Goal: Task Accomplishment & Management: Complete application form

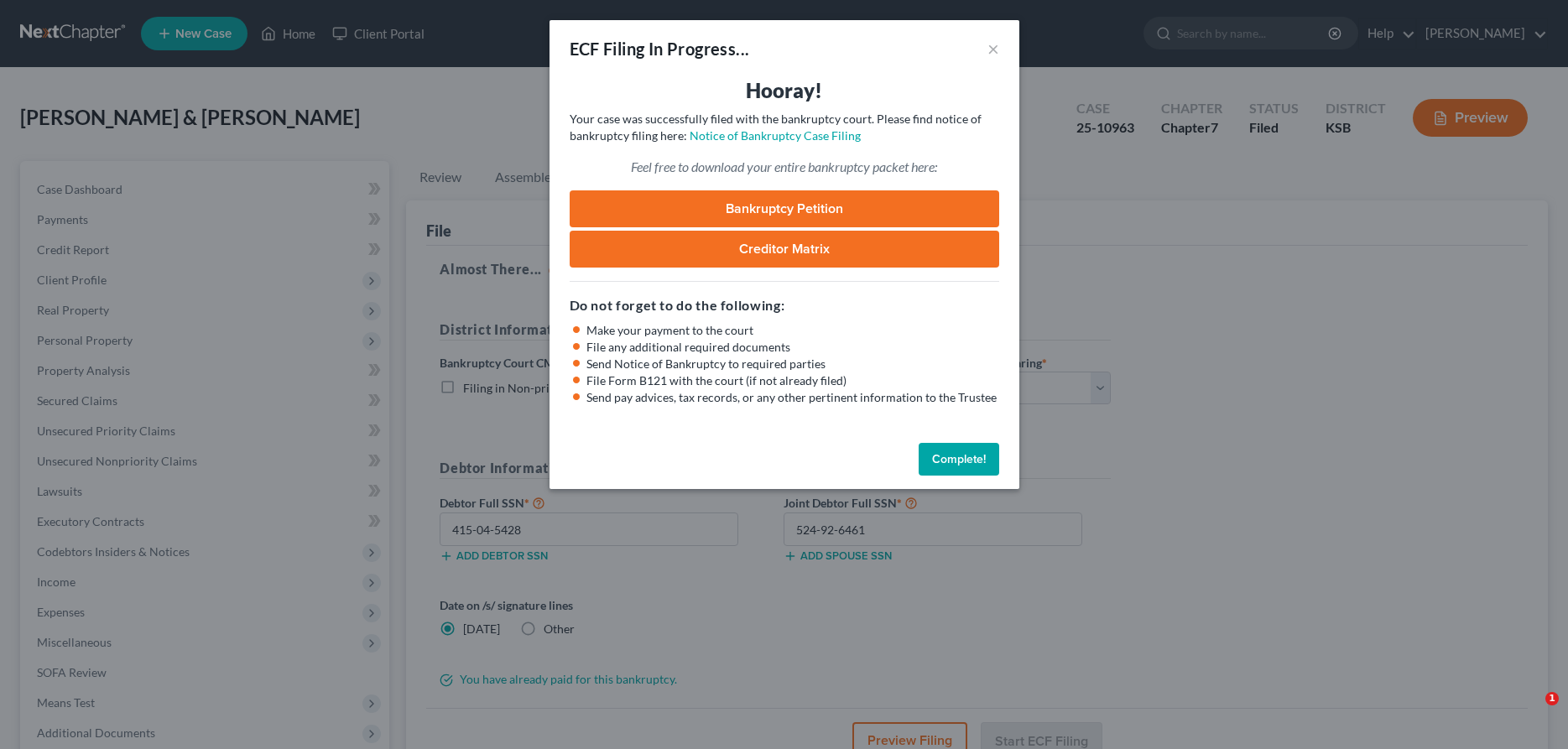
select select "2"
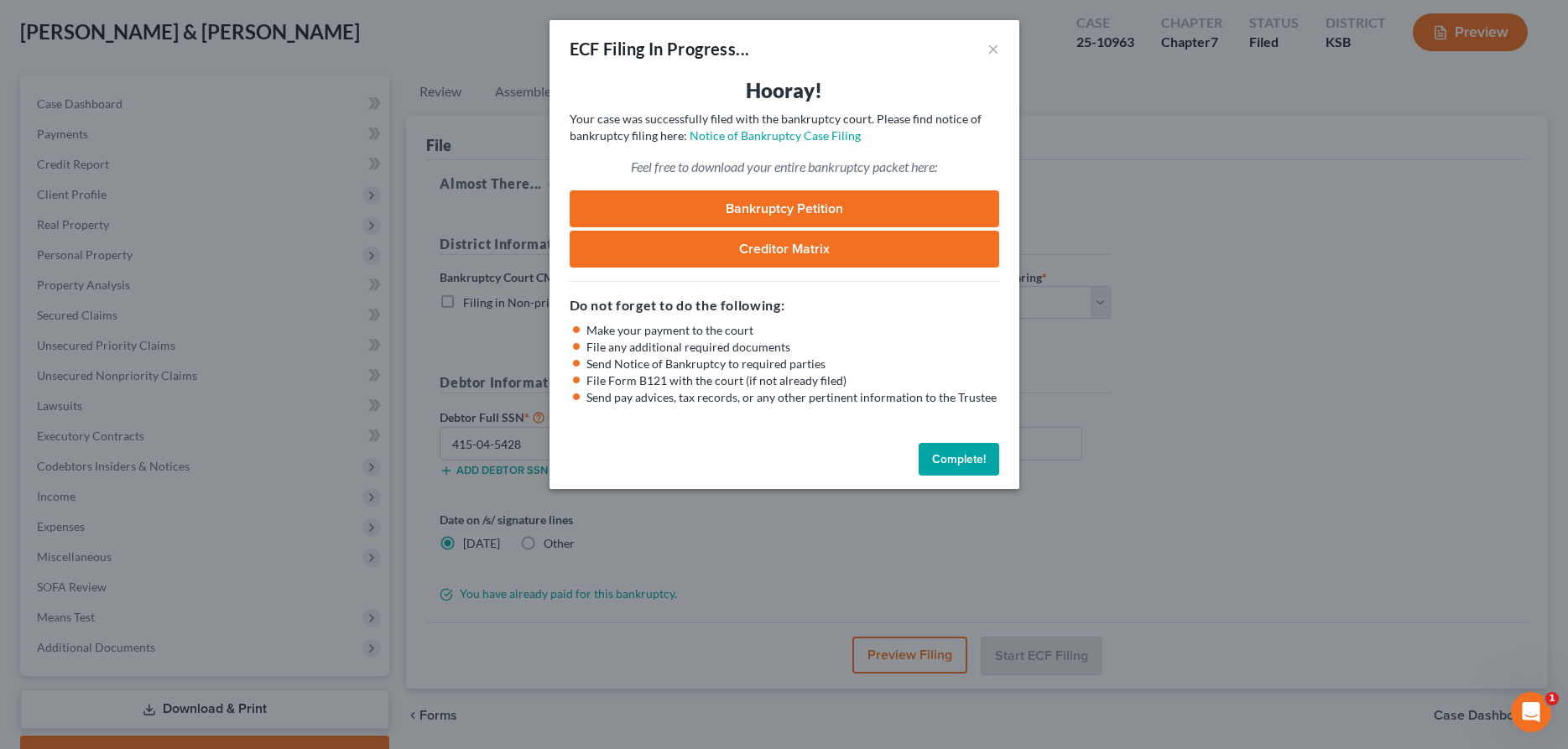
scroll to position [86, 0]
click at [972, 466] on button "Complete!" at bounding box center [958, 460] width 81 height 34
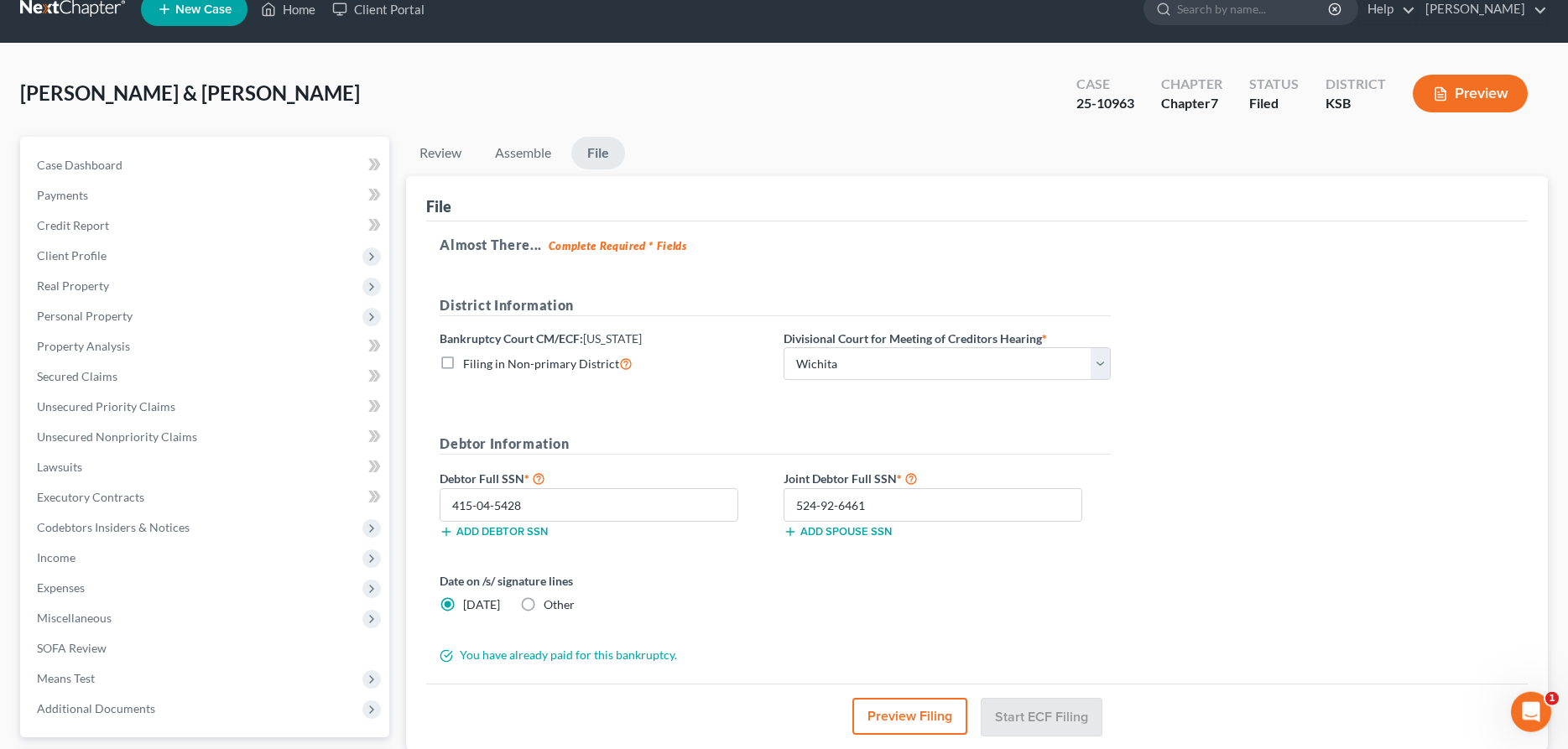
scroll to position [0, 0]
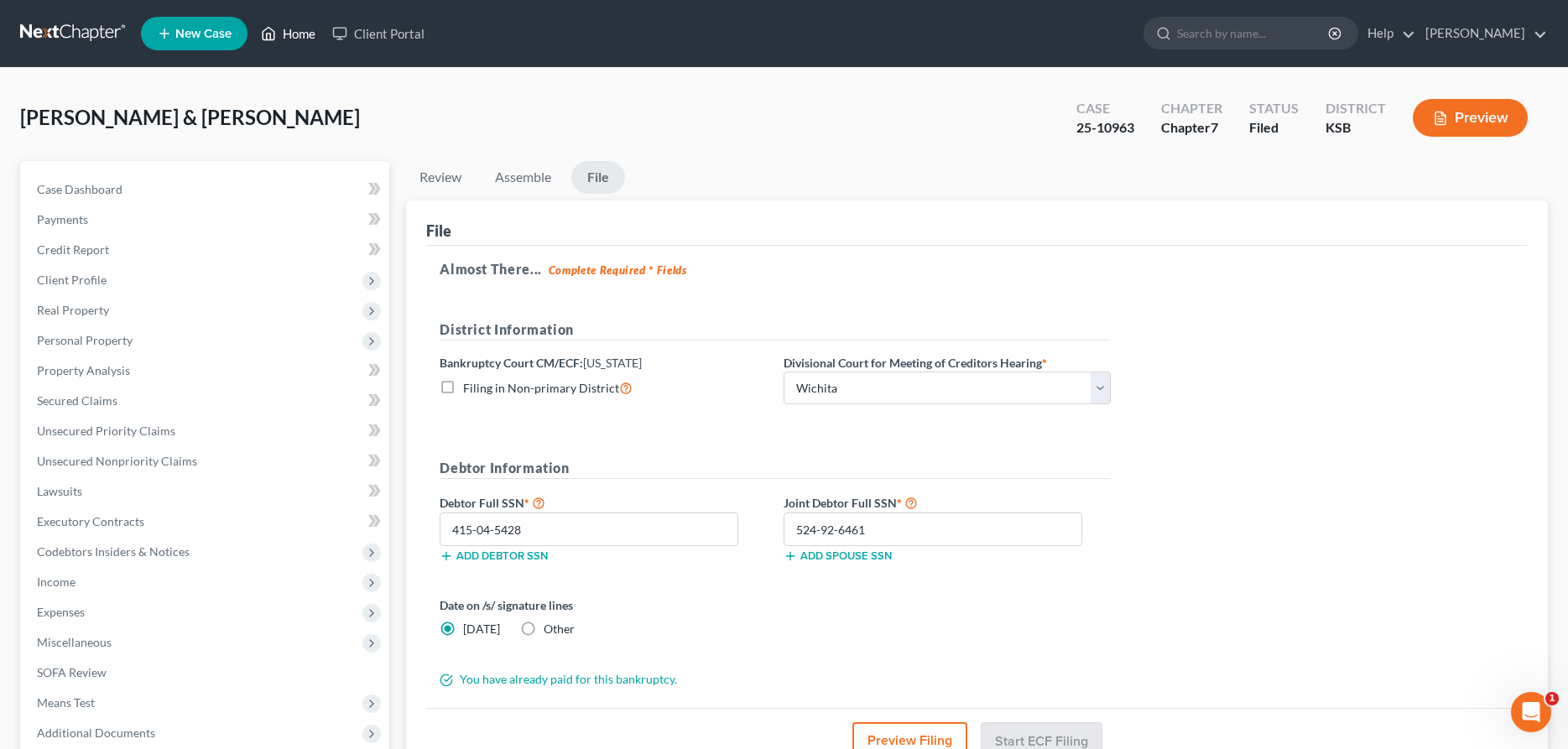
click at [286, 30] on link "Home" at bounding box center [288, 33] width 71 height 30
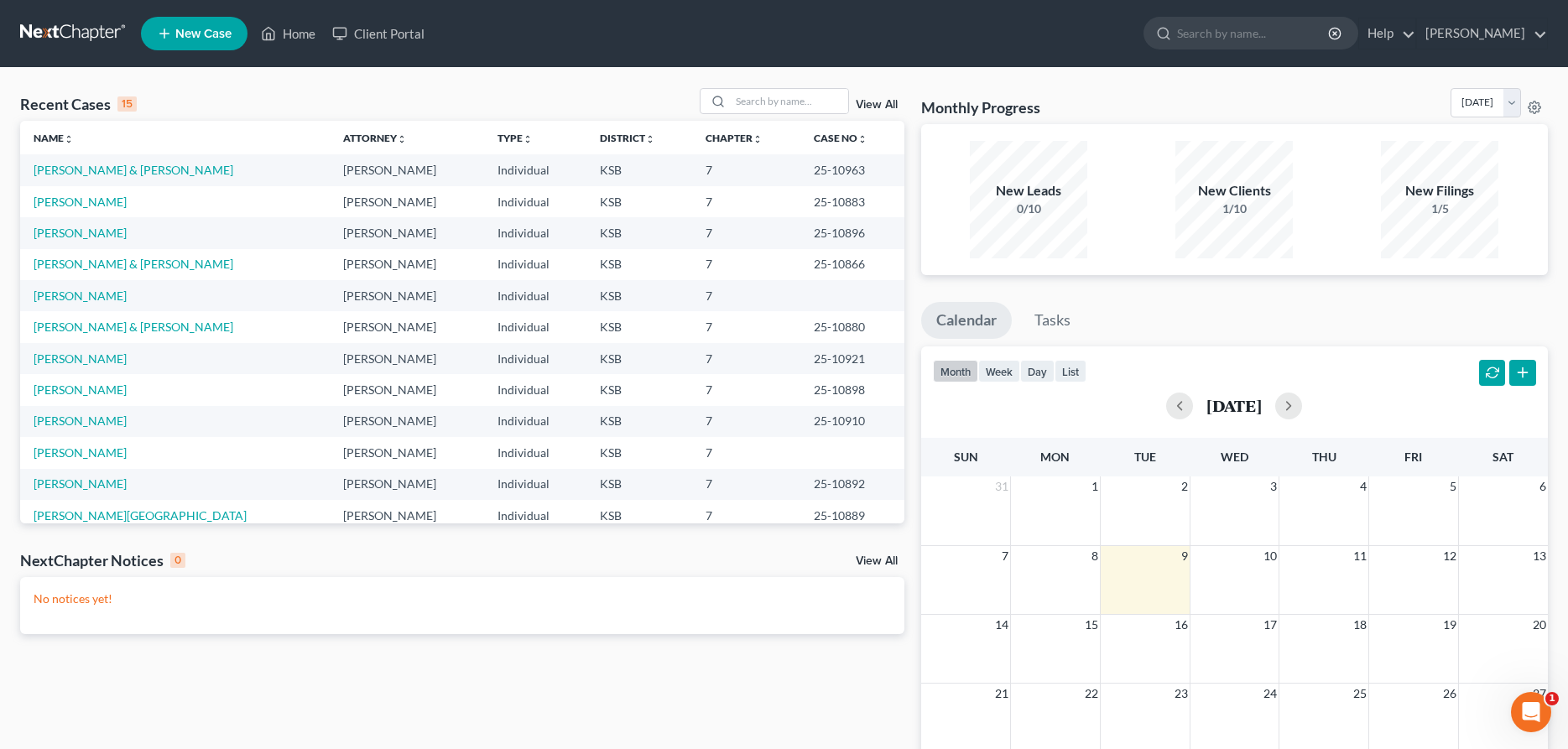
click at [216, 25] on link "New Case" at bounding box center [194, 33] width 107 height 34
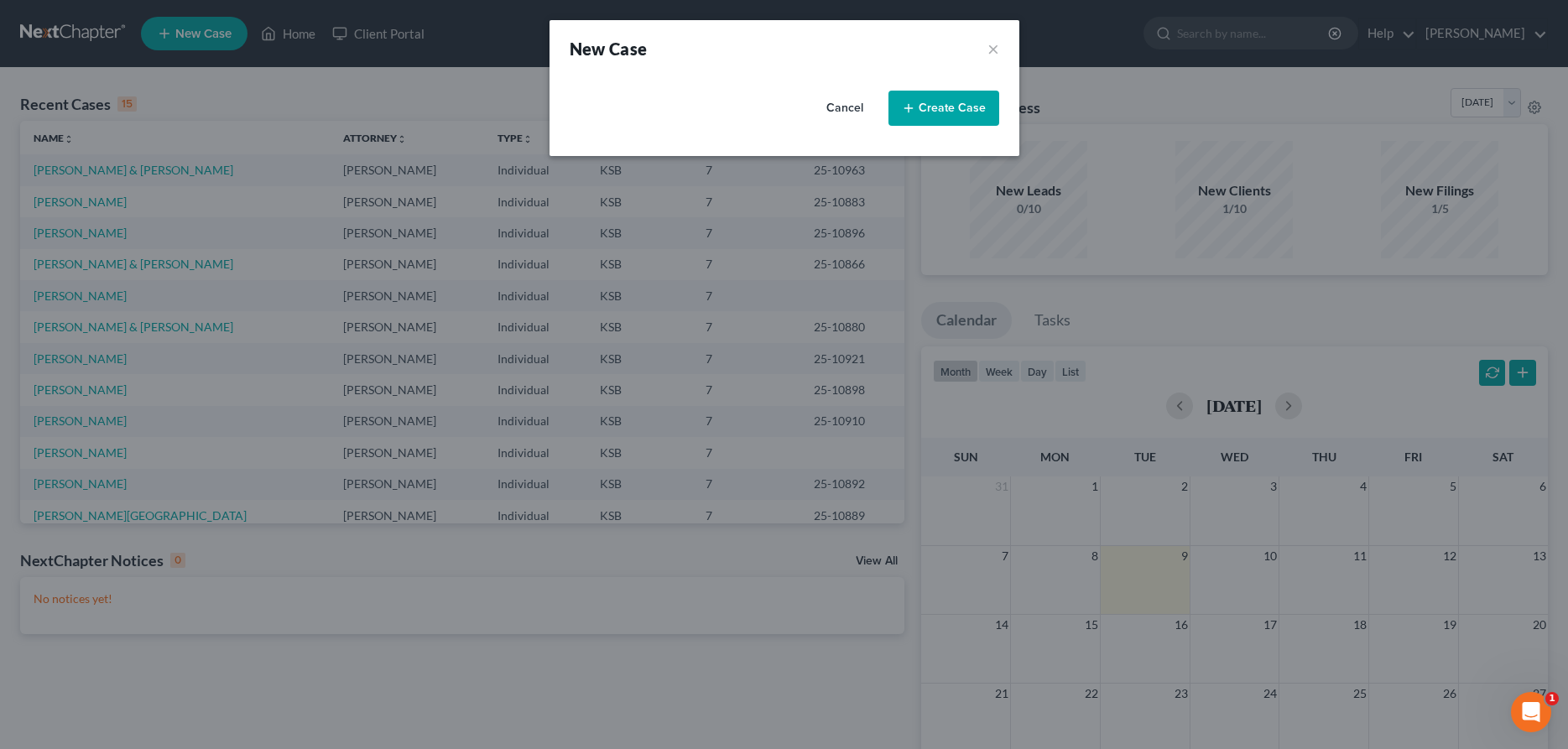
select select "31"
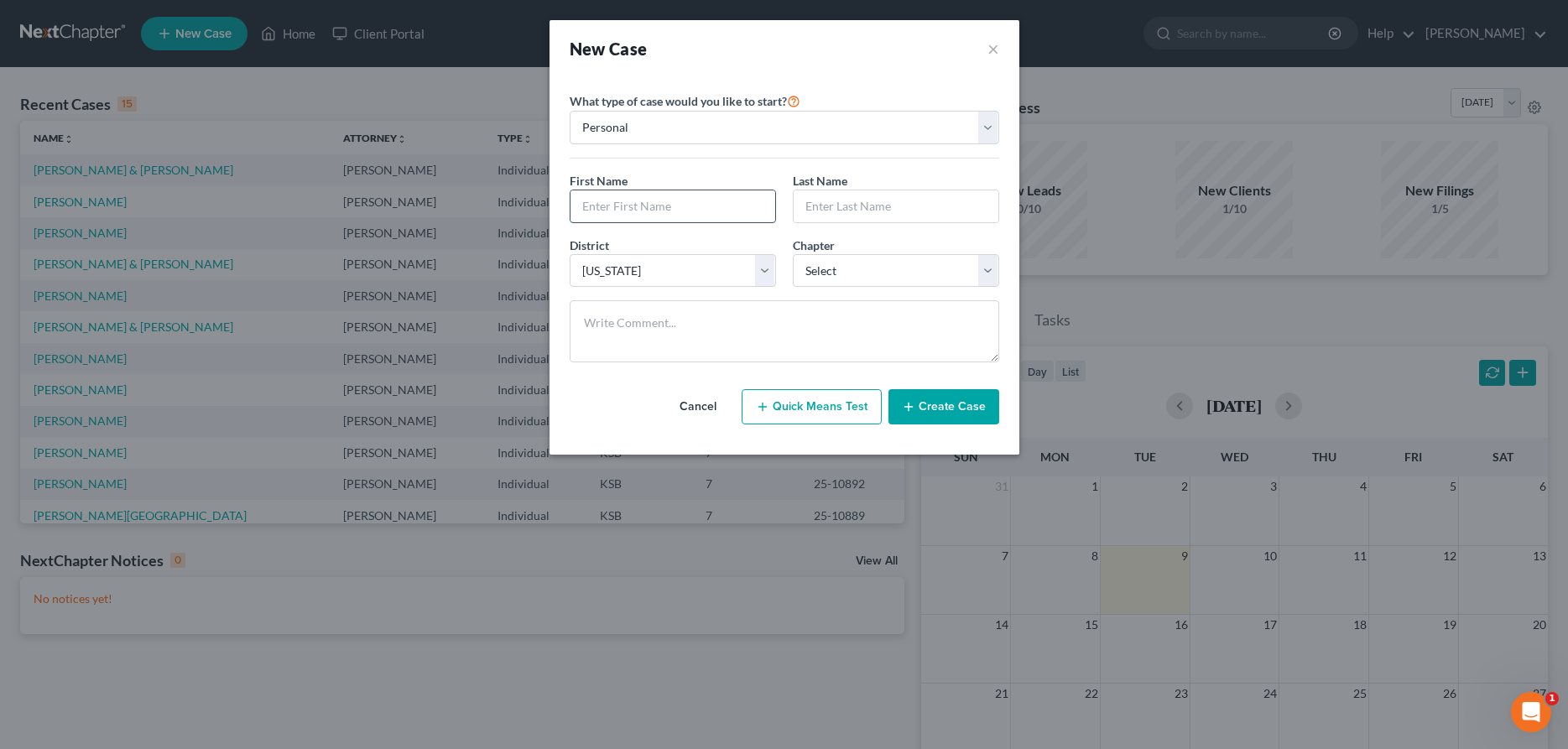
click at [636, 206] on input "text" at bounding box center [673, 206] width 205 height 32
click at [759, 221] on input "text" at bounding box center [673, 206] width 205 height 32
type input "[PERSON_NAME]"
click at [793, 255] on select "Select 7 11 12 13" at bounding box center [896, 271] width 207 height 34
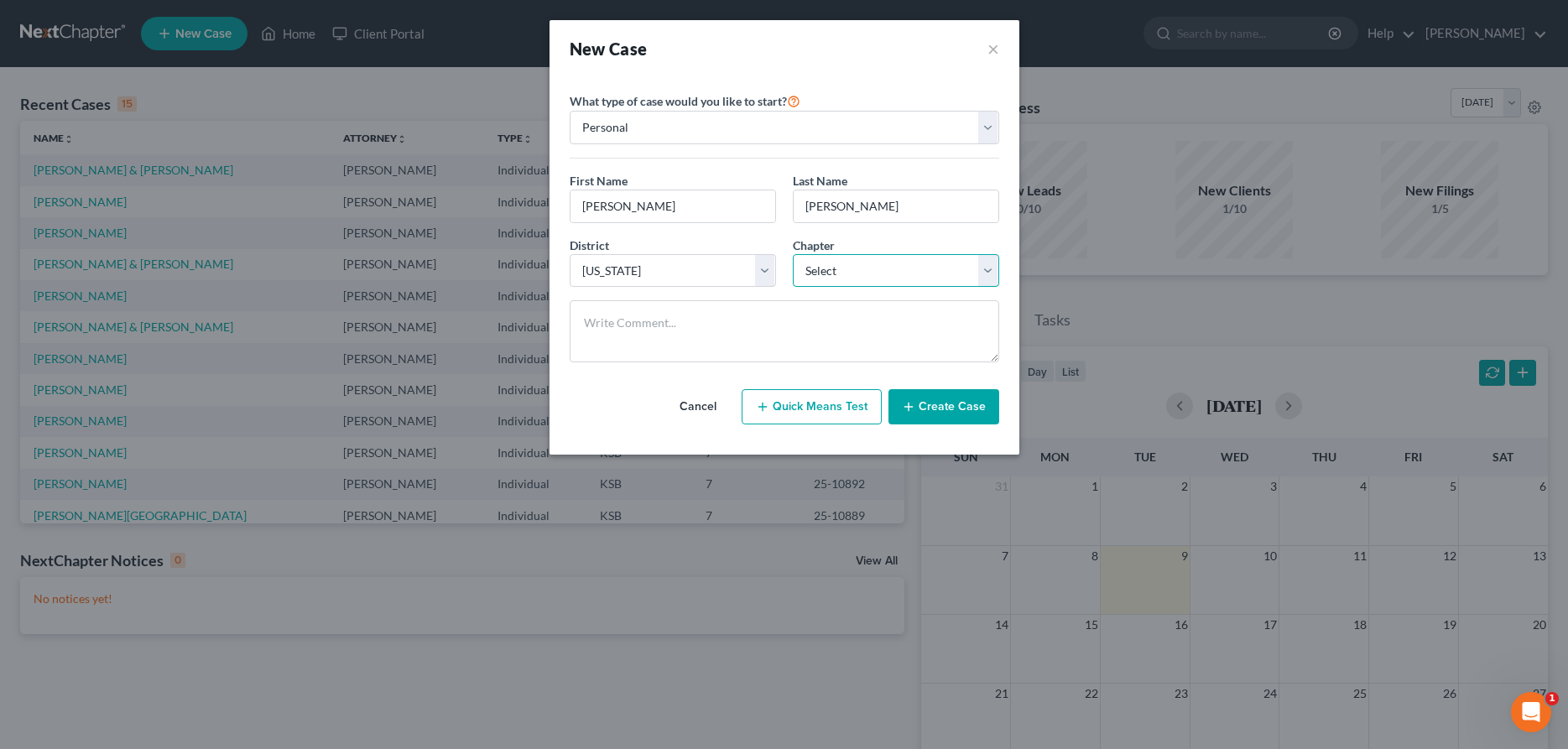
select select "0"
click option "7" at bounding box center [0, 0] width 0 height 0
click at [953, 410] on button "Create Case" at bounding box center [943, 407] width 110 height 36
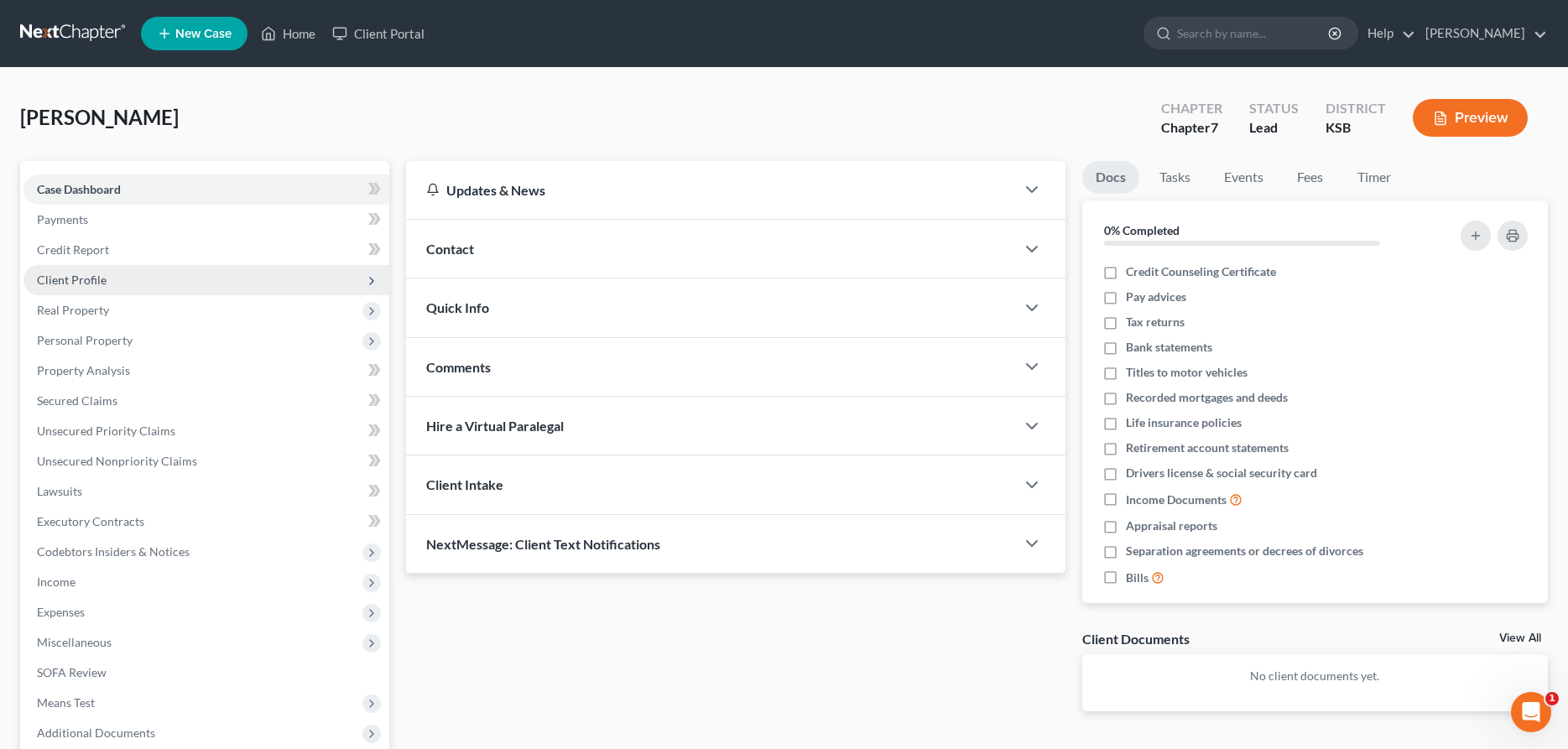
click at [68, 270] on span "Client Profile" at bounding box center [206, 280] width 366 height 30
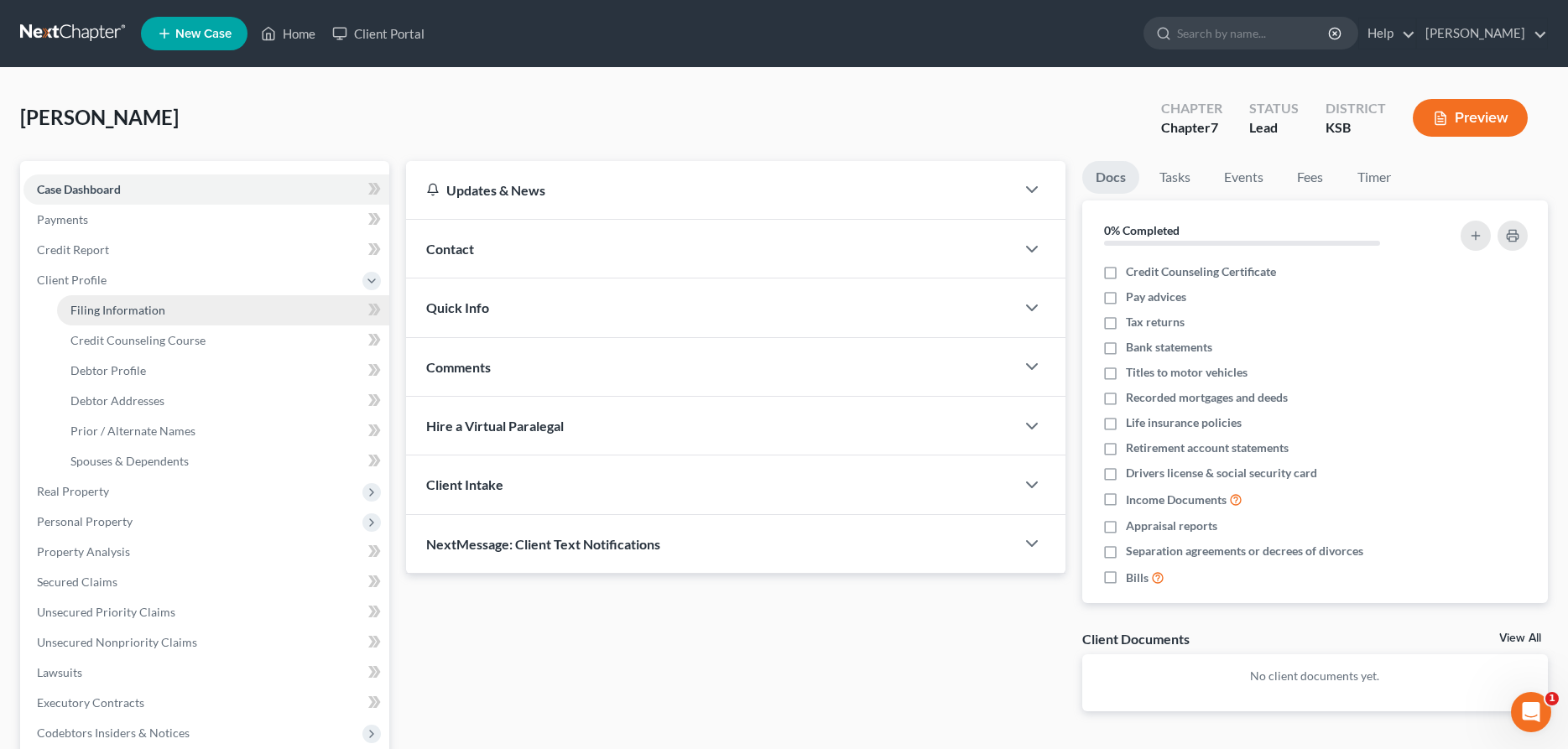
click at [133, 318] on link "Filing Information" at bounding box center [223, 310] width 332 height 30
select select "1"
select select "0"
select select "31"
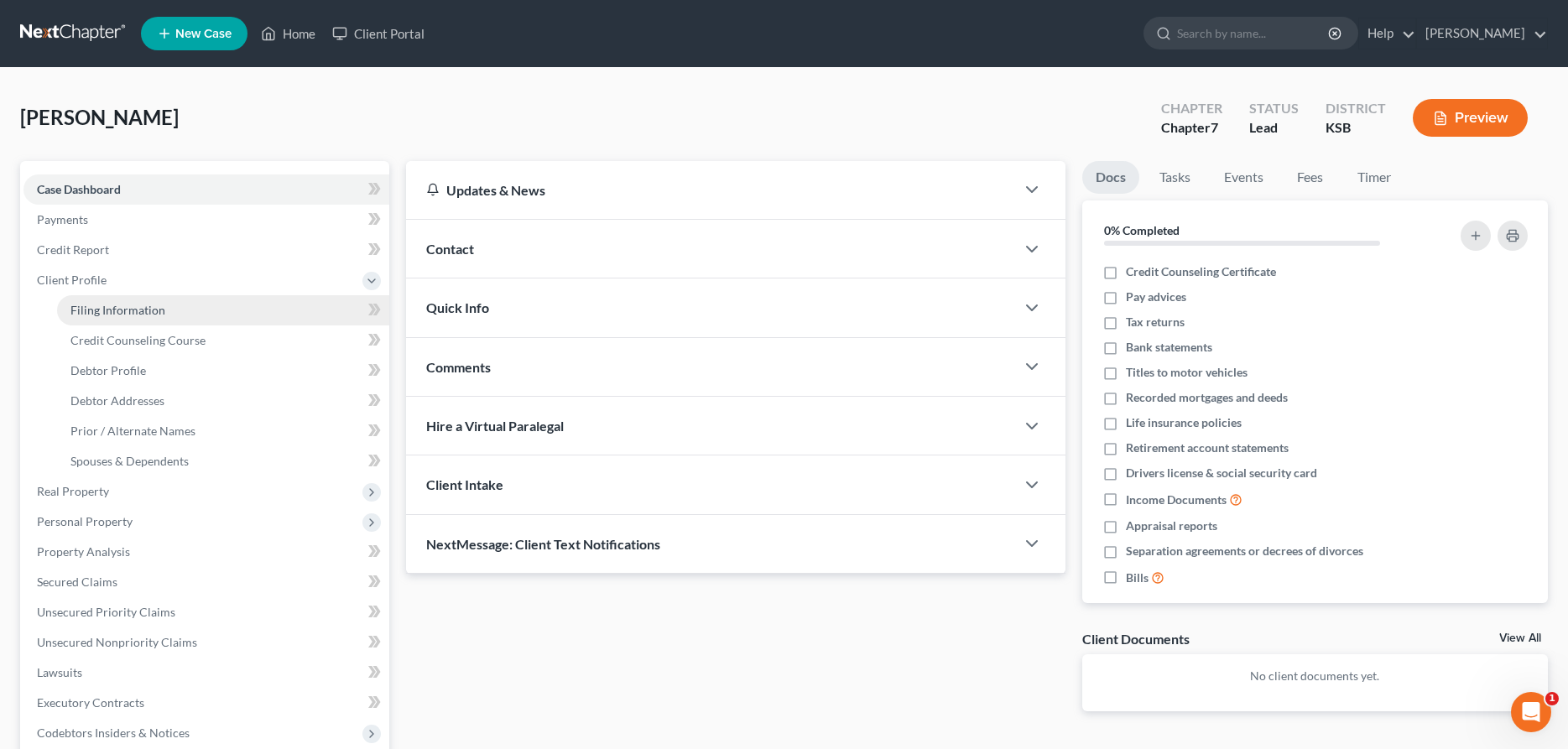
select select "17"
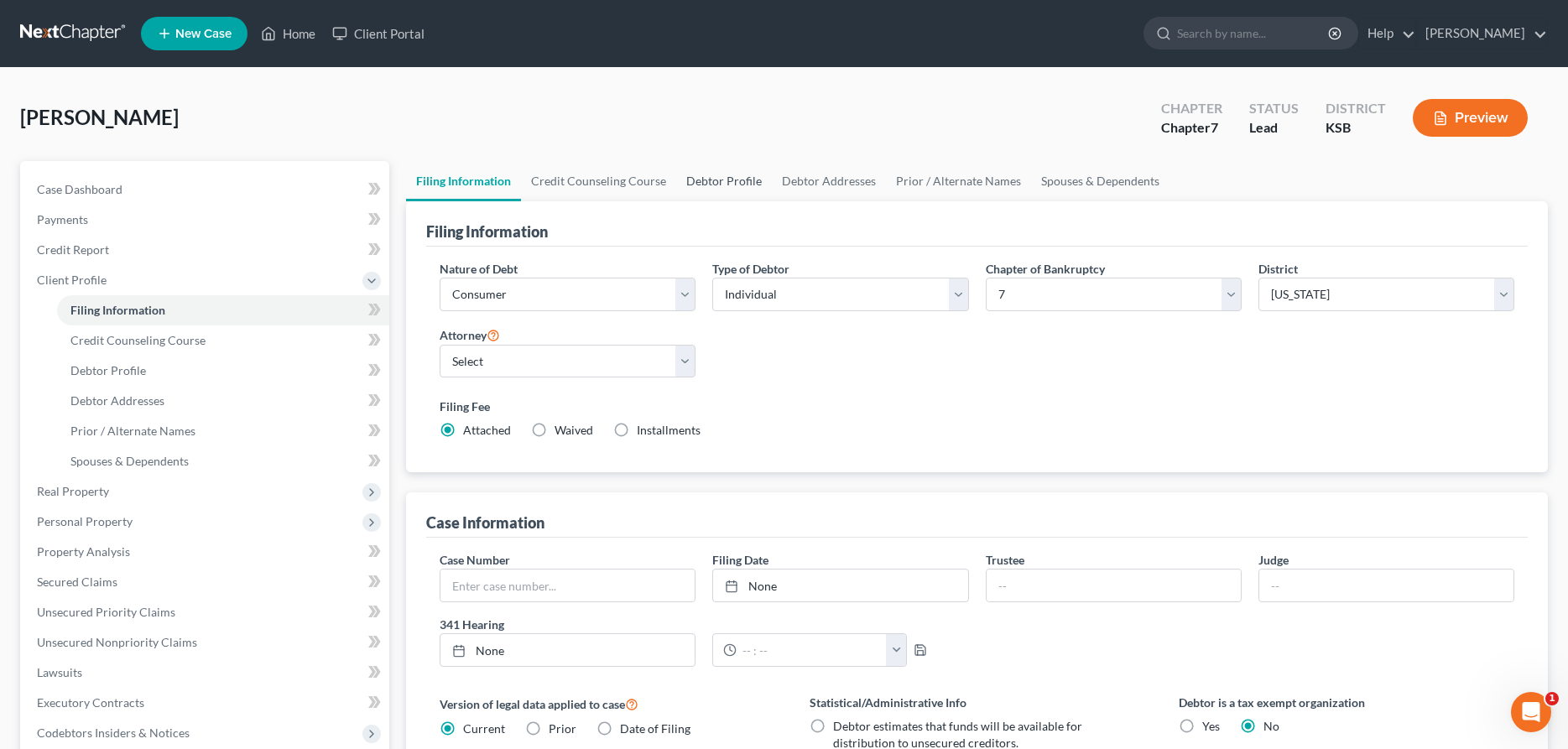
click at [699, 182] on link "Debtor Profile" at bounding box center [724, 181] width 96 height 40
select select "0"
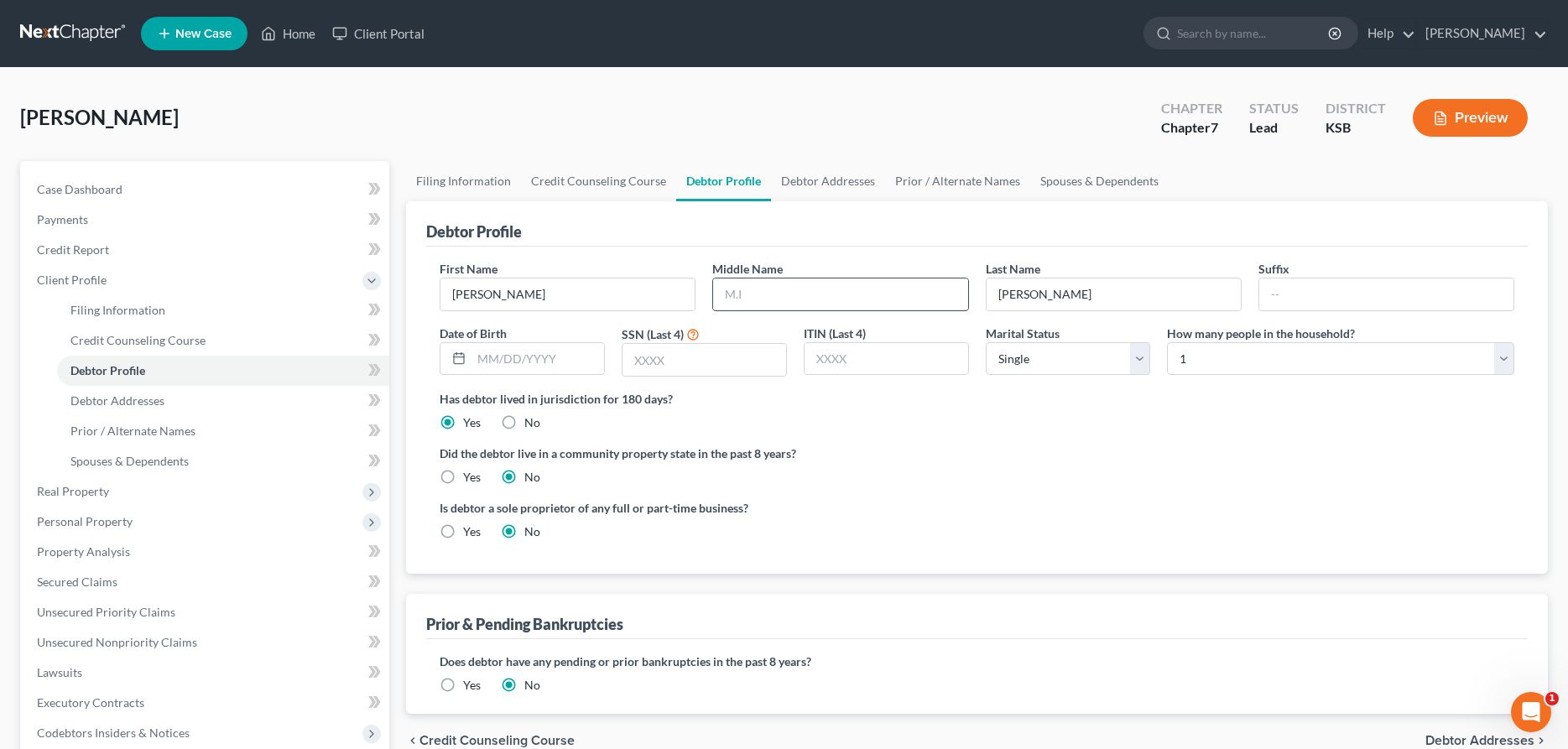
click at [740, 292] on input "text" at bounding box center [840, 295] width 255 height 32
type input "[PERSON_NAME]"
type input "4383"
click at [514, 361] on input "text" at bounding box center [538, 359] width 133 height 32
type input "[DATE]"
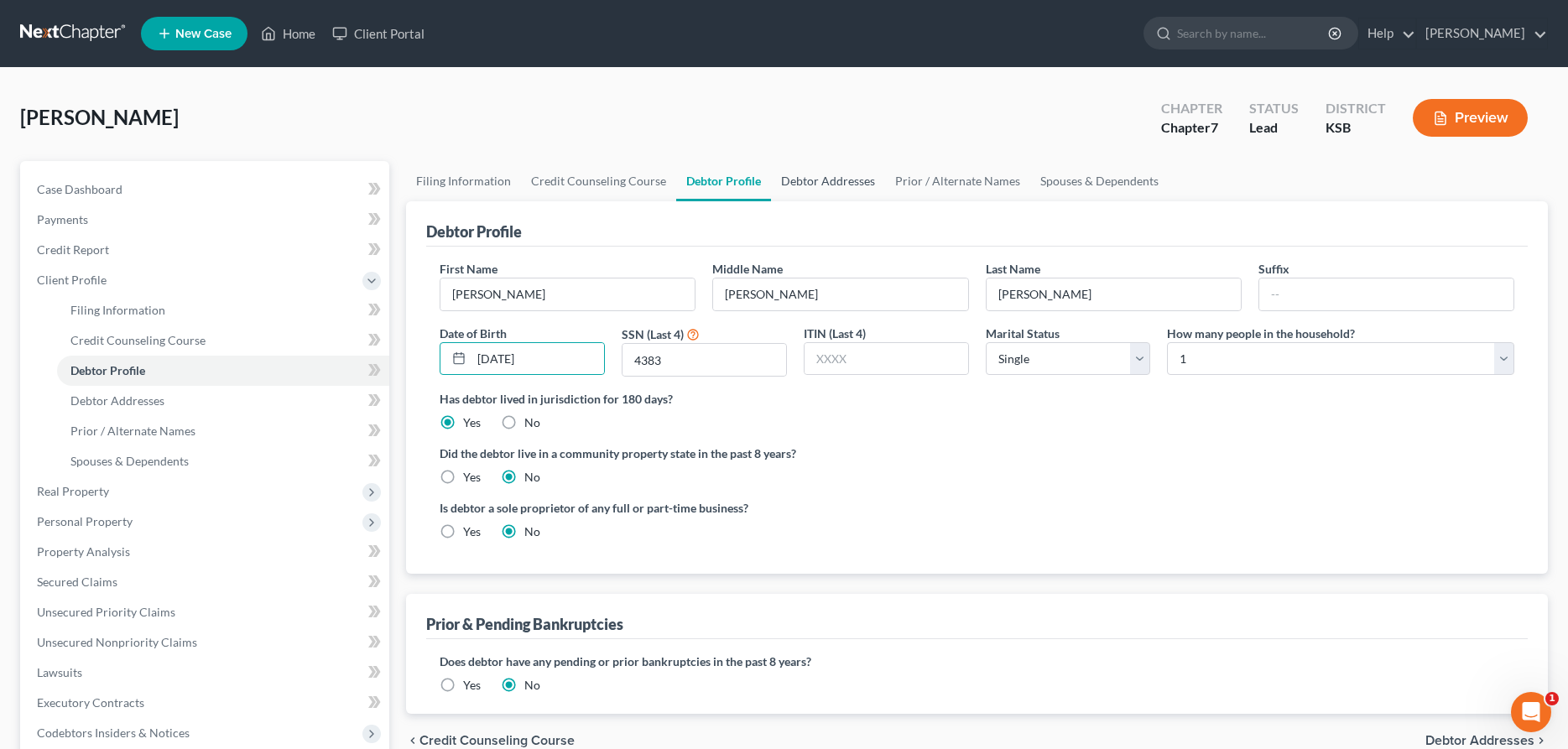
click at [826, 178] on link "Debtor Addresses" at bounding box center [827, 181] width 114 height 40
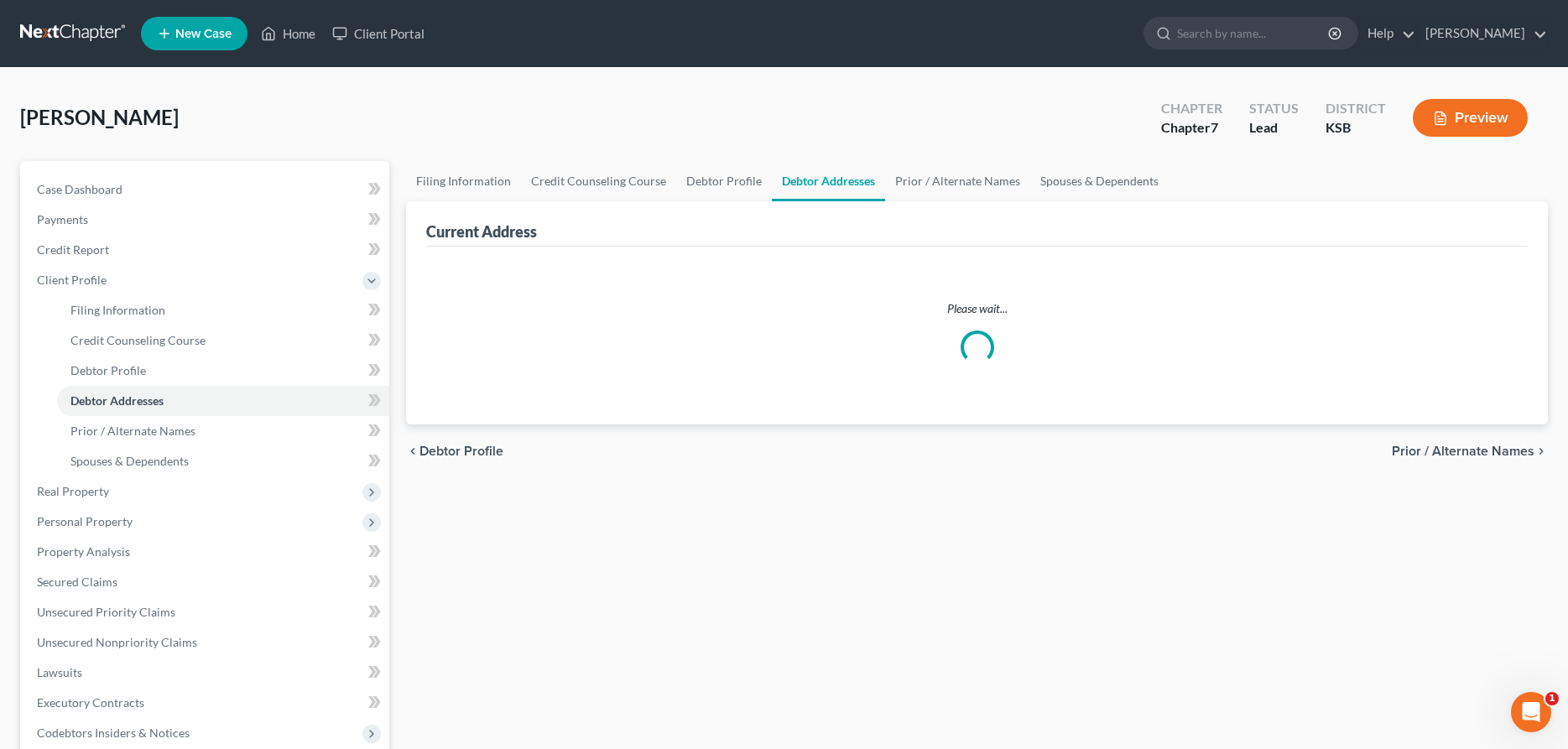
select select "0"
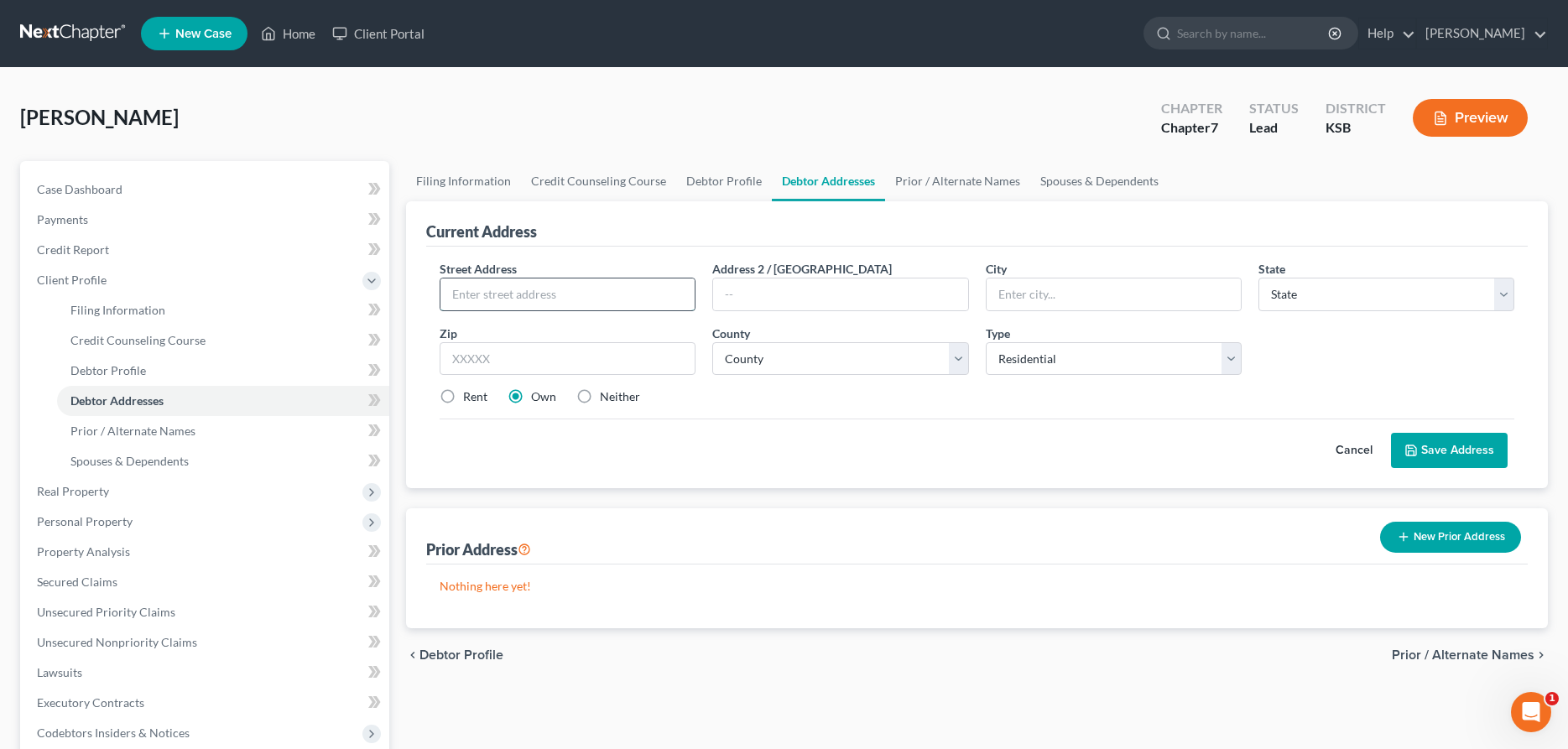
click at [599, 288] on input "text" at bounding box center [567, 295] width 255 height 32
type input "35 Faircrest"
type input "[PERSON_NAME]"
select select "17"
type input "67502"
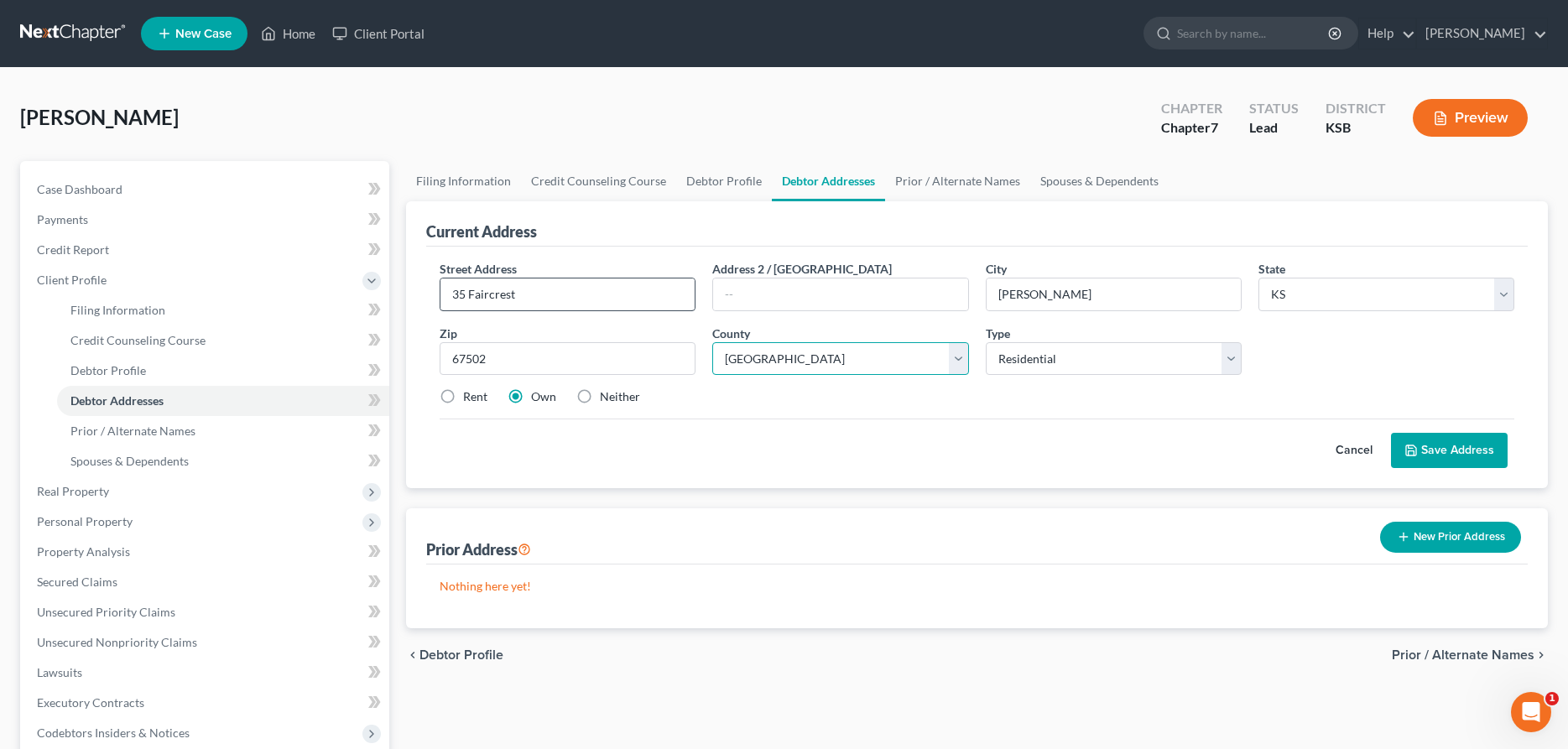
select select "77"
click at [463, 394] on label "Rent" at bounding box center [475, 396] width 24 height 17
click at [470, 394] on input "Rent" at bounding box center [475, 394] width 11 height 11
radio input "true"
click at [1457, 447] on button "Save Address" at bounding box center [1449, 450] width 116 height 36
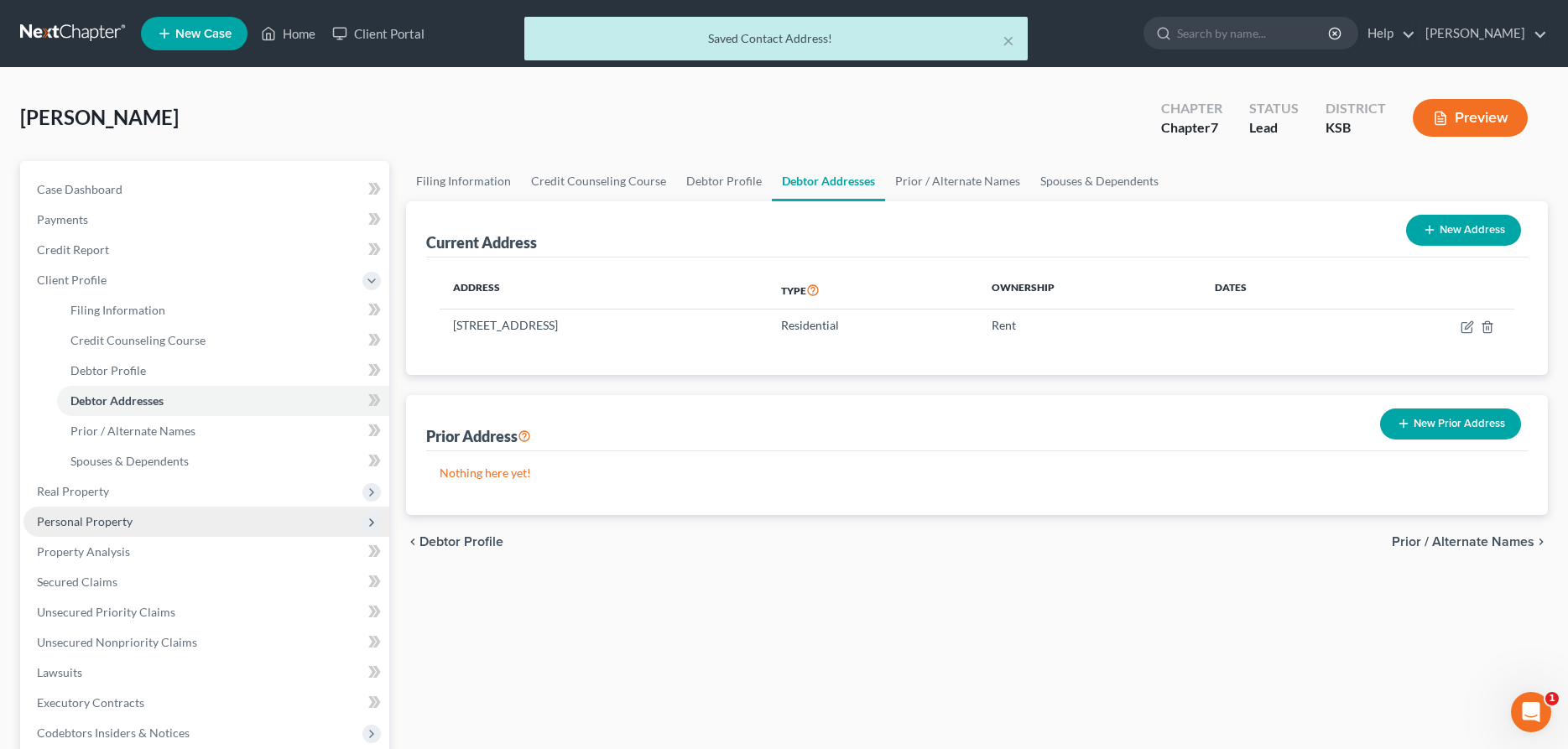
click at [83, 523] on span "Personal Property" at bounding box center [84, 521] width 96 height 14
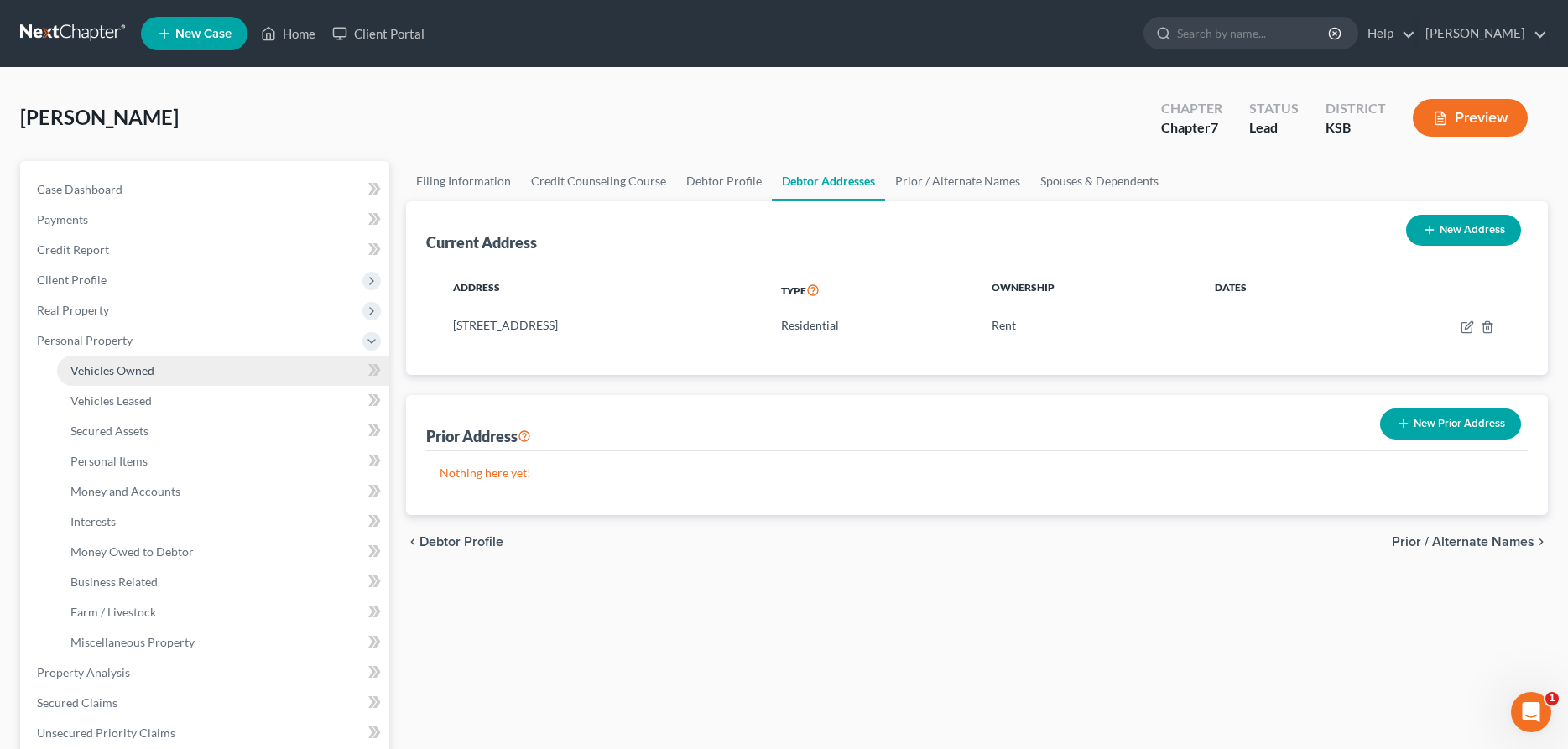
click at [122, 373] on span "Vehicles Owned" at bounding box center [112, 370] width 84 height 14
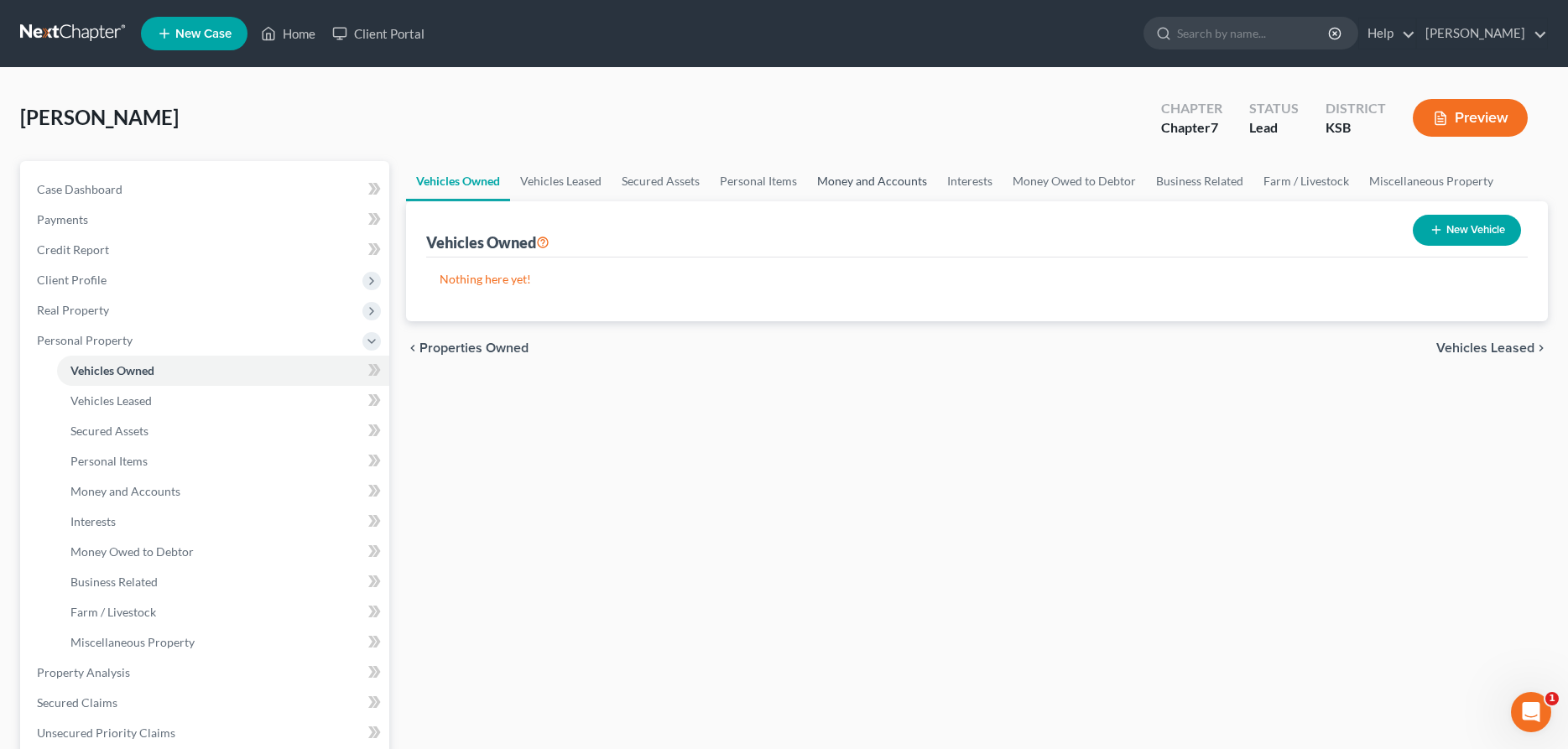
click at [873, 178] on link "Money and Accounts" at bounding box center [872, 181] width 130 height 40
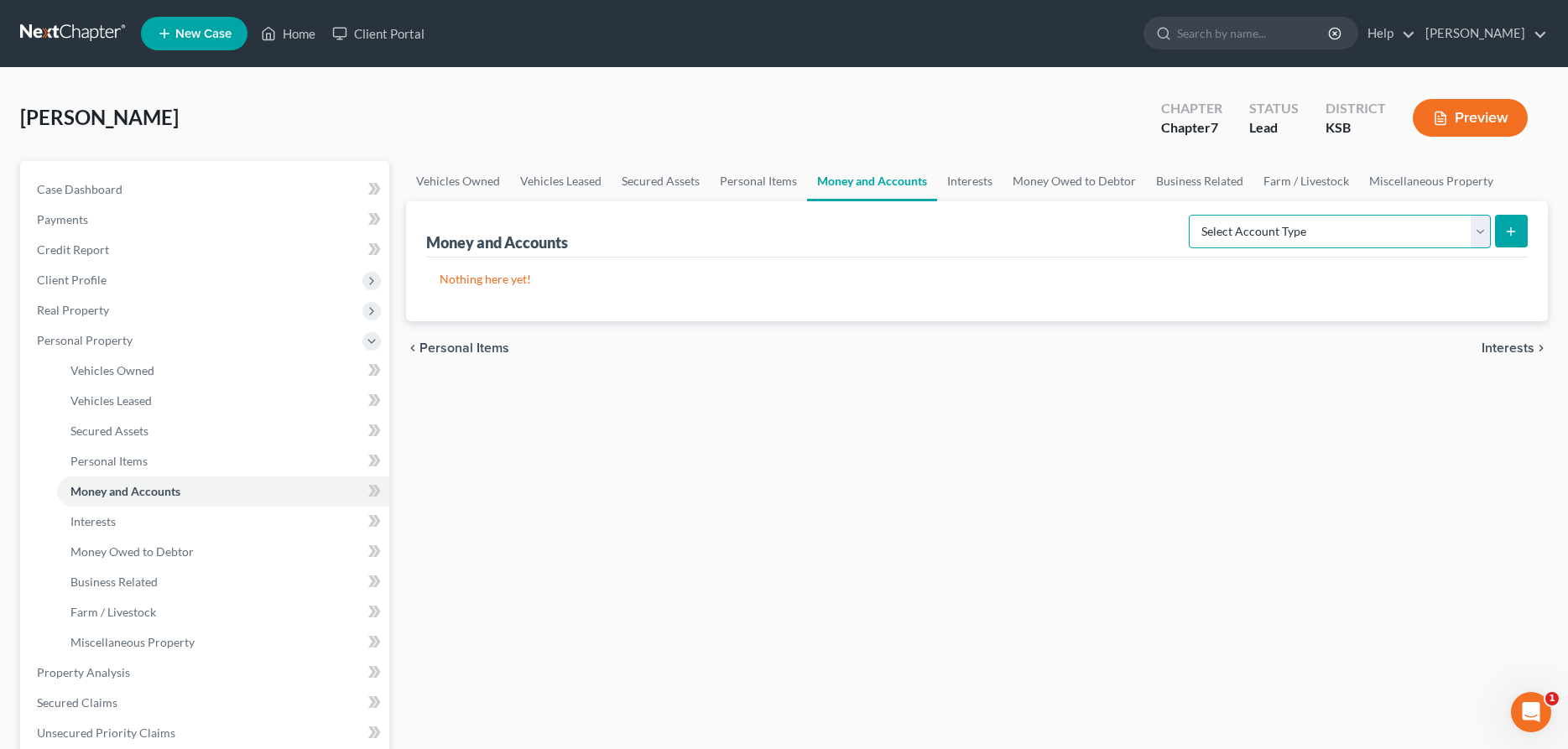
click at [1188, 215] on select "Select Account Type Brokerage Cash on Hand Certificates of Deposit Checking Acc…" at bounding box center [1340, 231] width 302 height 34
select select "checking"
click option "Checking Account" at bounding box center [0, 0] width 0 height 0
drag, startPoint x: 1508, startPoint y: 229, endPoint x: 1342, endPoint y: 239, distance: 166.3
click at [1506, 229] on icon "submit" at bounding box center [1511, 231] width 13 height 13
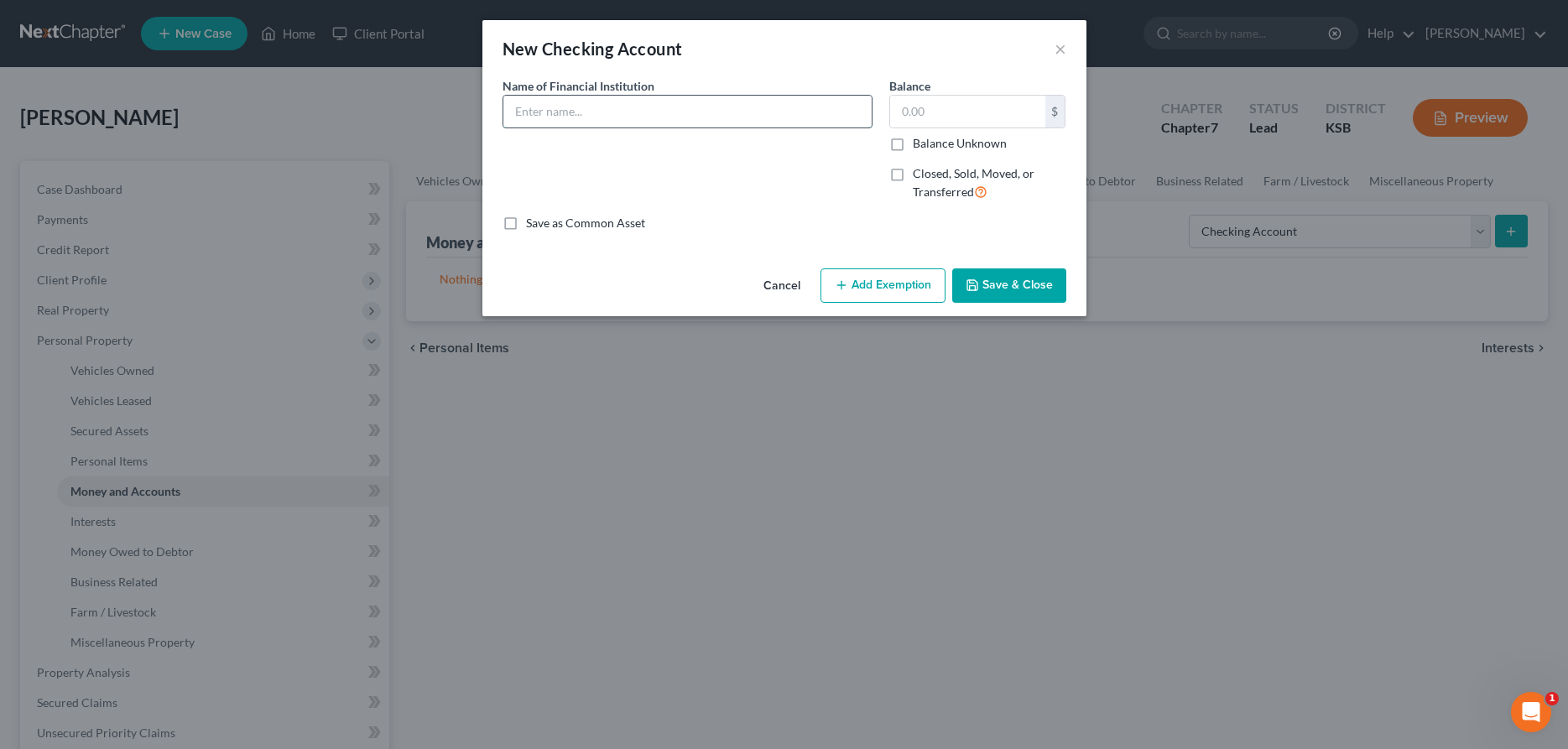
click at [552, 105] on input "text" at bounding box center [687, 111] width 368 height 32
type input "[PERSON_NAME] Government Employees Credit Union"
type input "10.00"
click at [1028, 282] on button "Save & Close" at bounding box center [1009, 286] width 114 height 36
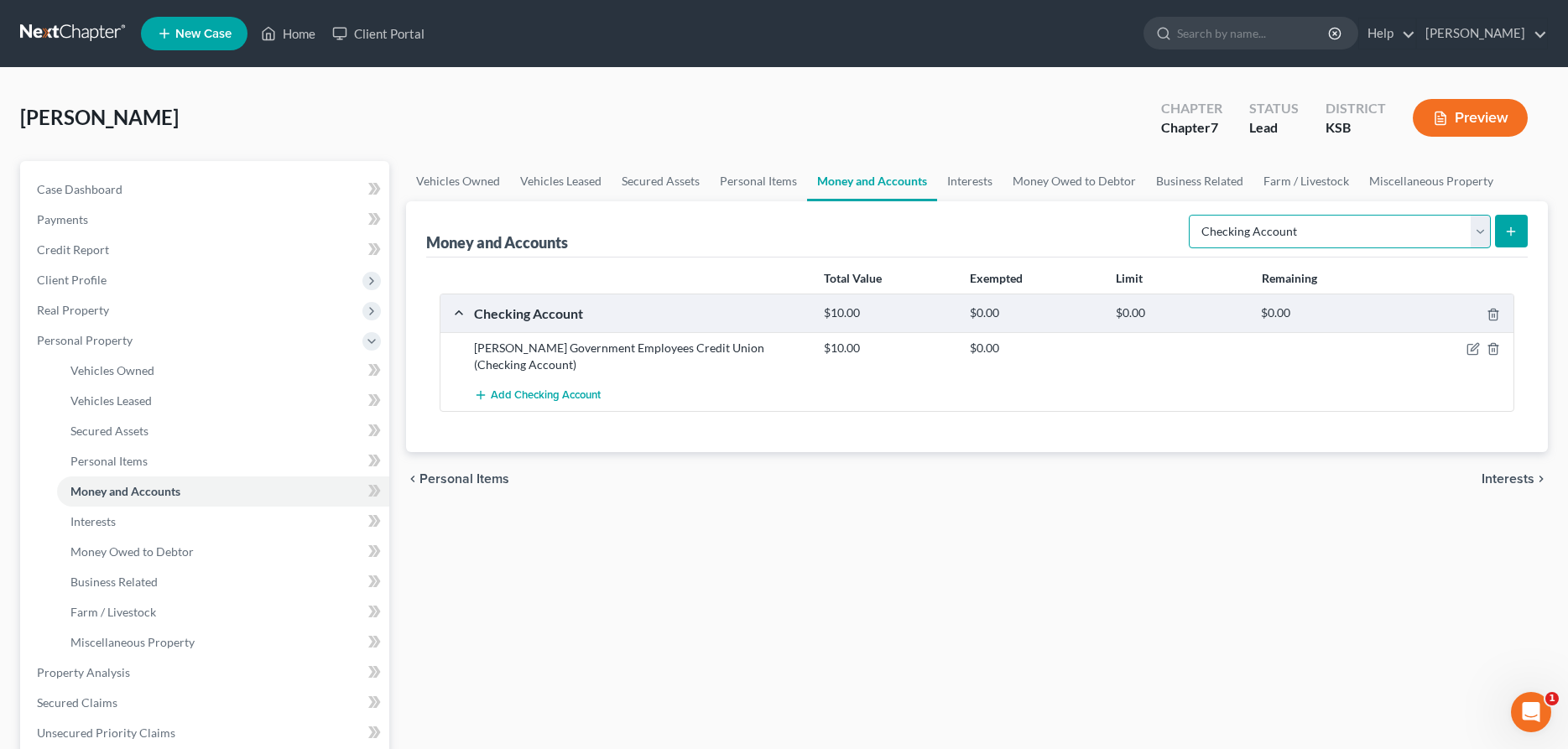
click at [1188, 215] on select "Select Account Type Brokerage Cash on Hand Certificates of Deposit Checking Acc…" at bounding box center [1340, 231] width 302 height 34
select select "savings"
click option "Savings Account" at bounding box center [0, 0] width 0 height 0
click at [1506, 232] on icon "submit" at bounding box center [1511, 231] width 13 height 13
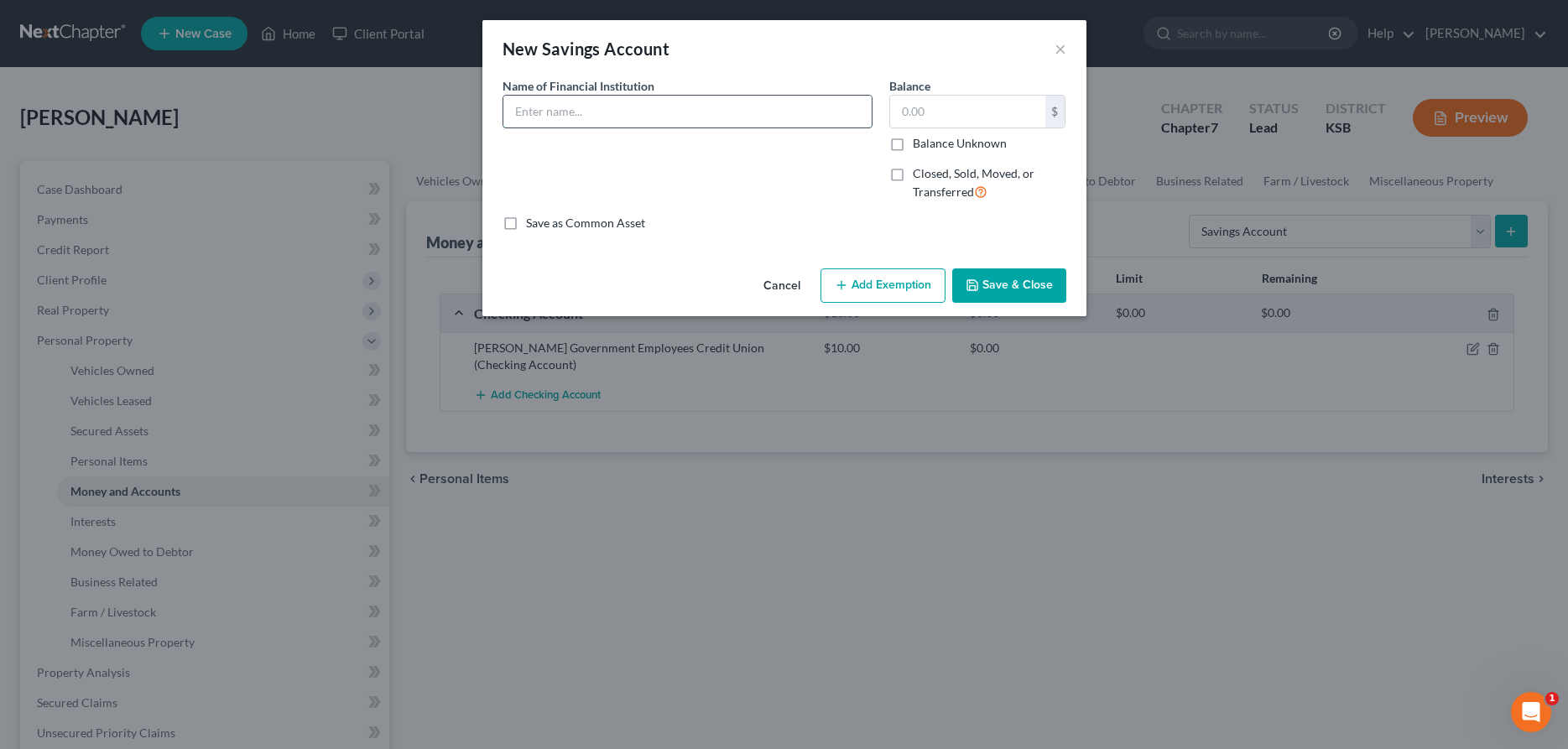
click at [848, 116] on input "text" at bounding box center [687, 111] width 368 height 32
type input "[PERSON_NAME] Government Employees Credit Union"
type input "5.00"
click at [991, 279] on button "Save & Close" at bounding box center [1009, 286] width 114 height 36
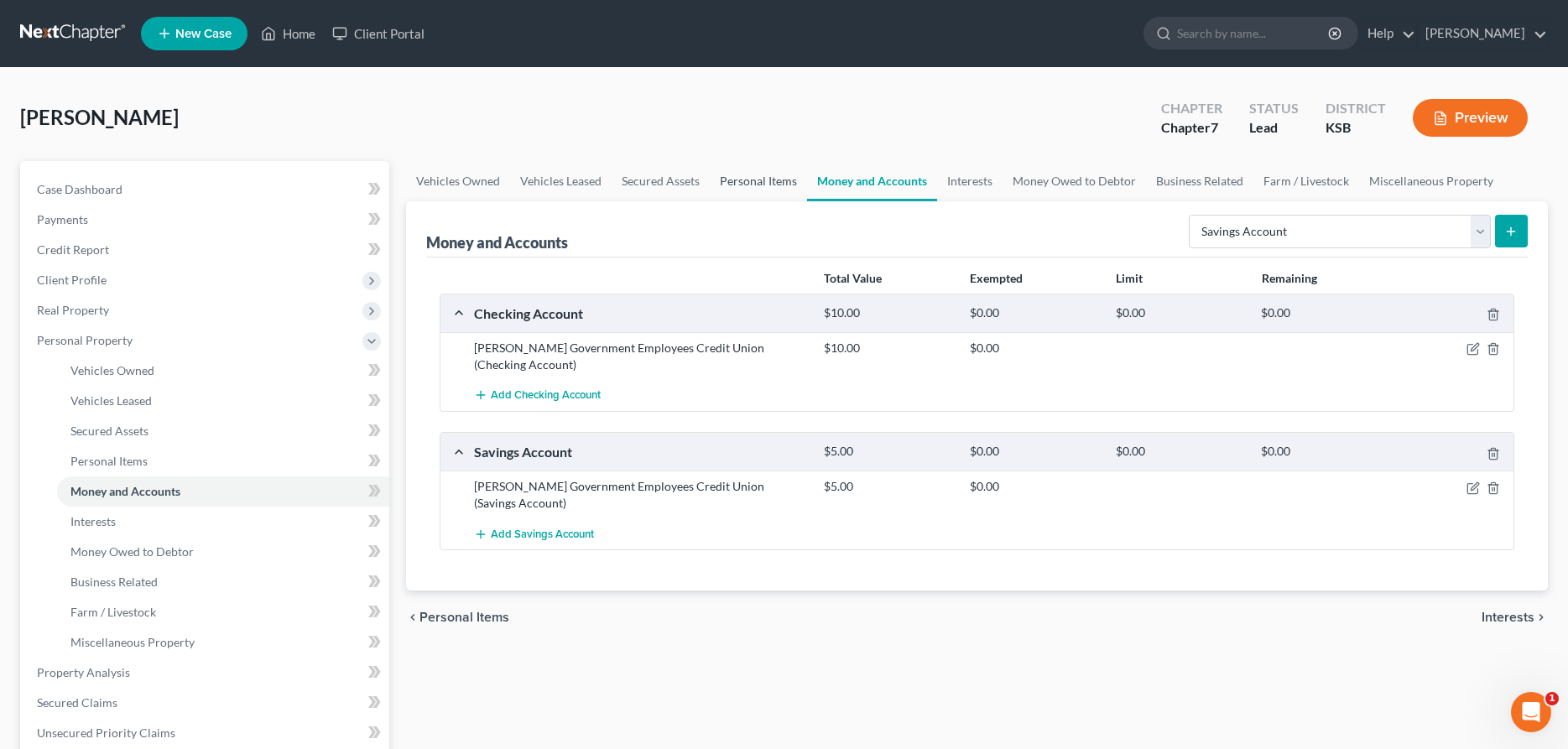
click at [738, 177] on link "Personal Items" at bounding box center [758, 181] width 97 height 40
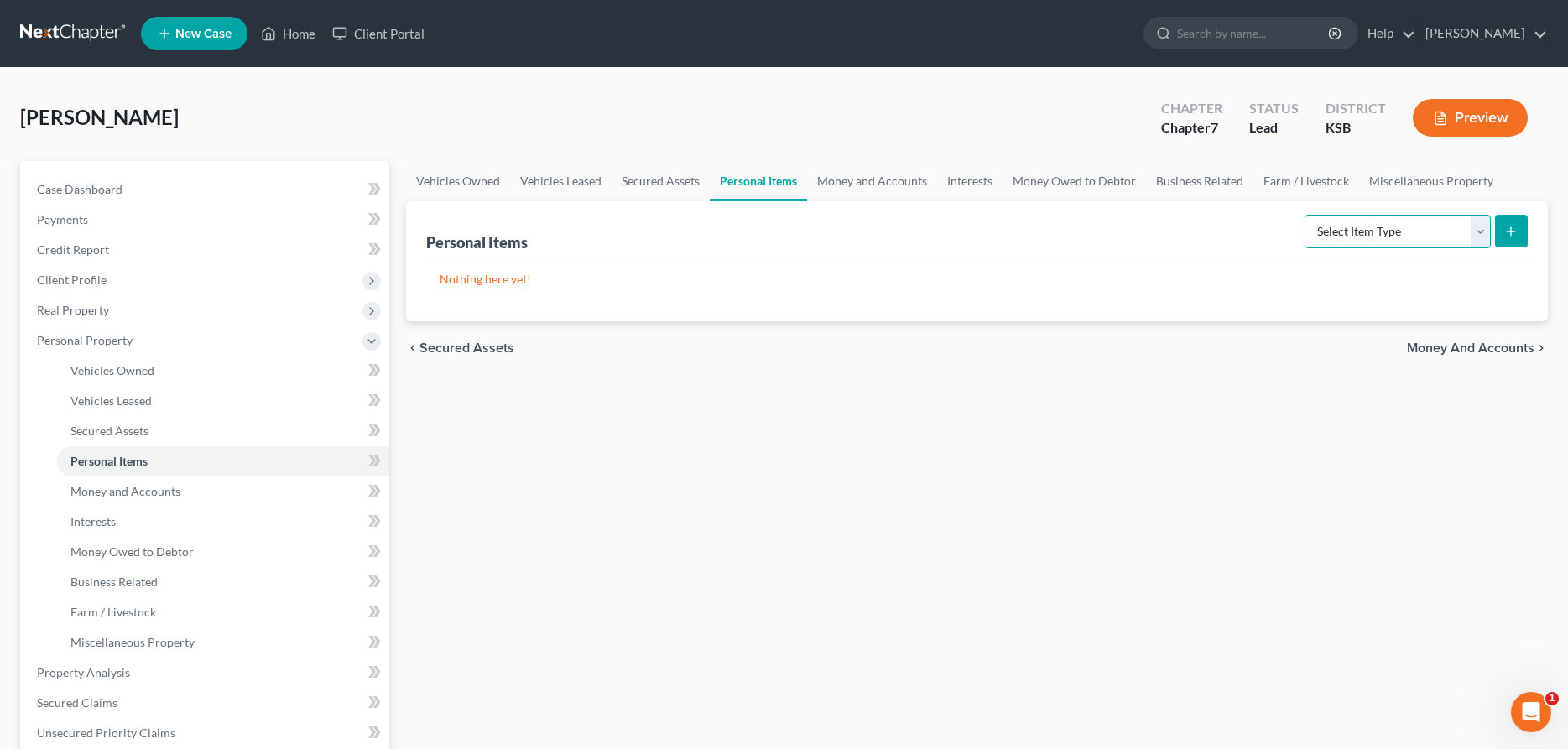
click at [1305, 215] on select "Select Item Type Clothing Collectibles Of Value Electronics Firearms Household …" at bounding box center [1398, 231] width 186 height 34
select select "household_goods"
click option "Household Goods" at bounding box center [0, 0] width 0 height 0
click at [1505, 229] on icon "submit" at bounding box center [1511, 231] width 13 height 13
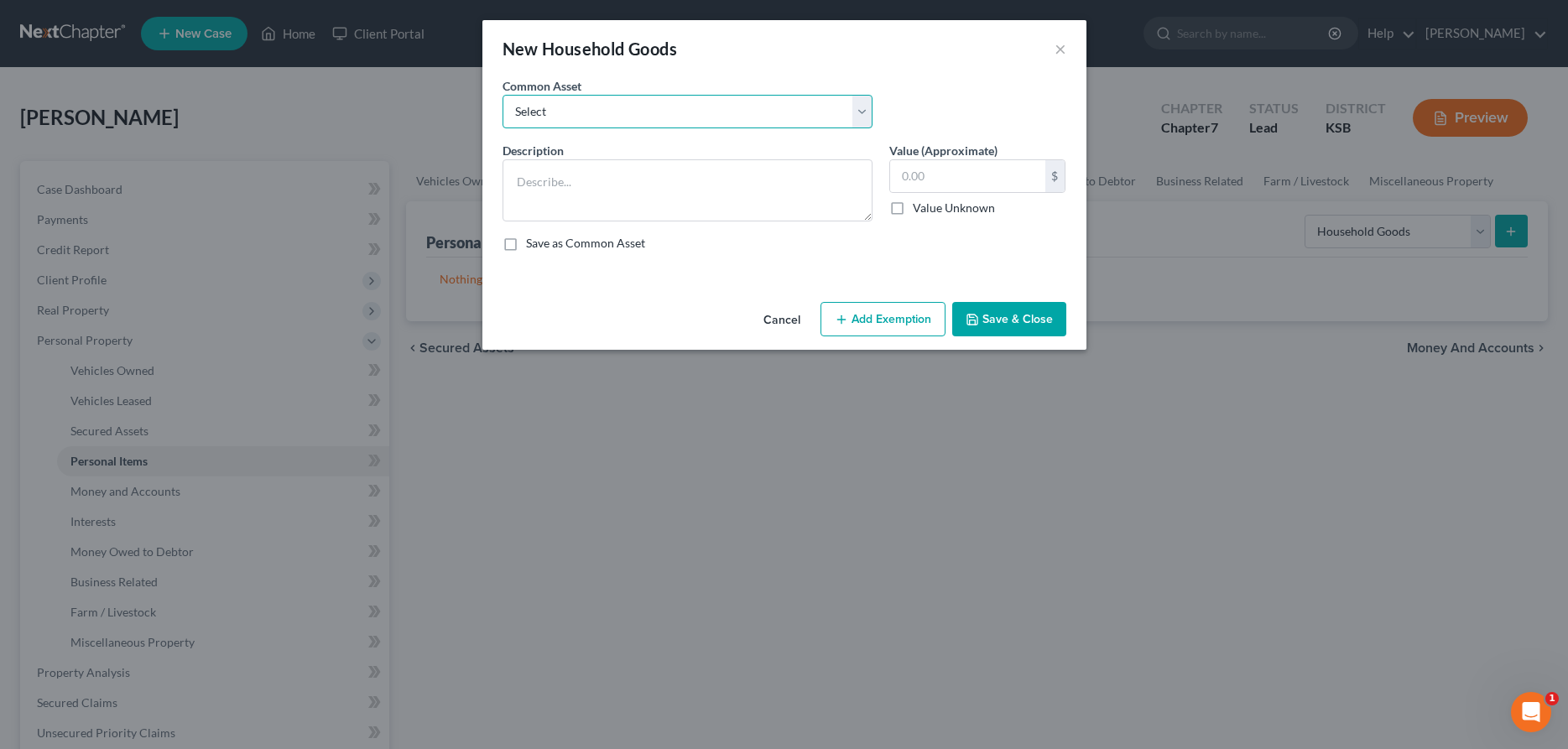
click at [502, 95] on select "Select Household Goods" at bounding box center [687, 111] width 370 height 34
select select "0"
click option "Household Goods" at bounding box center [0, 0] width 0 height 0
type textarea "Household Goods"
type input "2,000.00"
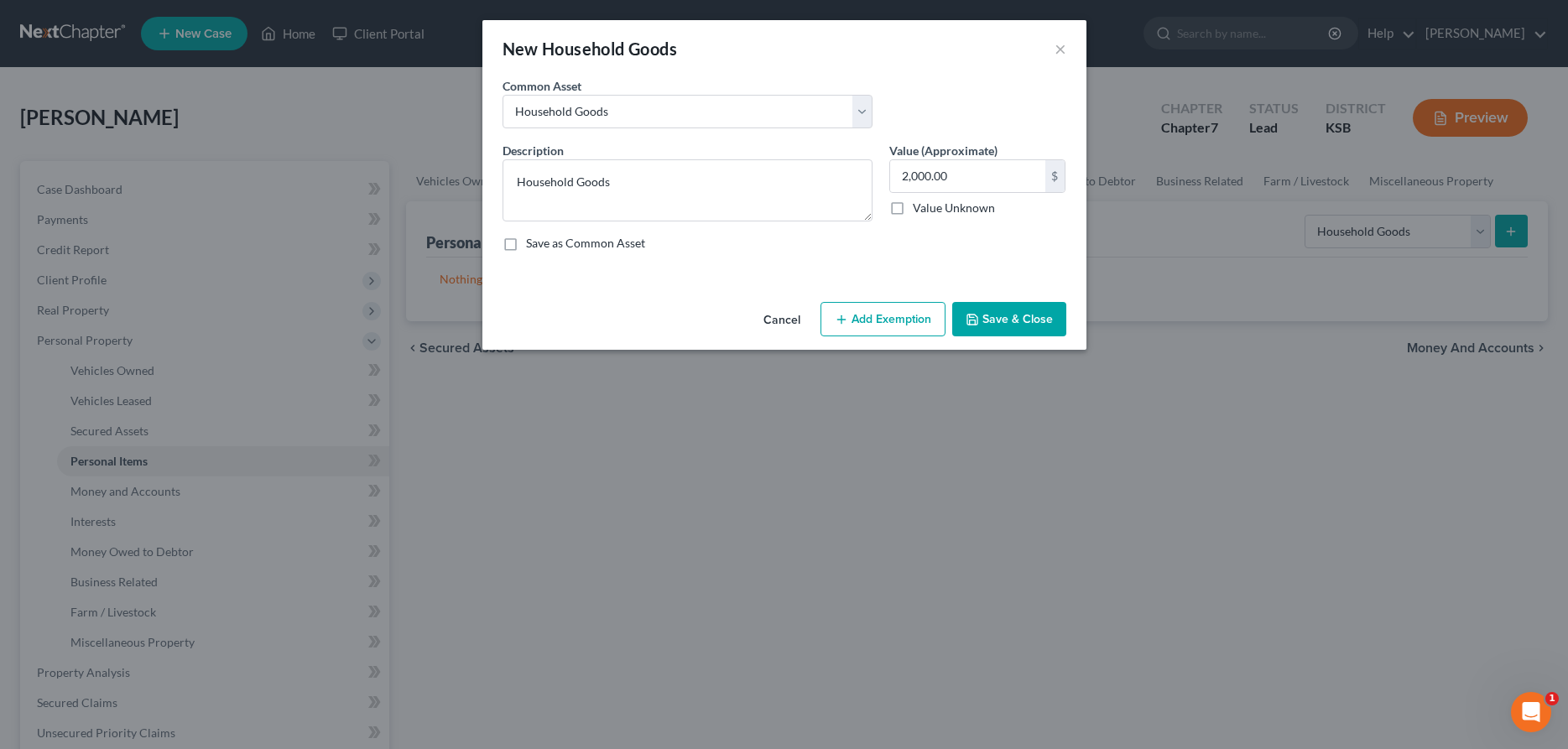
click at [881, 317] on button "Add Exemption" at bounding box center [883, 320] width 125 height 36
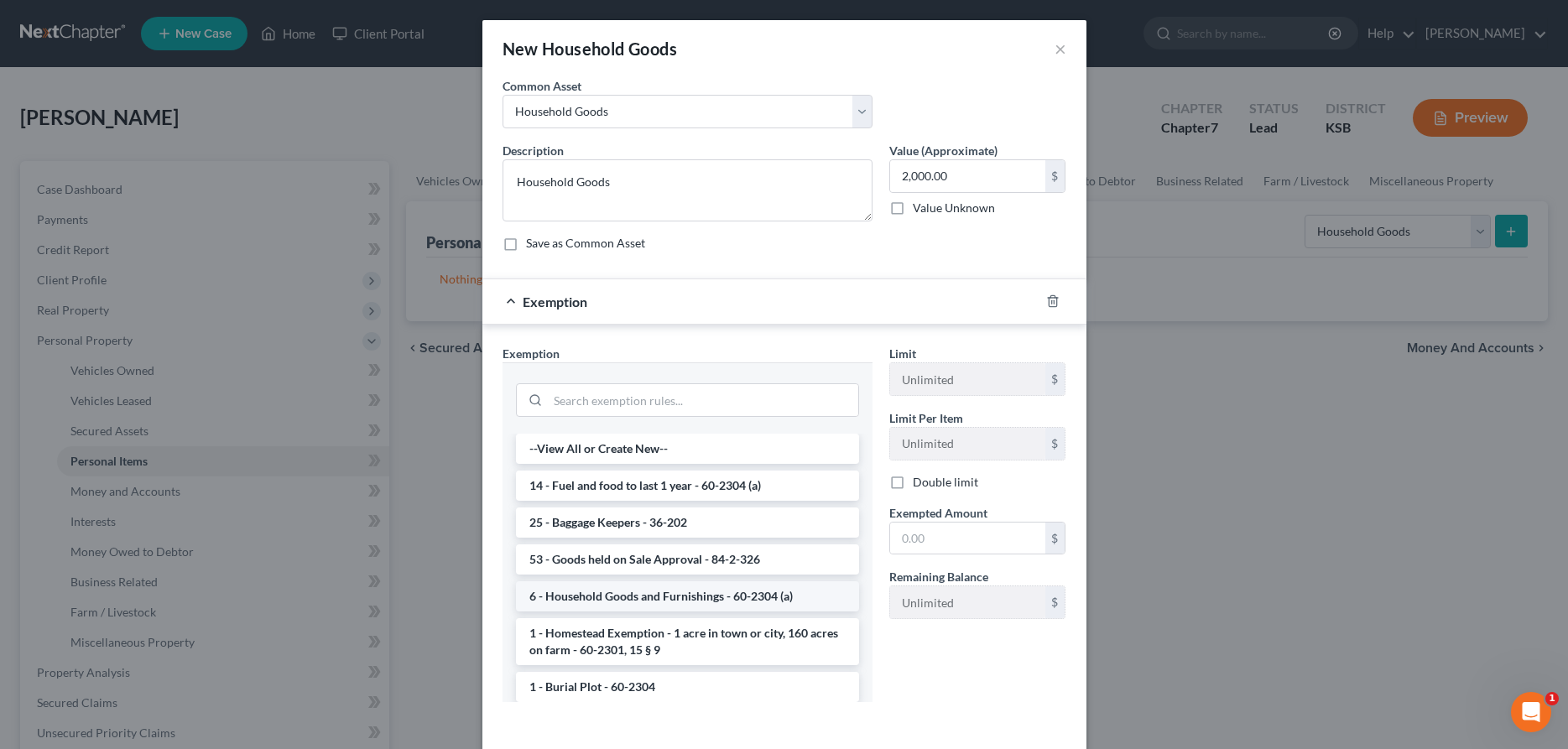
click at [647, 594] on li "6 - Household Goods and Furnishings - 60-2304 (a)" at bounding box center [687, 596] width 343 height 30
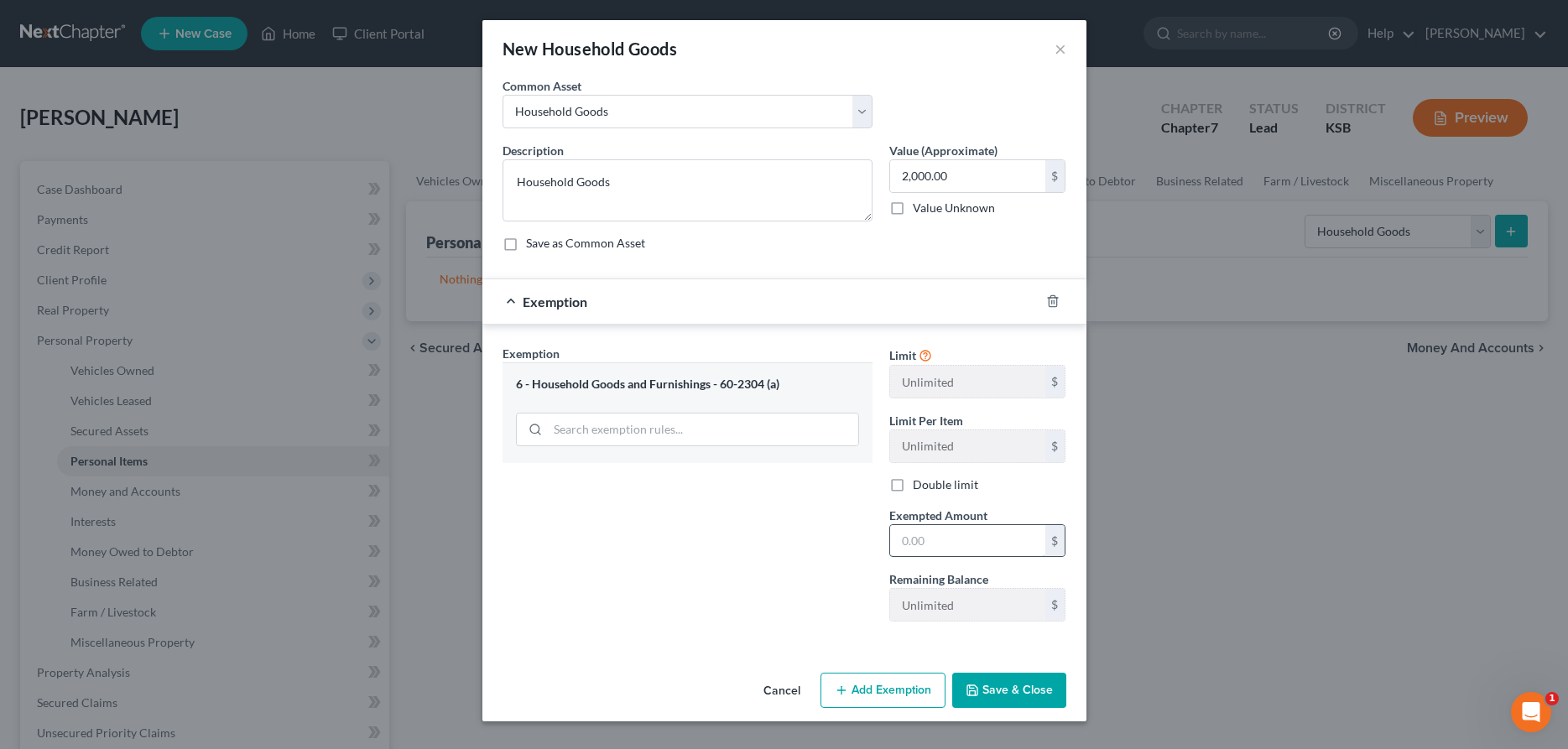
click at [905, 539] on input "text" at bounding box center [968, 541] width 155 height 32
type input "2,000.00"
click at [1026, 701] on button "Save & Close" at bounding box center [1009, 691] width 114 height 36
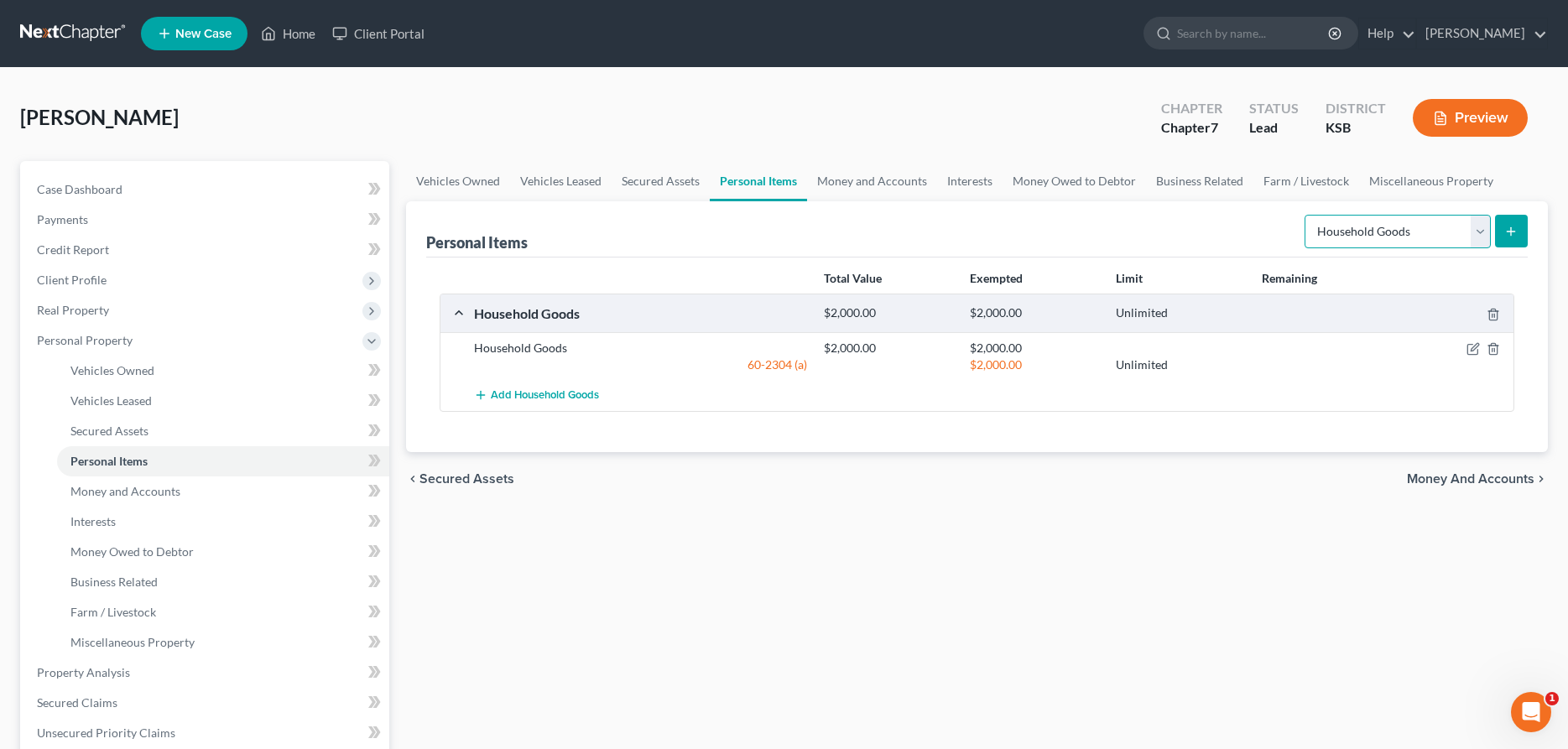
click at [1305, 215] on select "Select Item Type Clothing Collectibles Of Value Electronics Firearms Household …" at bounding box center [1398, 231] width 186 height 34
select select "clothing"
click option "Clothing" at bounding box center [0, 0] width 0 height 0
click at [1519, 233] on button "submit" at bounding box center [1512, 231] width 33 height 33
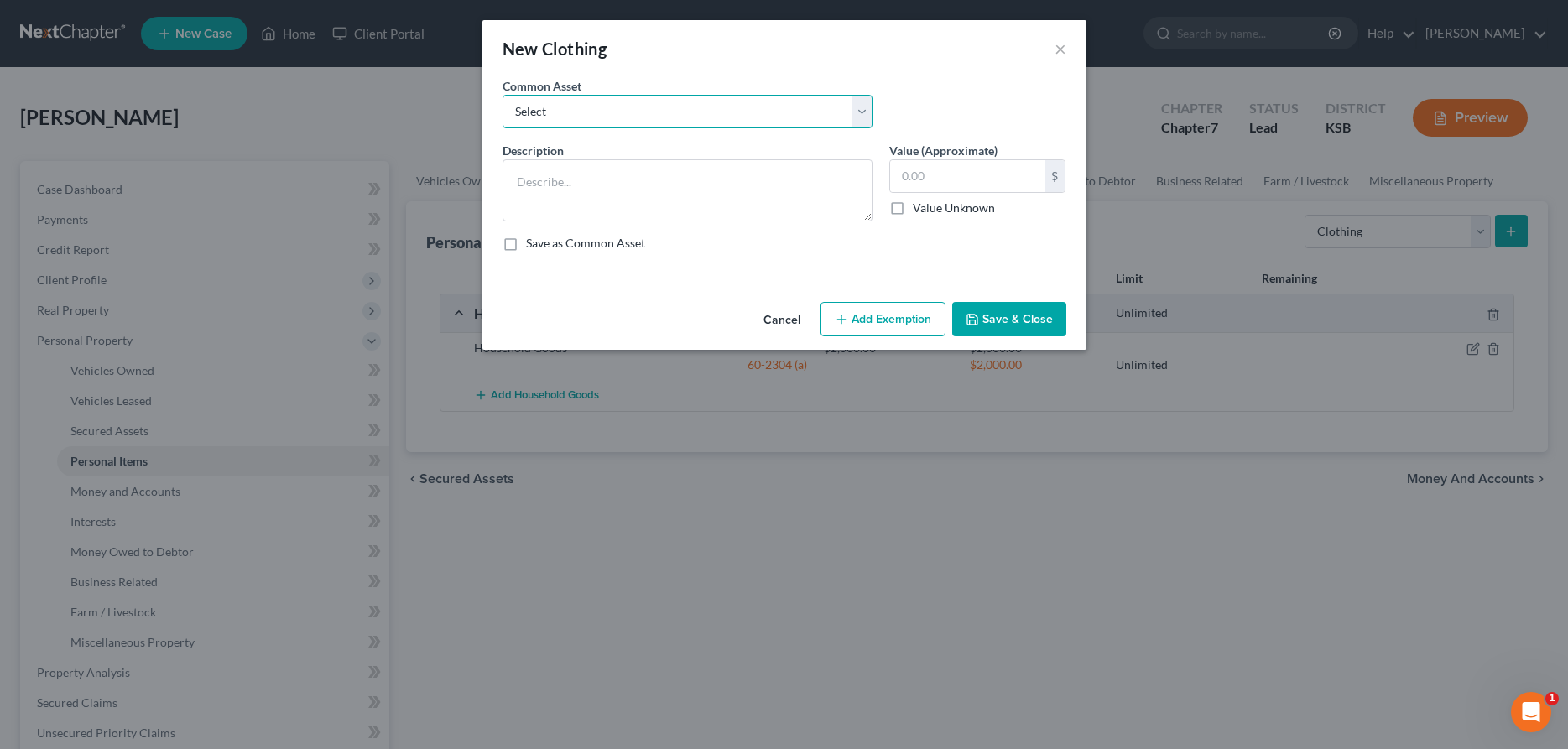
click at [502, 95] on select "Select Clothing" at bounding box center [687, 111] width 370 height 34
select select "0"
click option "Clothing" at bounding box center [0, 0] width 0 height 0
type textarea "Clothing"
type input "1,000.00"
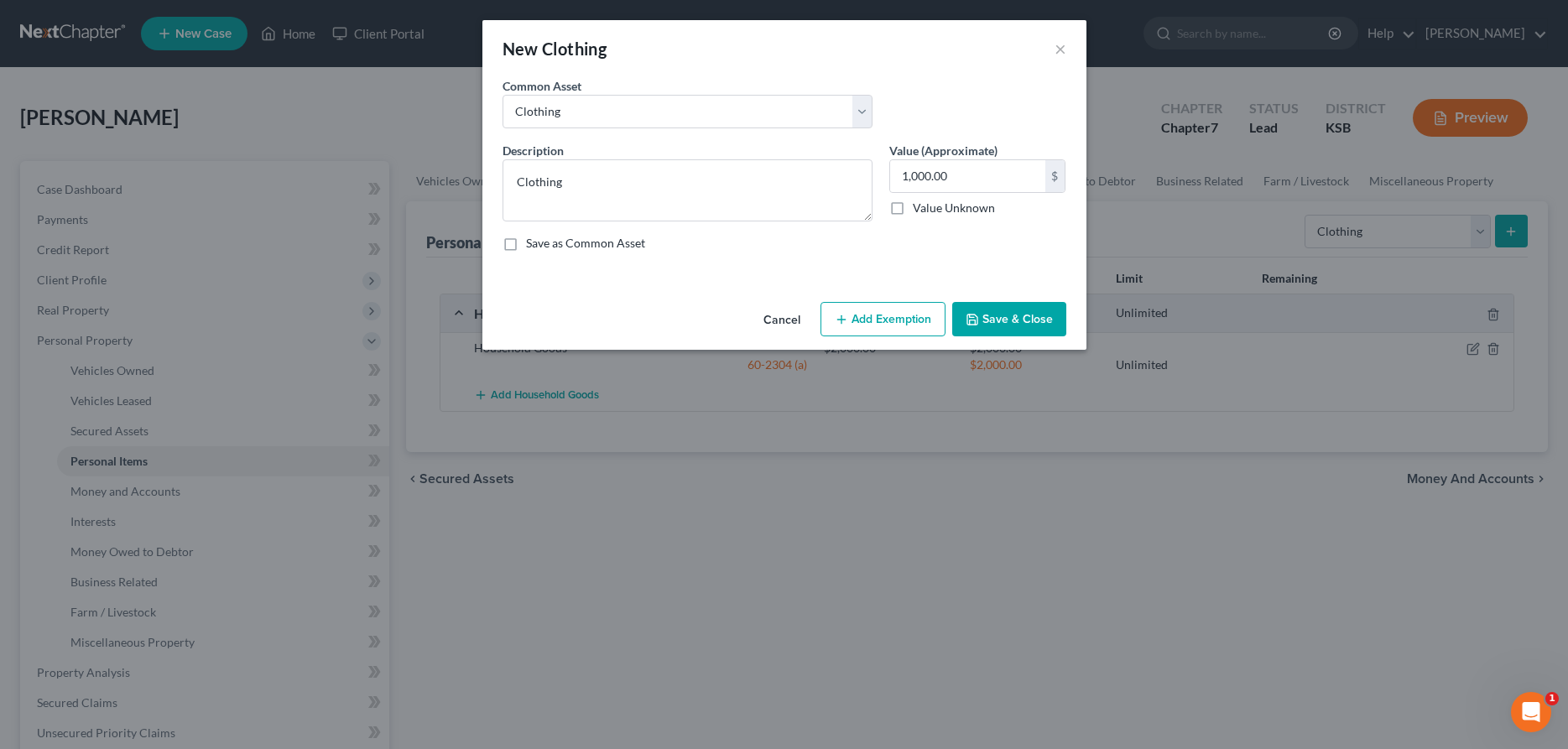
click at [882, 321] on button "Add Exemption" at bounding box center [883, 320] width 125 height 36
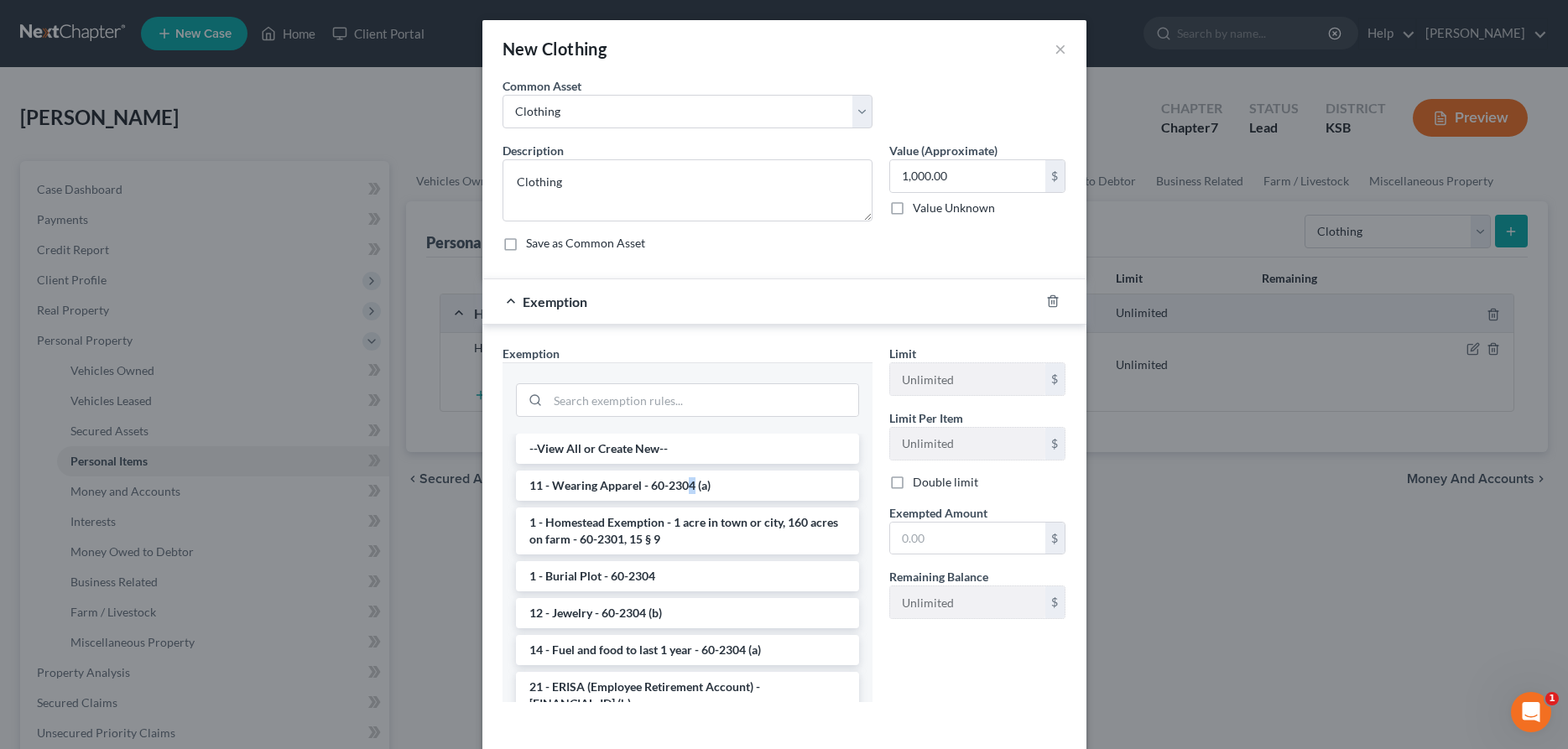
drag, startPoint x: 690, startPoint y: 488, endPoint x: 804, endPoint y: 480, distance: 114.3
click at [694, 486] on li "11 - Wearing Apparel - 60-2304 (a)" at bounding box center [687, 486] width 343 height 30
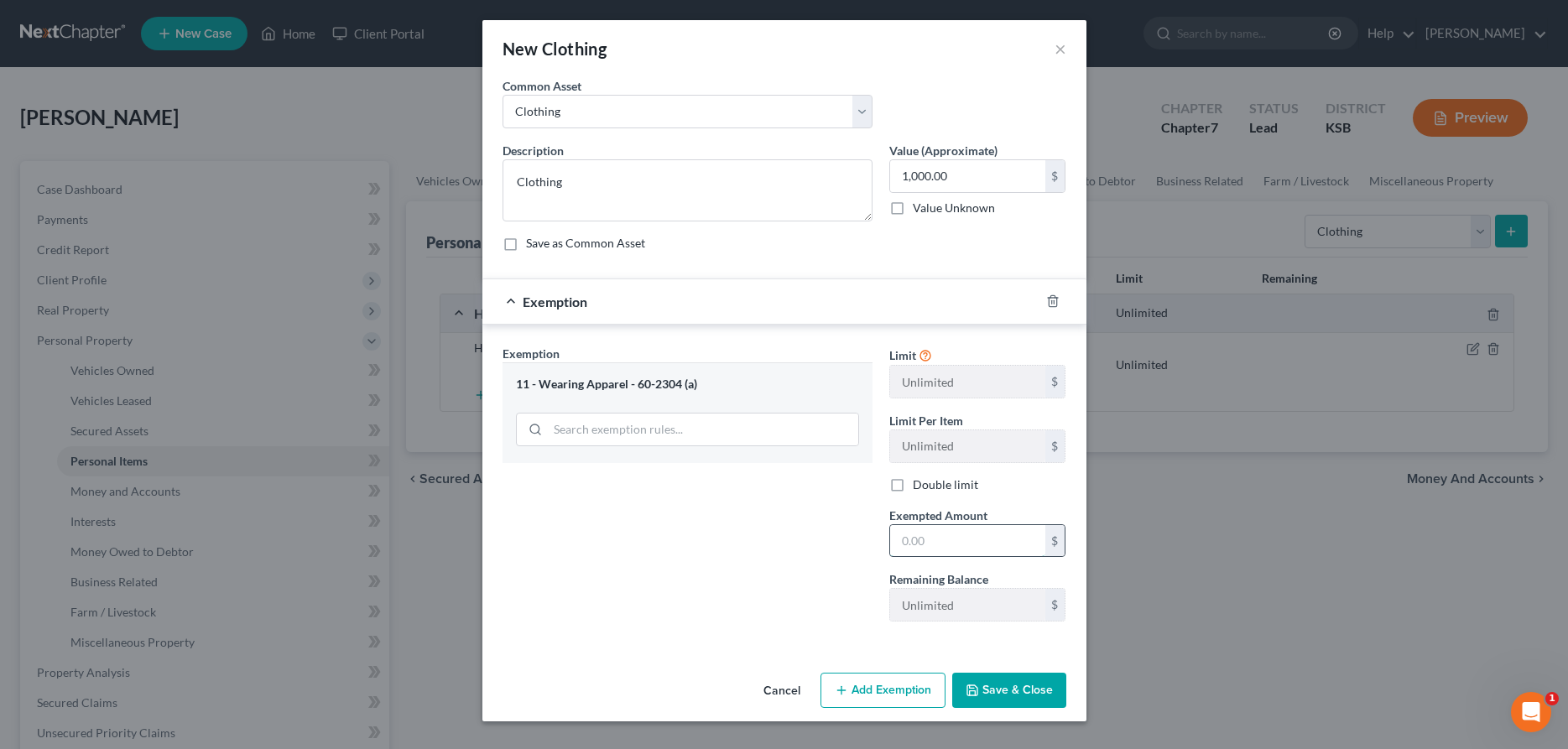
click at [930, 527] on input "text" at bounding box center [968, 541] width 155 height 32
type input "1,000.00"
click at [1017, 693] on button "Save & Close" at bounding box center [1009, 691] width 114 height 36
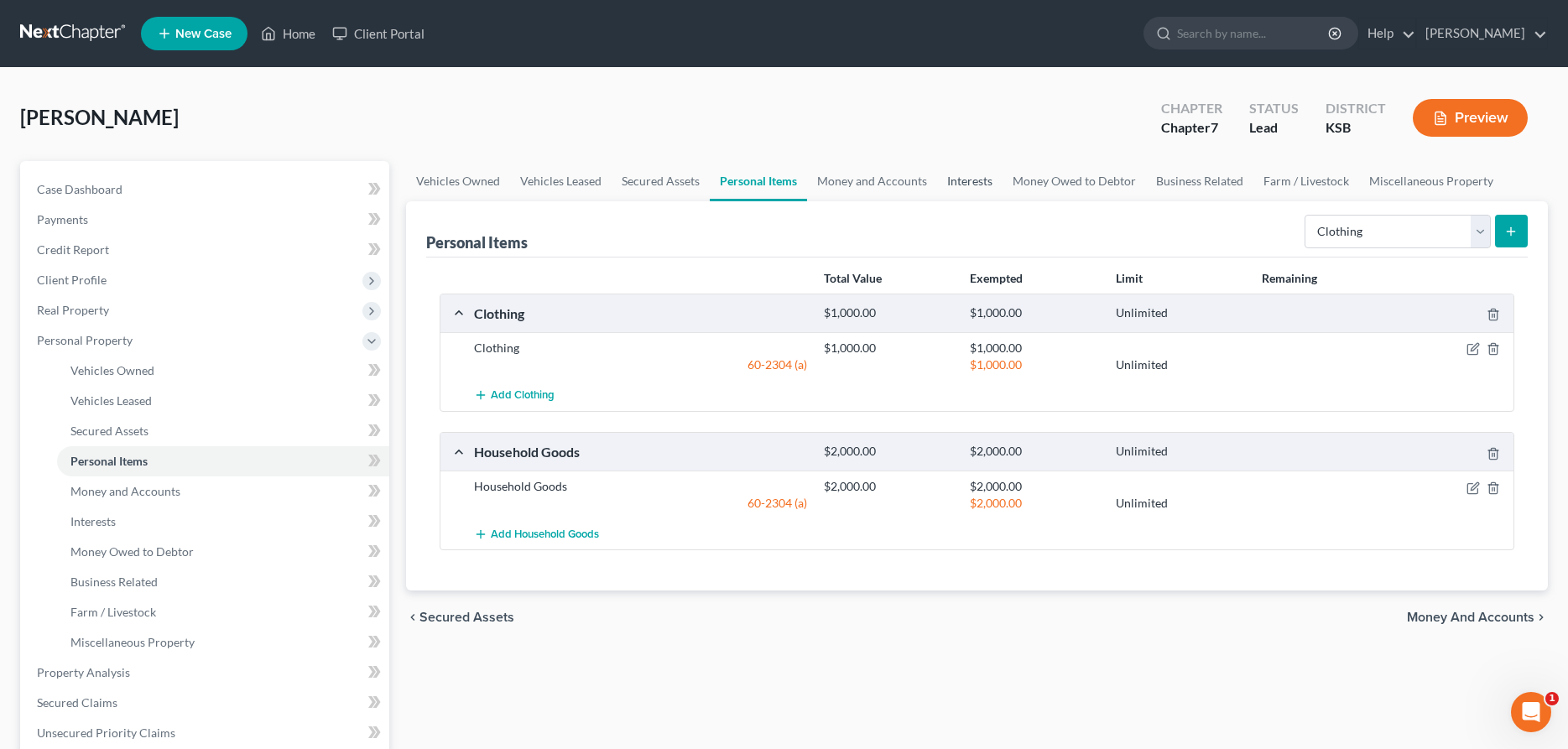
click at [961, 180] on link "Interests" at bounding box center [969, 181] width 65 height 40
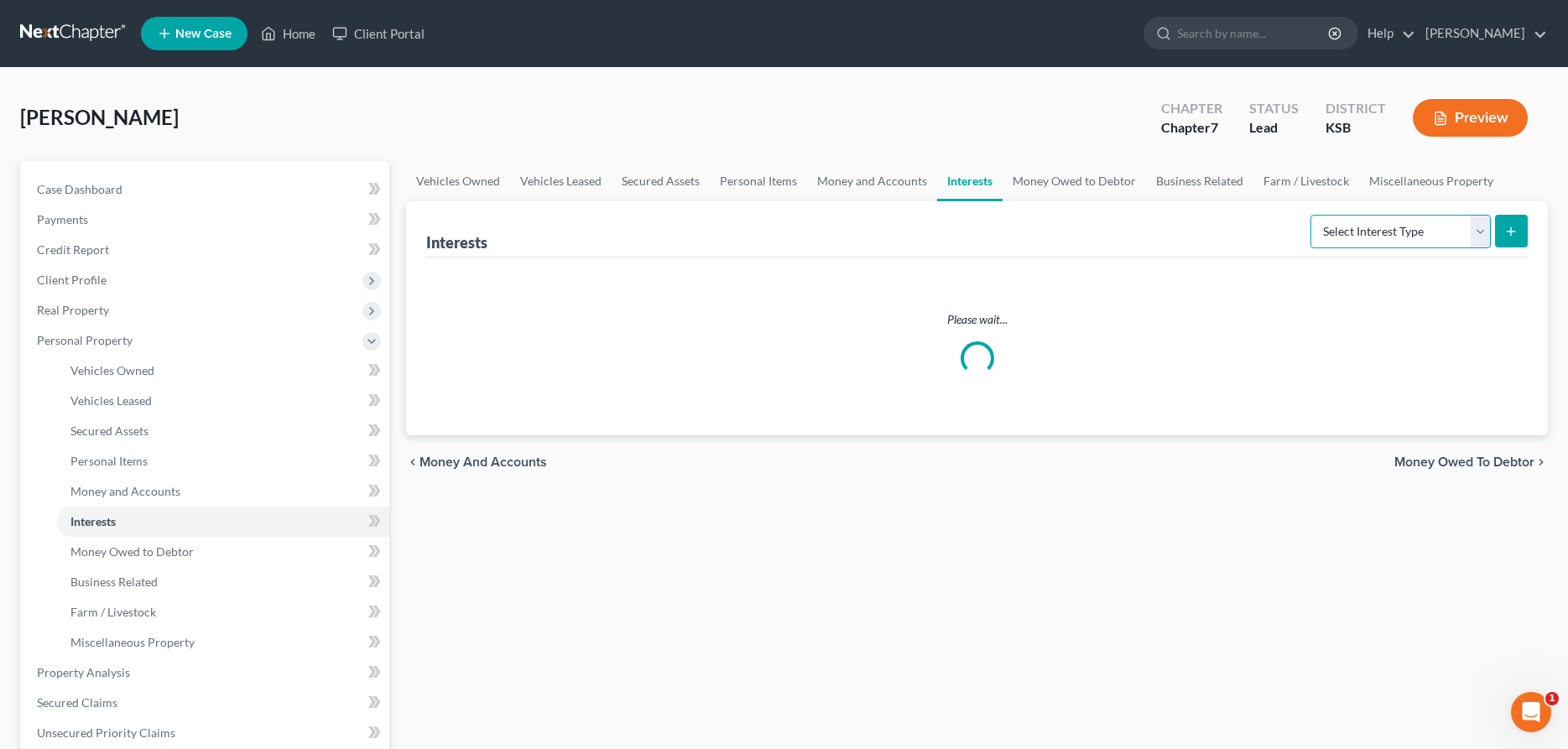
click at [1310, 215] on select "Select Interest Type 401K Annuity Bond Education IRA Government Bond Government…" at bounding box center [1400, 231] width 181 height 34
select select "401k"
click option "401K" at bounding box center [0, 0] width 0 height 0
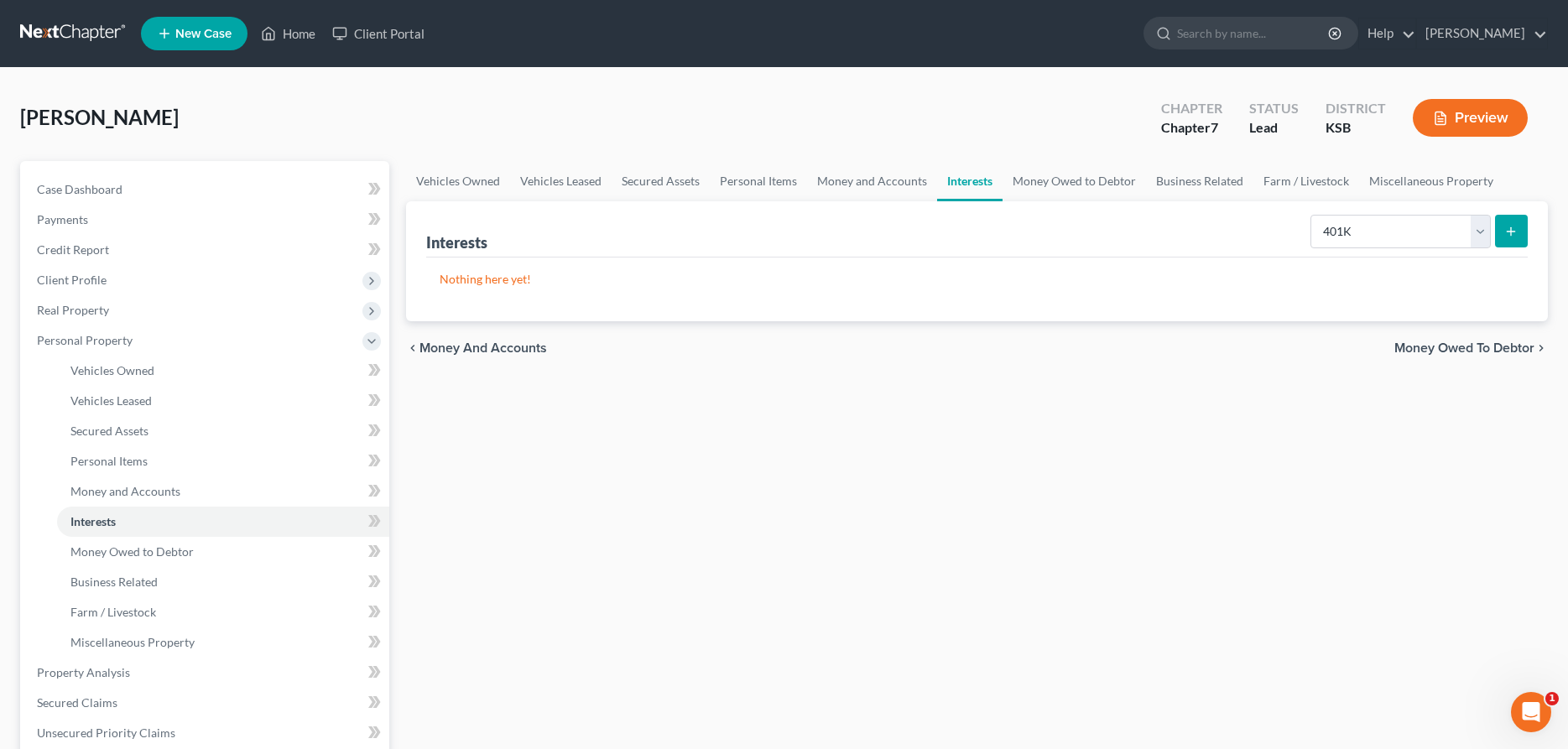
click at [1511, 225] on icon "submit" at bounding box center [1511, 231] width 13 height 13
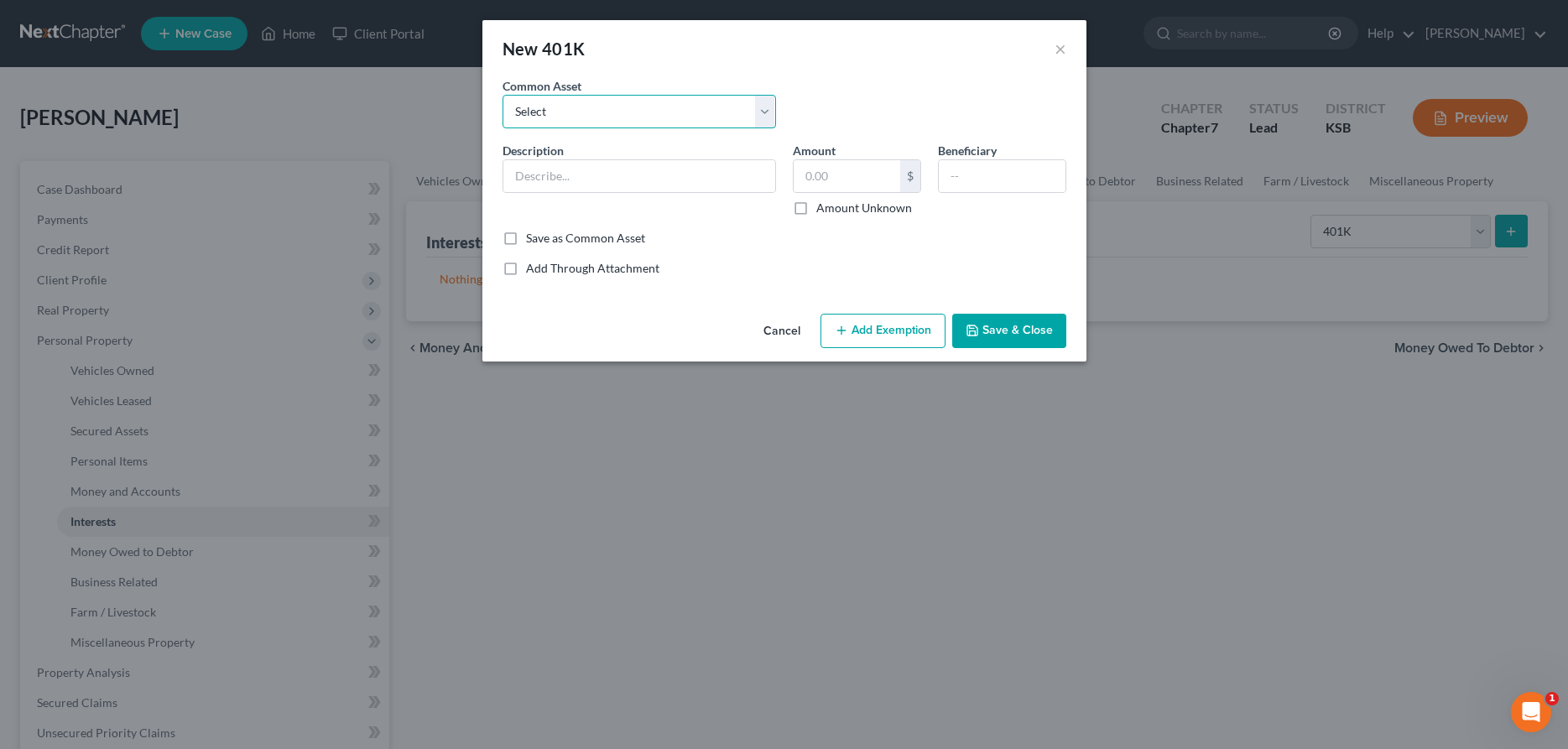
click at [502, 95] on select "Select 401 K" at bounding box center [638, 111] width 274 height 34
select select "0"
click option "401 K" at bounding box center [0, 0] width 0 height 0
type input "401 K"
click at [814, 175] on input "2,044.92" at bounding box center [847, 176] width 107 height 32
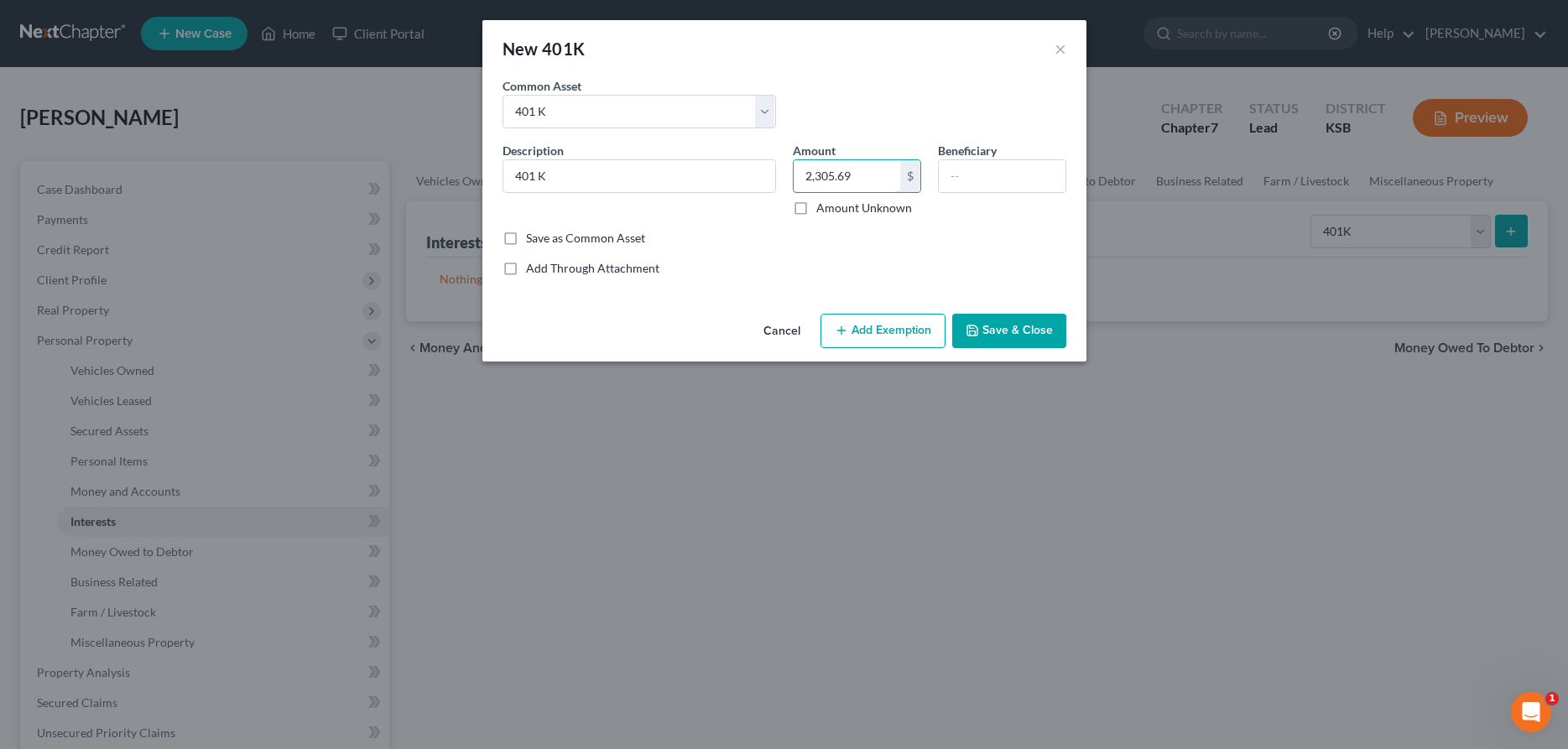
type input "2,305.69"
click at [882, 335] on button "Add Exemption" at bounding box center [883, 331] width 125 height 36
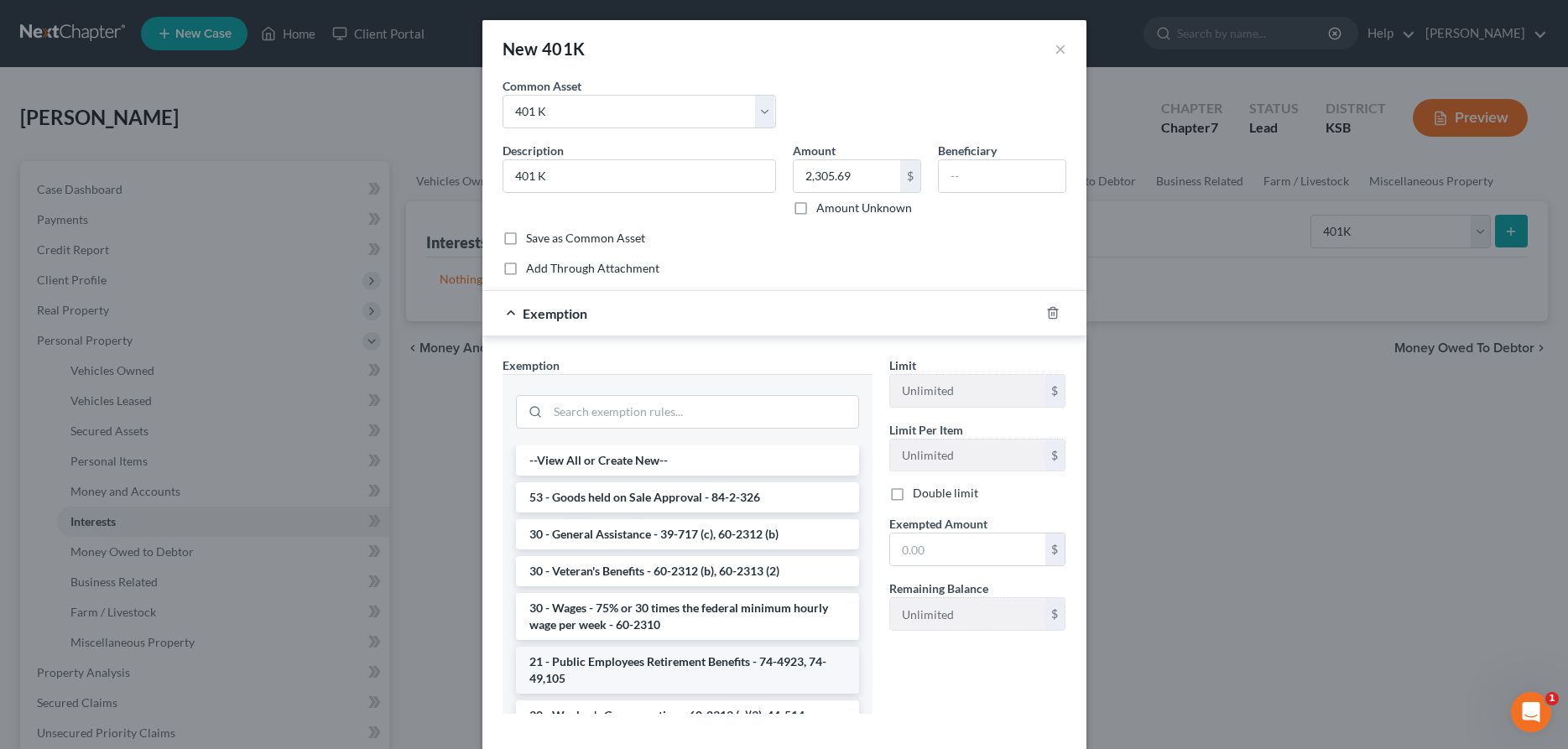
click at [625, 665] on li "21 - Public Employees Retirement Benefits - 74-4923, 74-49,105" at bounding box center [687, 671] width 343 height 47
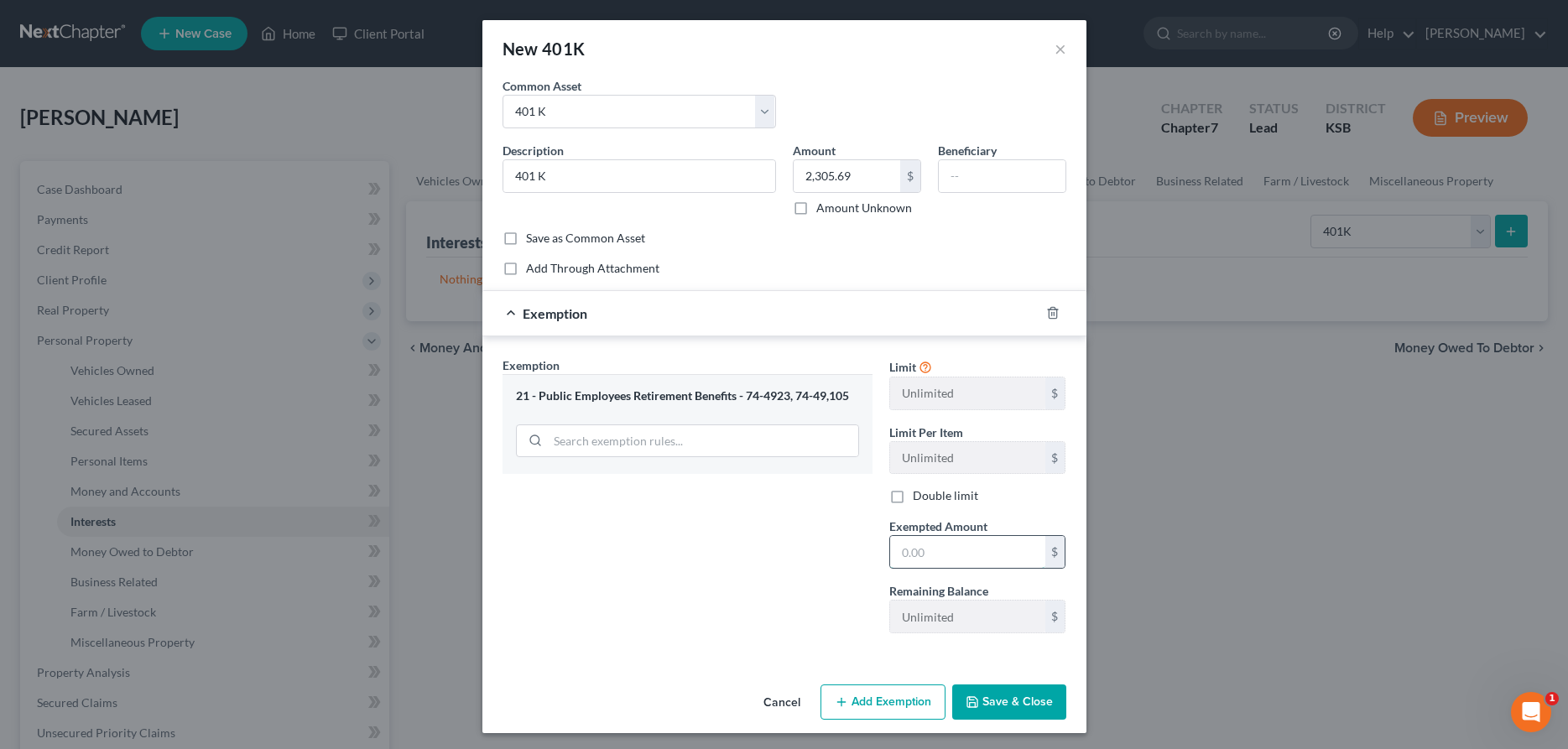
click at [904, 555] on input "text" at bounding box center [968, 552] width 155 height 32
type input "2,305.69"
click at [985, 708] on button "Save & Close" at bounding box center [1009, 702] width 114 height 36
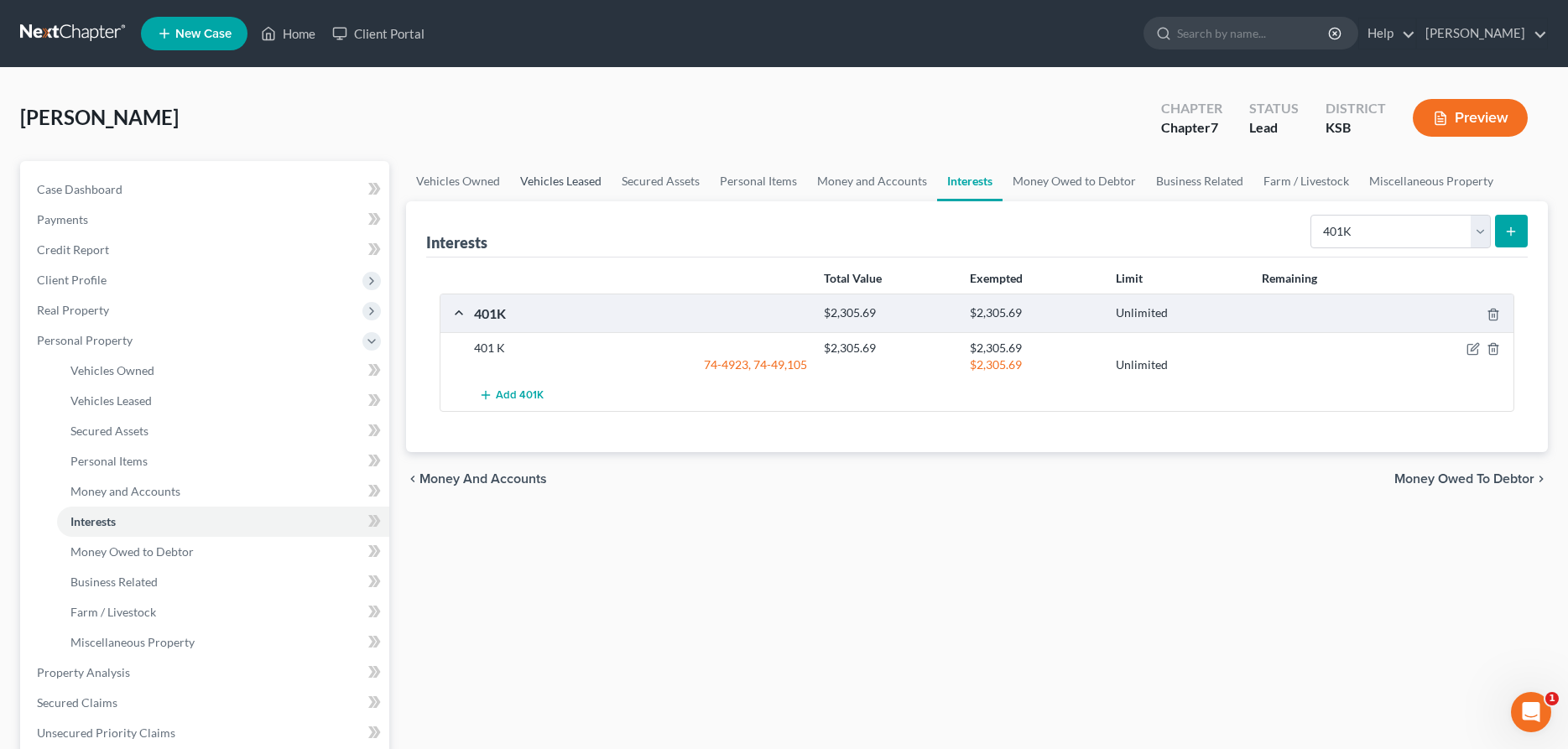
click at [544, 176] on link "Vehicles Leased" at bounding box center [560, 181] width 102 height 40
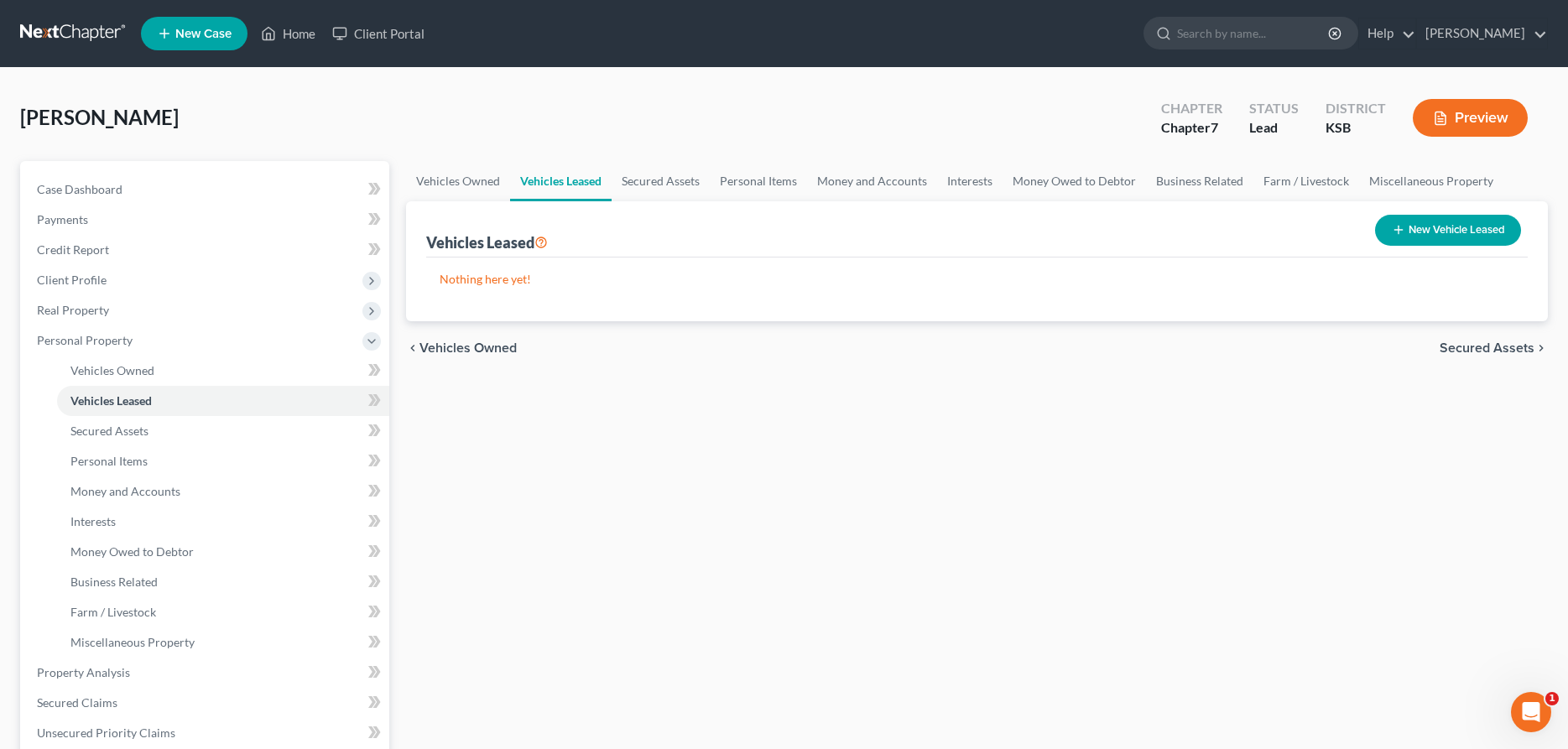
click at [1432, 221] on button "New Vehicle Leased" at bounding box center [1448, 230] width 146 height 31
select select "0"
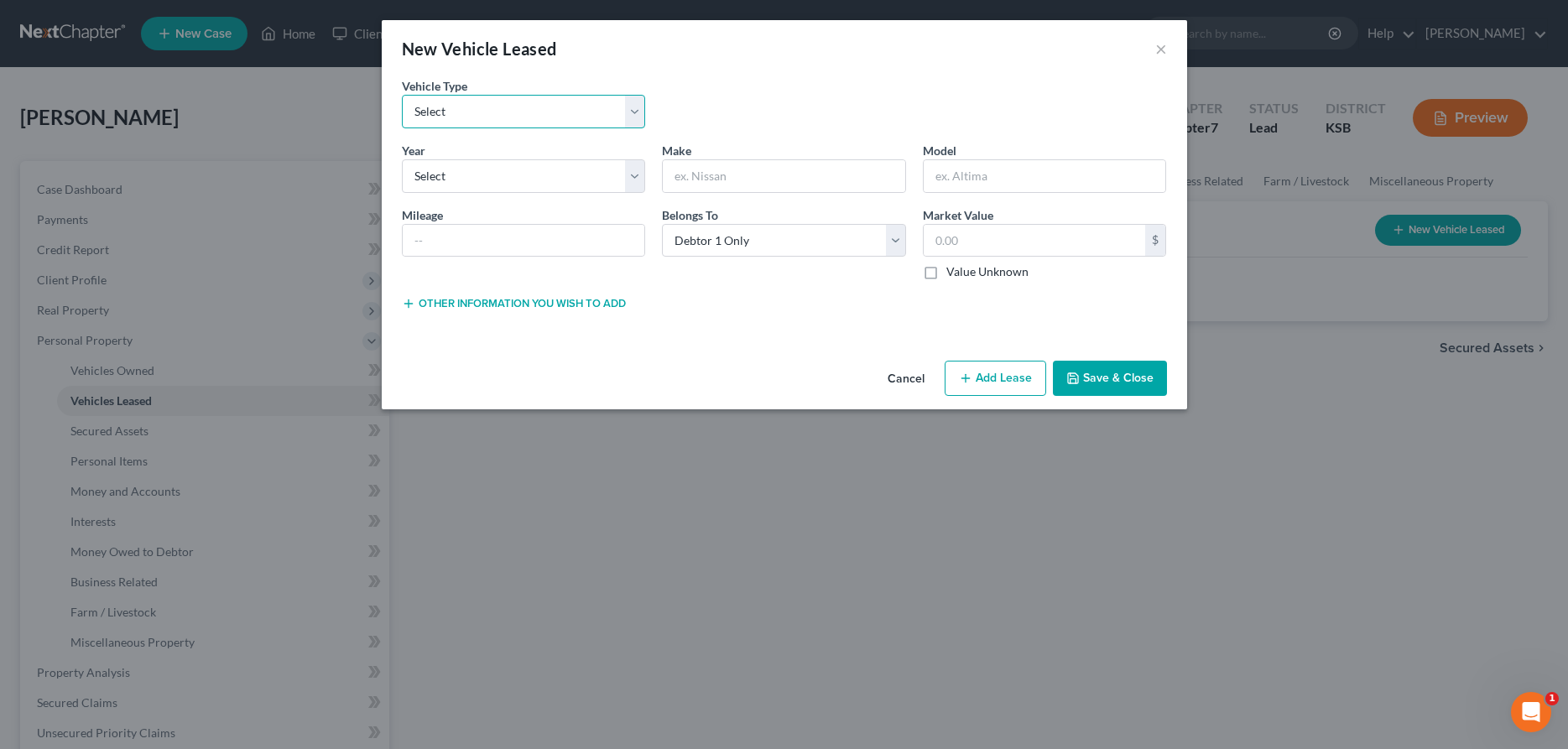
click at [402, 95] on select "Select Automobile Truck Trailer Watercraft Aircraft Motor Home Atv Other Vehicle" at bounding box center [524, 111] width 244 height 34
select select "0"
click option "Automobile" at bounding box center [0, 0] width 0 height 0
click at [402, 159] on select "Select 2026 2025 2024 2023 2022 2021 2020 2019 2018 2017 2016 2015 2014 2013 20…" at bounding box center [524, 176] width 244 height 34
select select "22"
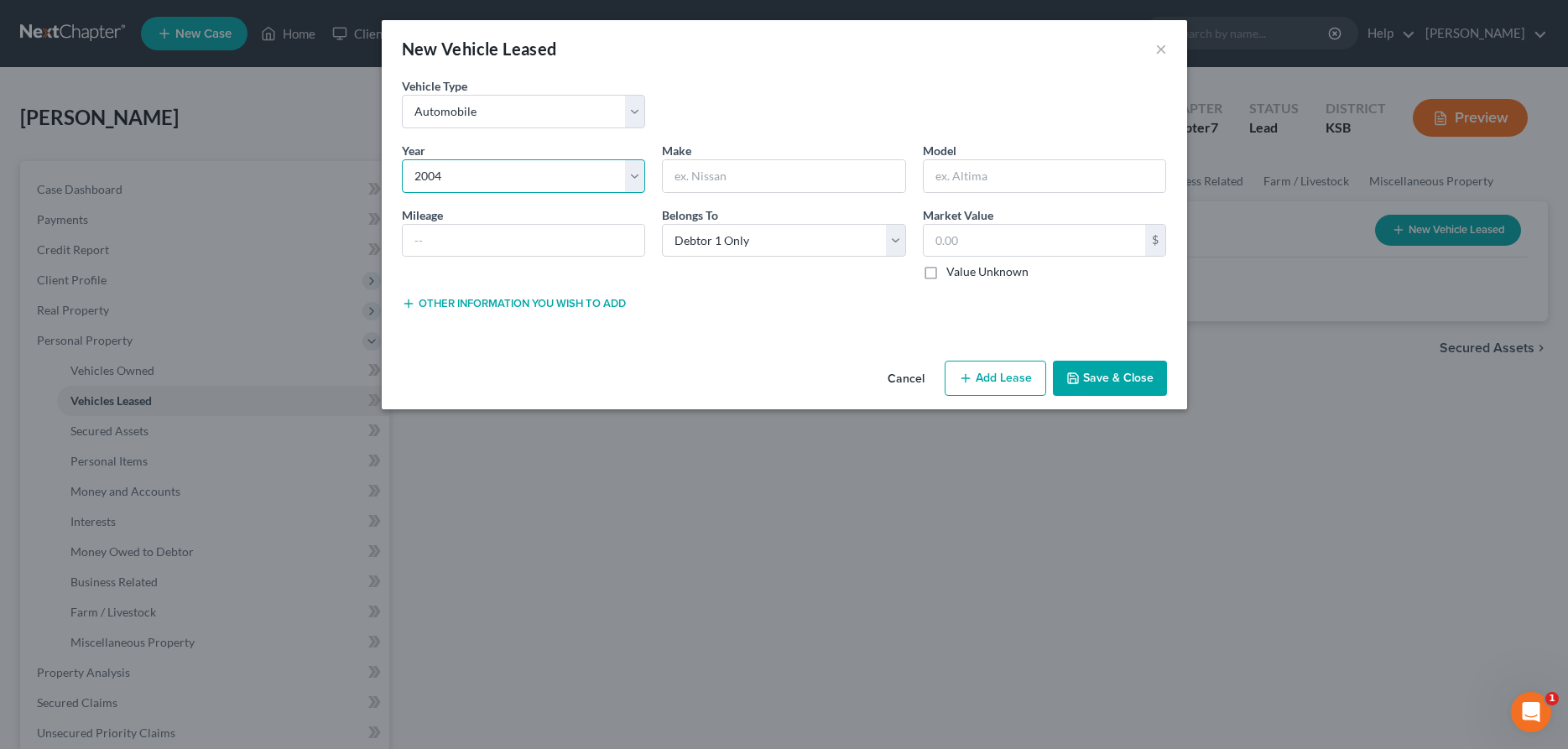
click option "2004" at bounding box center [0, 0] width 0 height 0
click at [812, 164] on input "text" at bounding box center [784, 176] width 242 height 32
type input "ASVE DNA04 Style RS Motorcycle"
type input "17,000.00"
click at [1088, 369] on button "Save & Close" at bounding box center [1109, 378] width 114 height 36
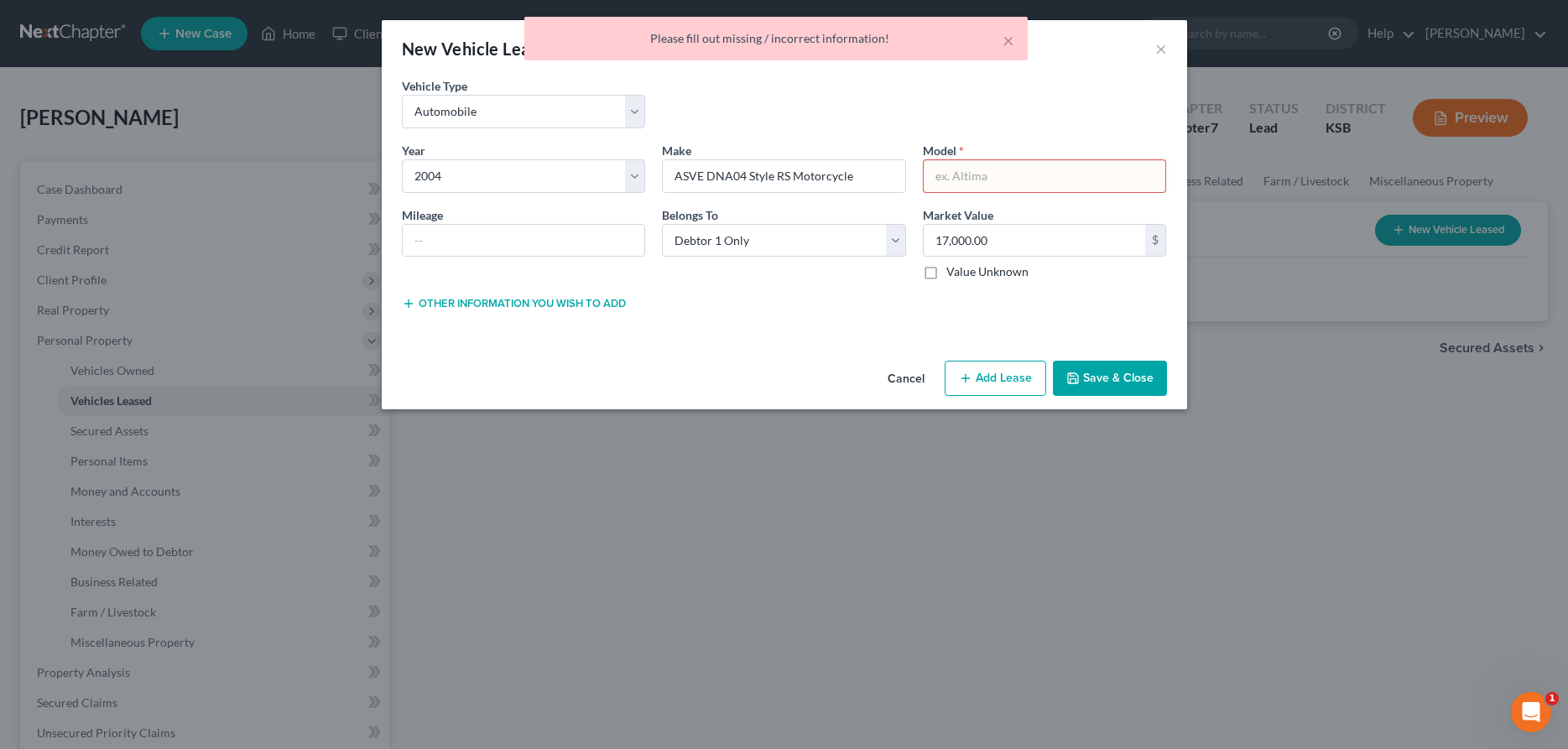
click at [971, 183] on input "text" at bounding box center [1044, 176] width 242 height 32
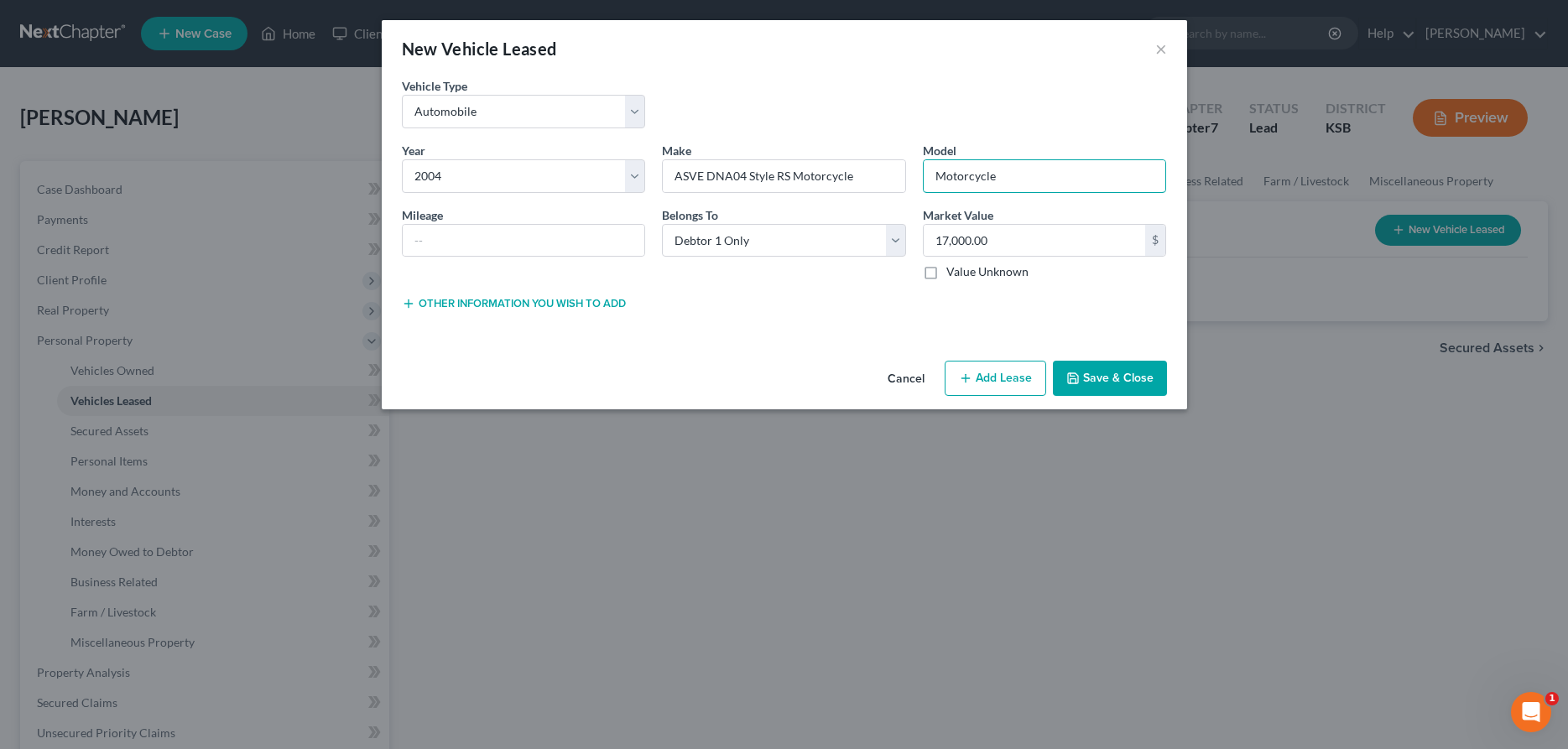
type input "Motorcycle"
click at [1141, 384] on button "Save & Close" at bounding box center [1109, 378] width 114 height 36
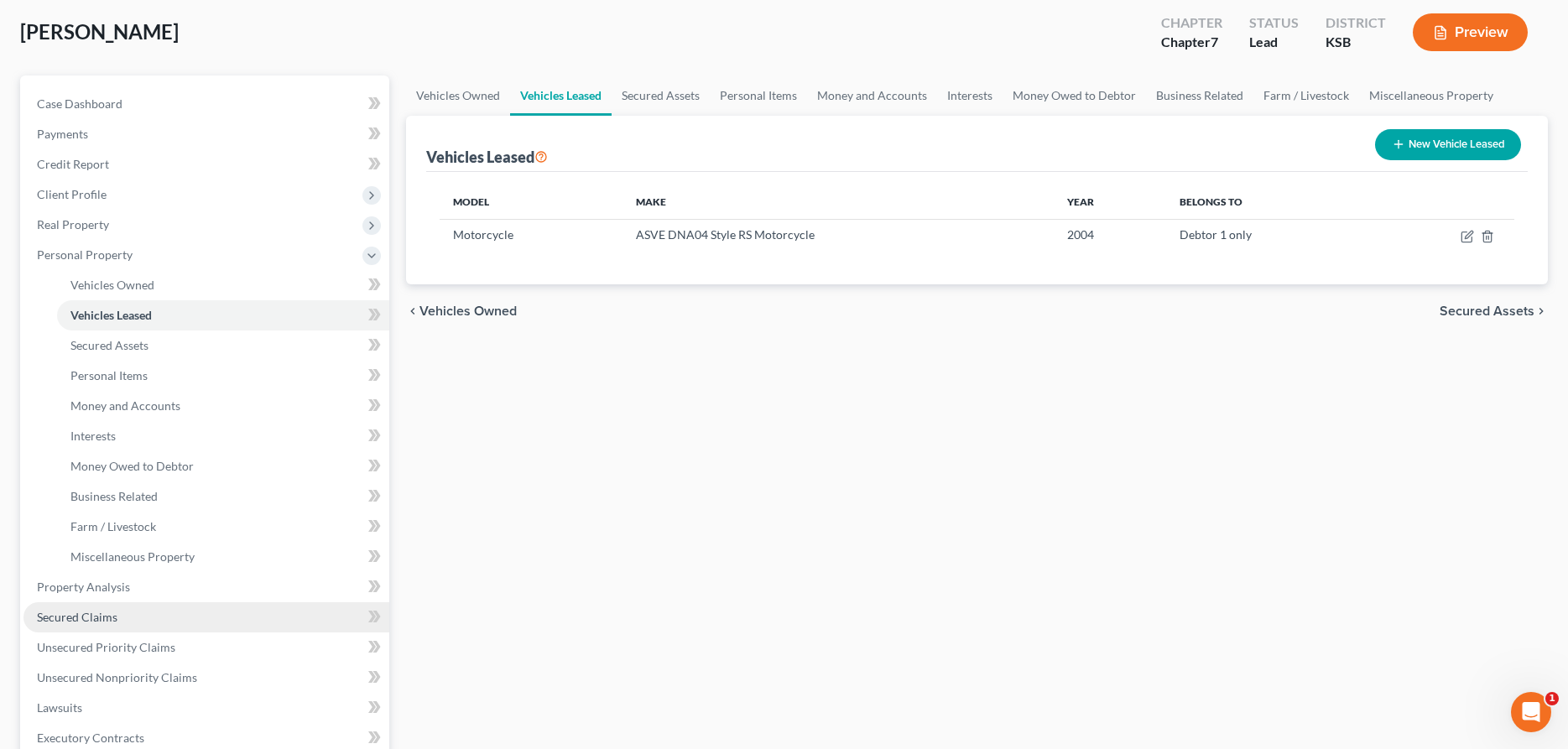
click at [83, 627] on link "Secured Claims" at bounding box center [206, 617] width 366 height 30
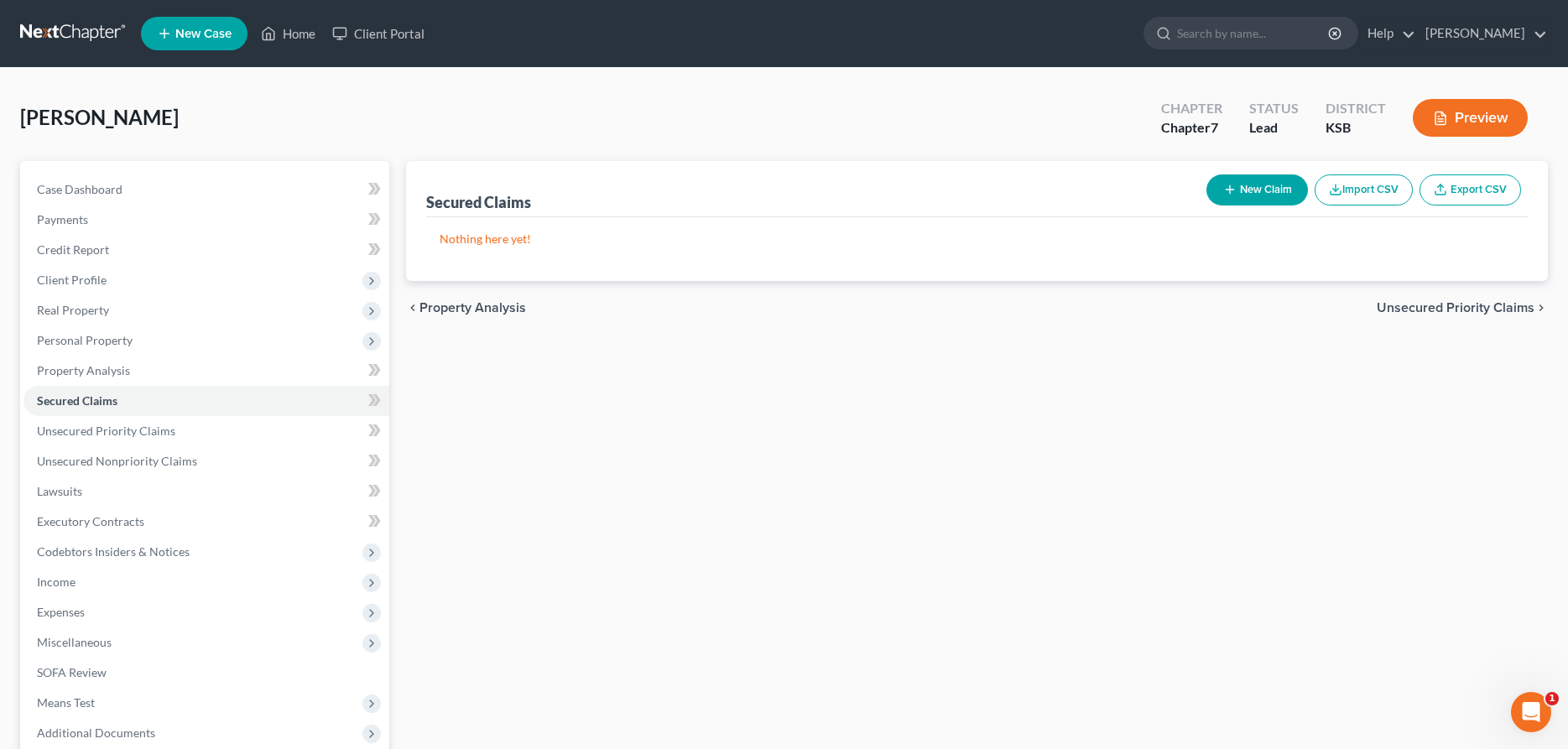
click at [1249, 183] on button "New Claim" at bounding box center [1257, 190] width 102 height 31
select select "0"
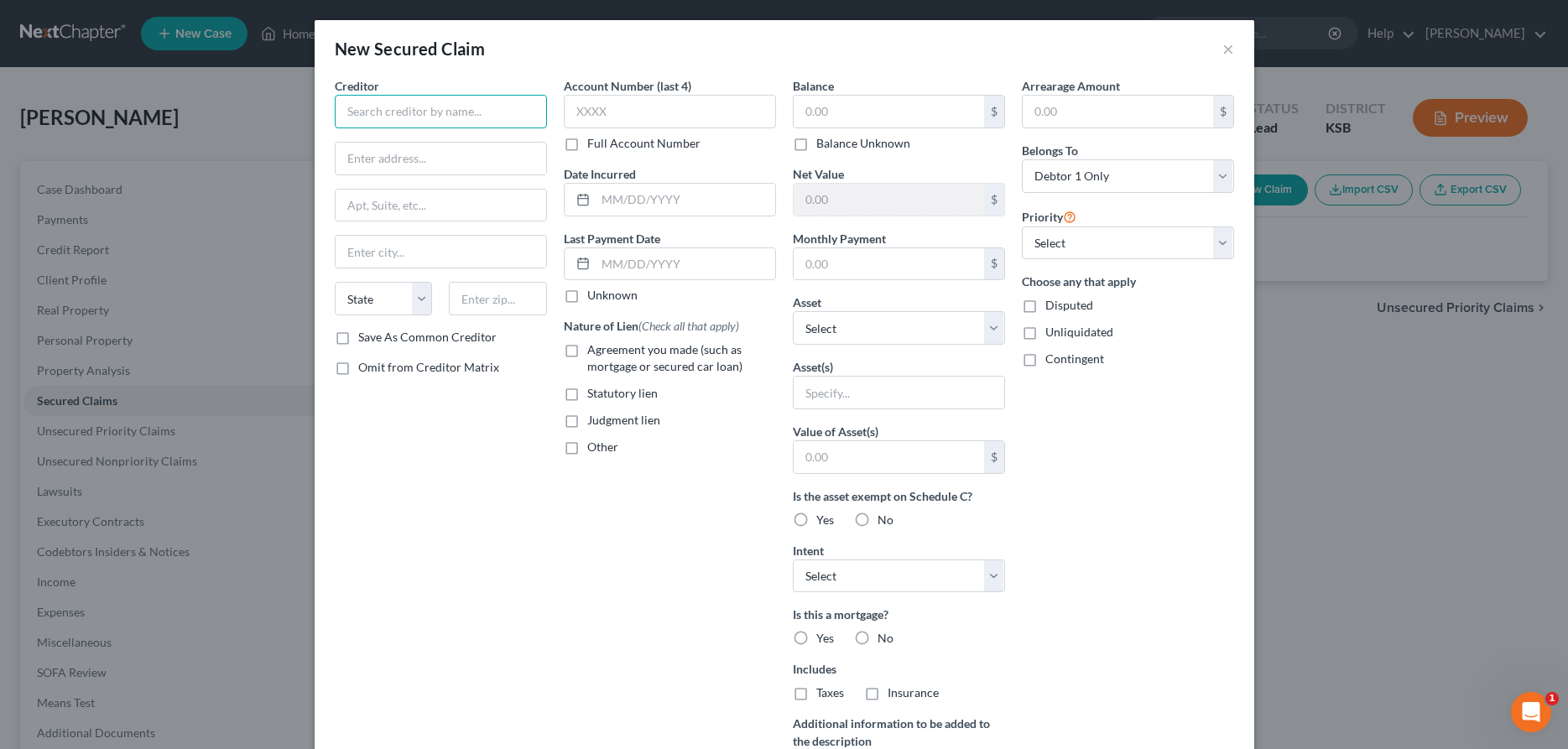
click at [454, 123] on input "text" at bounding box center [440, 111] width 212 height 34
type input "[PERSON_NAME] Government Employees Credit Union"
type input "[STREET_ADDRESS]"
type input "[PERSON_NAME]"
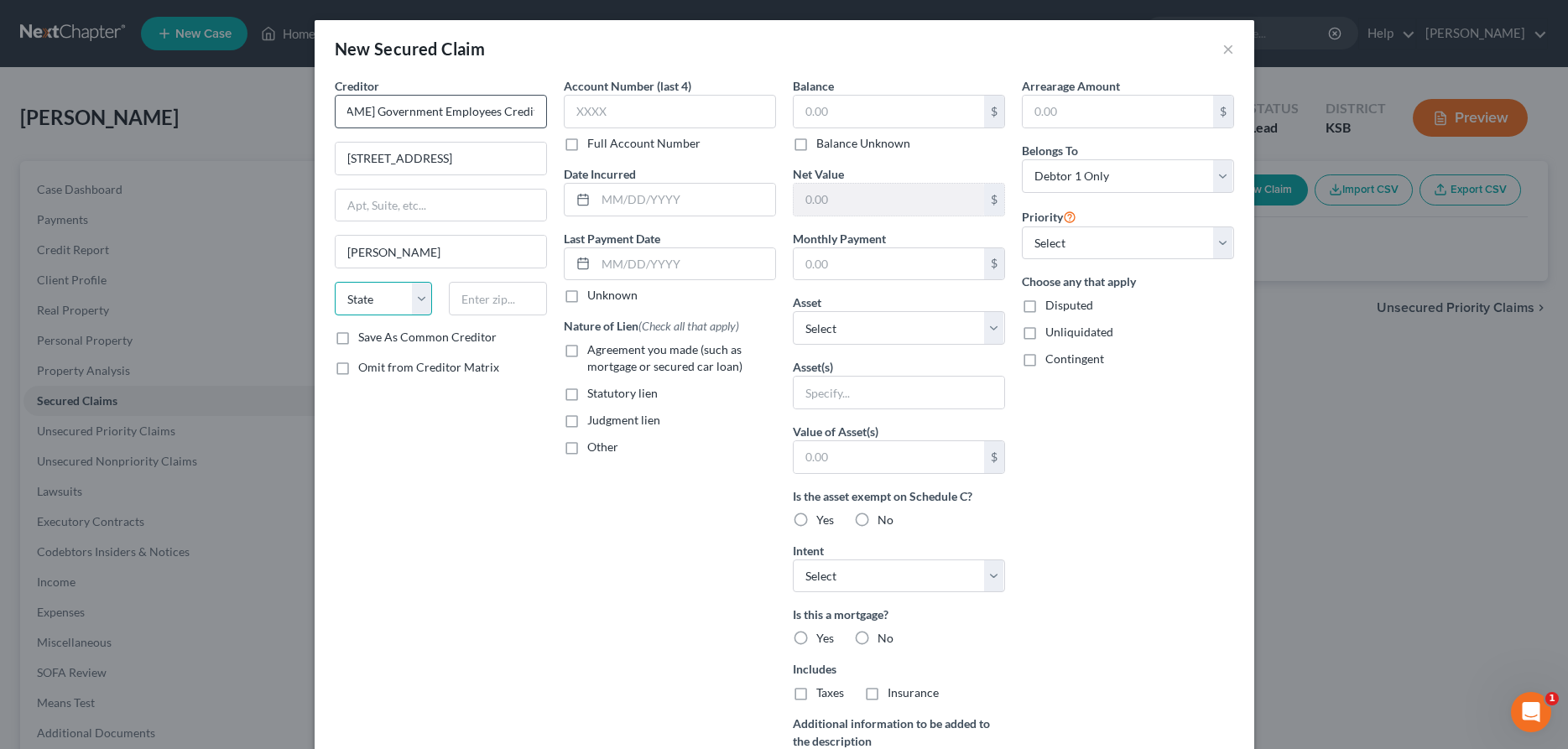
select select "17"
type input "67501"
click at [671, 105] on input "text" at bounding box center [670, 111] width 212 height 34
click at [830, 121] on input "text" at bounding box center [889, 111] width 190 height 32
type input "17,000.00"
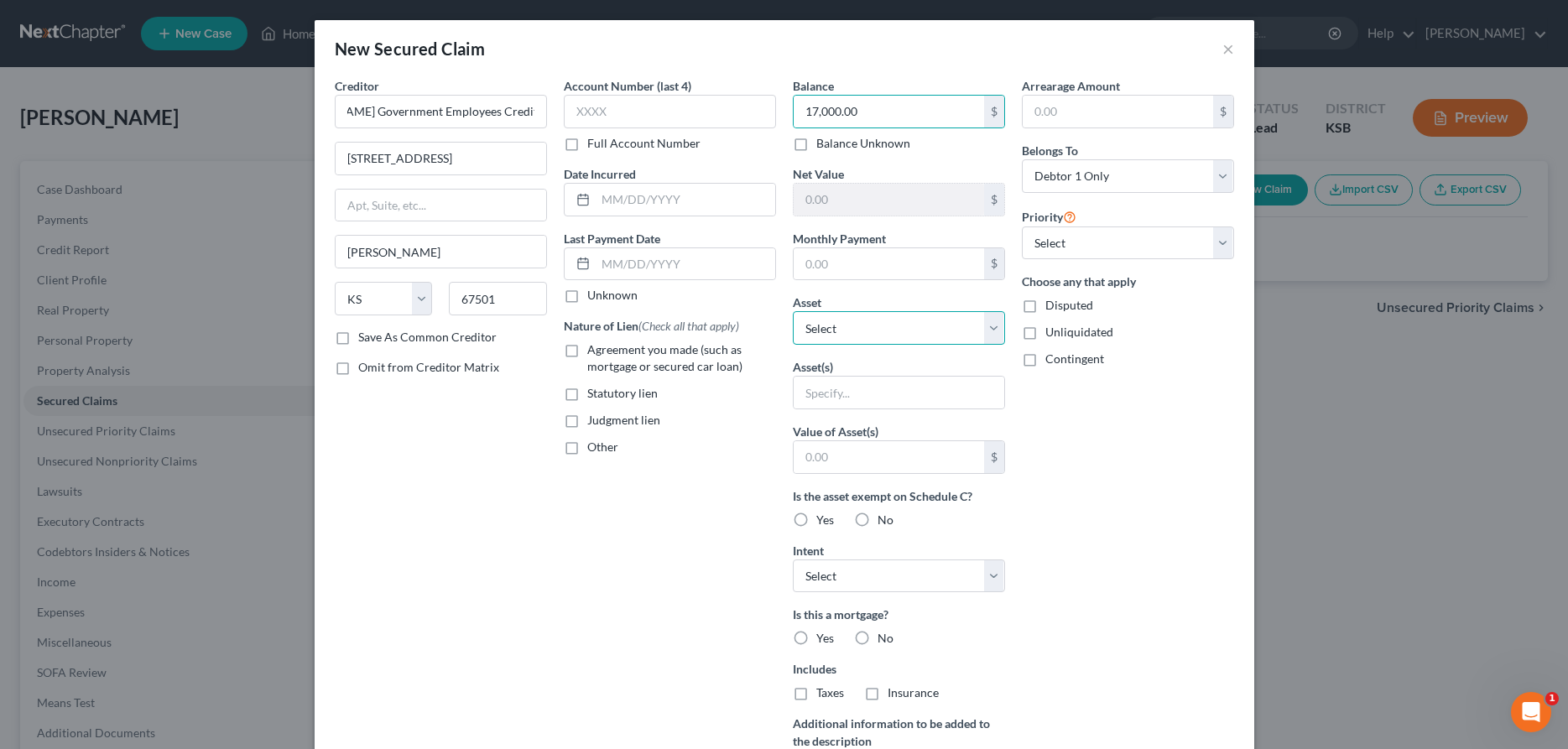
click at [793, 311] on select "Select Other Multiple Assets [PERSON_NAME] Government Employees Credit Union (S…" at bounding box center [899, 328] width 212 height 34
select select "7"
click option "2004 ASVE DNA04 Style RS Motorcycle Motorcycle - $17000.0" at bounding box center [0, 0] width 0 height 0
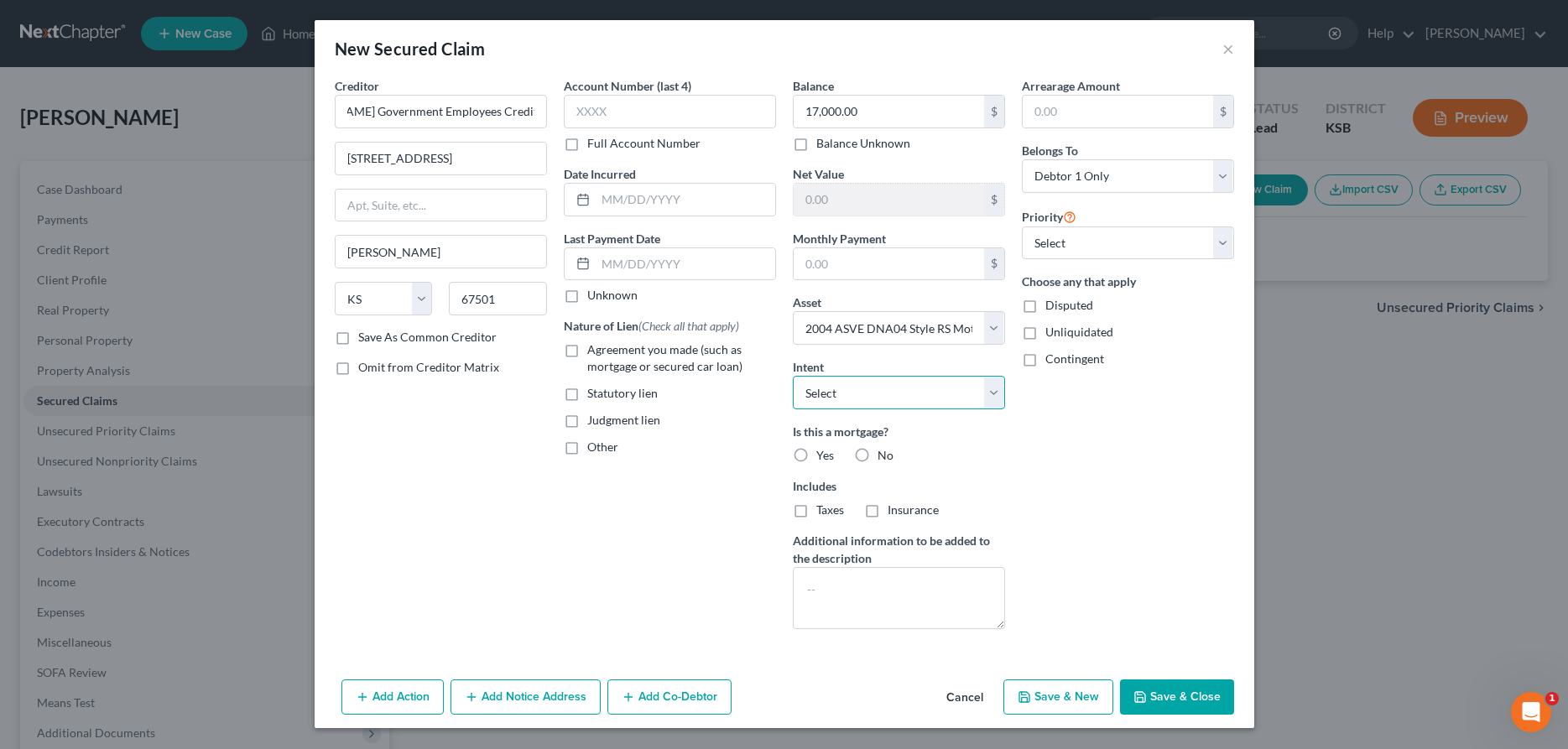
click at [793, 376] on select "Select Surrender Redeem Reaffirm Avoid Other" at bounding box center [899, 393] width 212 height 34
select select "2"
click option "Reaffirm" at bounding box center [0, 0] width 0 height 0
click at [877, 454] on label "No" at bounding box center [885, 455] width 16 height 17
click at [884, 454] on input "No" at bounding box center [890, 453] width 11 height 11
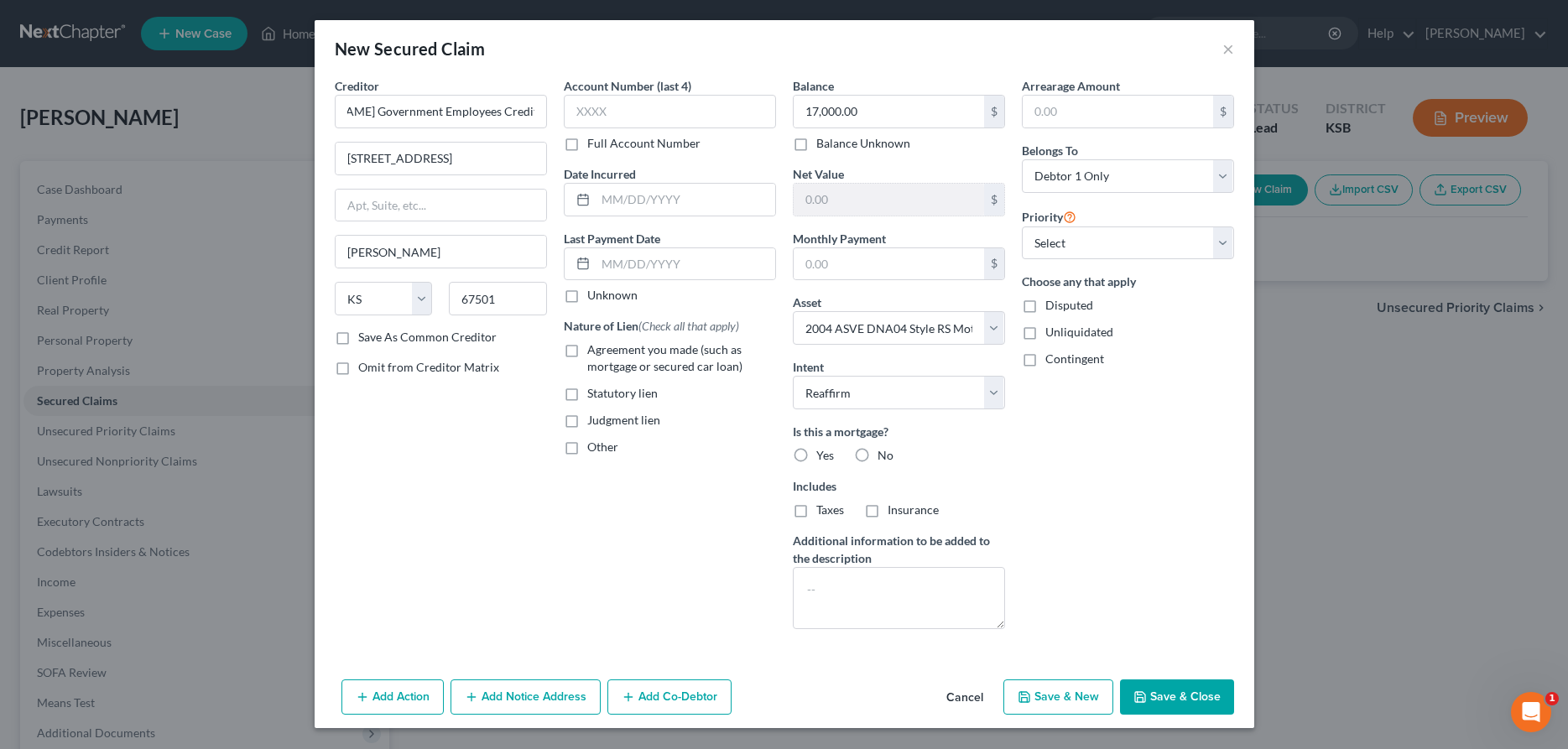
radio input "true"
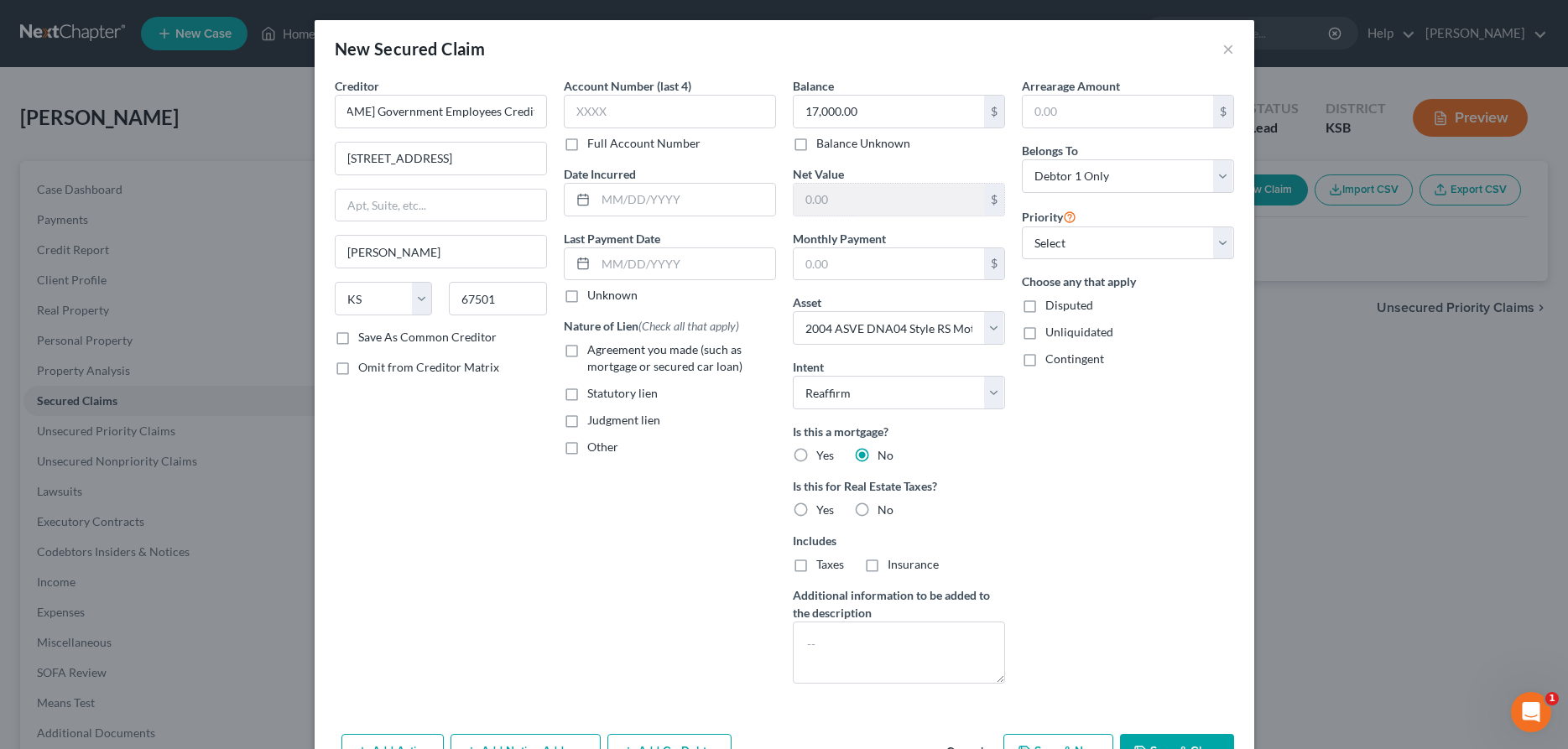
click at [877, 506] on label "No" at bounding box center [885, 509] width 16 height 17
click at [884, 506] on input "No" at bounding box center [890, 507] width 11 height 11
radio input "true"
click at [587, 355] on label "Agreement you made (such as mortgage or secured car loan)" at bounding box center [681, 358] width 189 height 34
click at [594, 353] on input "Agreement you made (such as mortgage or secured car loan)" at bounding box center [599, 347] width 11 height 11
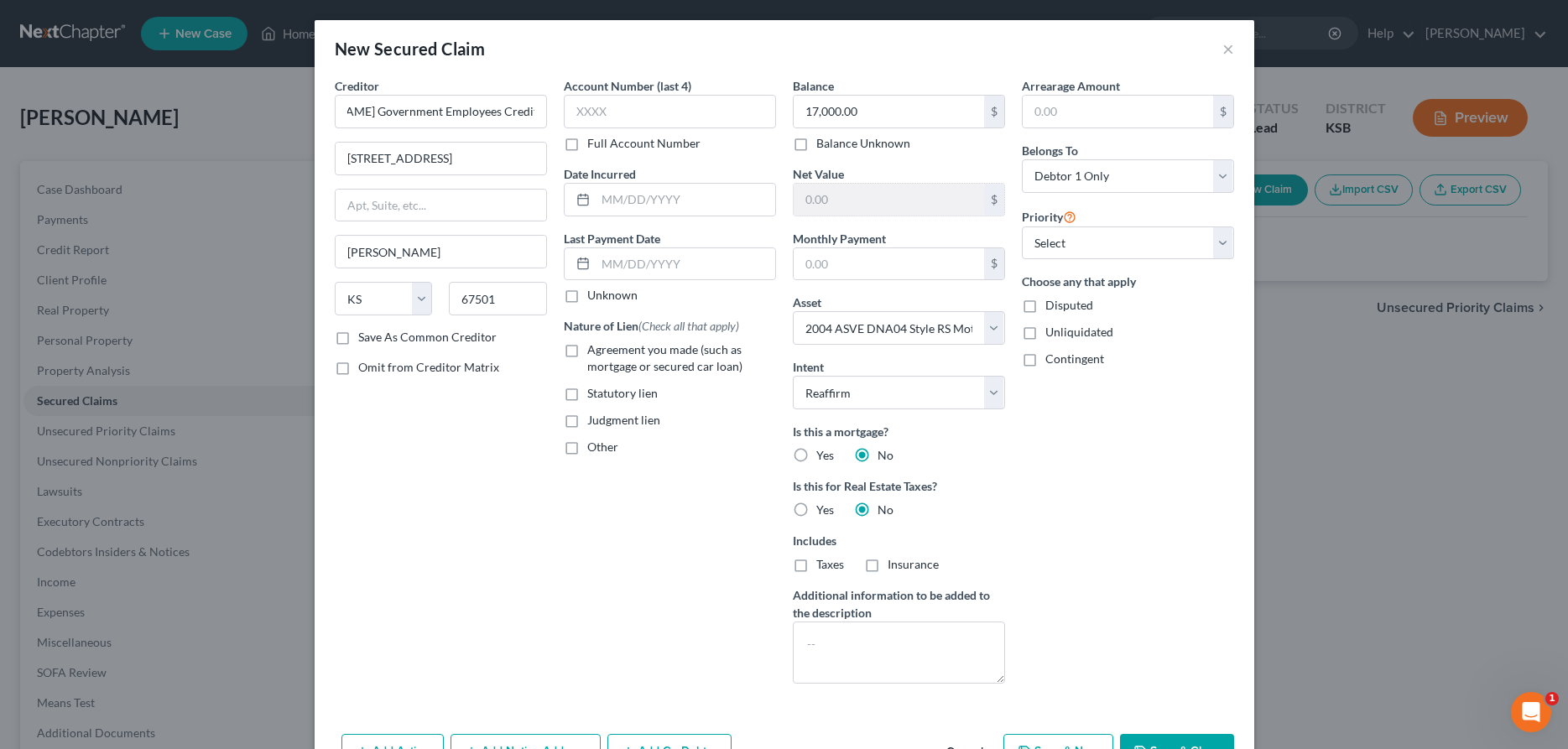
checkbox input "true"
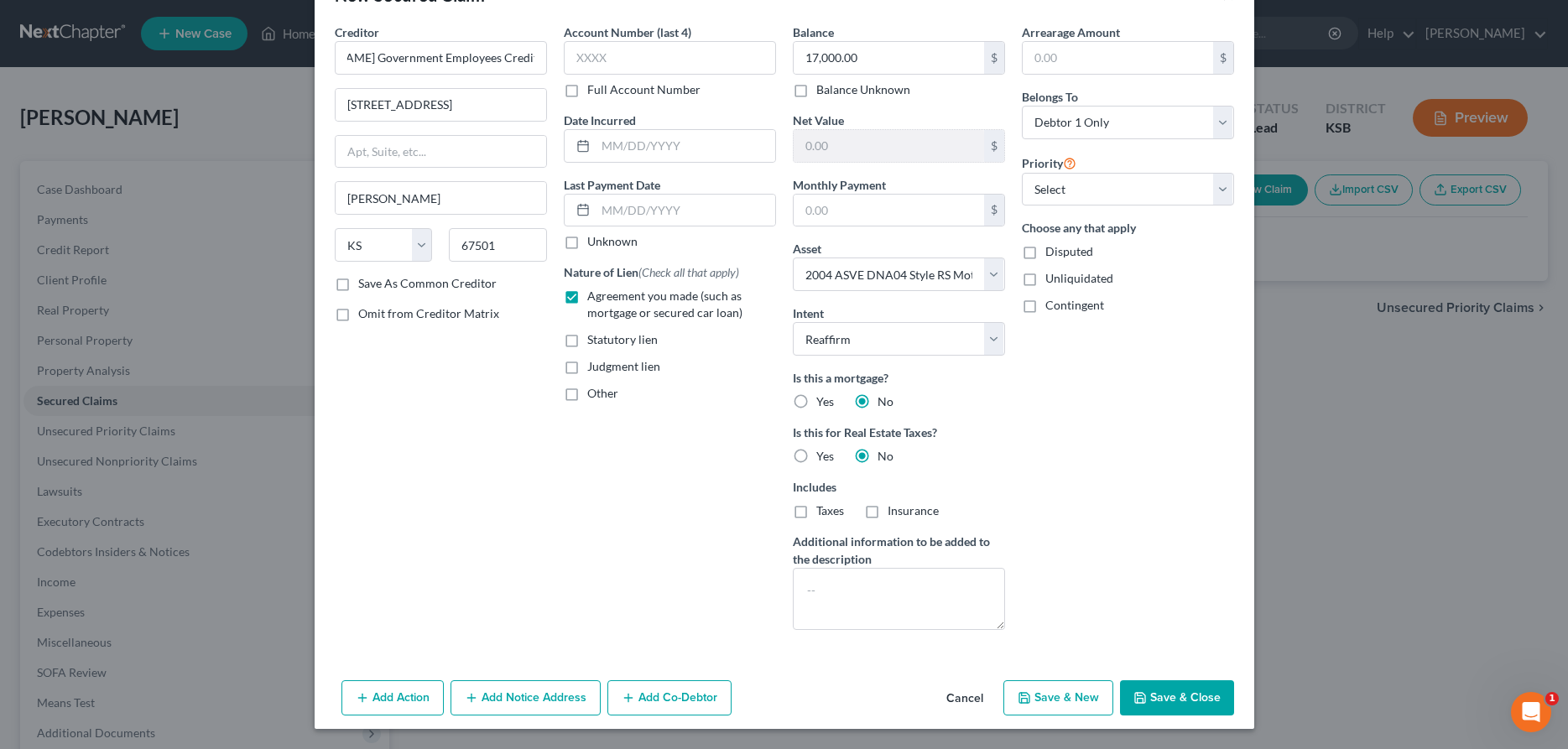
click at [1179, 694] on button "Save & Close" at bounding box center [1176, 698] width 114 height 36
select select
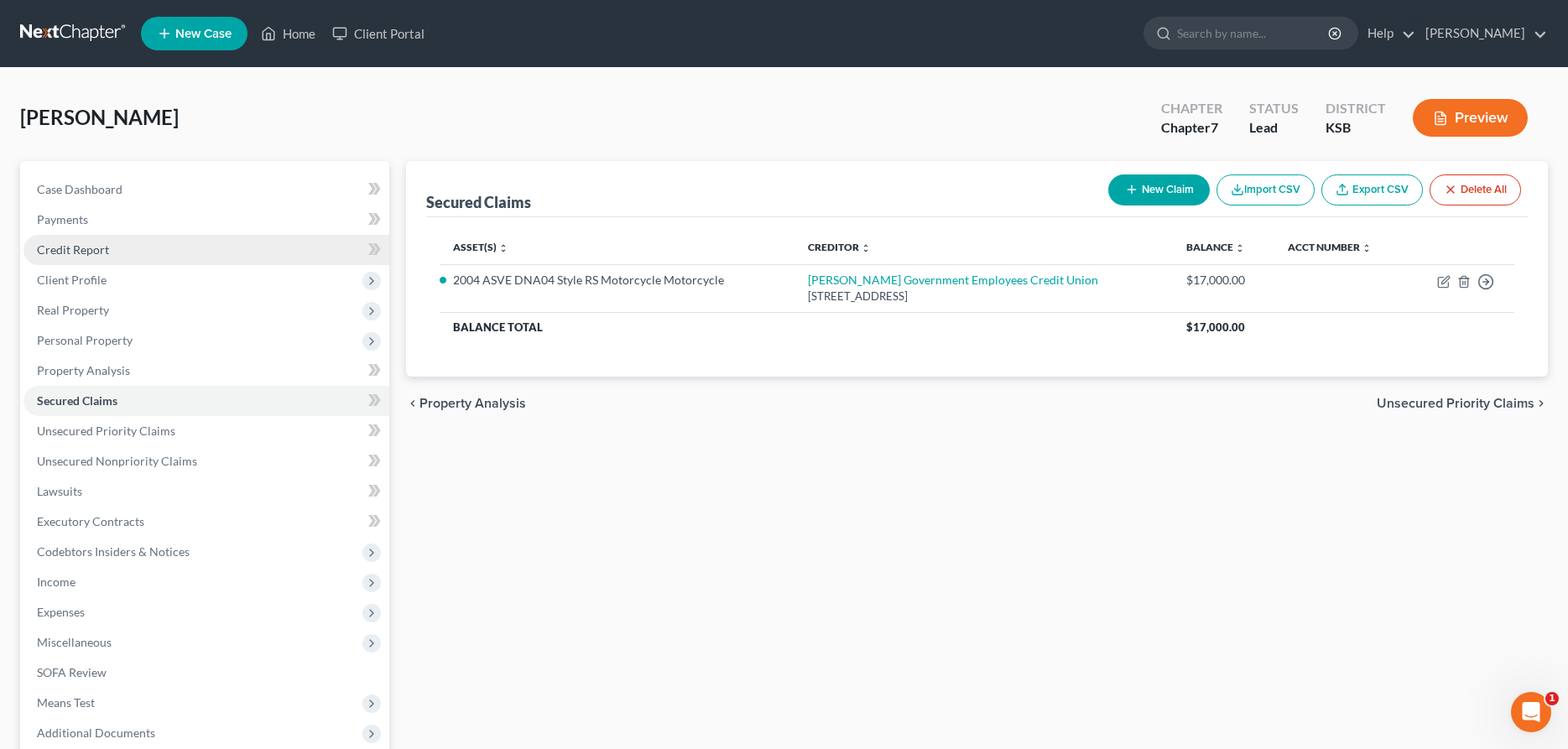
click at [74, 249] on span "Credit Report" at bounding box center [72, 249] width 72 height 14
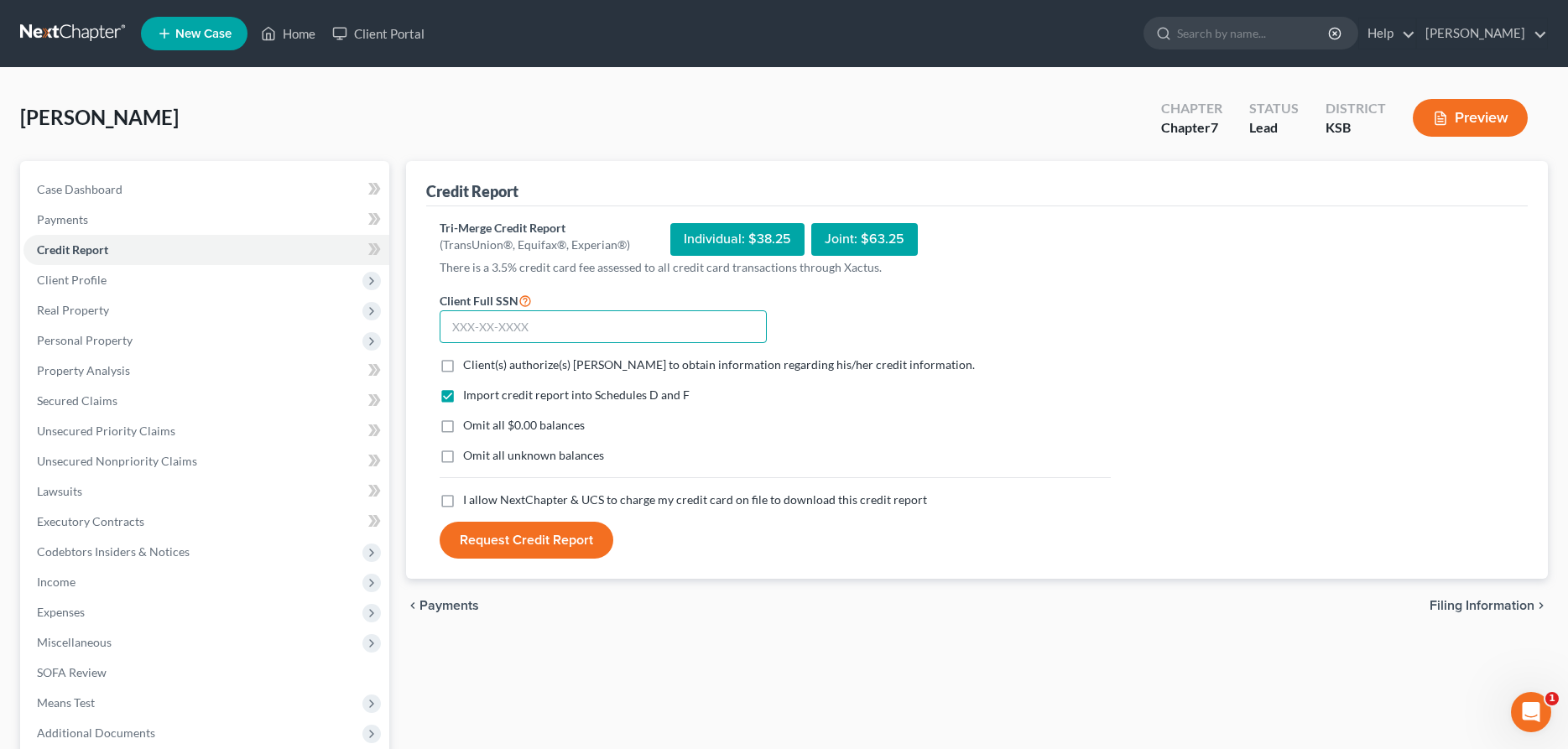
click at [480, 313] on input "text" at bounding box center [603, 327] width 327 height 34
type input "514-74-4383"
click at [463, 363] on label "Client(s) authorize(s) [PERSON_NAME] to obtain information regarding his/her cr…" at bounding box center [718, 364] width 512 height 17
click at [470, 363] on input "Client(s) authorize(s) [PERSON_NAME] to obtain information regarding his/her cr…" at bounding box center [475, 361] width 11 height 11
checkbox input "true"
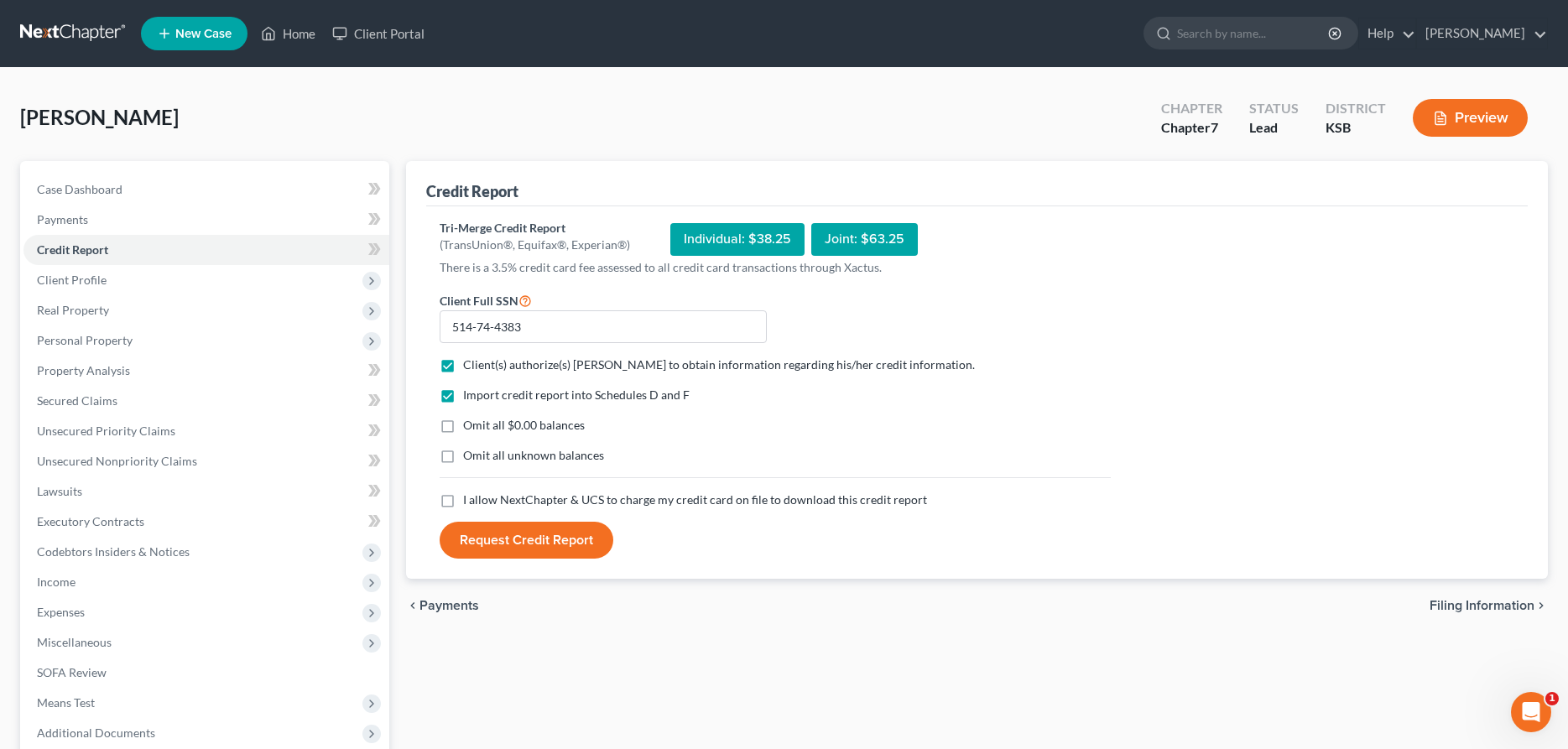
click at [463, 499] on label "I allow NextChapter & UCS to charge my credit card on file to download this cre…" at bounding box center [695, 500] width 464 height 17
click at [470, 499] on input "I allow NextChapter & UCS to charge my credit card on file to download this cre…" at bounding box center [475, 497] width 11 height 11
checkbox input "true"
click at [511, 534] on button "Request Credit Report" at bounding box center [526, 540] width 174 height 36
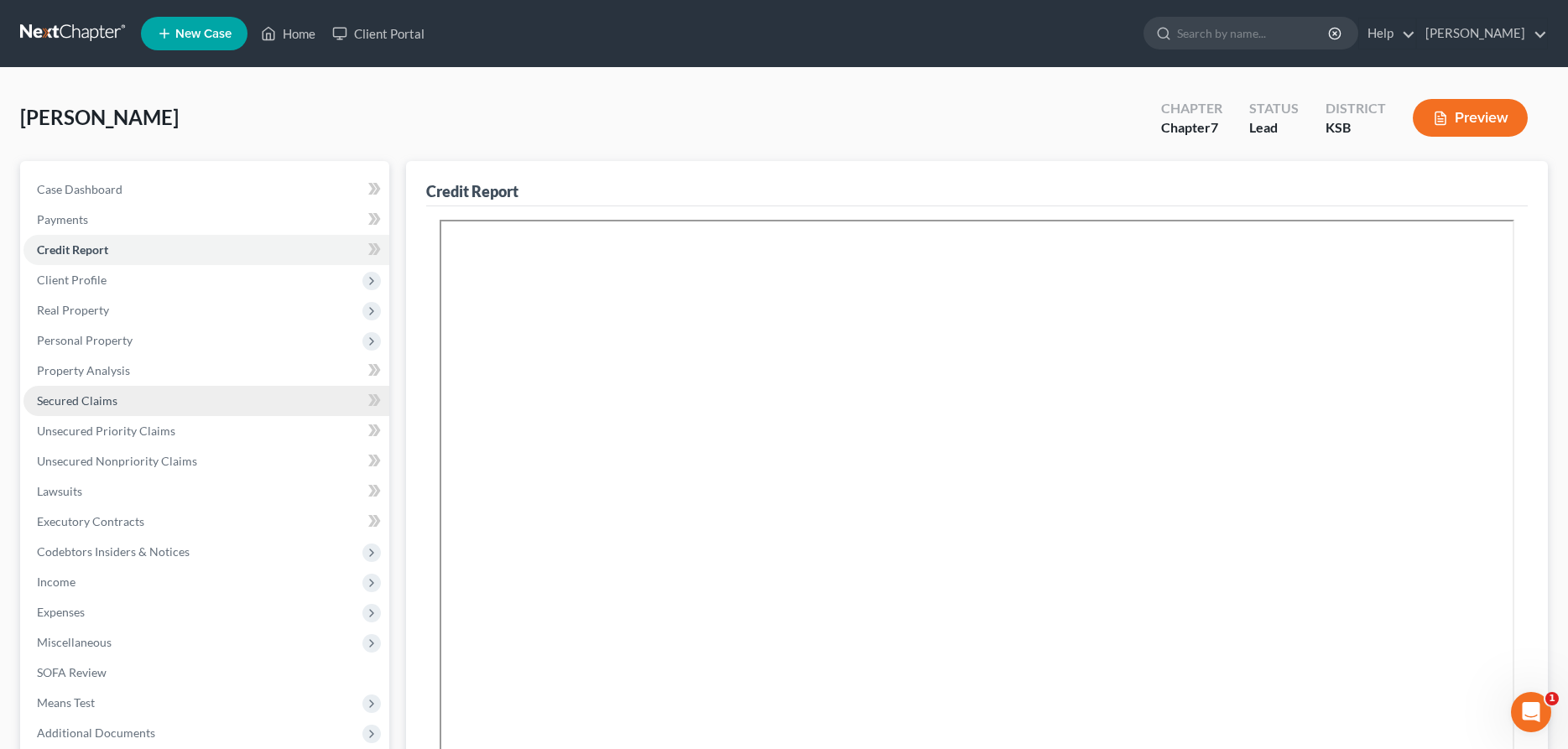
click at [110, 399] on span "Secured Claims" at bounding box center [76, 401] width 81 height 14
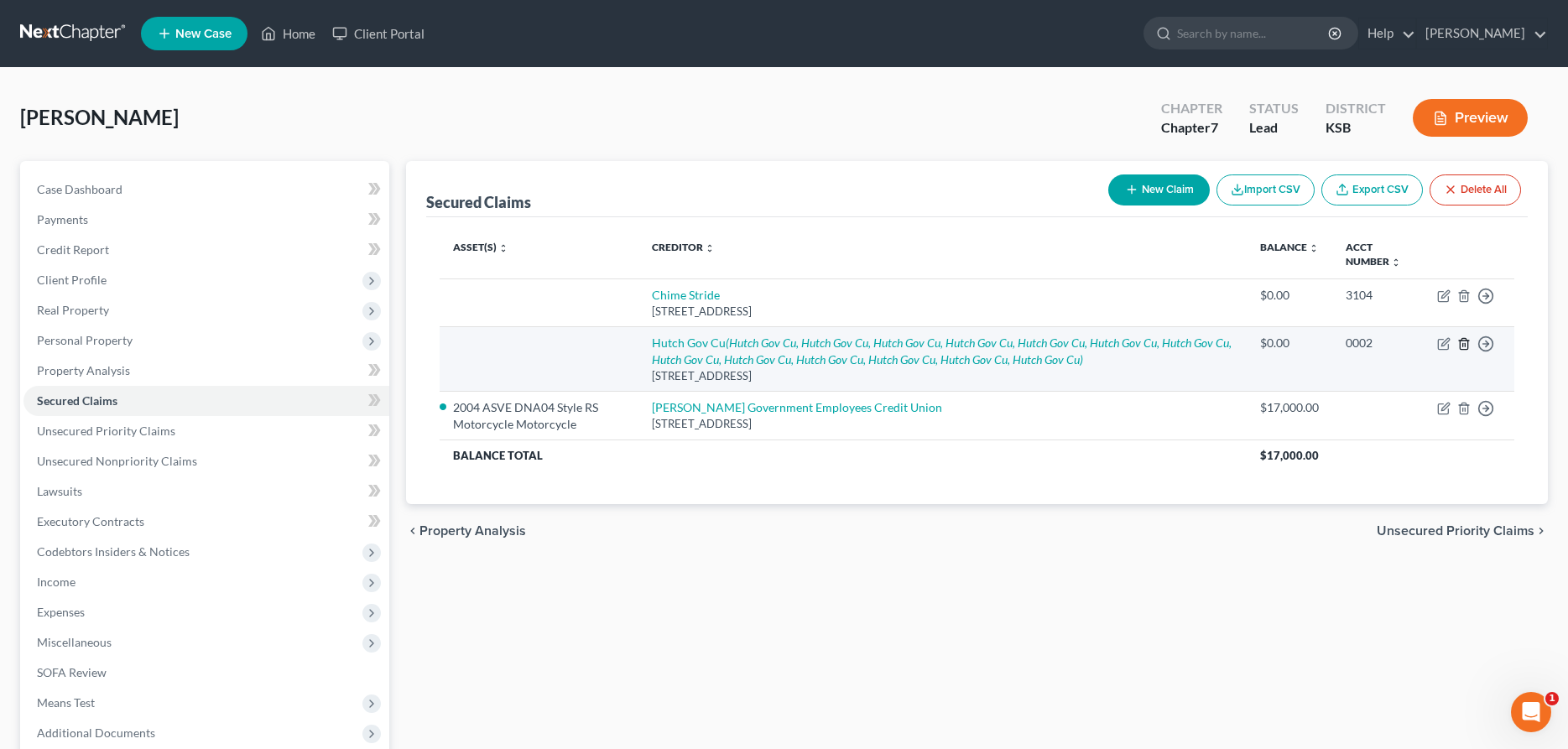
click at [1466, 345] on icon "button" at bounding box center [1463, 343] width 13 height 13
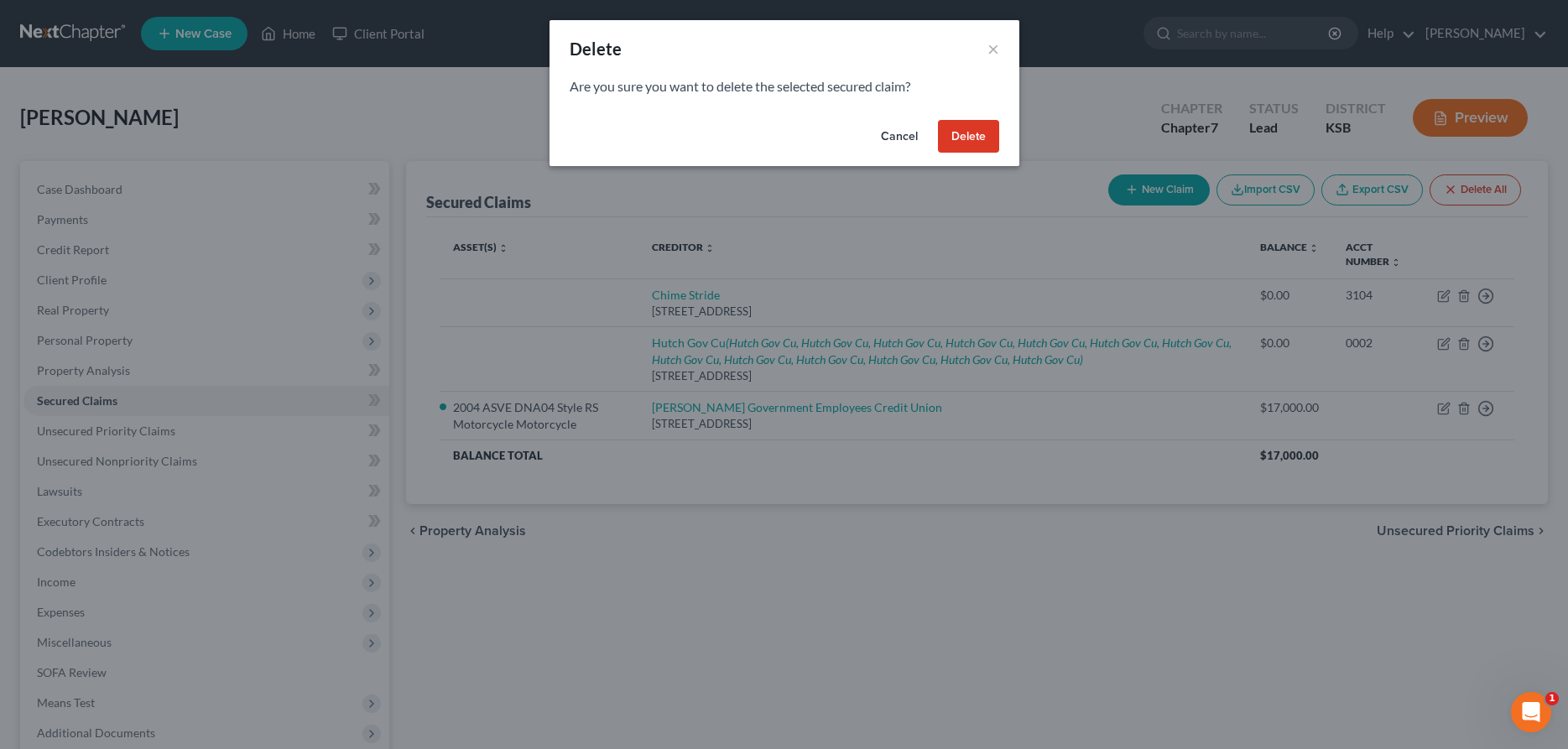
click at [966, 132] on button "Delete" at bounding box center [969, 136] width 61 height 34
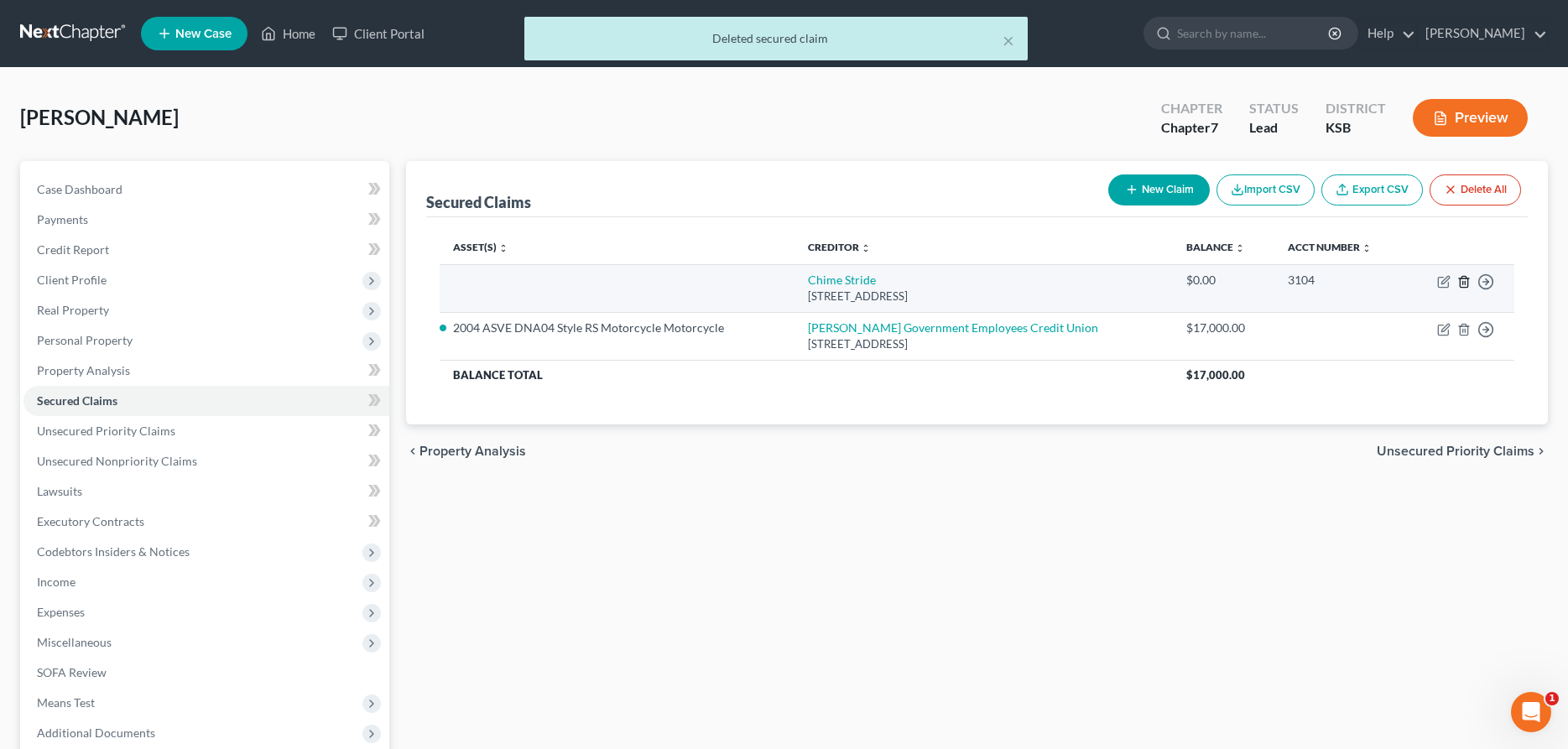
click at [1461, 282] on icon "button" at bounding box center [1463, 282] width 13 height 13
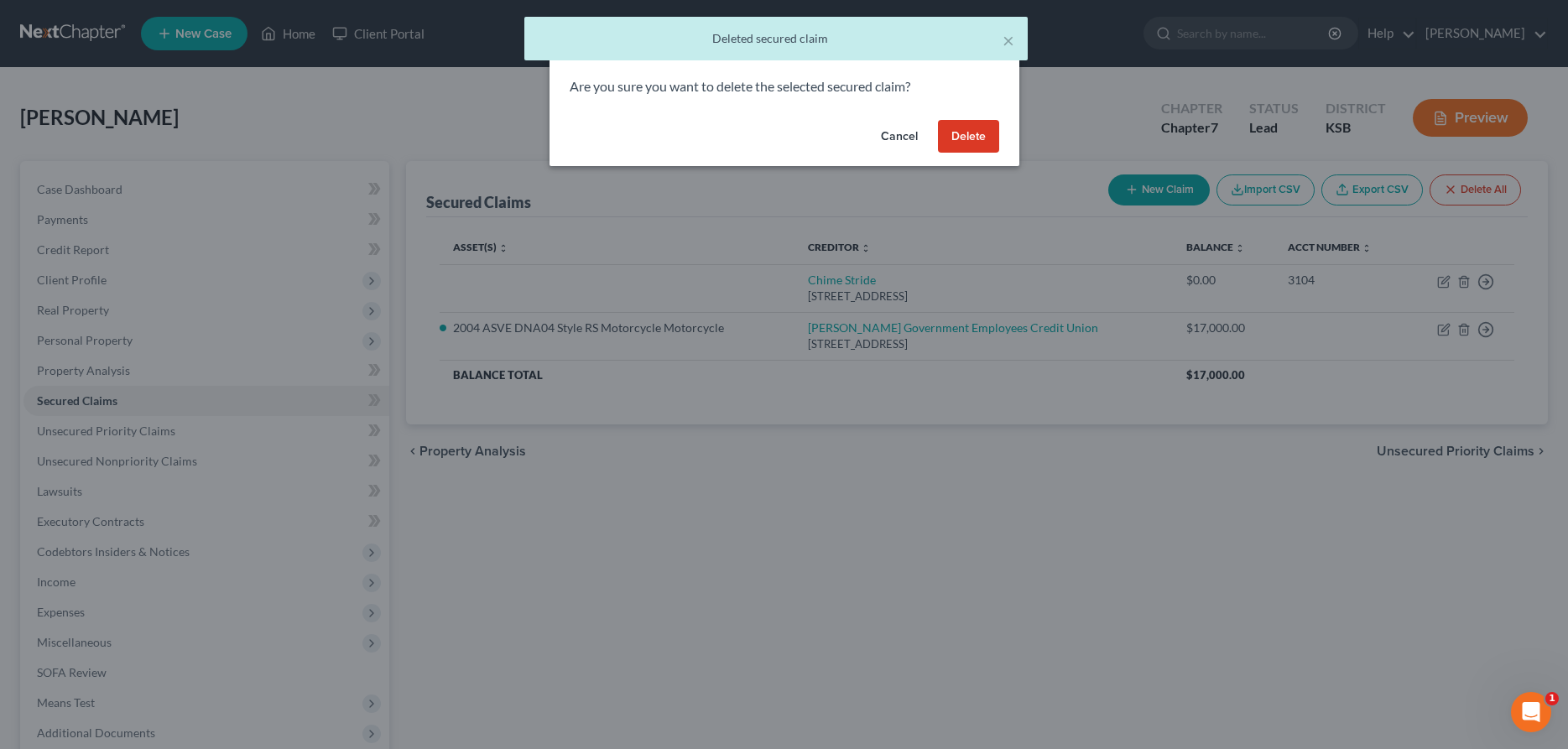
click at [962, 135] on button "Delete" at bounding box center [969, 136] width 61 height 34
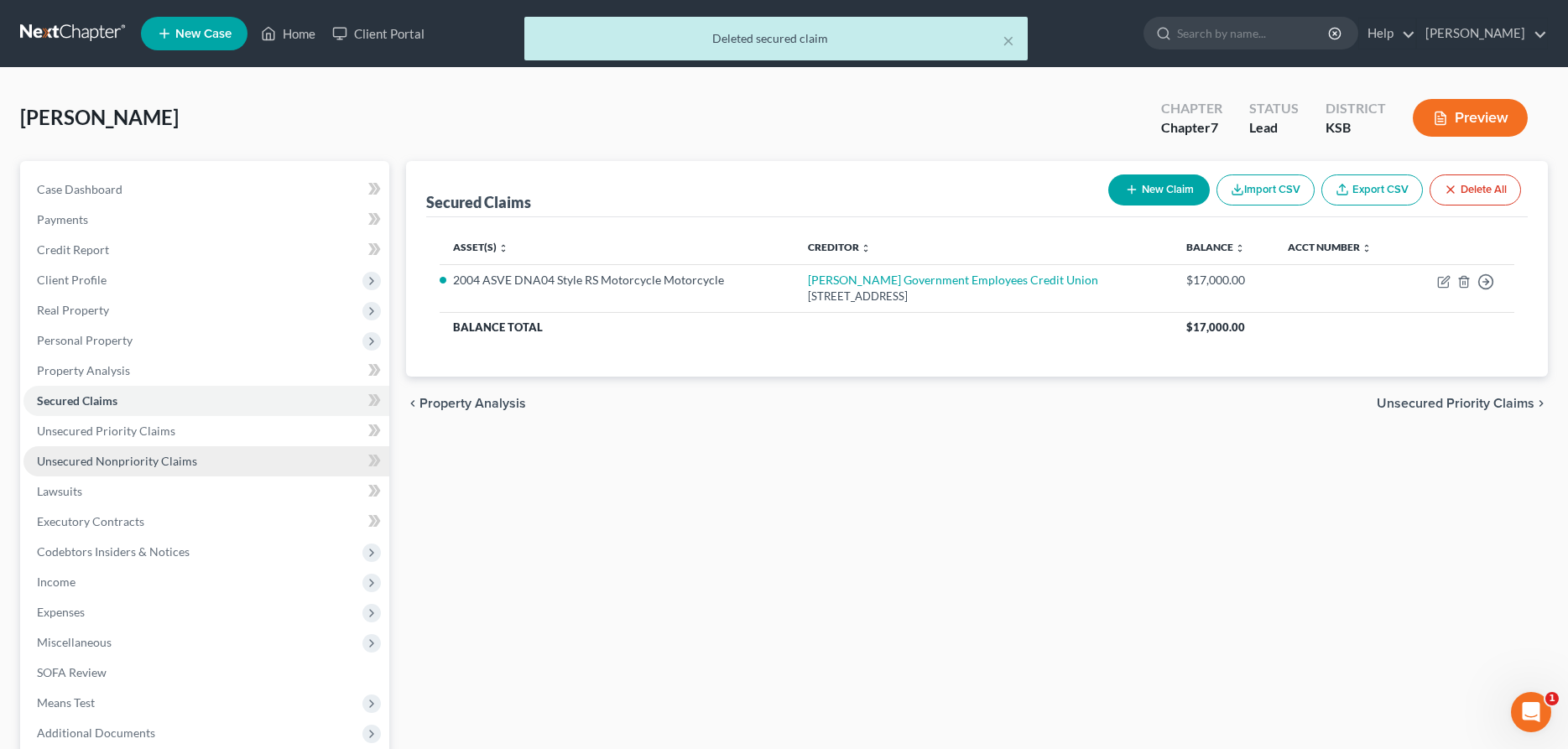
click at [162, 453] on link "Unsecured Nonpriority Claims" at bounding box center [206, 461] width 366 height 30
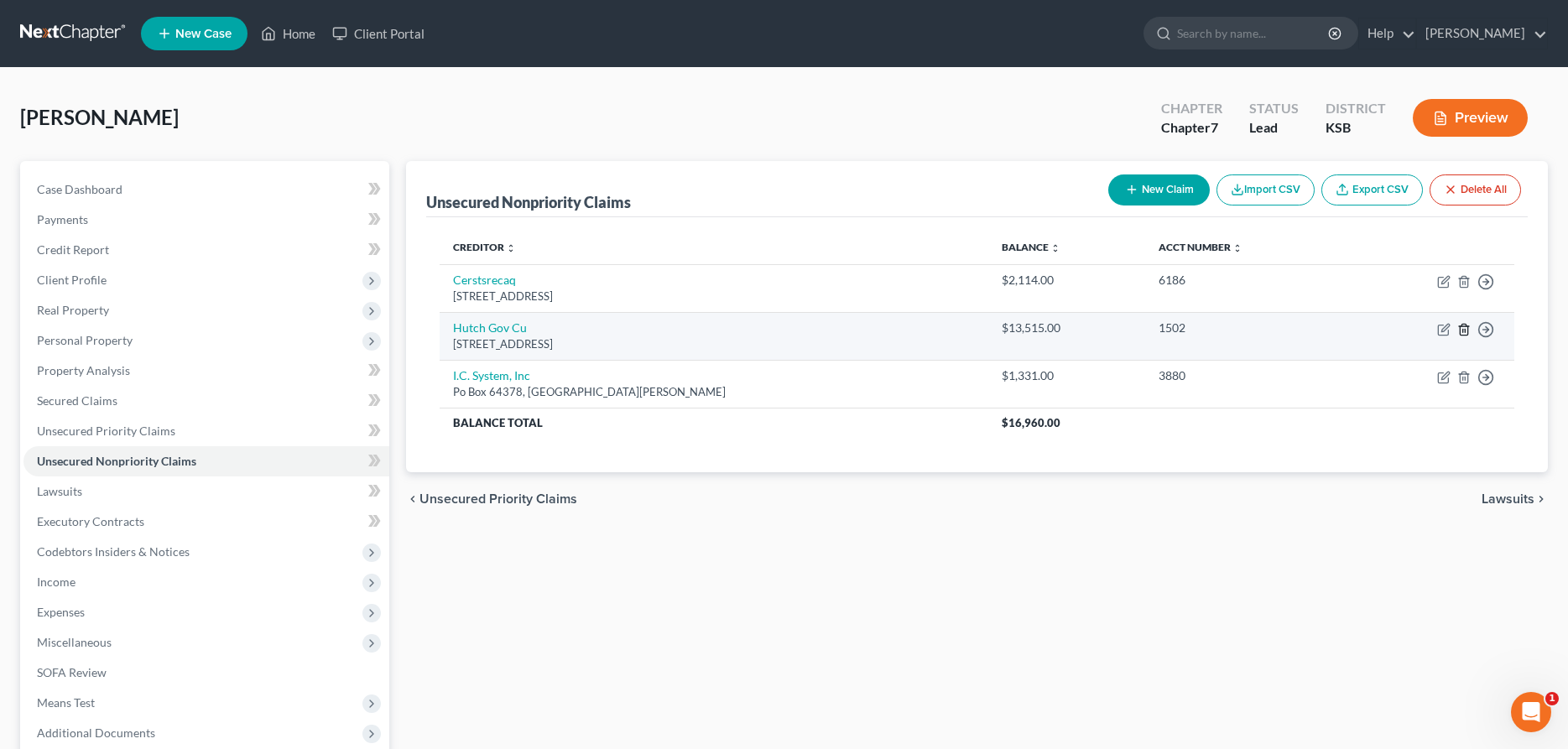
click at [1459, 328] on icon "button" at bounding box center [1463, 329] width 8 height 11
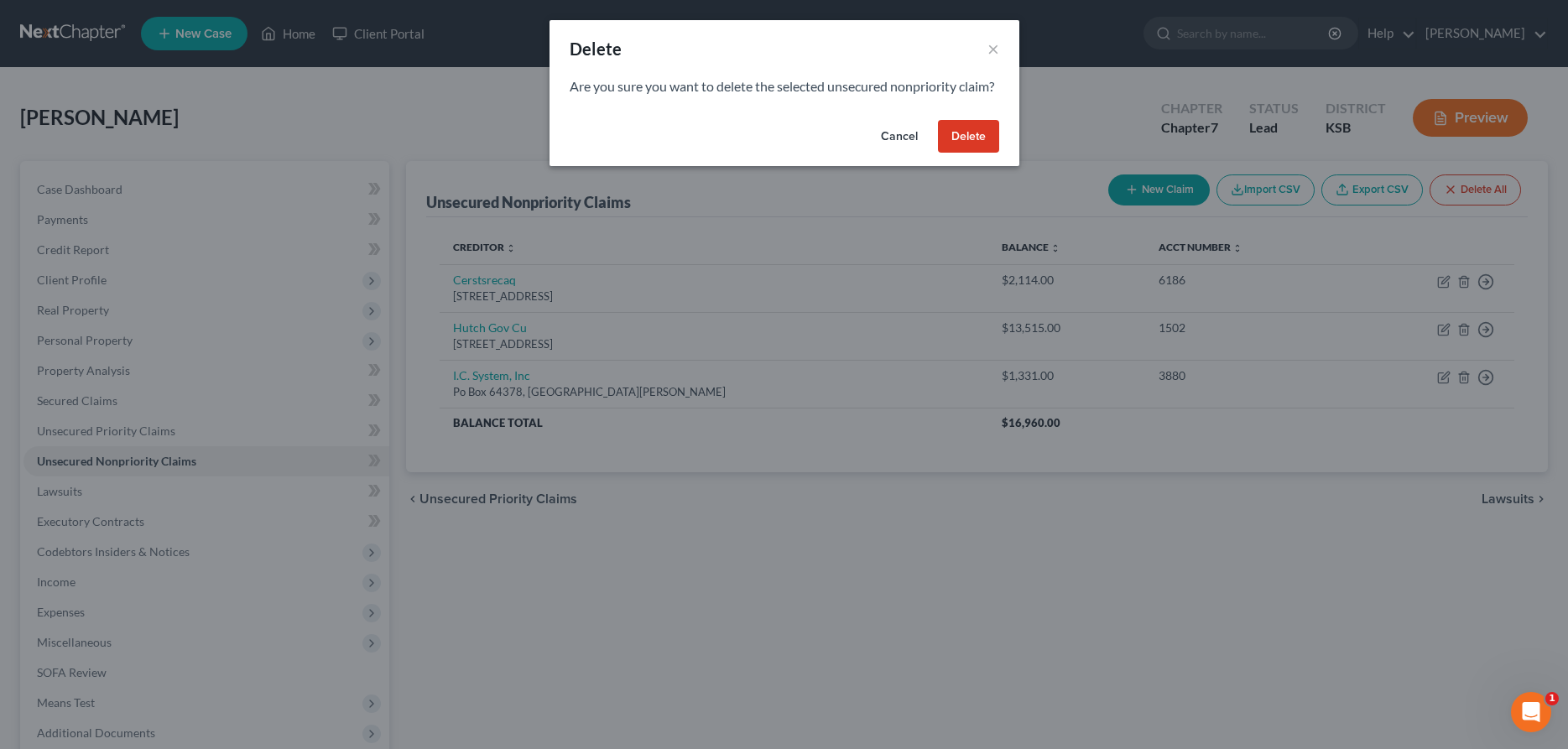
click at [970, 154] on button "Delete" at bounding box center [969, 136] width 61 height 34
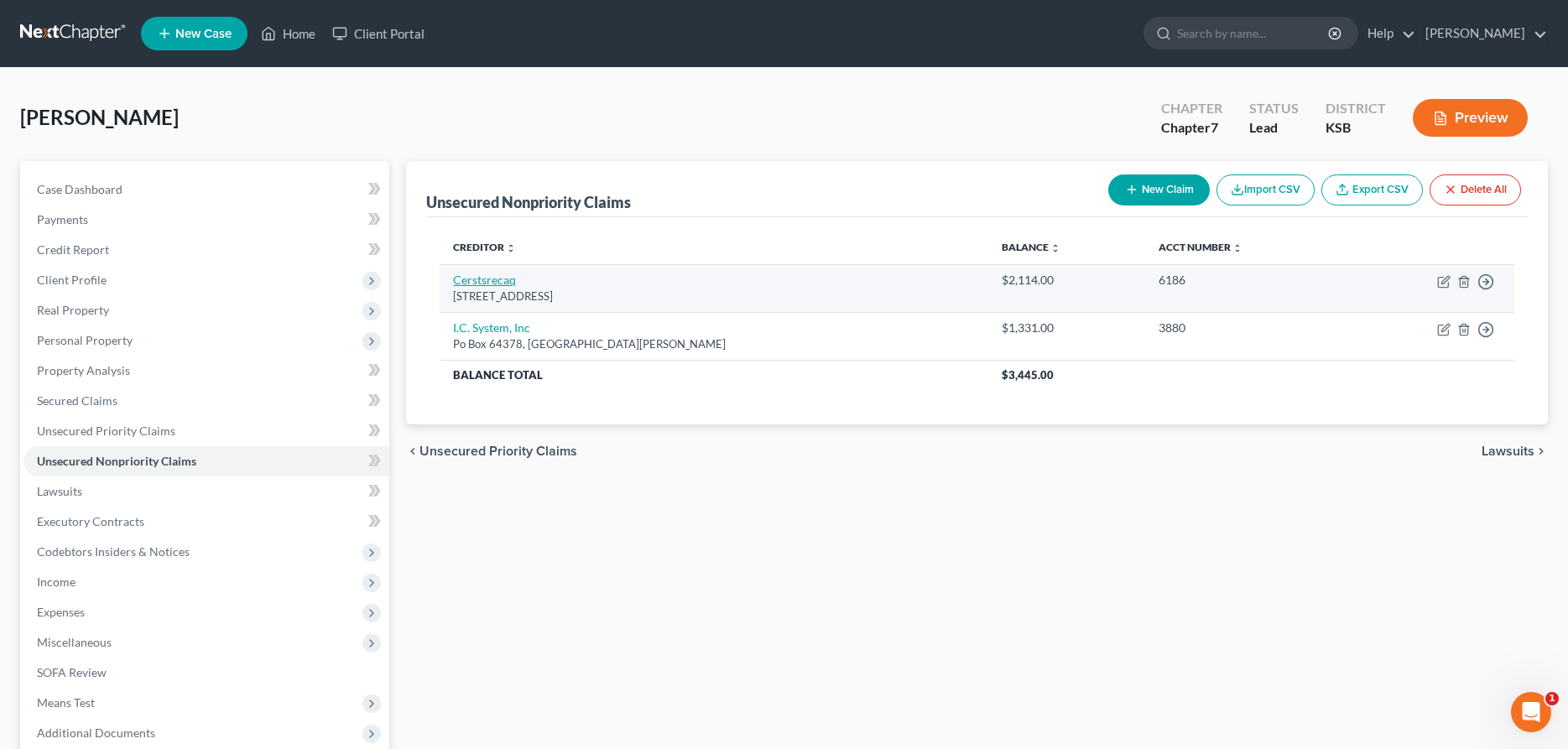
click at [471, 279] on link "Cerstsrecaq" at bounding box center [484, 280] width 63 height 14
select select "17"
select select "0"
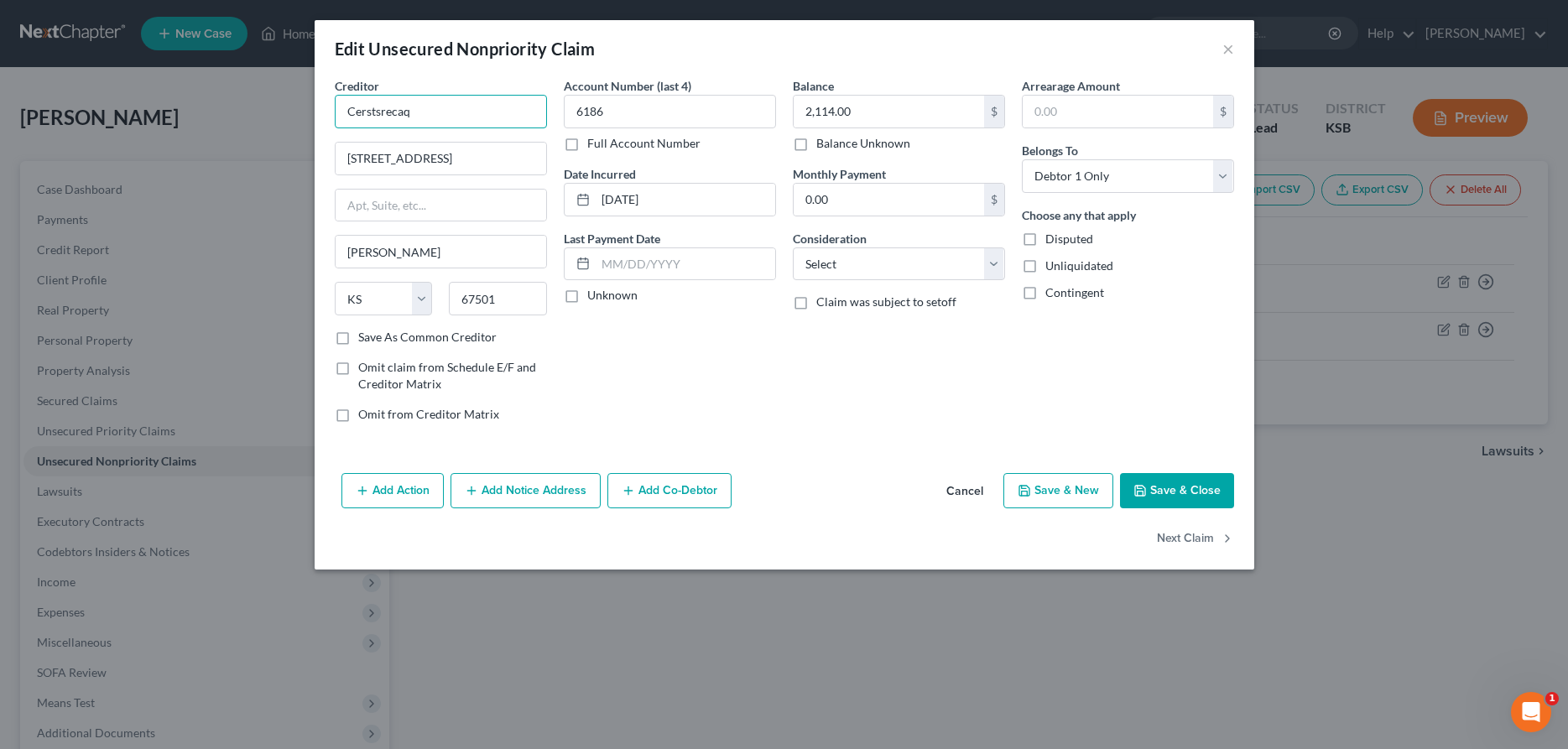
click at [475, 110] on input "Cerstsrecaq" at bounding box center [440, 111] width 212 height 34
type input "Central States Recovery"
click at [544, 484] on button "Add Notice Address" at bounding box center [526, 491] width 150 height 36
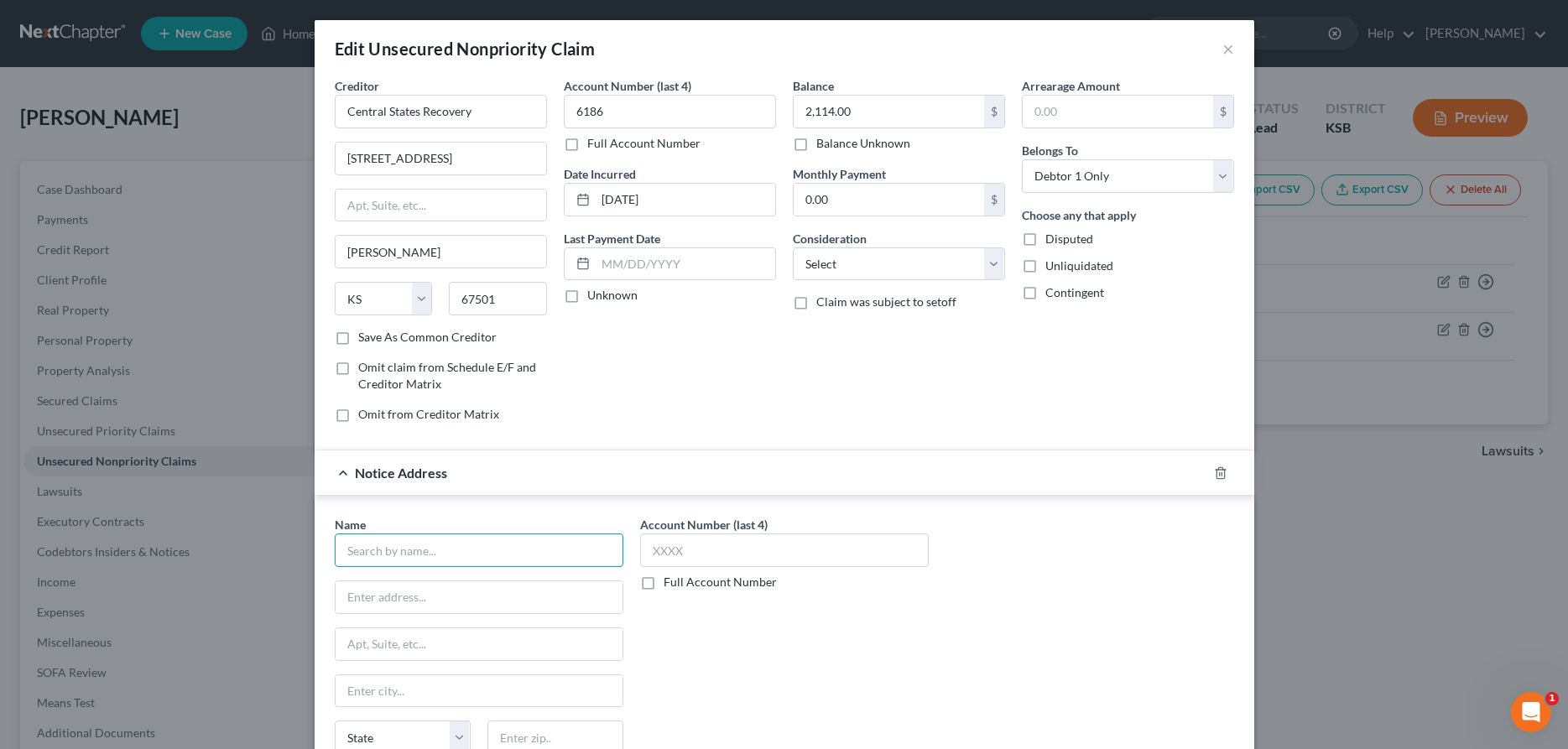
click at [501, 554] on input "text" at bounding box center [479, 550] width 288 height 34
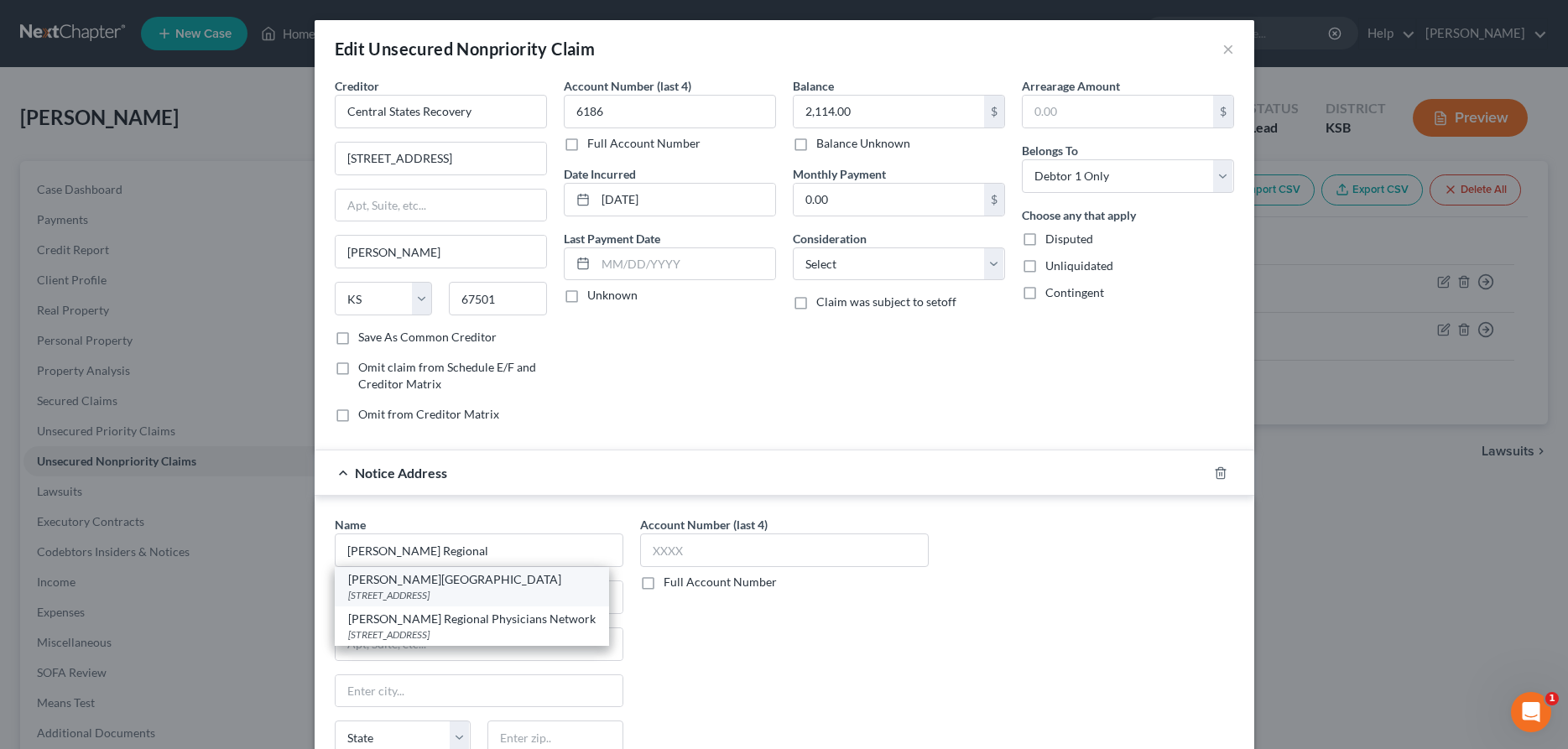
click at [522, 581] on div "[PERSON_NAME][GEOGRAPHIC_DATA]" at bounding box center [472, 580] width 248 height 17
type input "[PERSON_NAME][GEOGRAPHIC_DATA]"
type input "1701 East 23rd"
type input "[PERSON_NAME]"
select select "17"
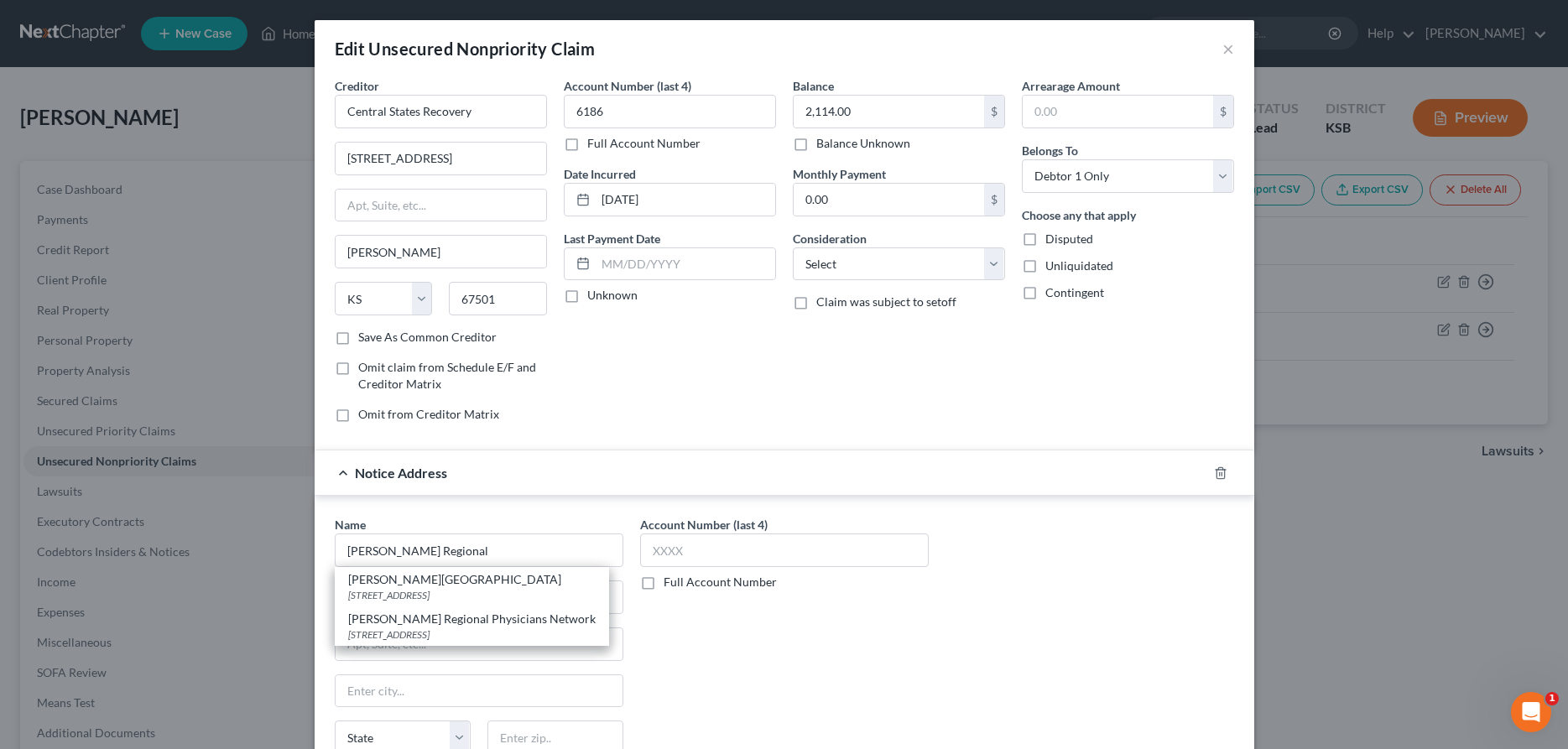
type input "67502"
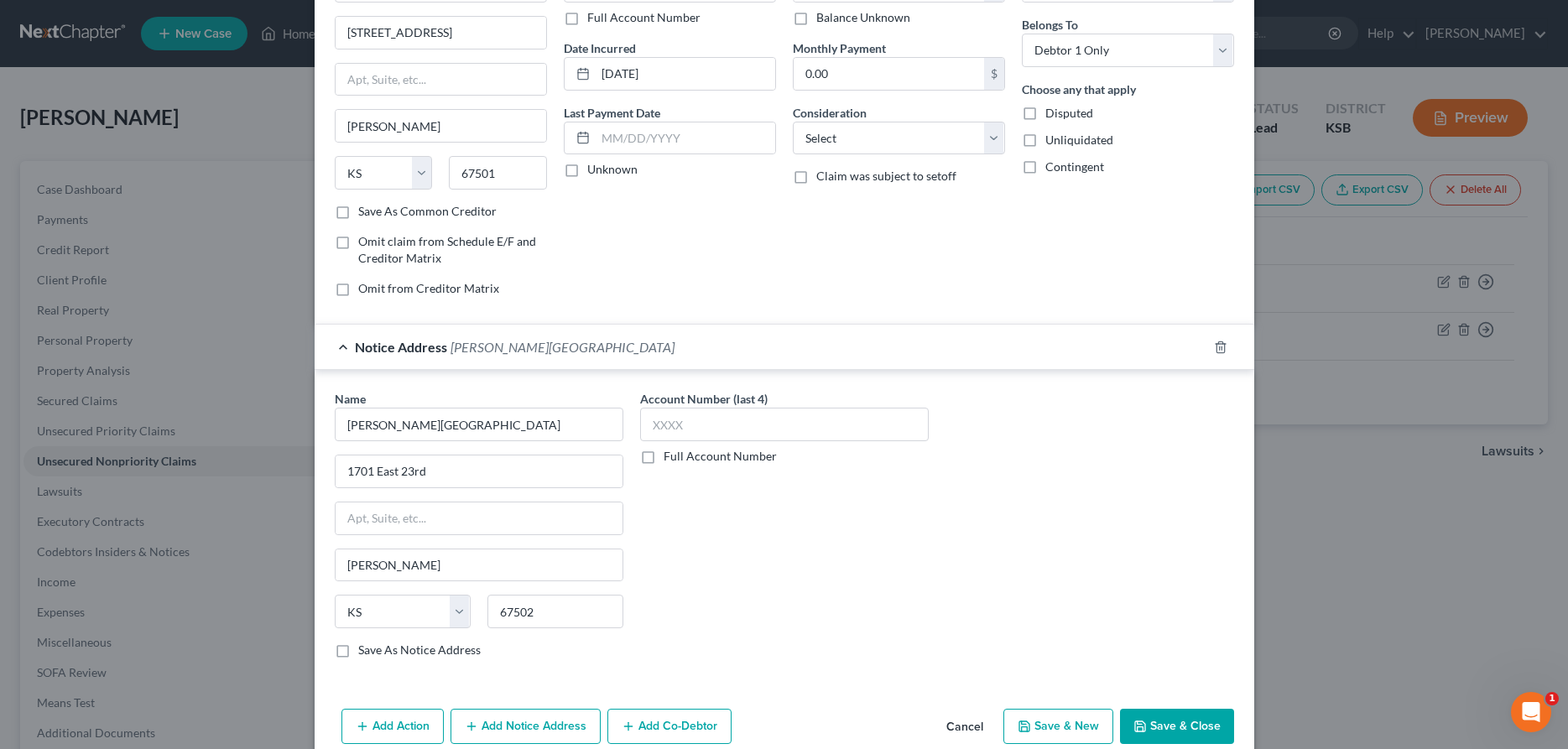
scroll to position [171, 0]
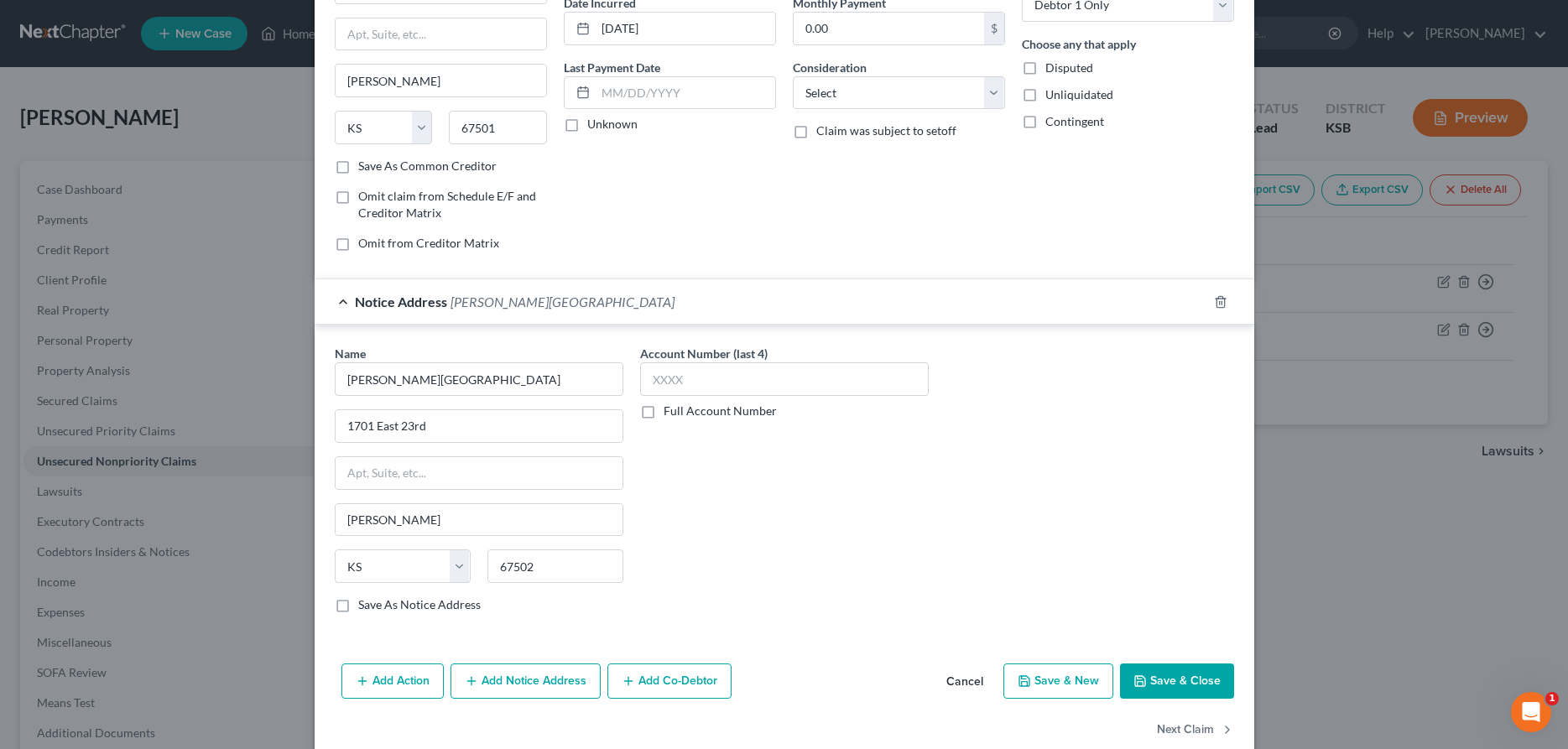
click at [1182, 682] on button "Save & Close" at bounding box center [1176, 681] width 114 height 36
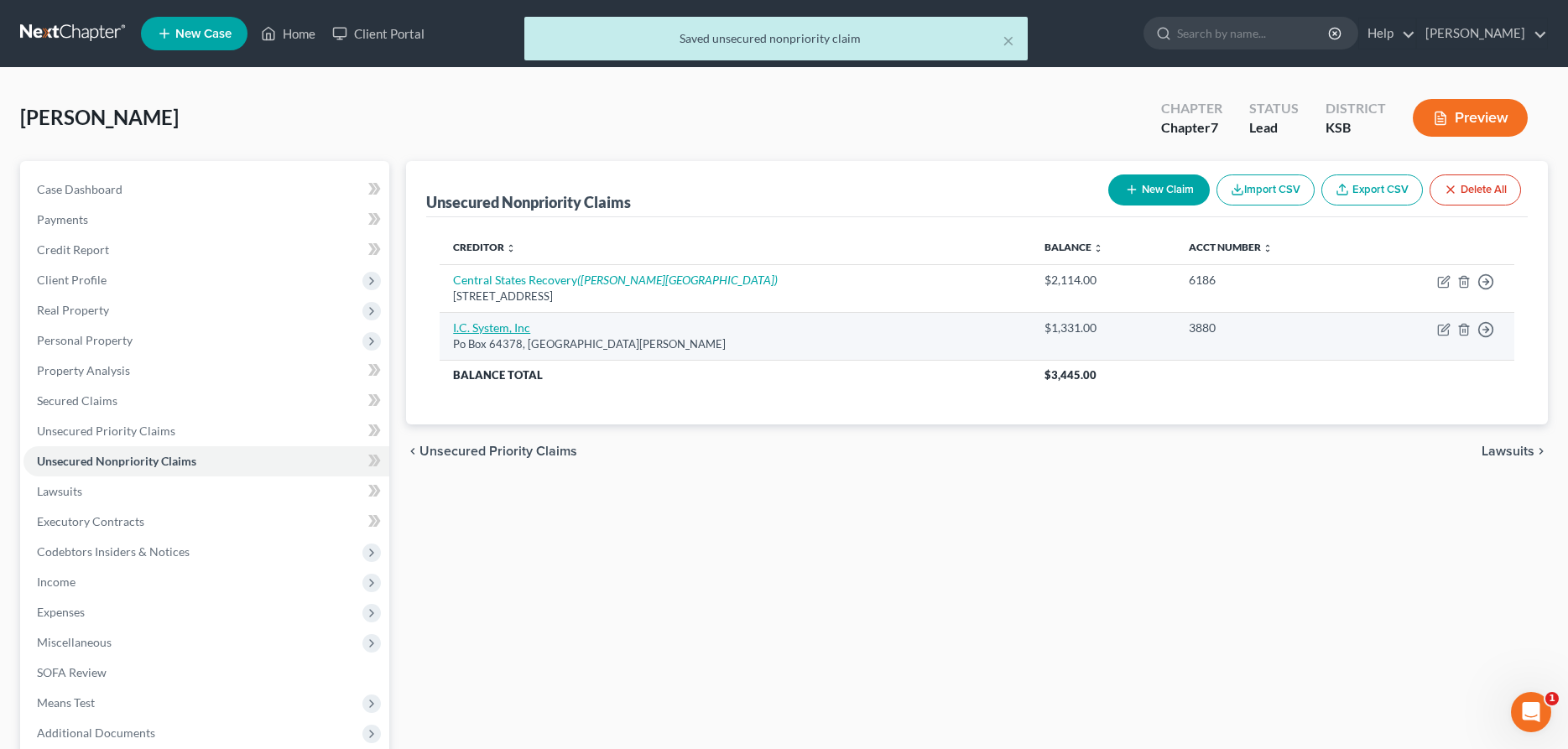
click at [495, 326] on link "I.C. System, Inc" at bounding box center [491, 328] width 77 height 14
select select "24"
select select "1"
select select "0"
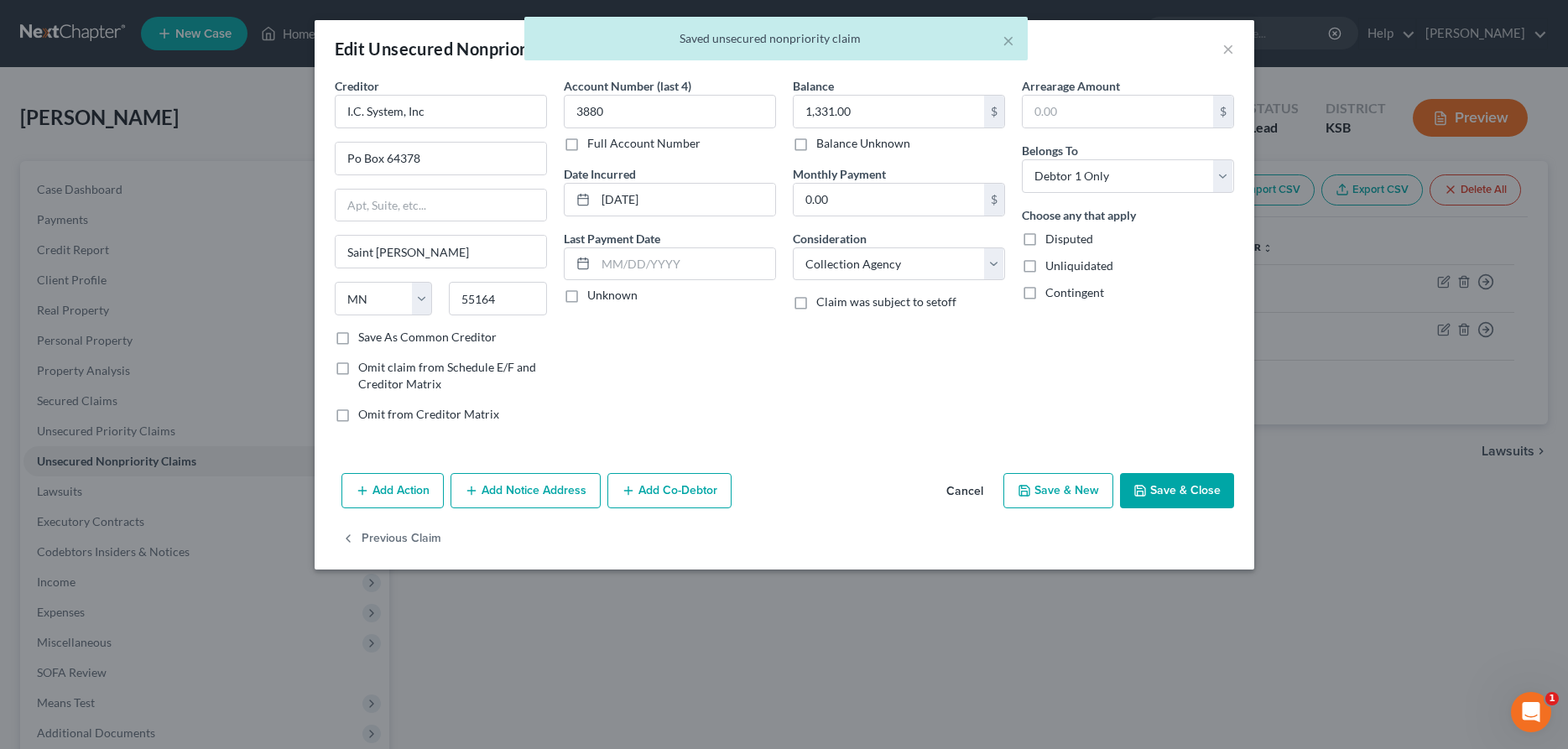
click at [531, 497] on button "Add Notice Address" at bounding box center [526, 491] width 150 height 36
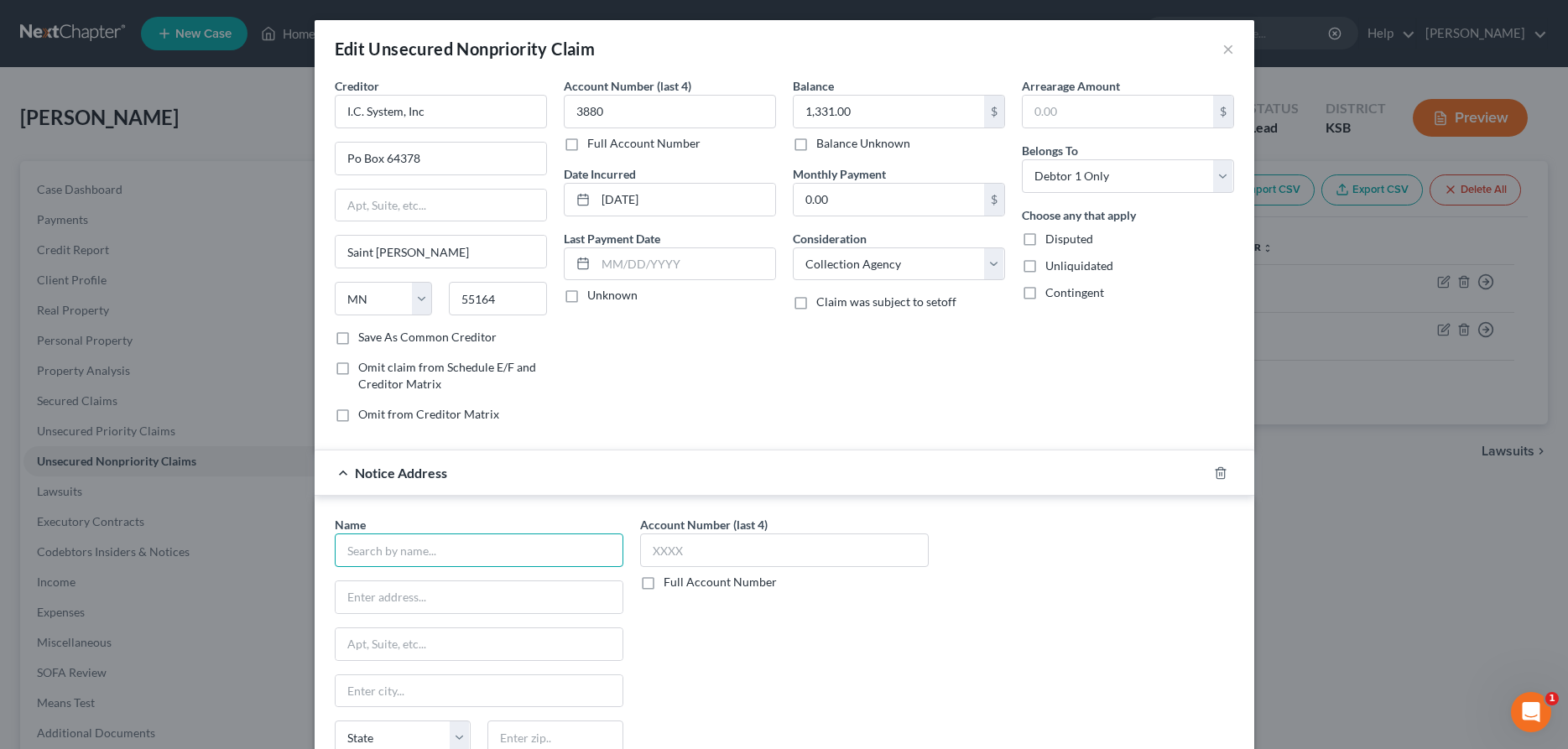
click at [500, 566] on input "text" at bounding box center [479, 550] width 288 height 34
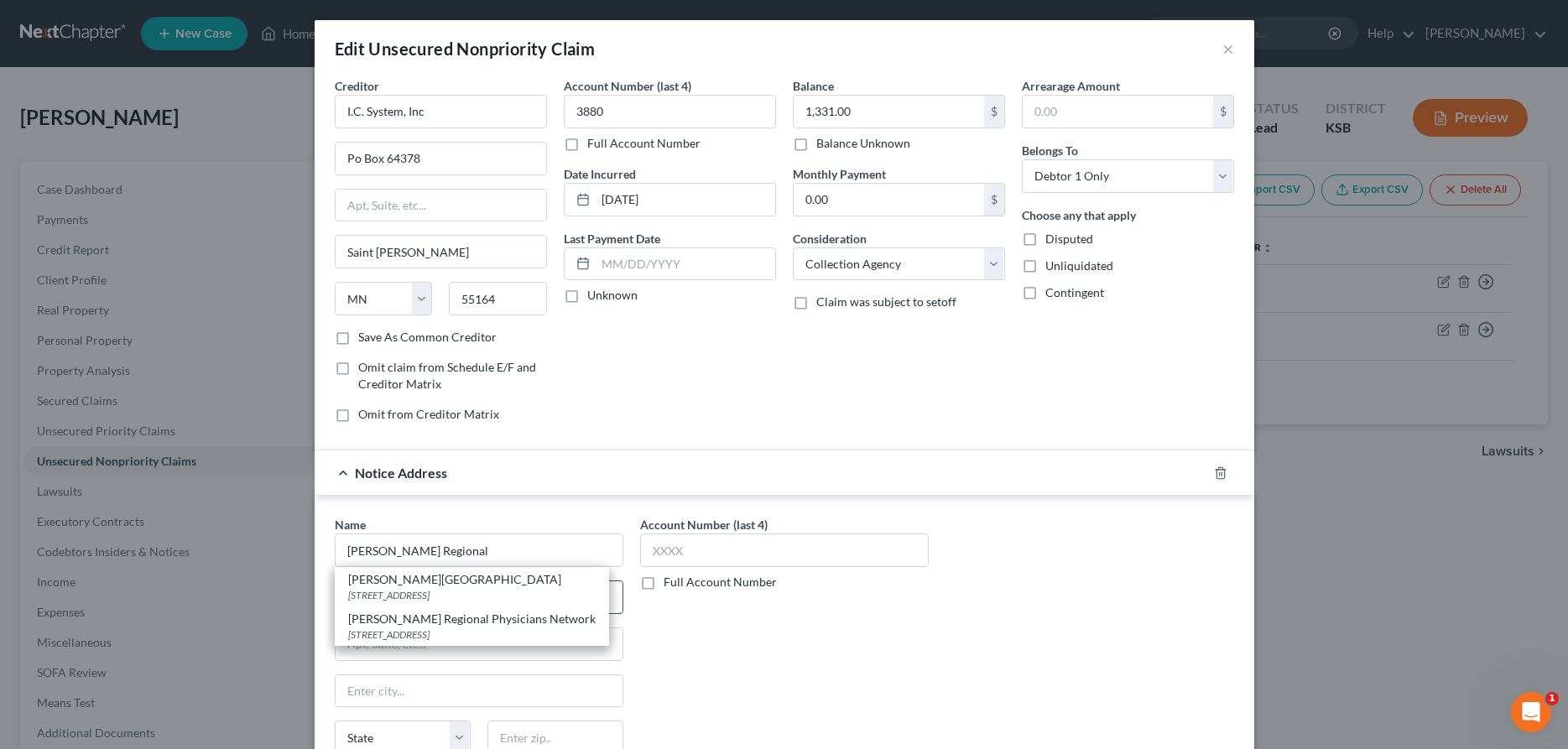
click at [519, 590] on div "[STREET_ADDRESS]" at bounding box center [472, 595] width 248 height 14
type input "[PERSON_NAME][GEOGRAPHIC_DATA]"
type input "1701 East 23rd"
type input "[PERSON_NAME]"
select select "17"
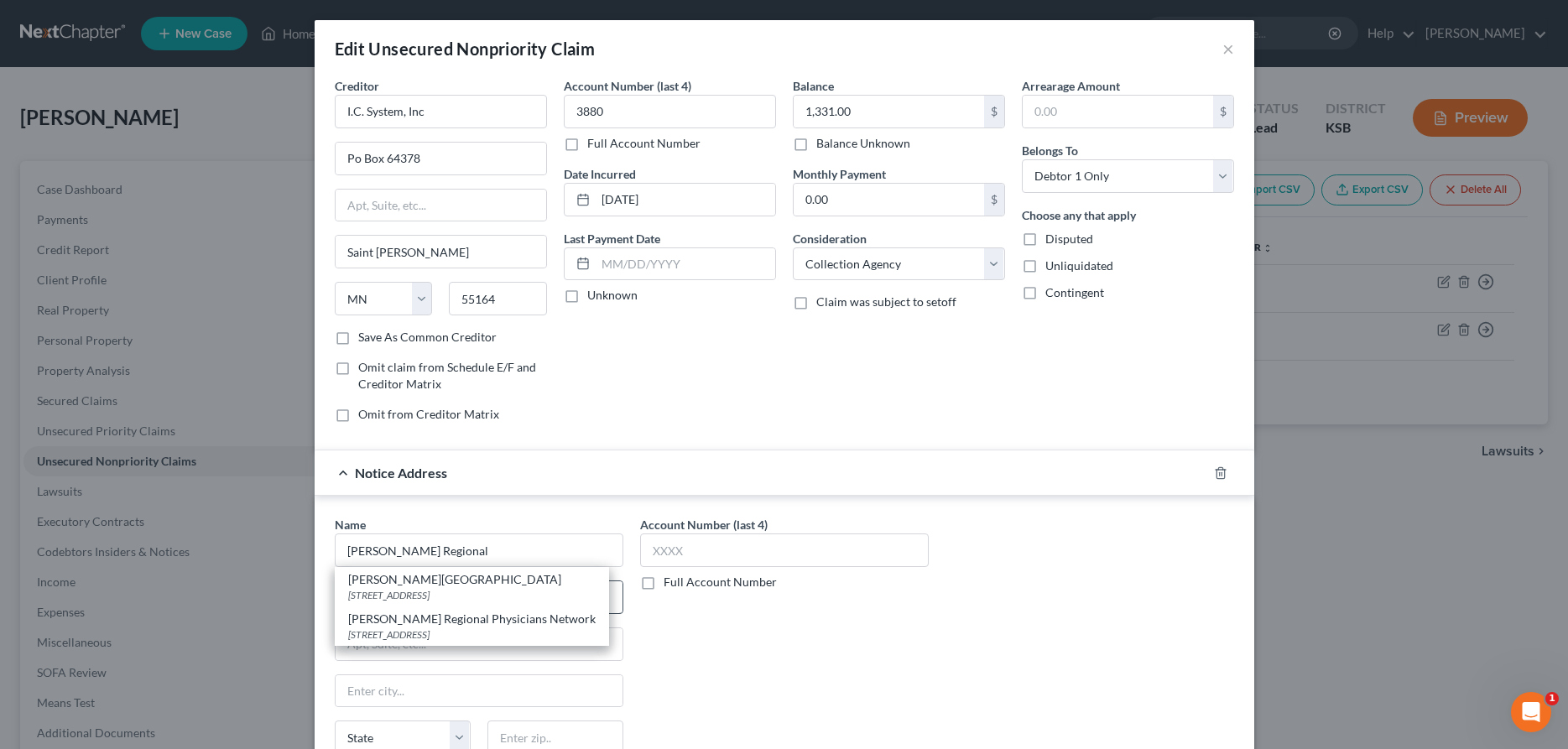
type input "67502"
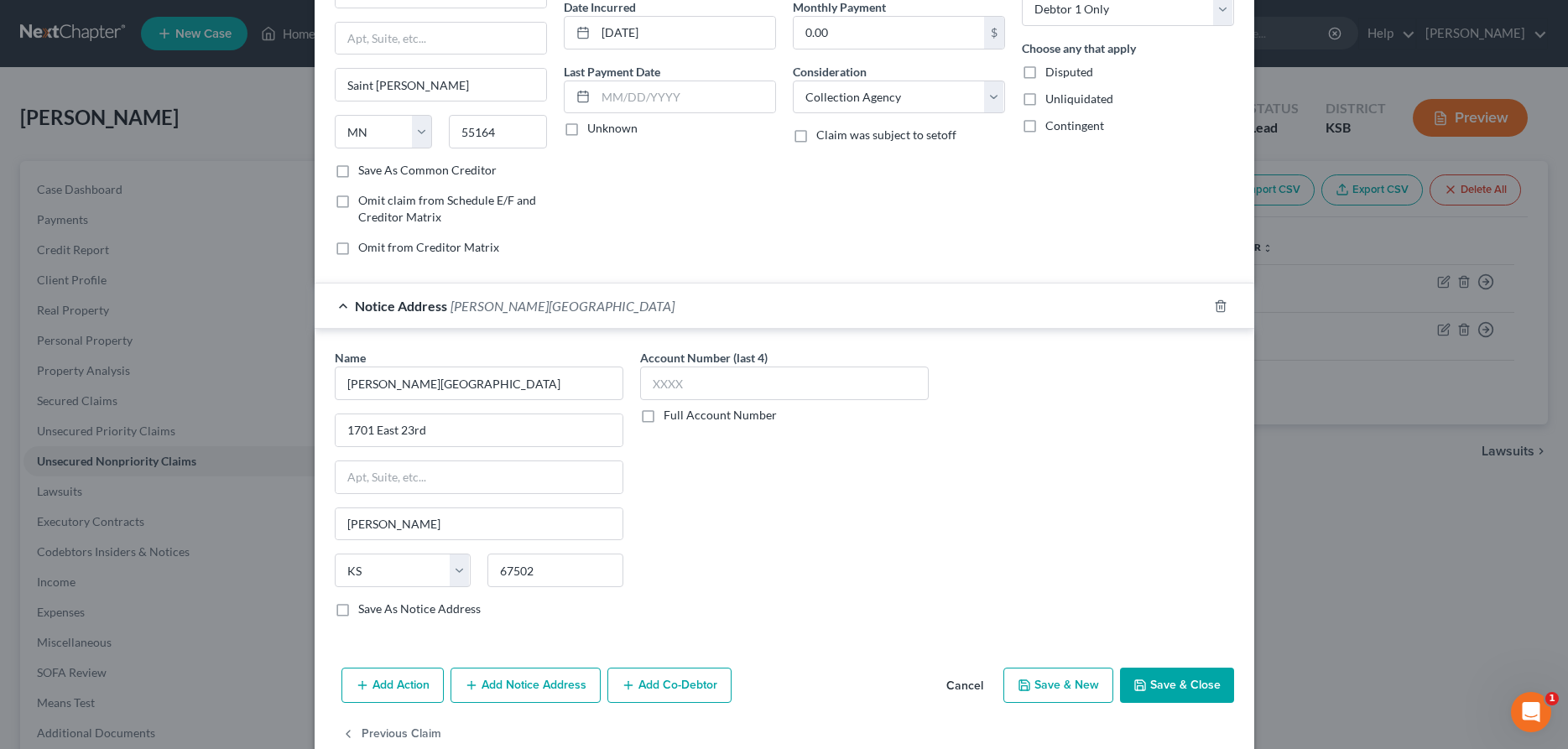
scroll to position [203, 0]
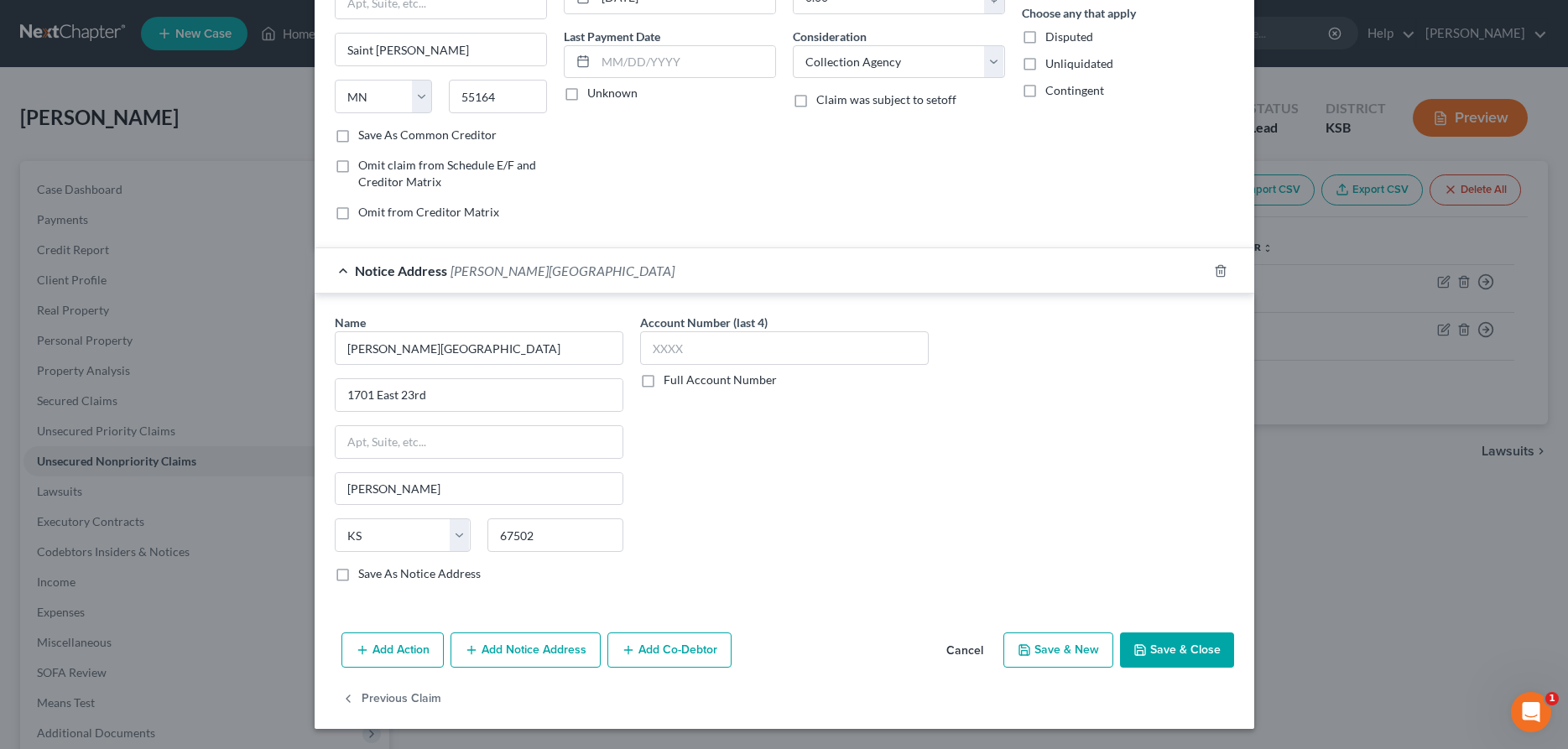
click at [1154, 653] on button "Save & Close" at bounding box center [1176, 650] width 114 height 36
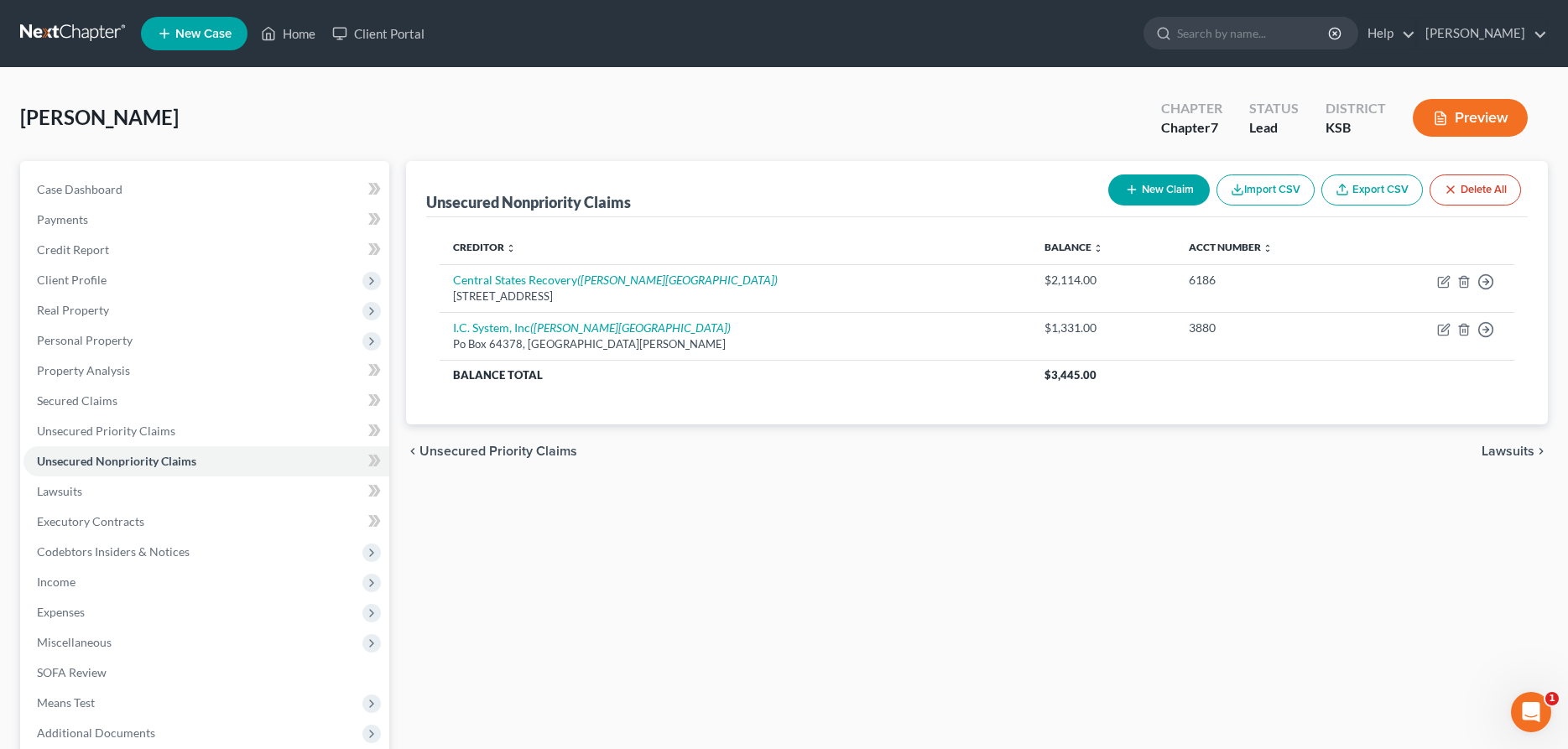
click at [1173, 183] on button "New Claim" at bounding box center [1159, 190] width 102 height 31
select select "0"
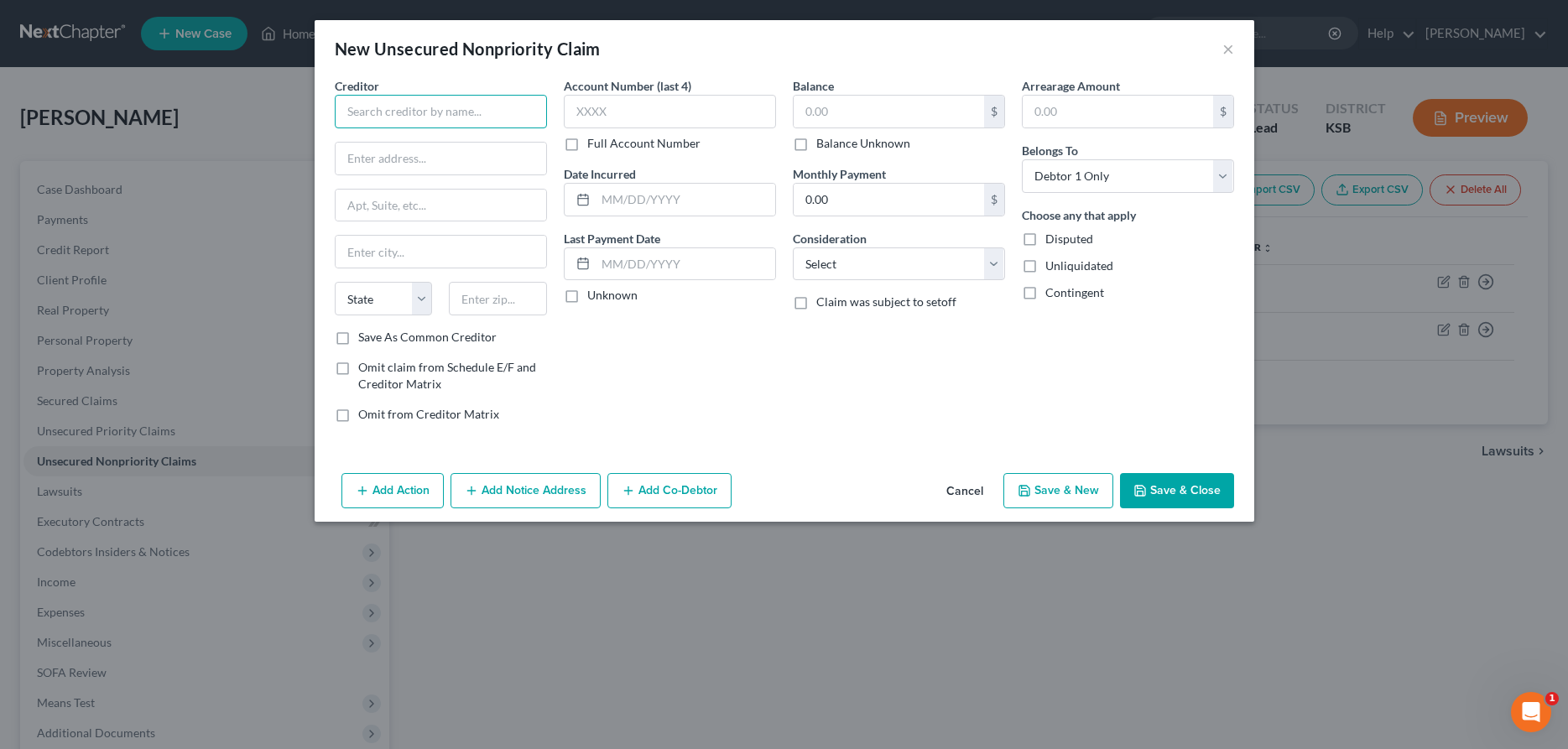
click at [517, 110] on input "text" at bounding box center [440, 111] width 212 height 34
type input "Prairiestar Health Center, Inc."
type input "[STREET_ADDRESS]"
type input "[PERSON_NAME]"
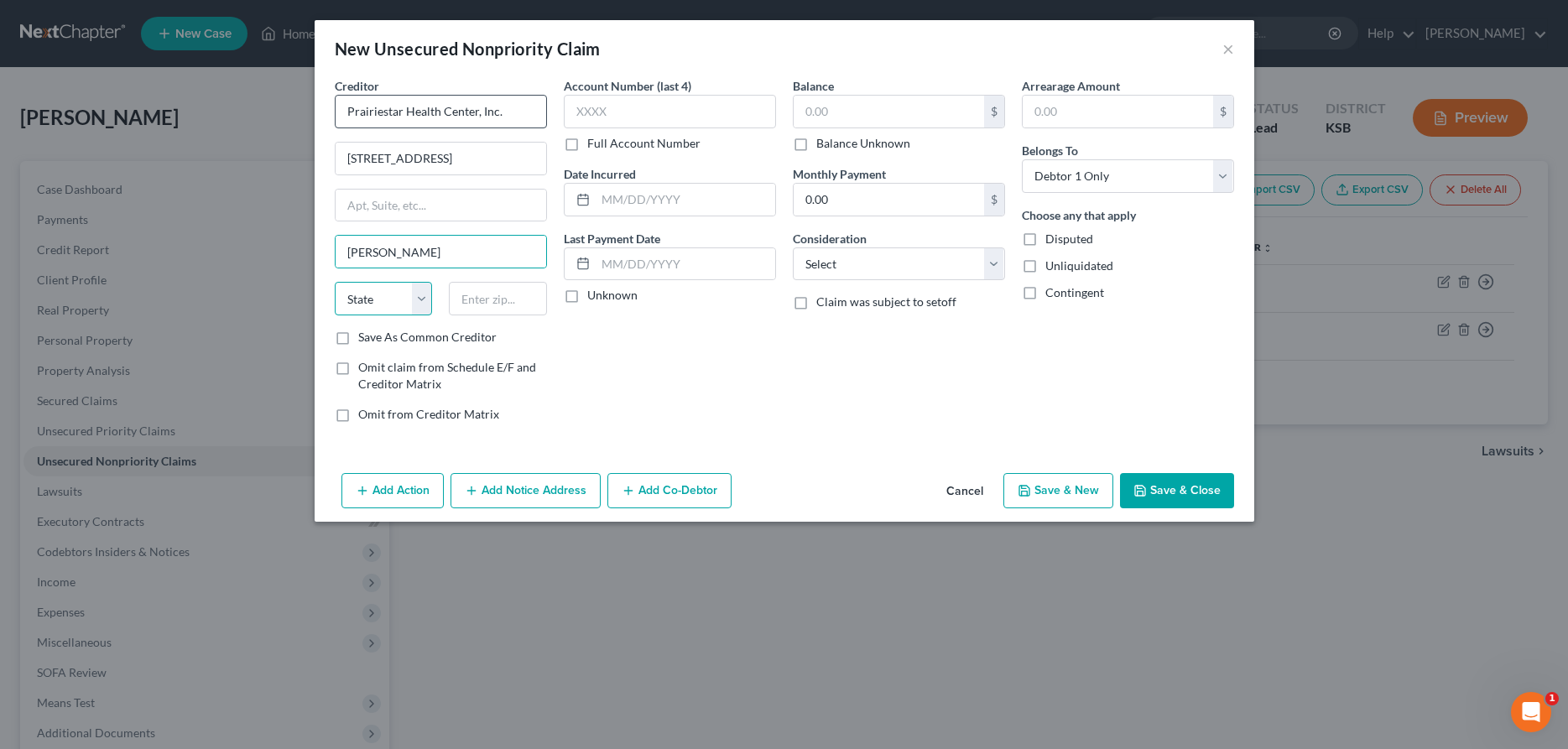
select select "17"
type input "67502"
click at [751, 108] on input "text" at bounding box center [670, 111] width 212 height 34
click at [842, 110] on input "text" at bounding box center [889, 111] width 190 height 32
type input "148.55"
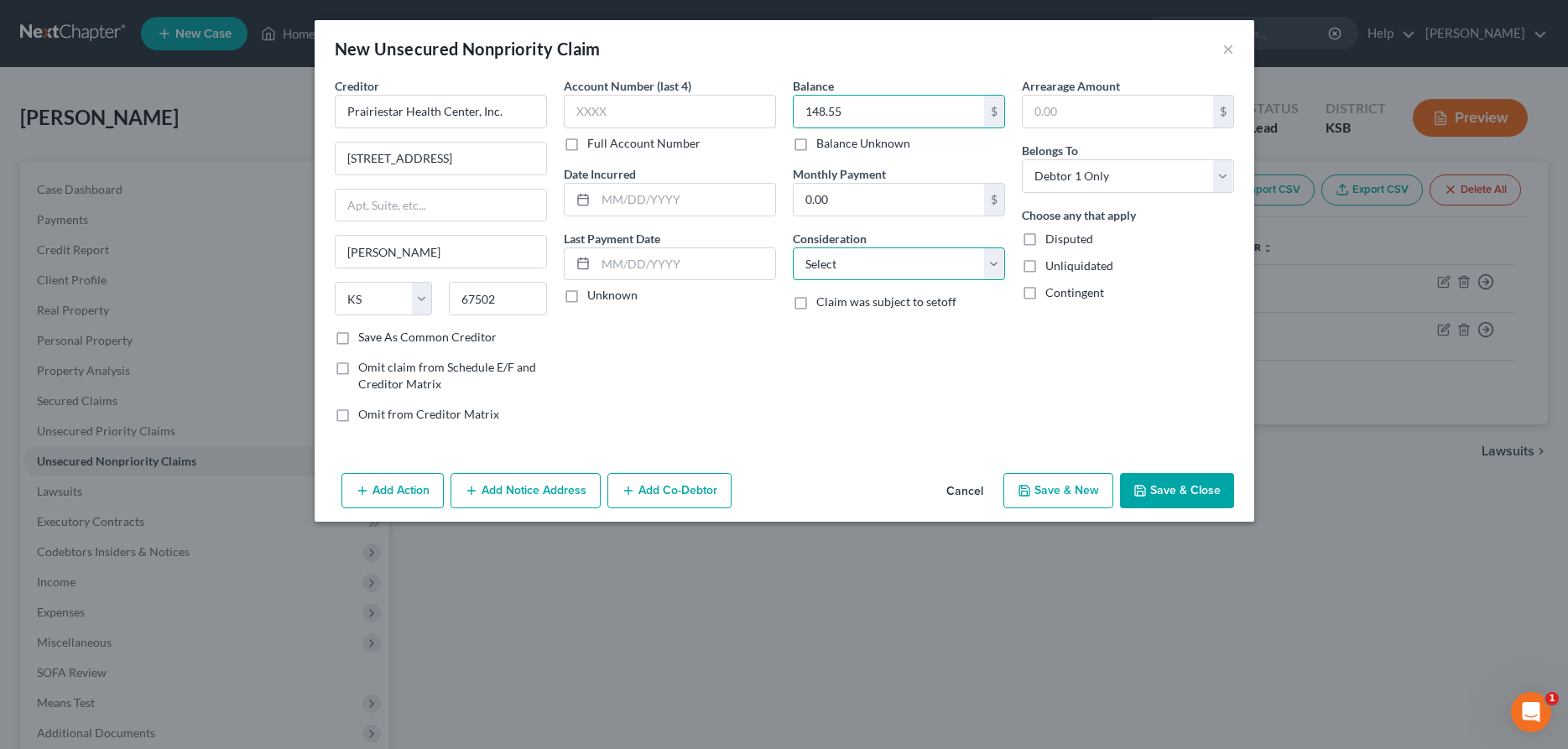
click at [793, 248] on select "Select Cable / Satellite Services Collection Agency Credit Card Debt Debt Couns…" at bounding box center [899, 264] width 212 height 34
select select "9"
click option "Medical Services" at bounding box center [0, 0] width 0 height 0
click at [1087, 492] on button "Save & New" at bounding box center [1058, 491] width 110 height 36
select select "0"
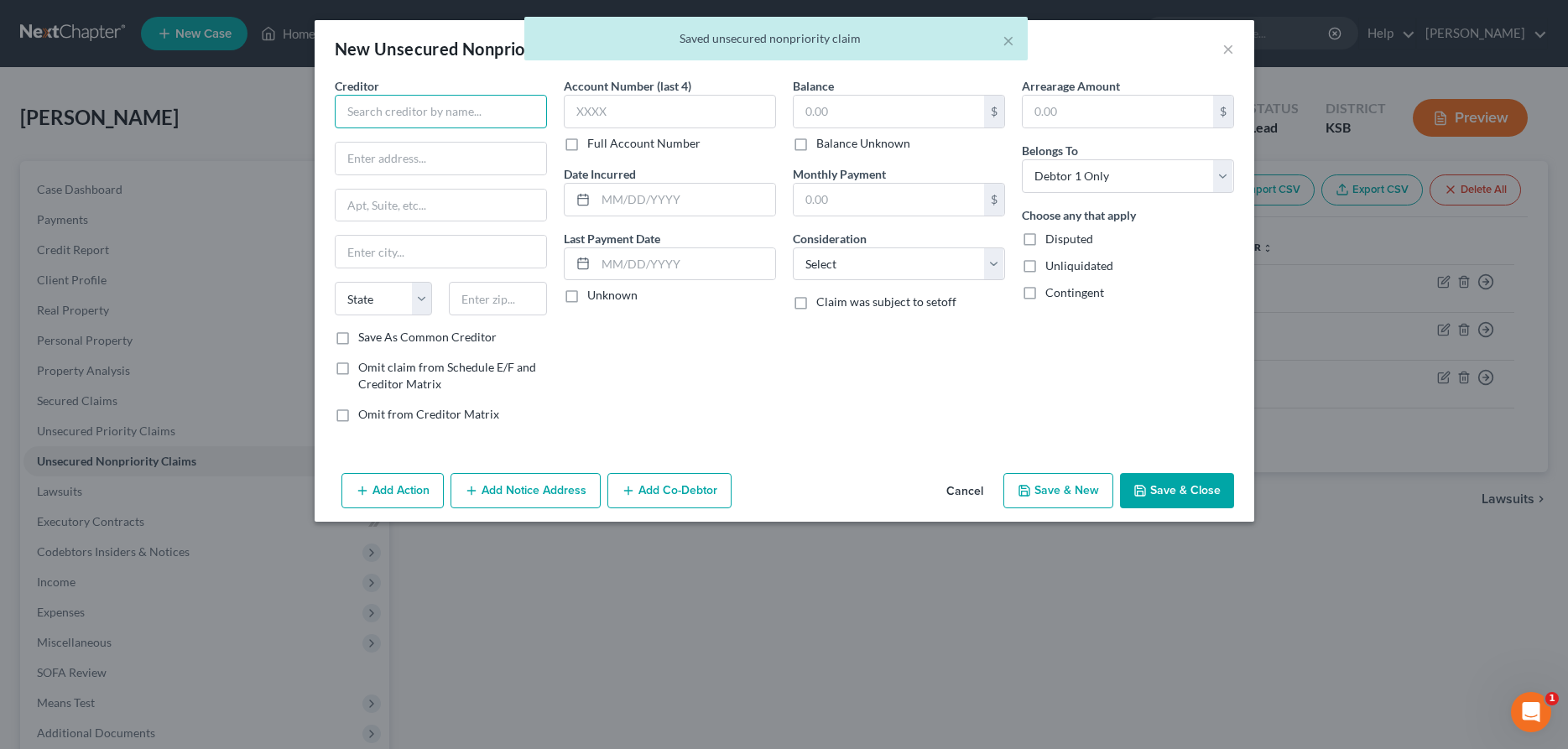
click at [413, 103] on input "text" at bounding box center [440, 111] width 212 height 34
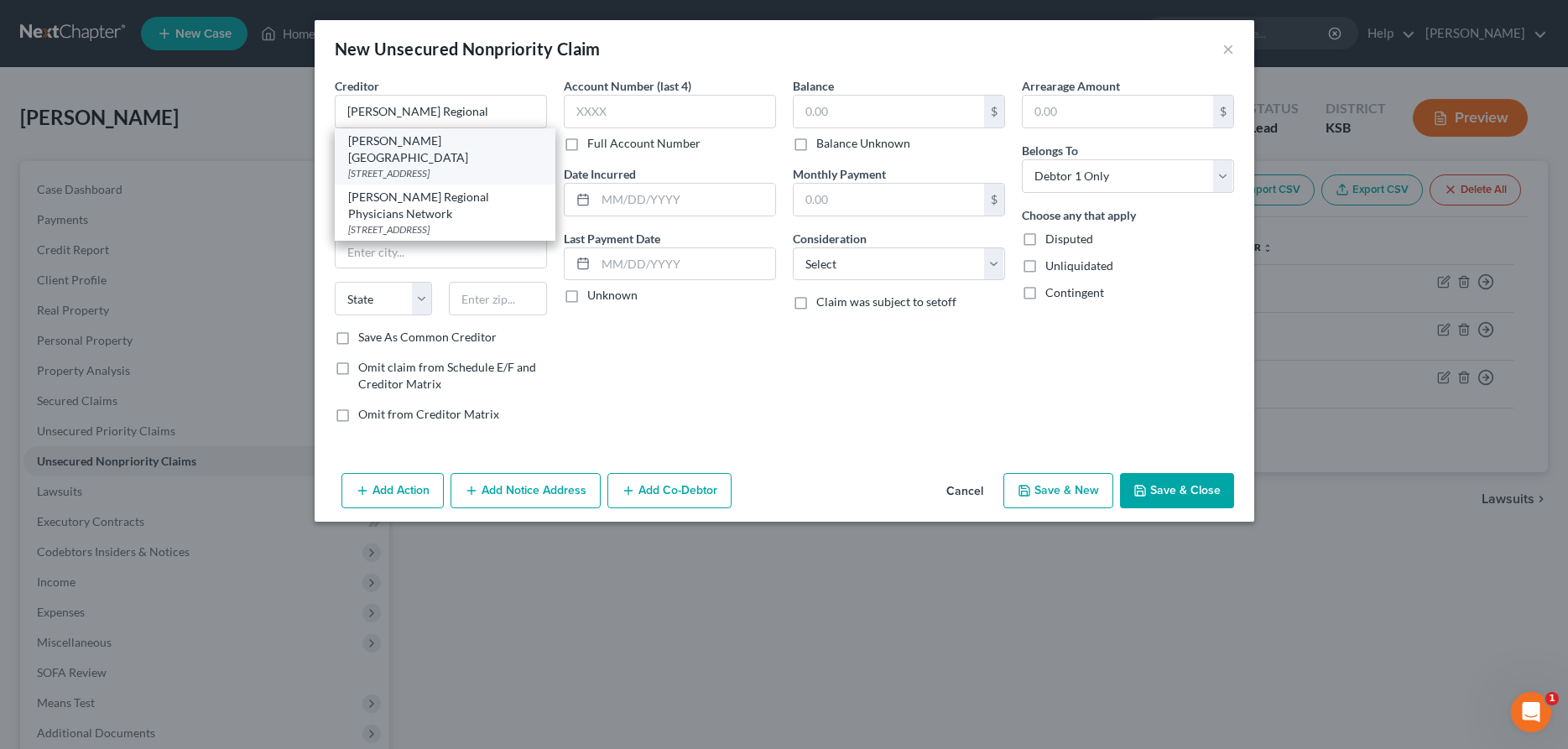
click at [372, 139] on div "[PERSON_NAME][GEOGRAPHIC_DATA]" at bounding box center [445, 149] width 194 height 34
type input "[PERSON_NAME][GEOGRAPHIC_DATA]"
type input "1701 East 23rd"
type input "[PERSON_NAME]"
select select "17"
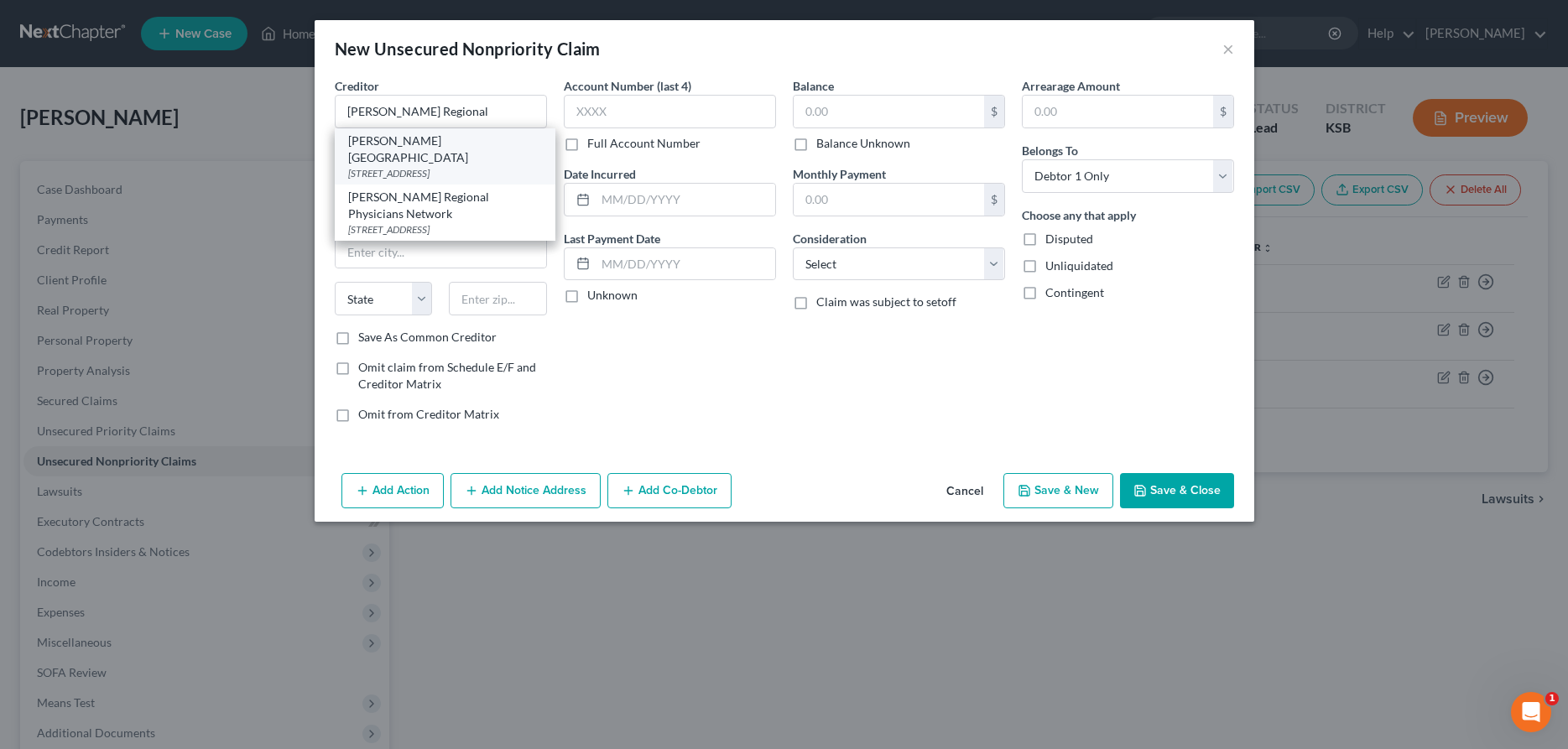
type input "67502"
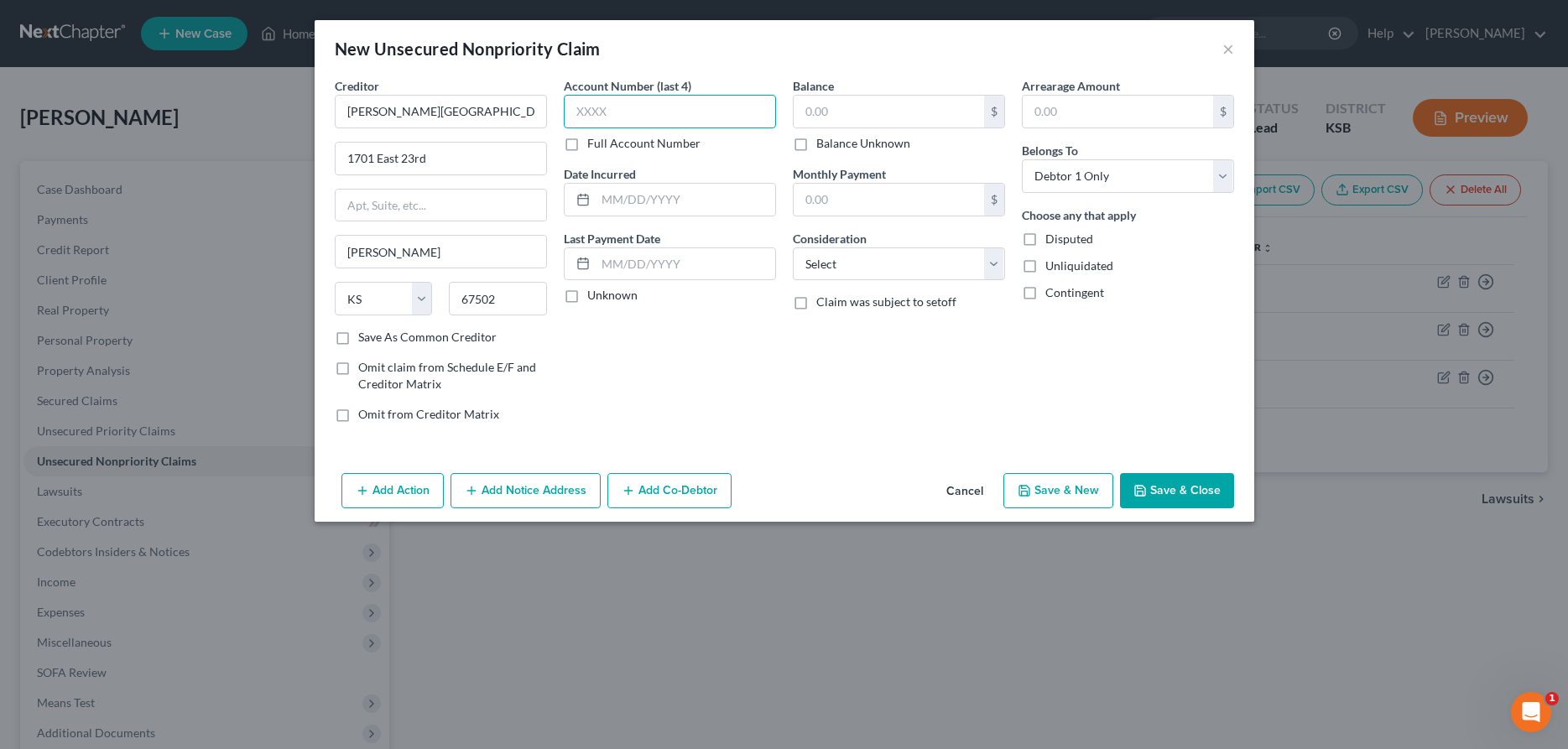
click at [673, 105] on input "text" at bounding box center [670, 111] width 212 height 34
type input "1119"
click at [836, 112] on input "text" at bounding box center [889, 111] width 190 height 32
type input "4,001.04"
click at [793, 248] on select "Select Cable / Satellite Services Collection Agency Credit Card Debt Debt Couns…" at bounding box center [899, 264] width 212 height 34
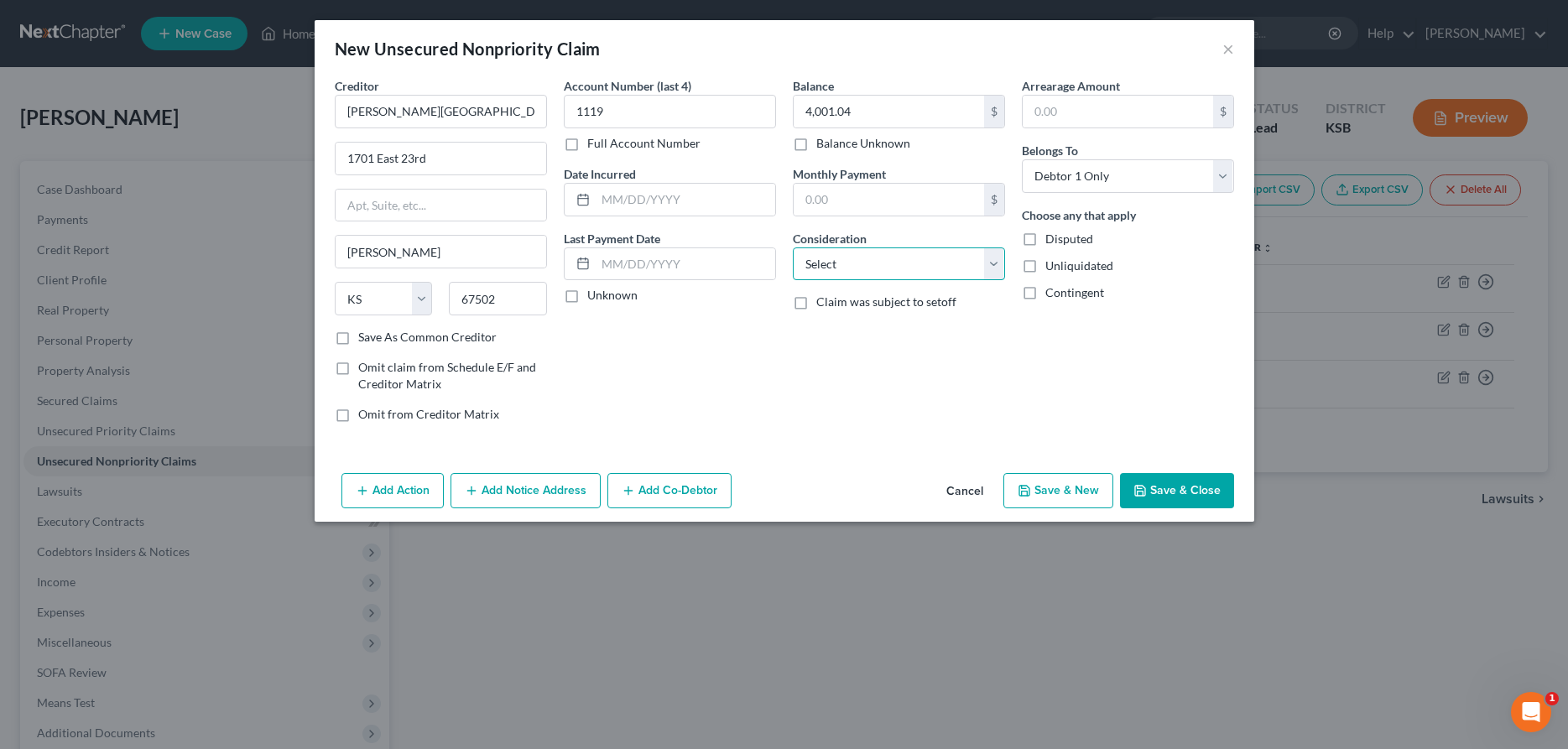
select select "9"
click at [873, 110] on input "4,001.04" at bounding box center [889, 111] width 190 height 32
click at [1152, 496] on button "Save & Close" at bounding box center [1176, 491] width 114 height 36
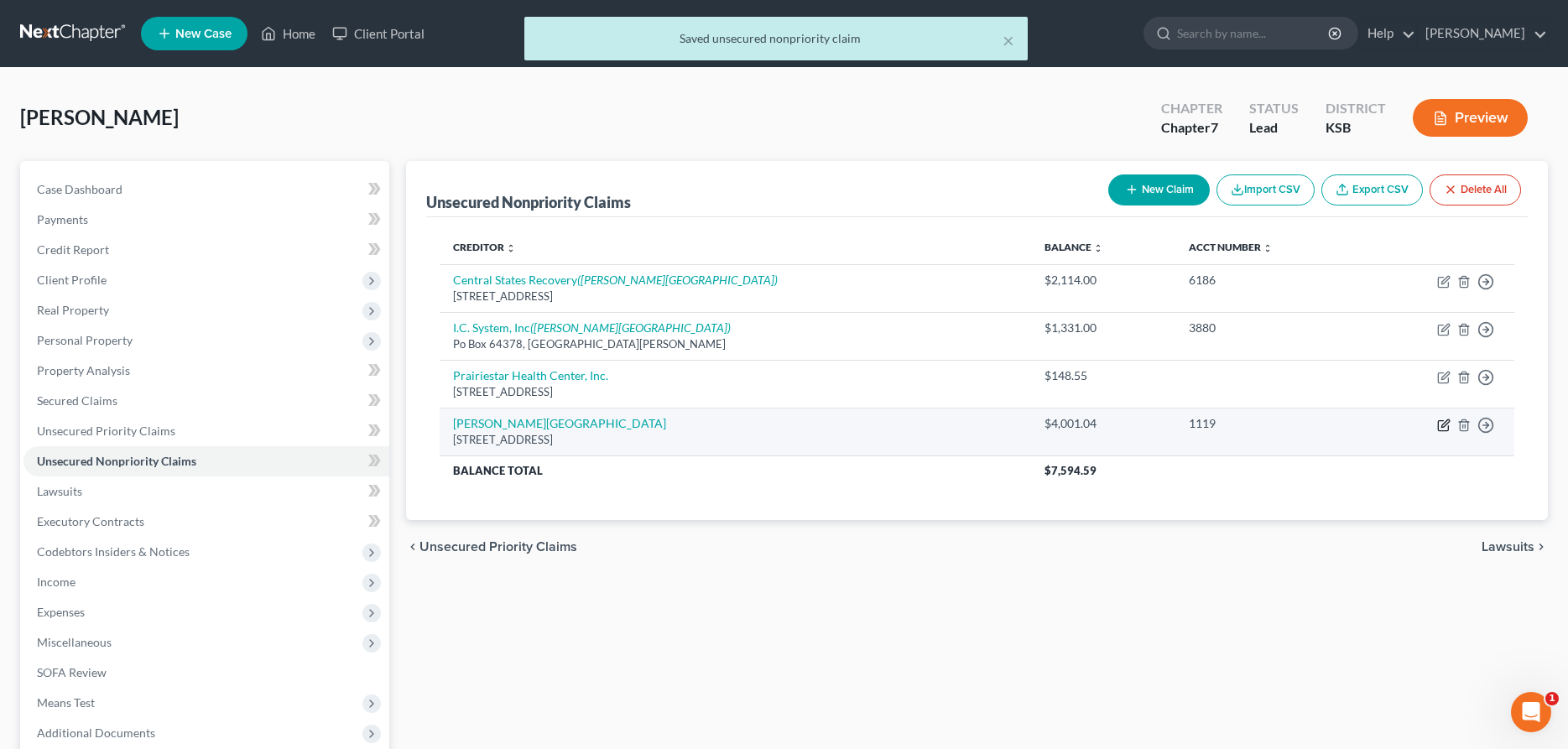
click at [1445, 427] on icon "button" at bounding box center [1445, 423] width 8 height 8
select select "17"
select select "9"
select select "0"
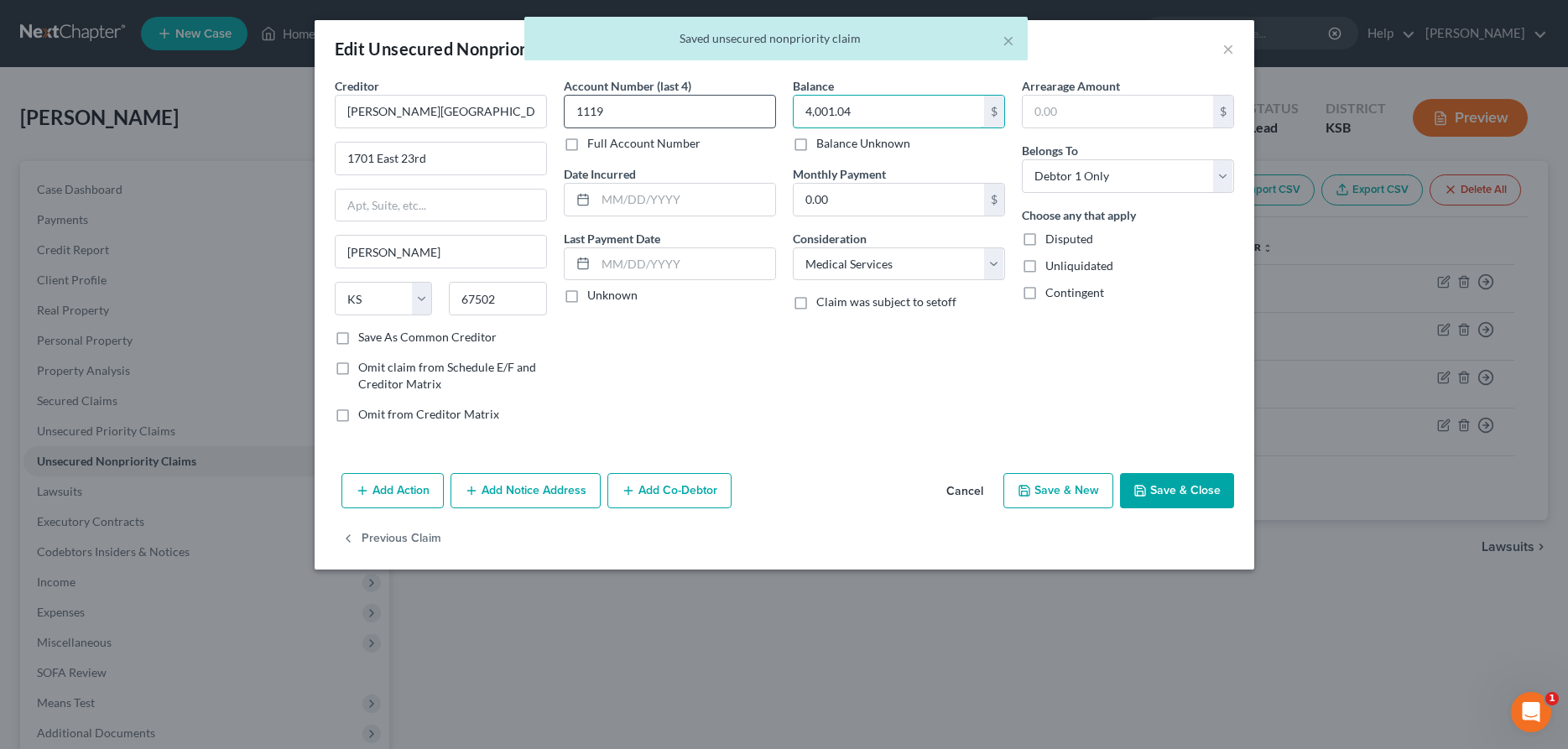
drag, startPoint x: 895, startPoint y: 112, endPoint x: 762, endPoint y: 116, distance: 133.1
click at [794, 110] on input "4,001.04" at bounding box center [889, 111] width 190 height 32
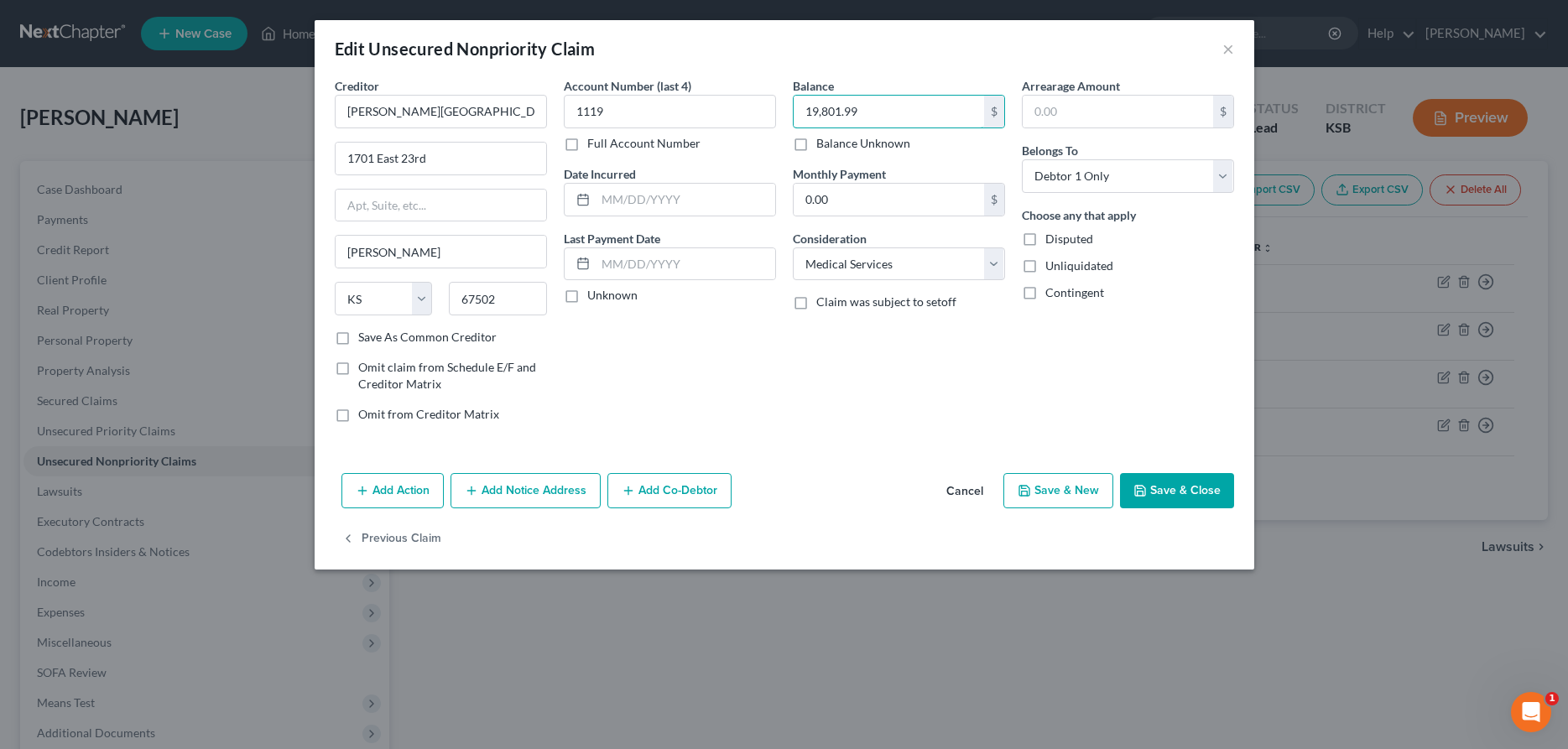
type input "19,801.99"
click at [576, 488] on button "Add Notice Address" at bounding box center [526, 491] width 150 height 36
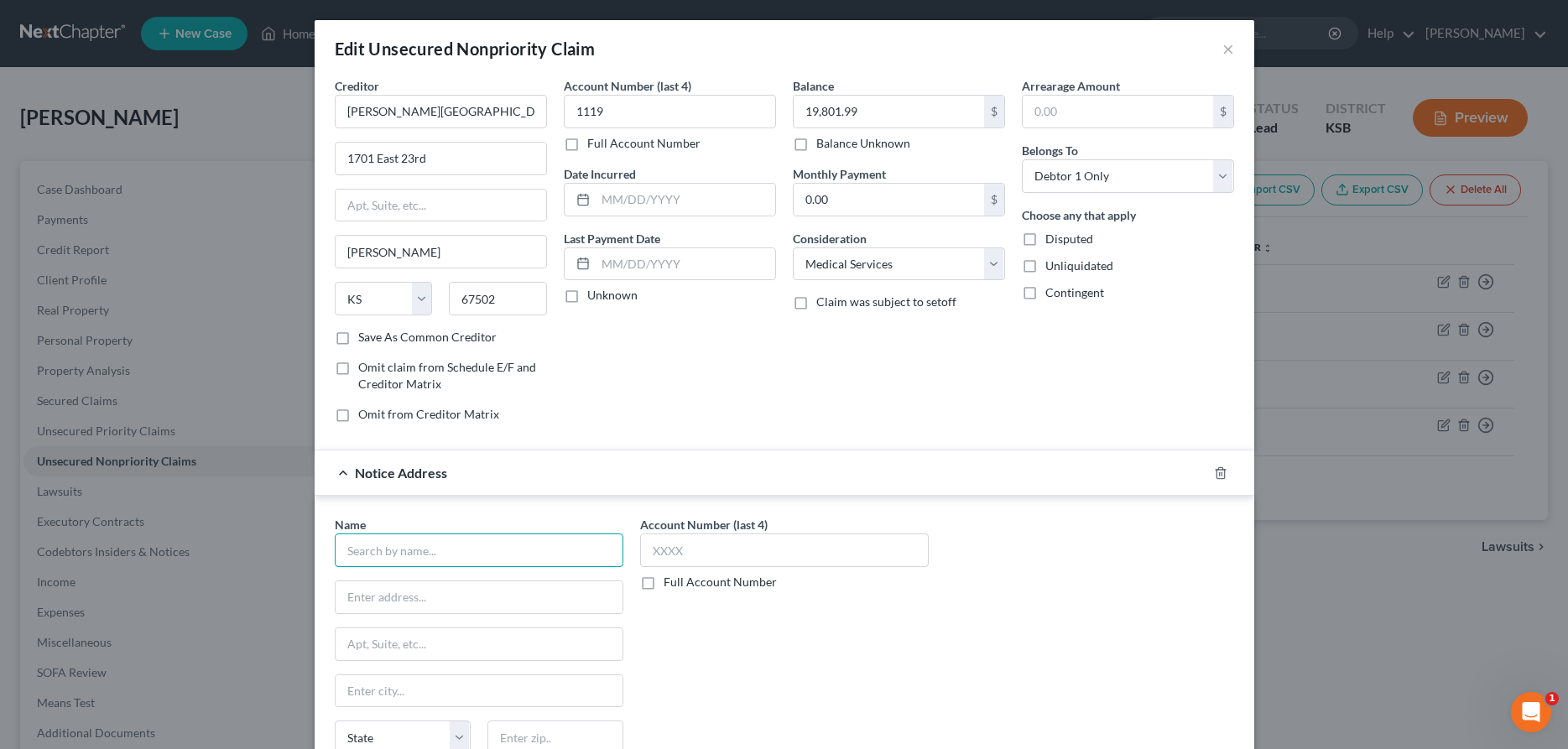
click at [518, 550] on input "text" at bounding box center [479, 550] width 288 height 34
type input "[PERSON_NAME]"
type input "[STREET_ADDRESS]"
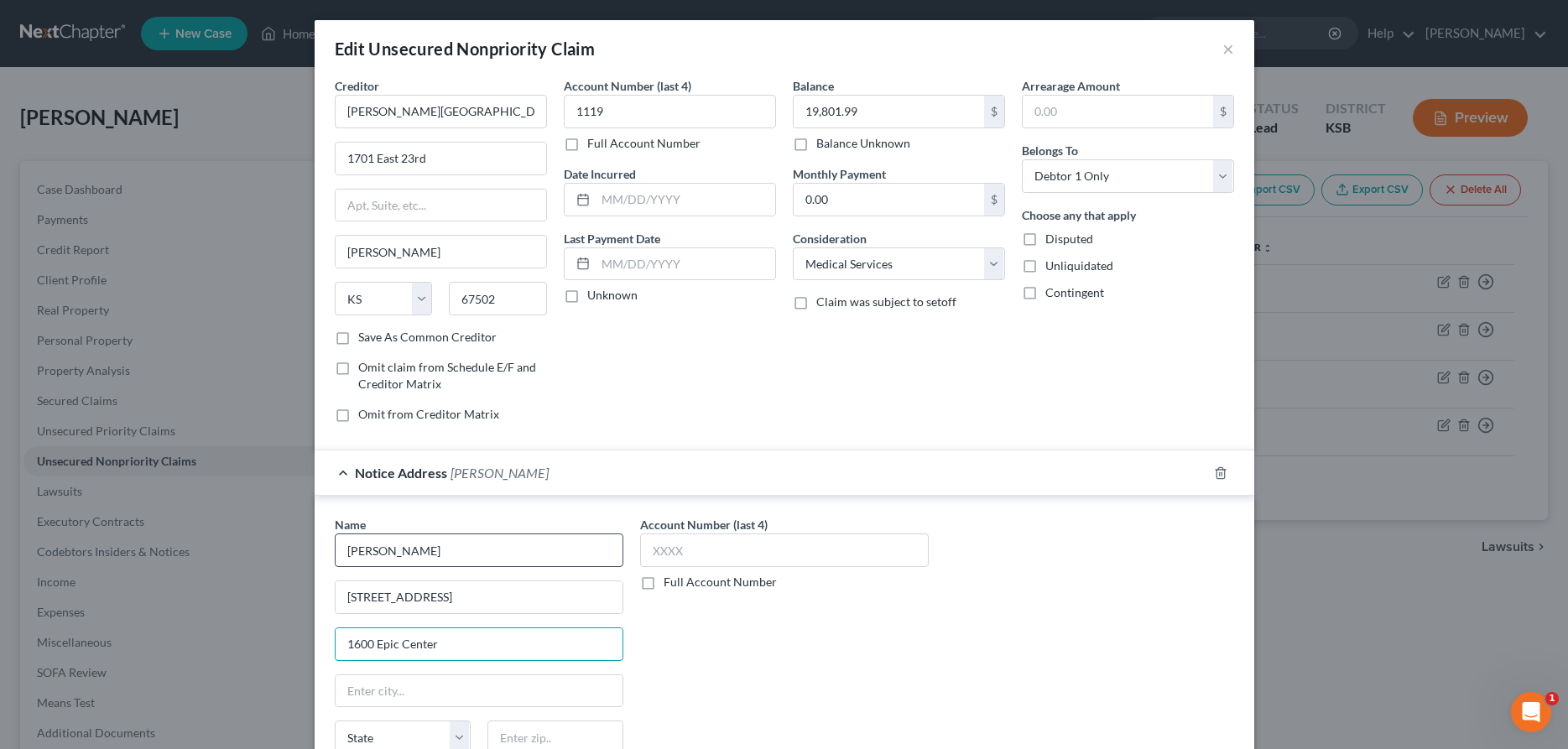
type input "1600 Epic Center"
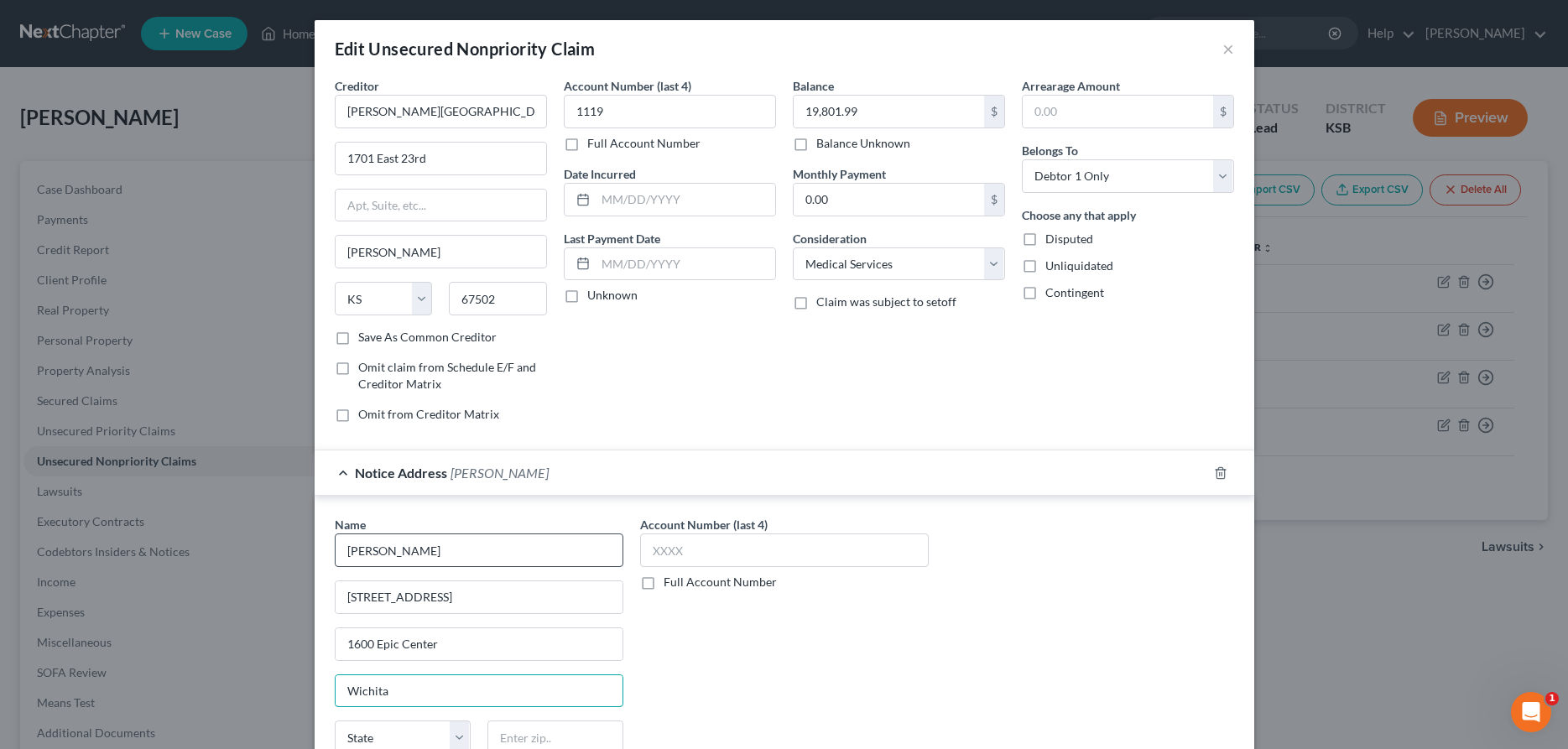
type input "Wichita"
select select "17"
type input "67202"
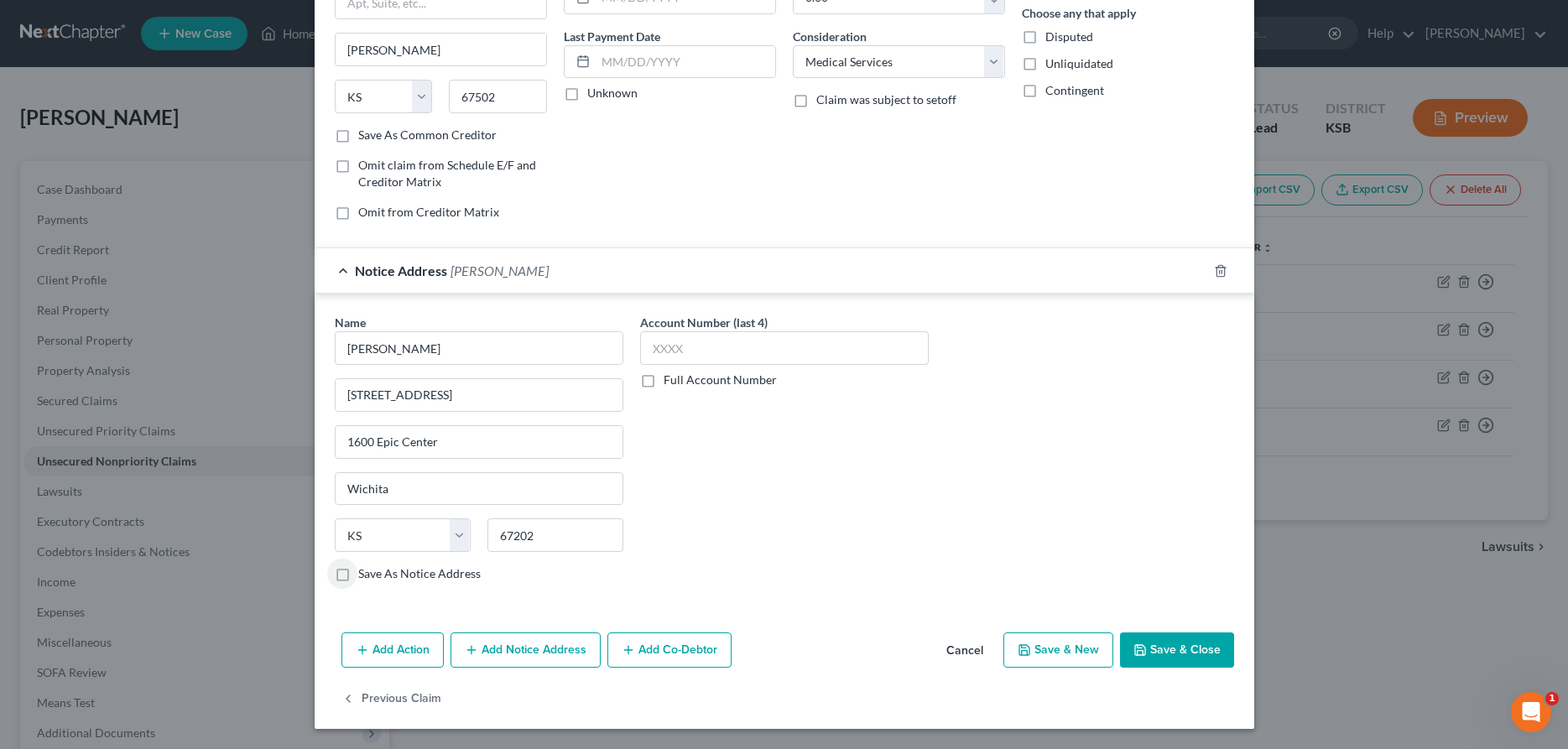
click at [1164, 647] on button "Save & Close" at bounding box center [1176, 650] width 114 height 36
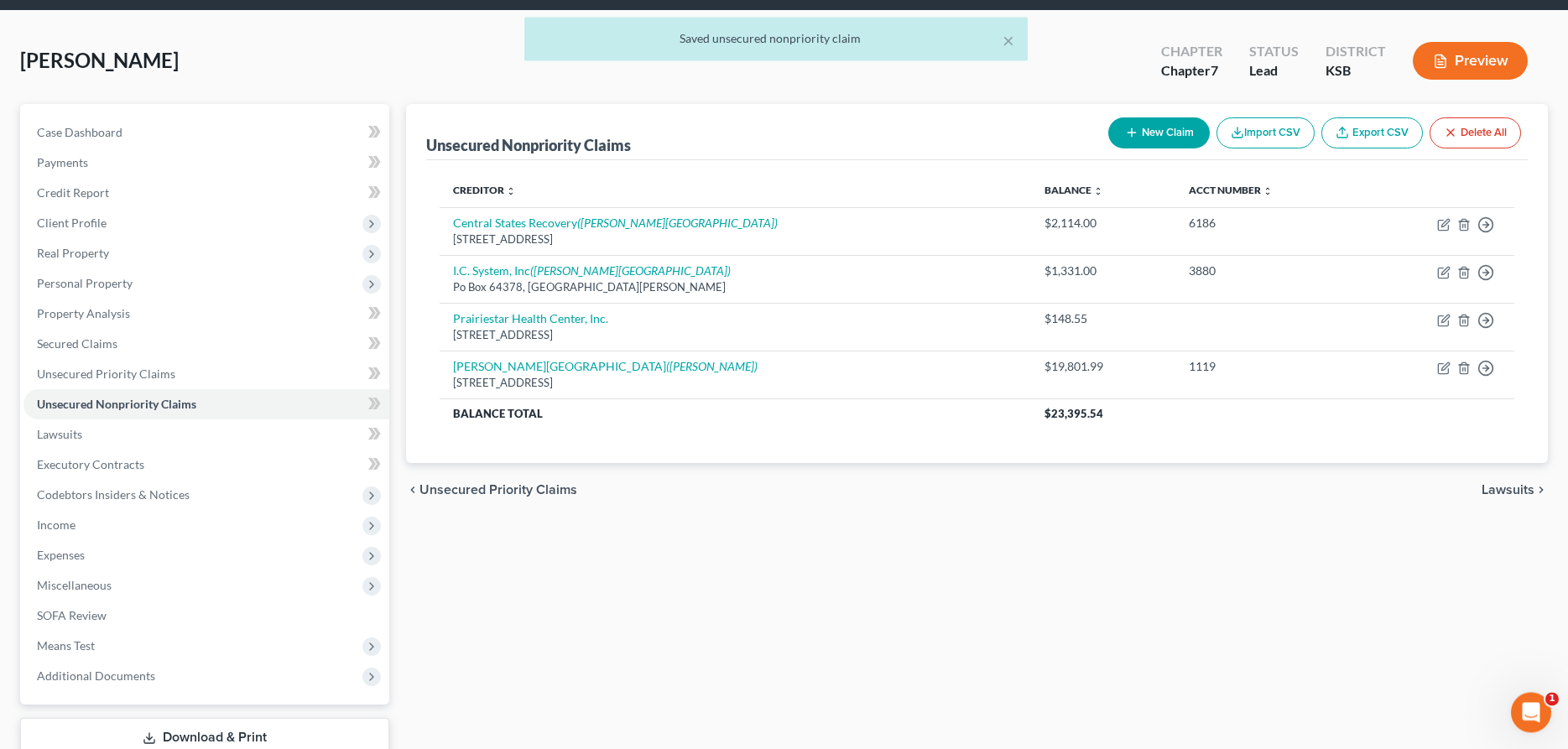
scroll to position [171, 0]
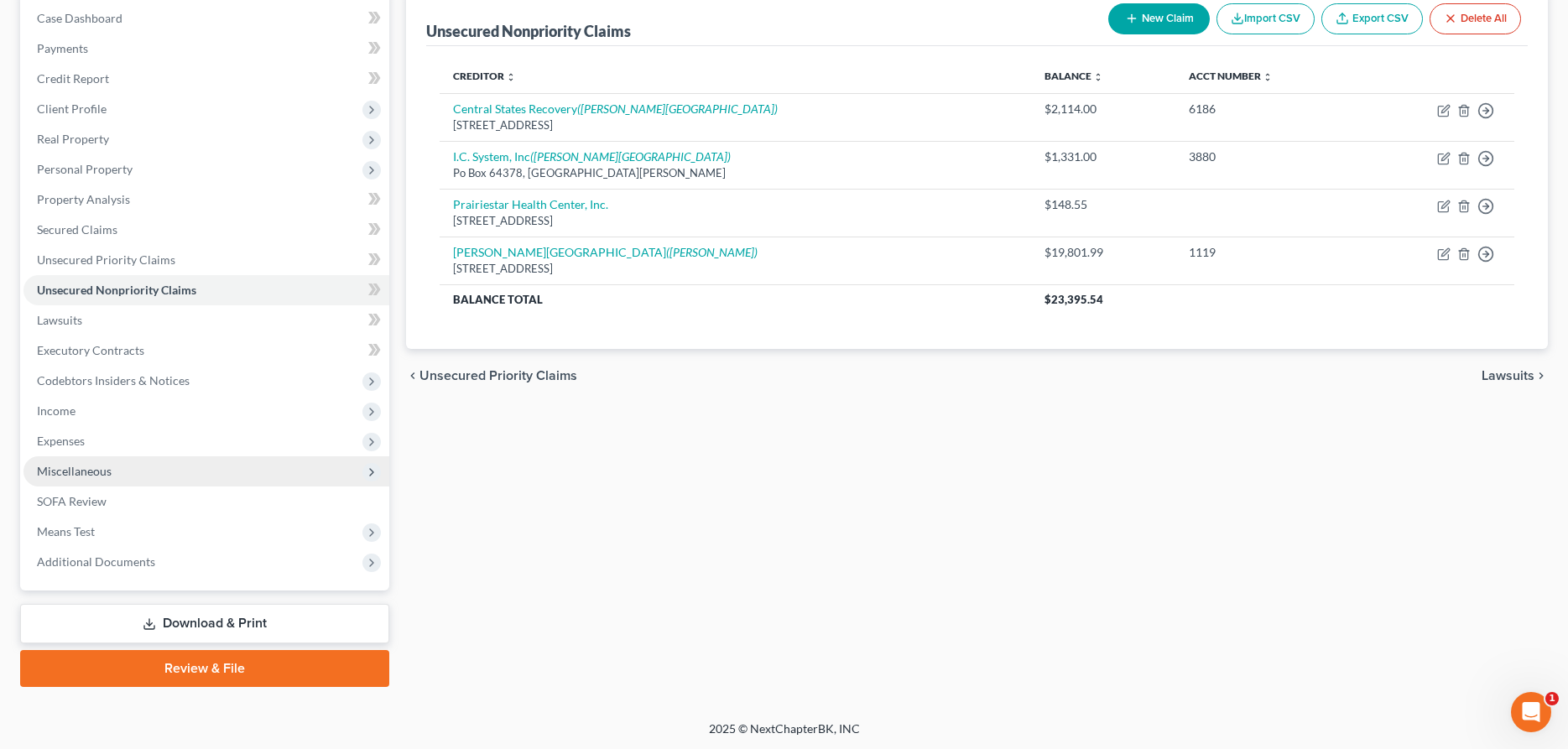
click at [80, 474] on span "Miscellaneous" at bounding box center [74, 471] width 75 height 14
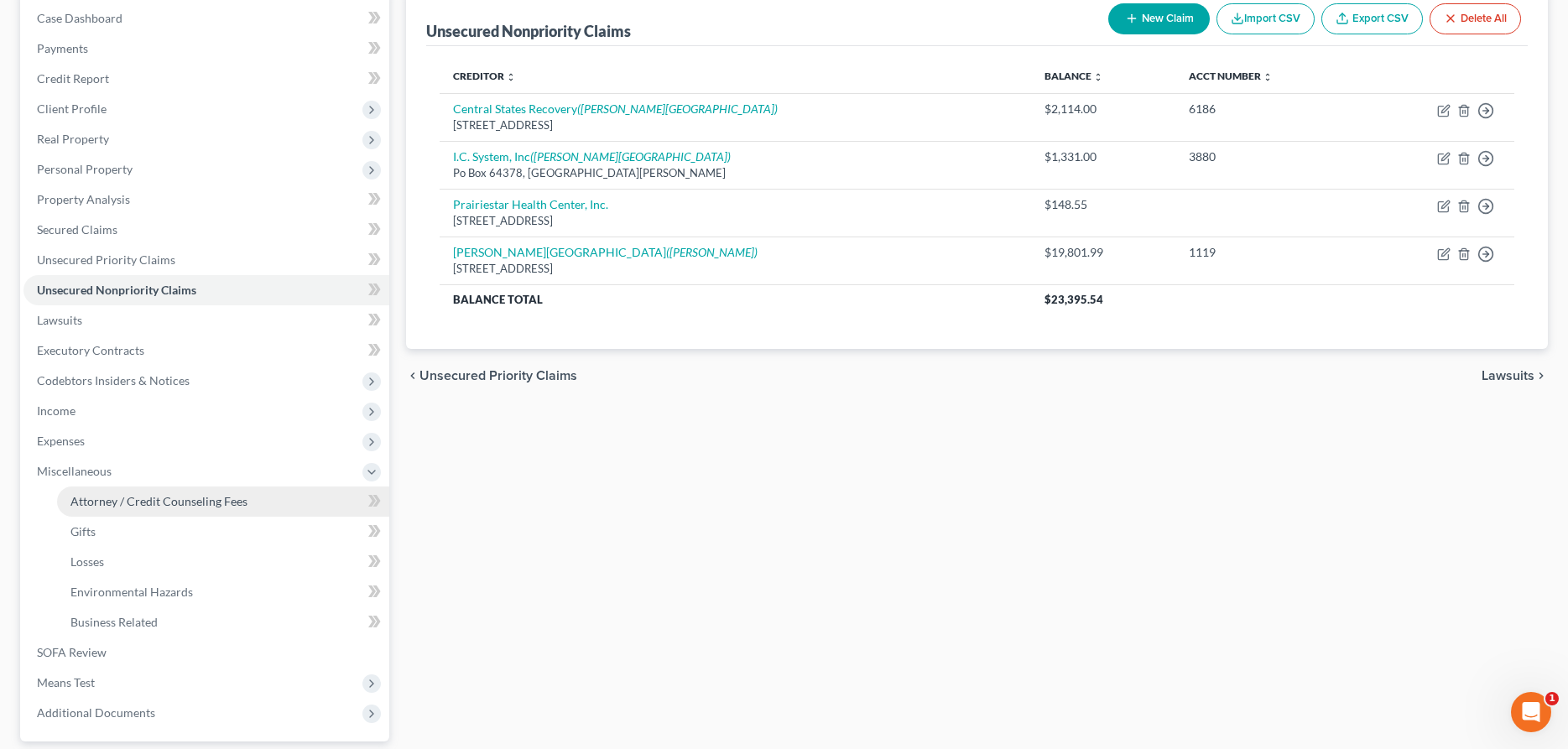
click at [150, 503] on span "Attorney / Credit Counseling Fees" at bounding box center [159, 501] width 177 height 14
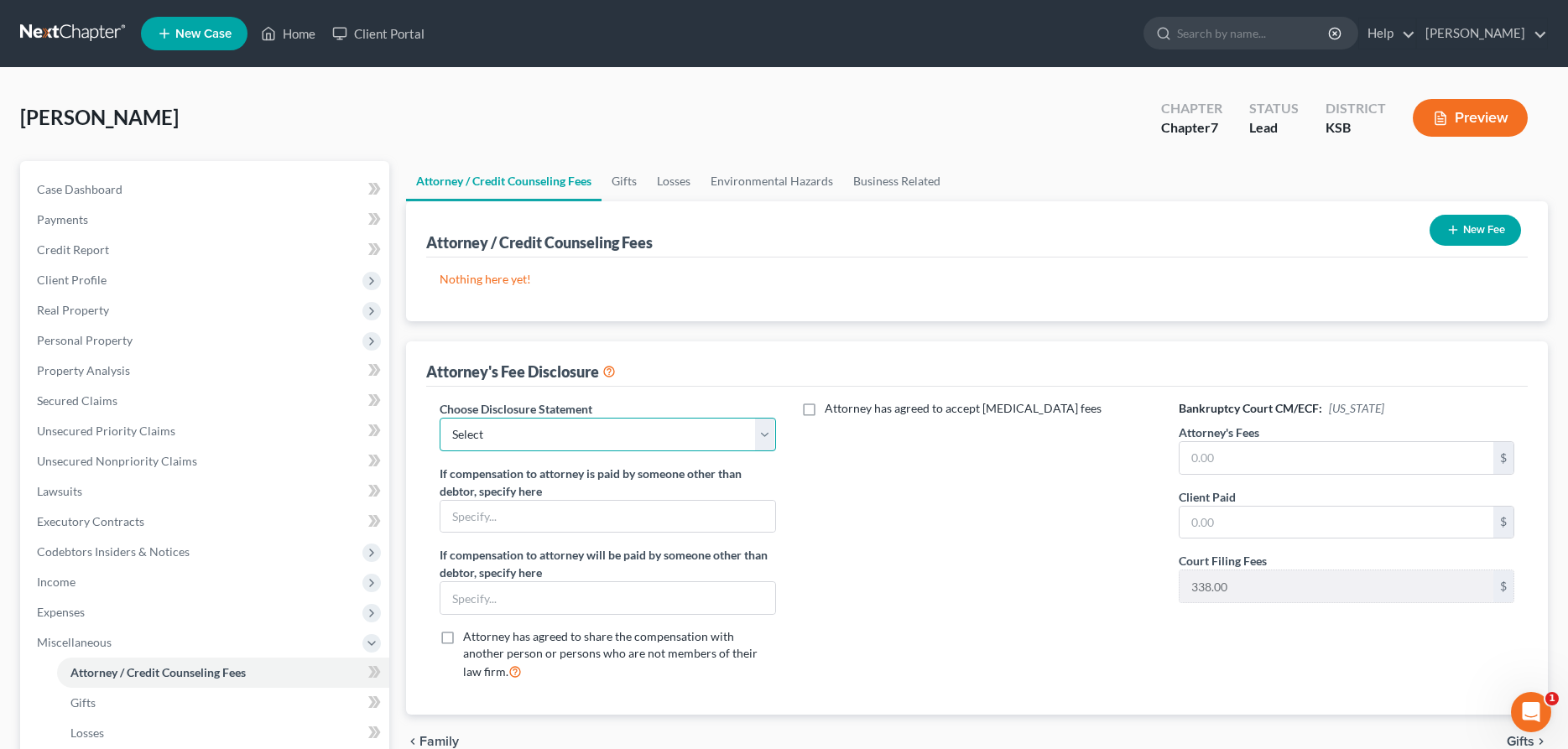
click at [440, 418] on select "Select [PERSON_NAME], Attorney" at bounding box center [607, 434] width 335 height 34
select select "0"
click option "[PERSON_NAME], Attorney" at bounding box center [0, 0] width 0 height 0
click at [1199, 457] on input "text" at bounding box center [1336, 458] width 314 height 32
type input "1,500.00"
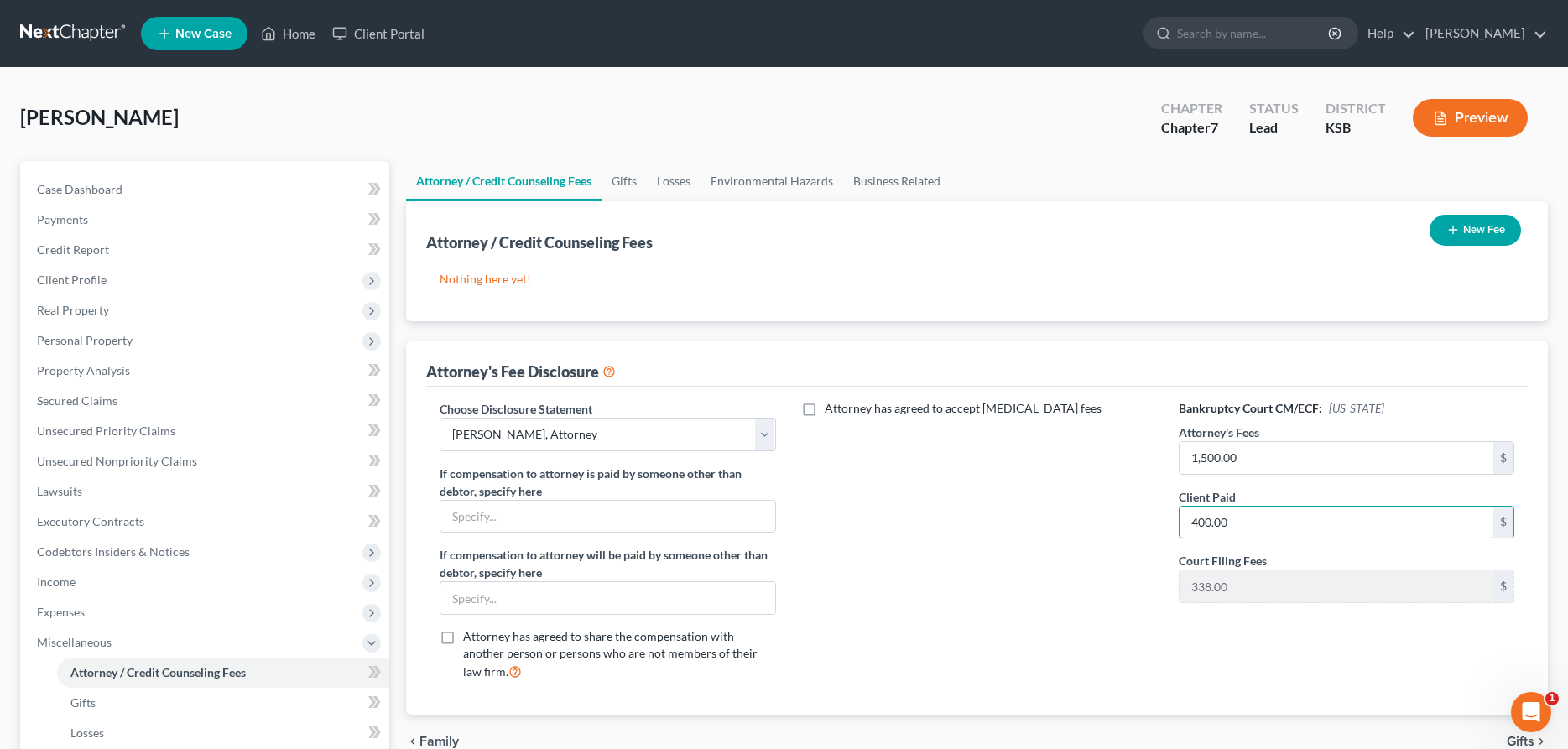
type input "400.00"
click at [72, 617] on span "Expenses" at bounding box center [60, 612] width 48 height 14
click at [86, 638] on span "Home" at bounding box center [86, 642] width 32 height 14
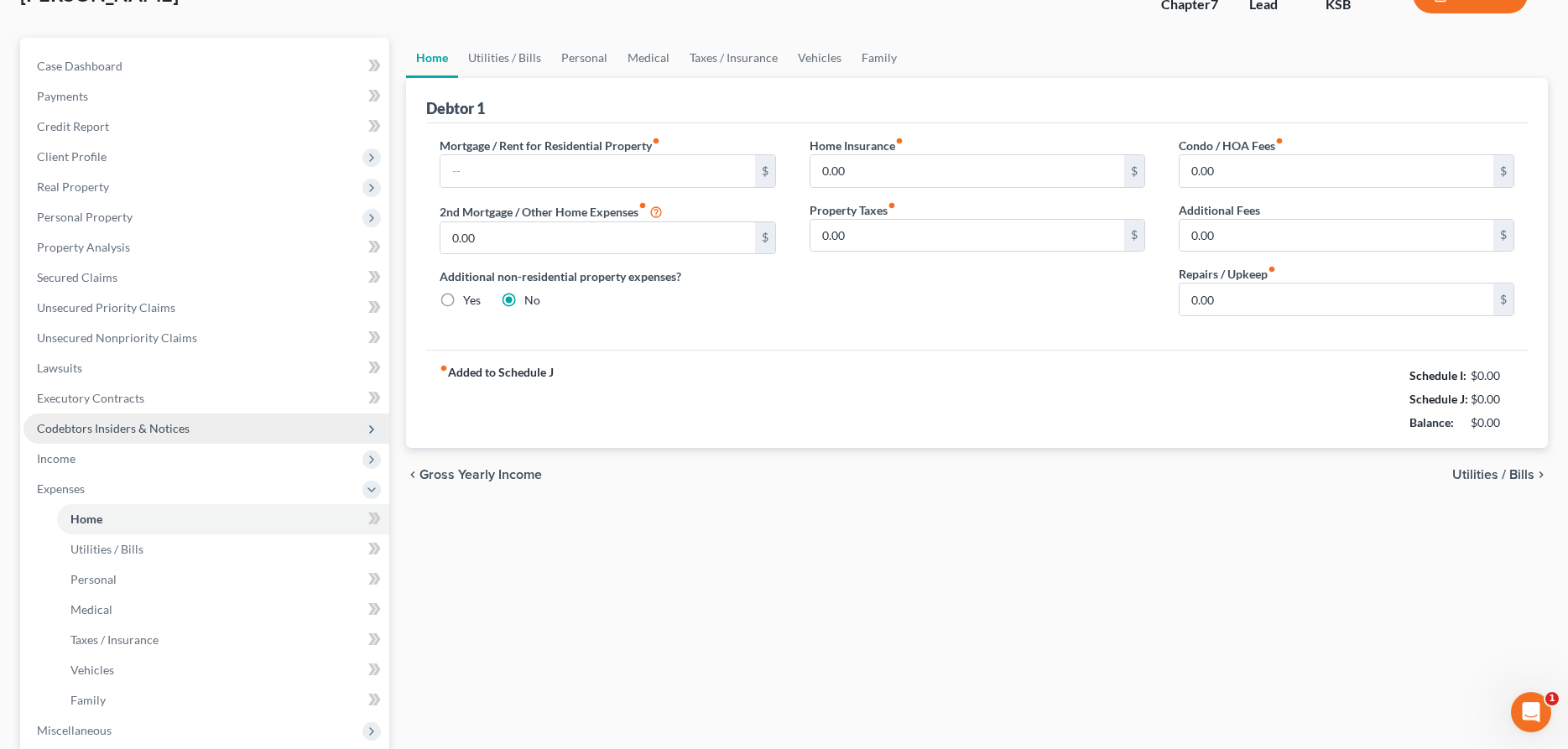
scroll to position [86, 0]
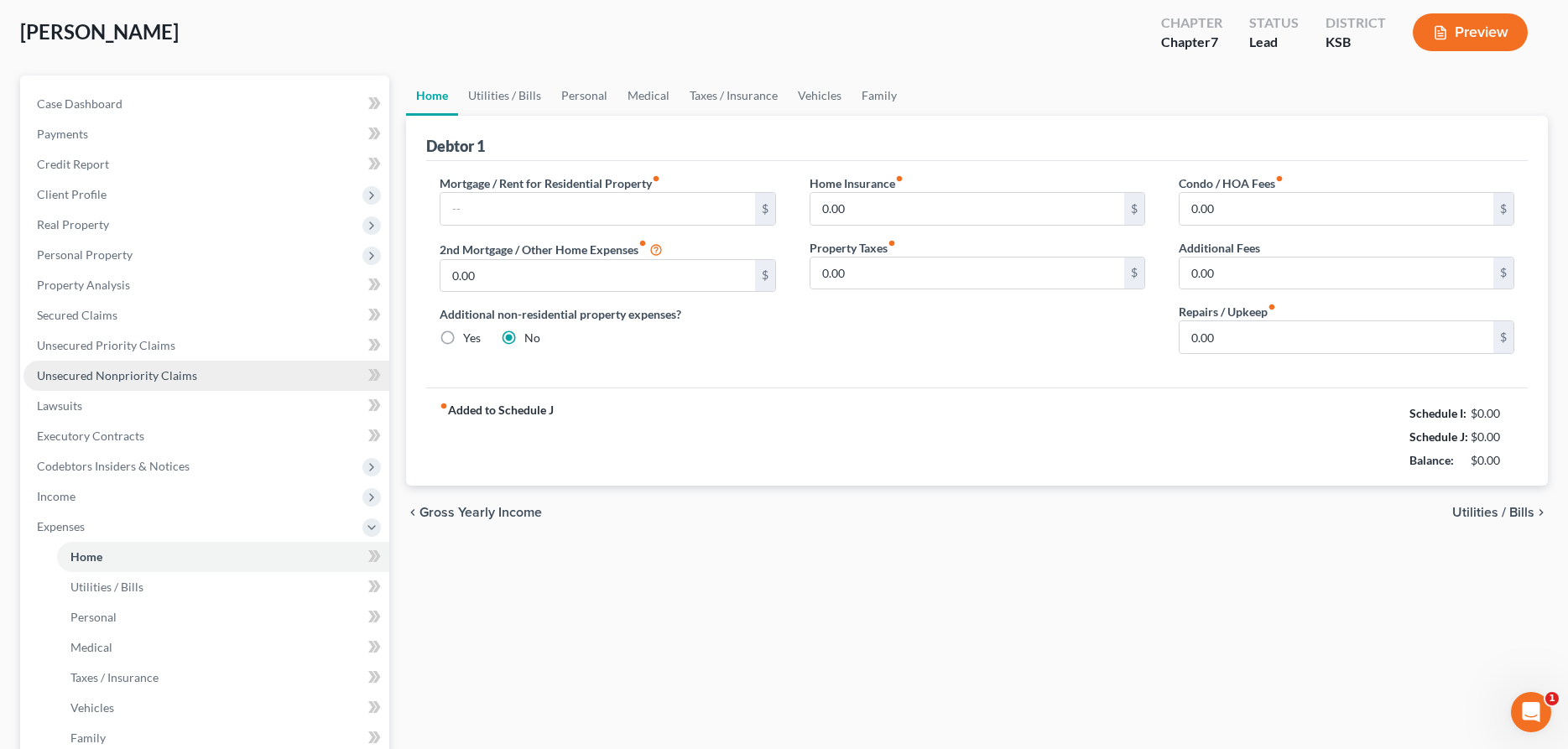
click at [88, 383] on link "Unsecured Nonpriority Claims" at bounding box center [206, 375] width 366 height 30
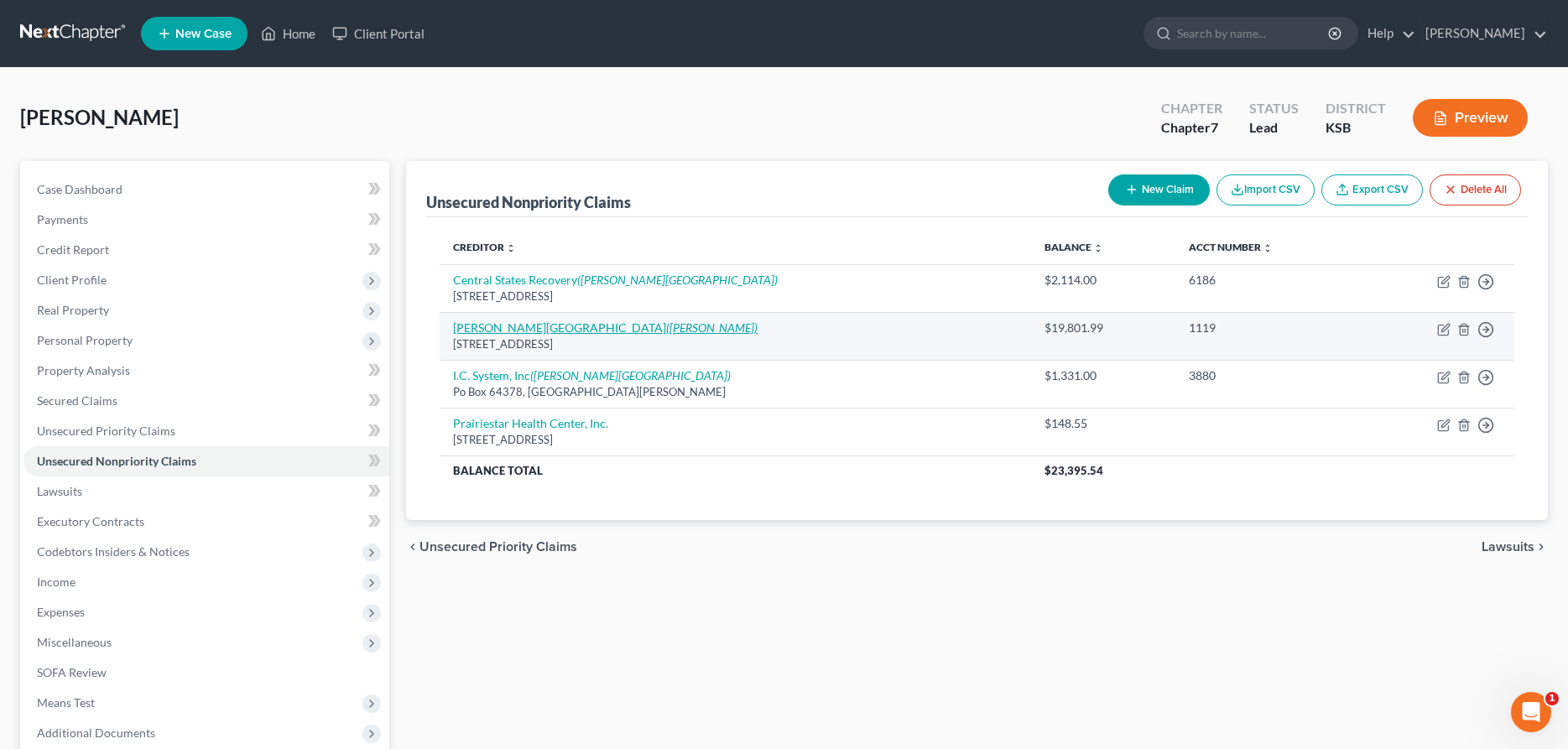
click at [505, 330] on link "[PERSON_NAME][GEOGRAPHIC_DATA] ([PERSON_NAME])" at bounding box center [605, 328] width 305 height 14
select select "17"
select select "9"
select select "0"
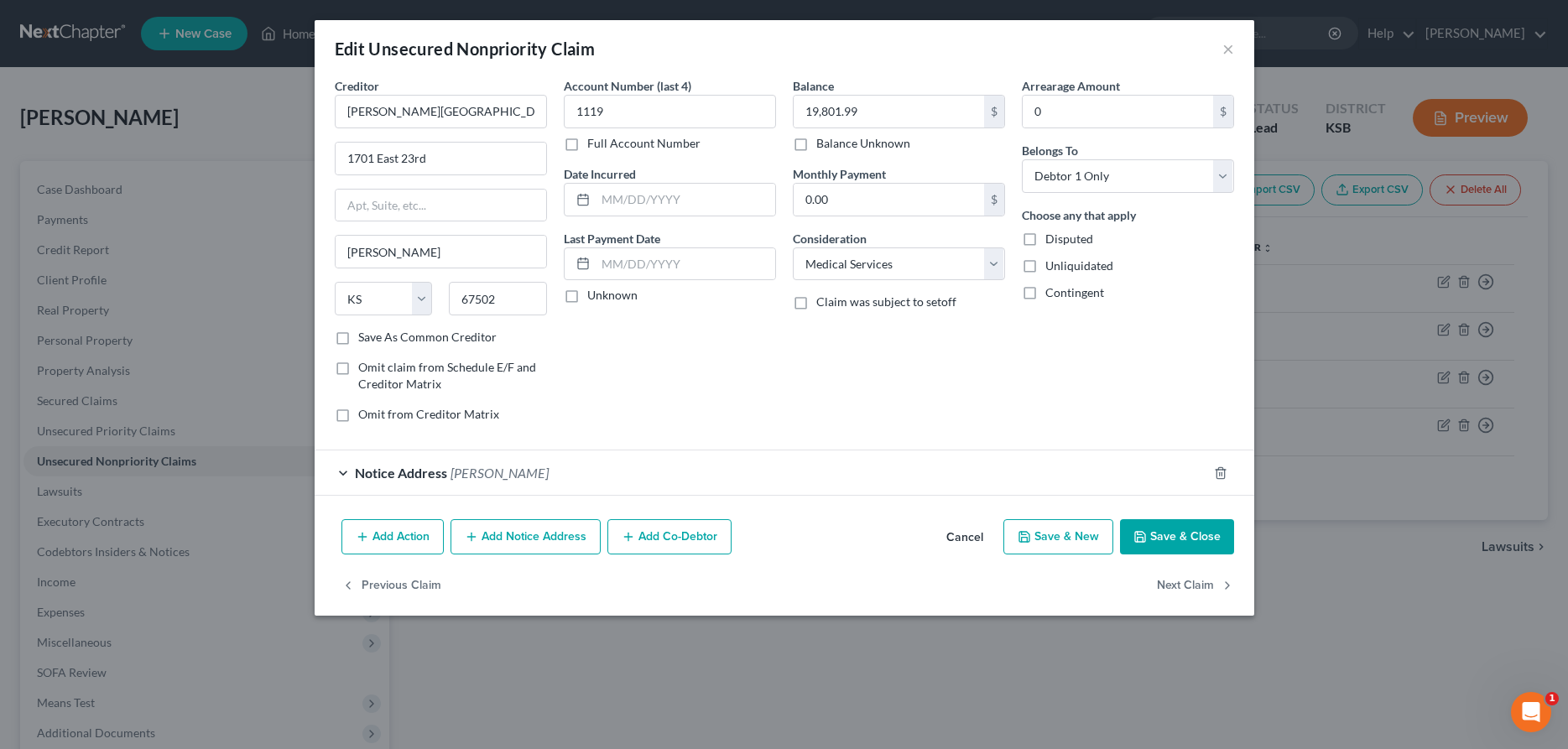
click at [407, 537] on button "Add Action" at bounding box center [393, 537] width 103 height 36
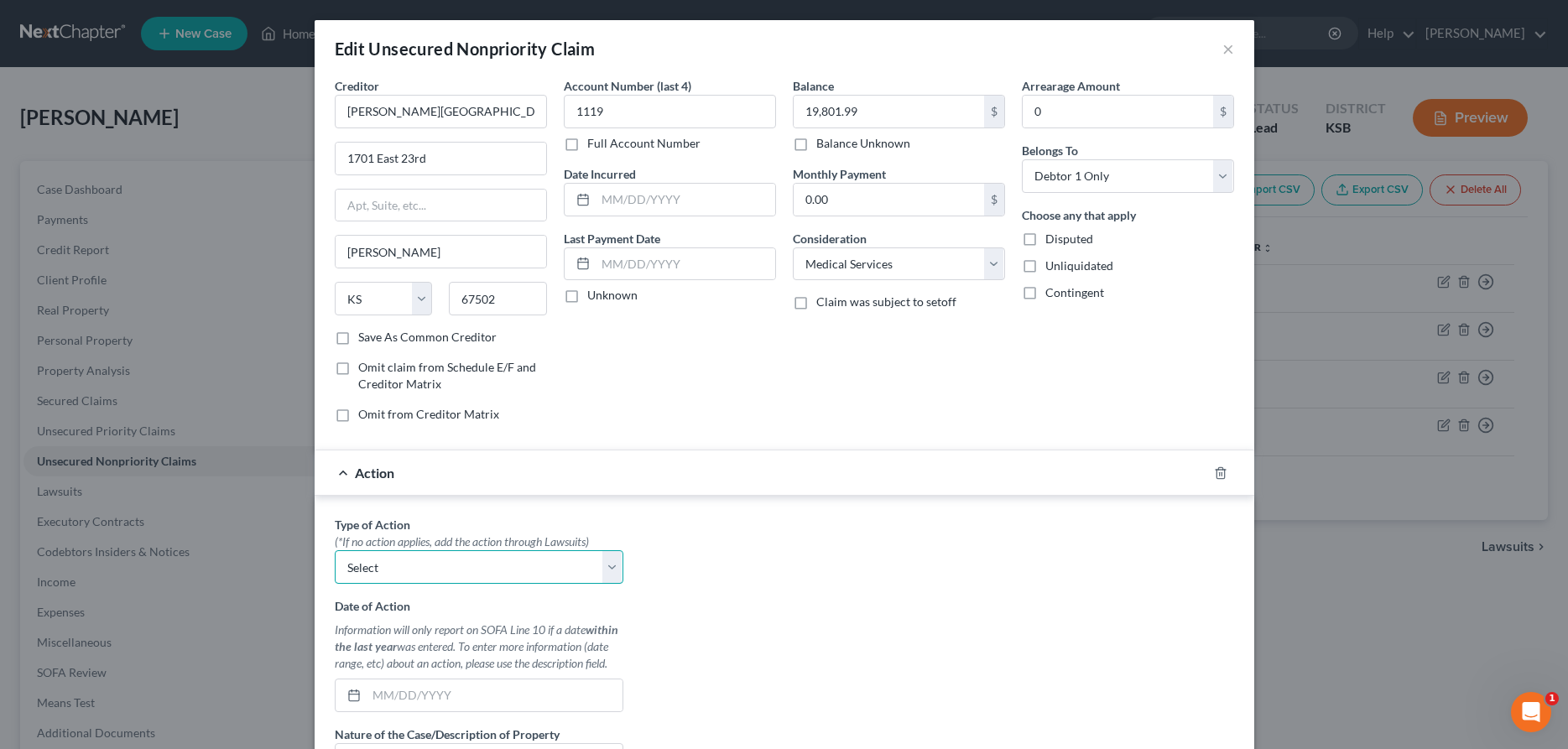
click at [334, 551] on select "Select Repossession Garnishment Foreclosure Personal Injury Attached, Seized, O…" at bounding box center [479, 567] width 288 height 34
select select "1"
click option "Garnishment" at bounding box center [0, 0] width 0 height 0
click at [423, 703] on input "text" at bounding box center [494, 695] width 256 height 32
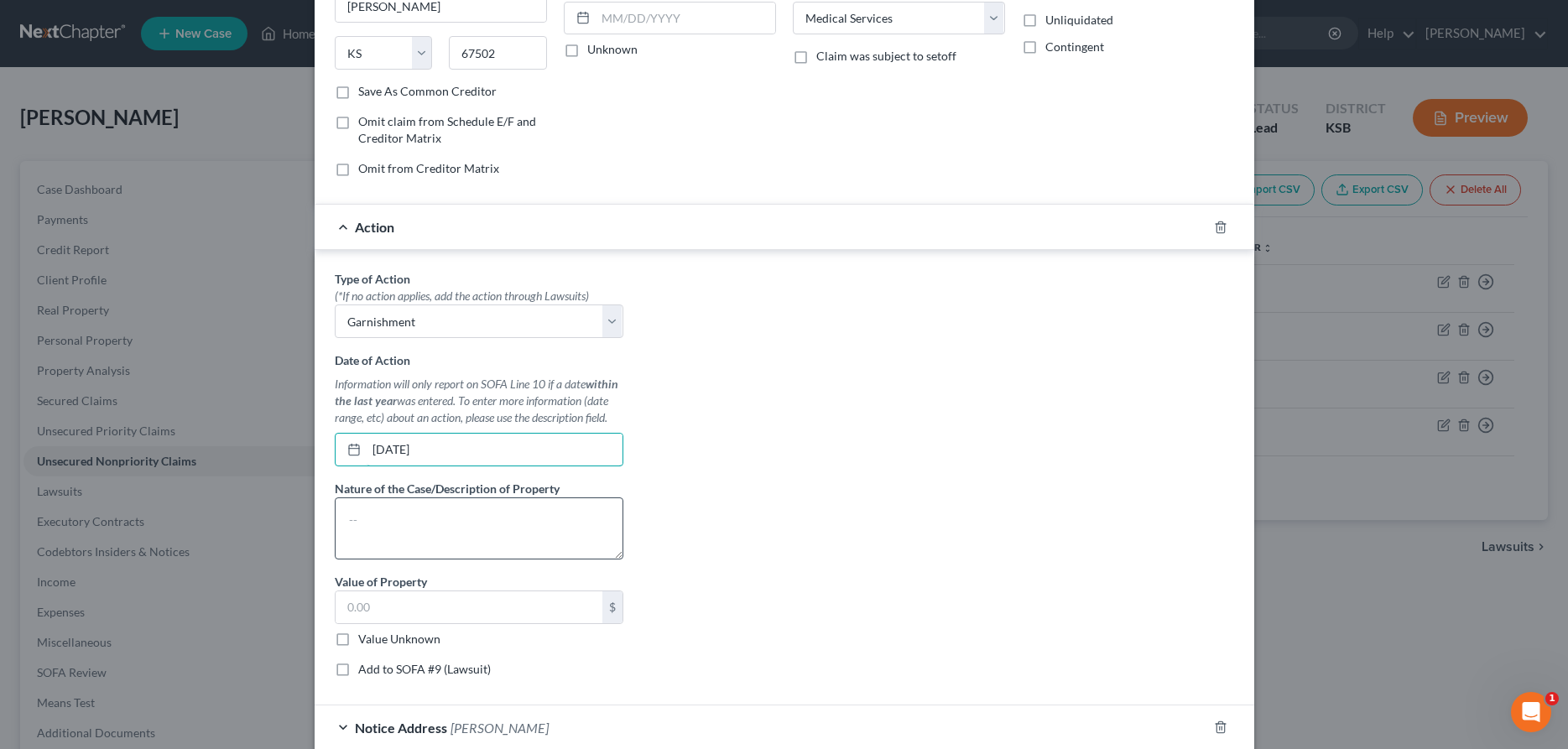
scroll to position [257, 0]
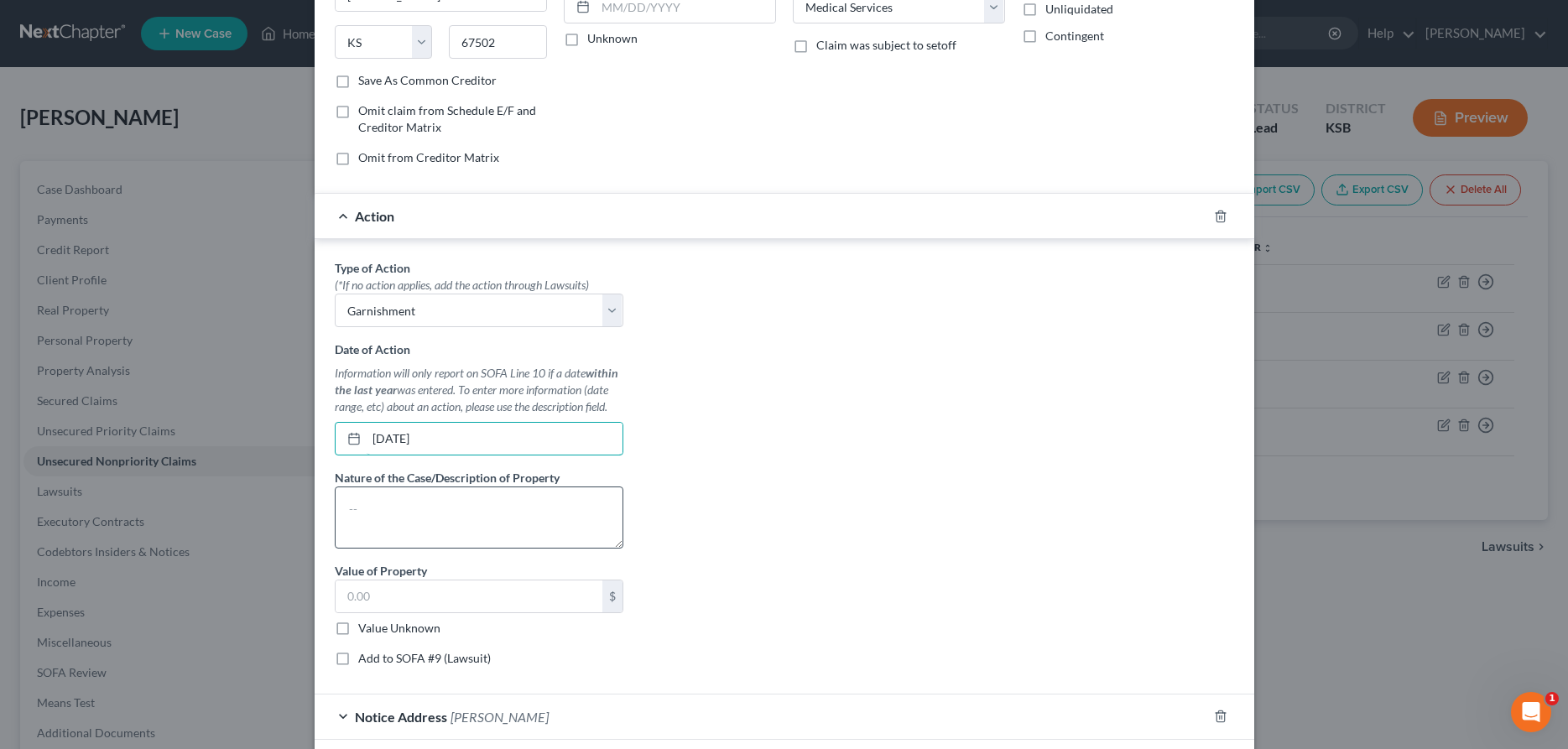
type input "[DATE]"
click at [414, 507] on textarea at bounding box center [479, 517] width 288 height 62
click at [387, 612] on input "text" at bounding box center [468, 596] width 267 height 32
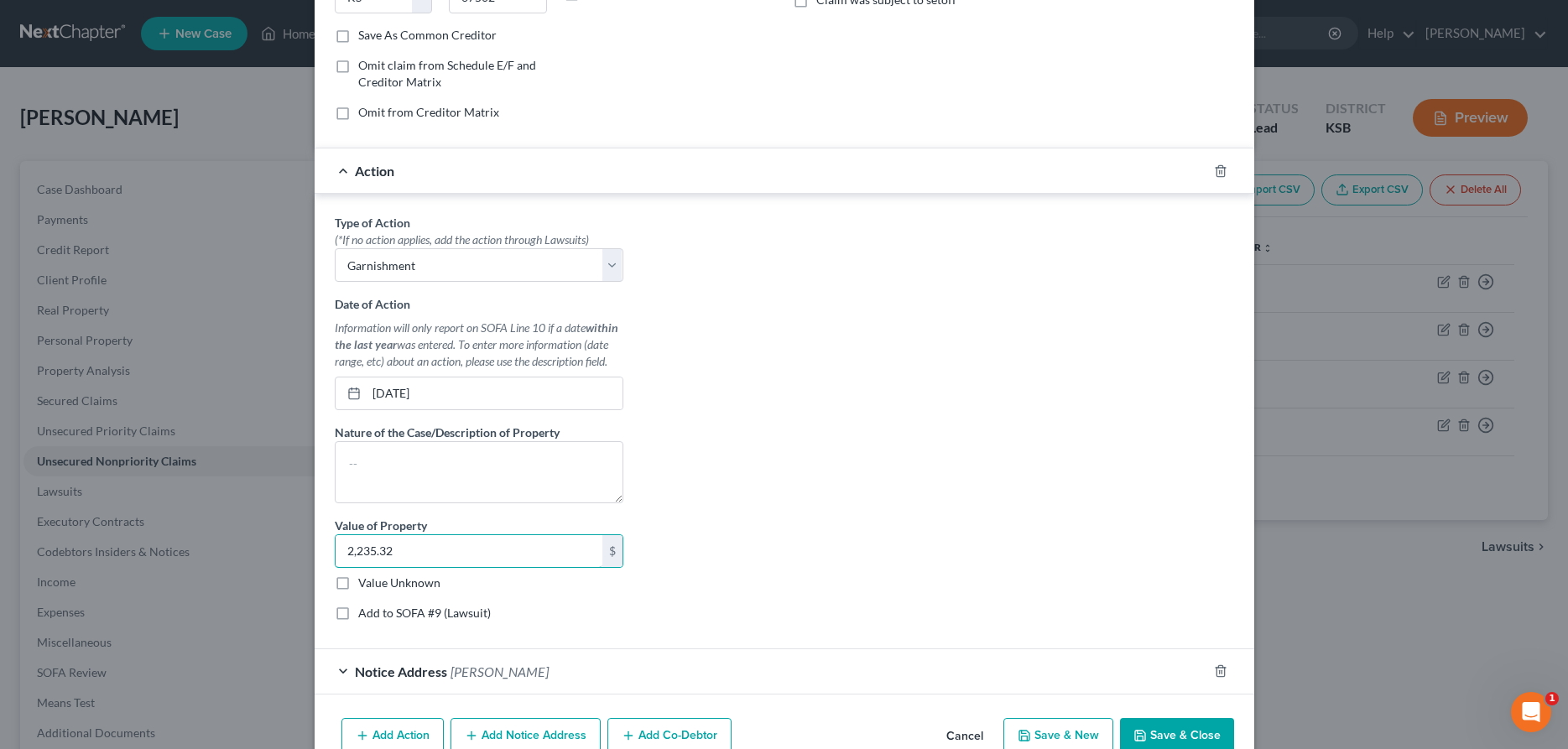
scroll to position [388, 0]
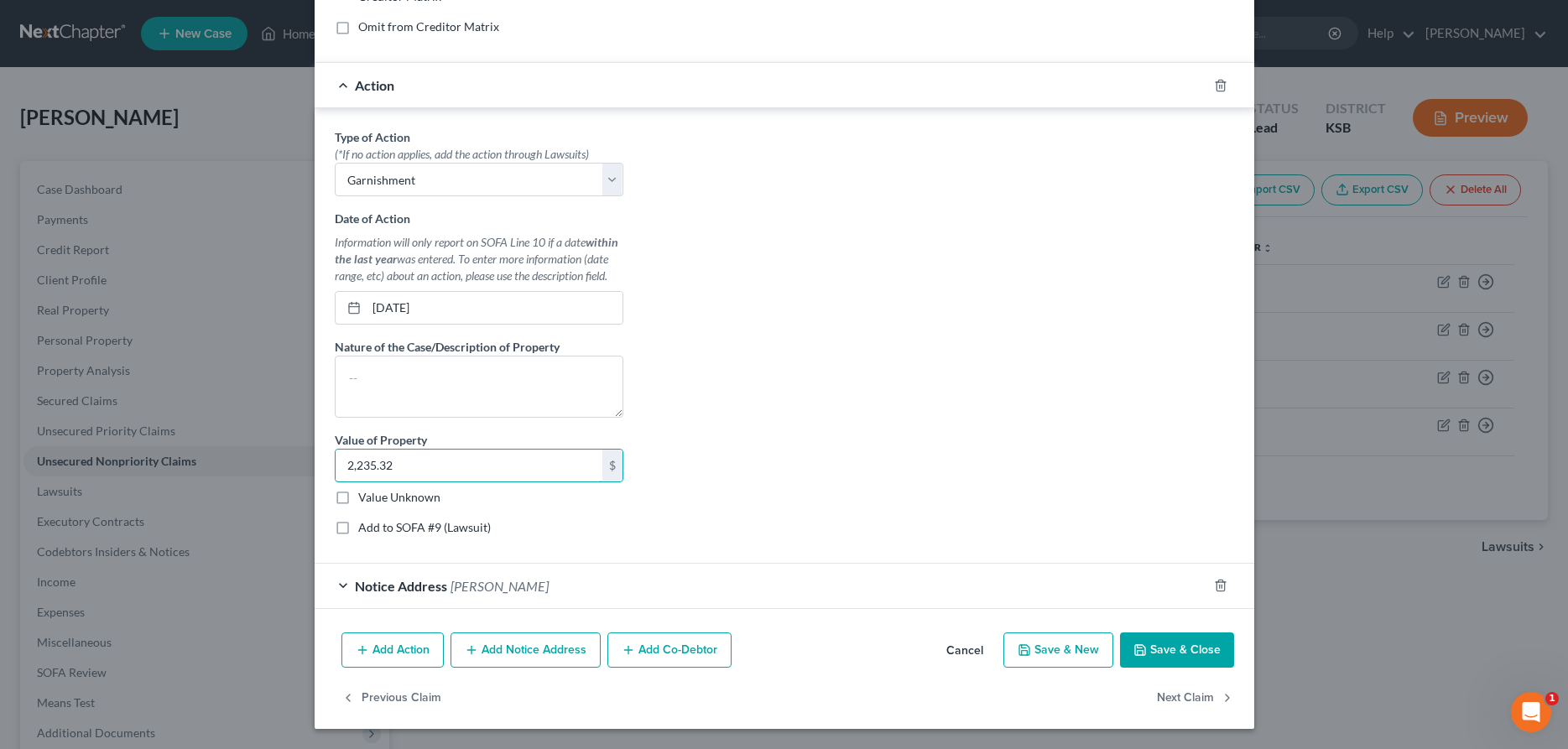
type input "2,235.32"
click at [1136, 652] on icon "button" at bounding box center [1141, 651] width 10 height 10
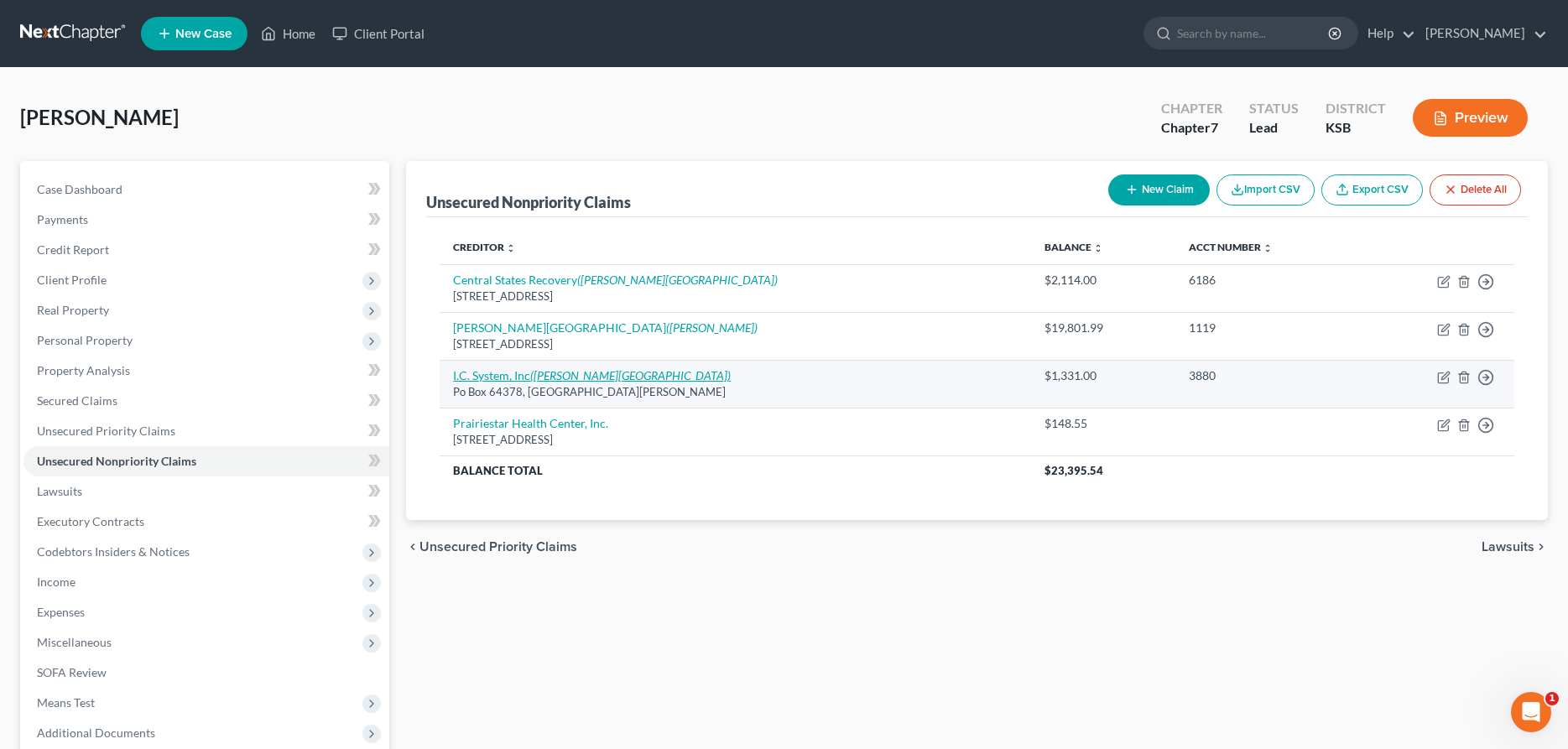
click at [604, 379] on icon "([PERSON_NAME][GEOGRAPHIC_DATA])" at bounding box center [630, 375] width 201 height 14
select select "24"
select select "1"
select select "0"
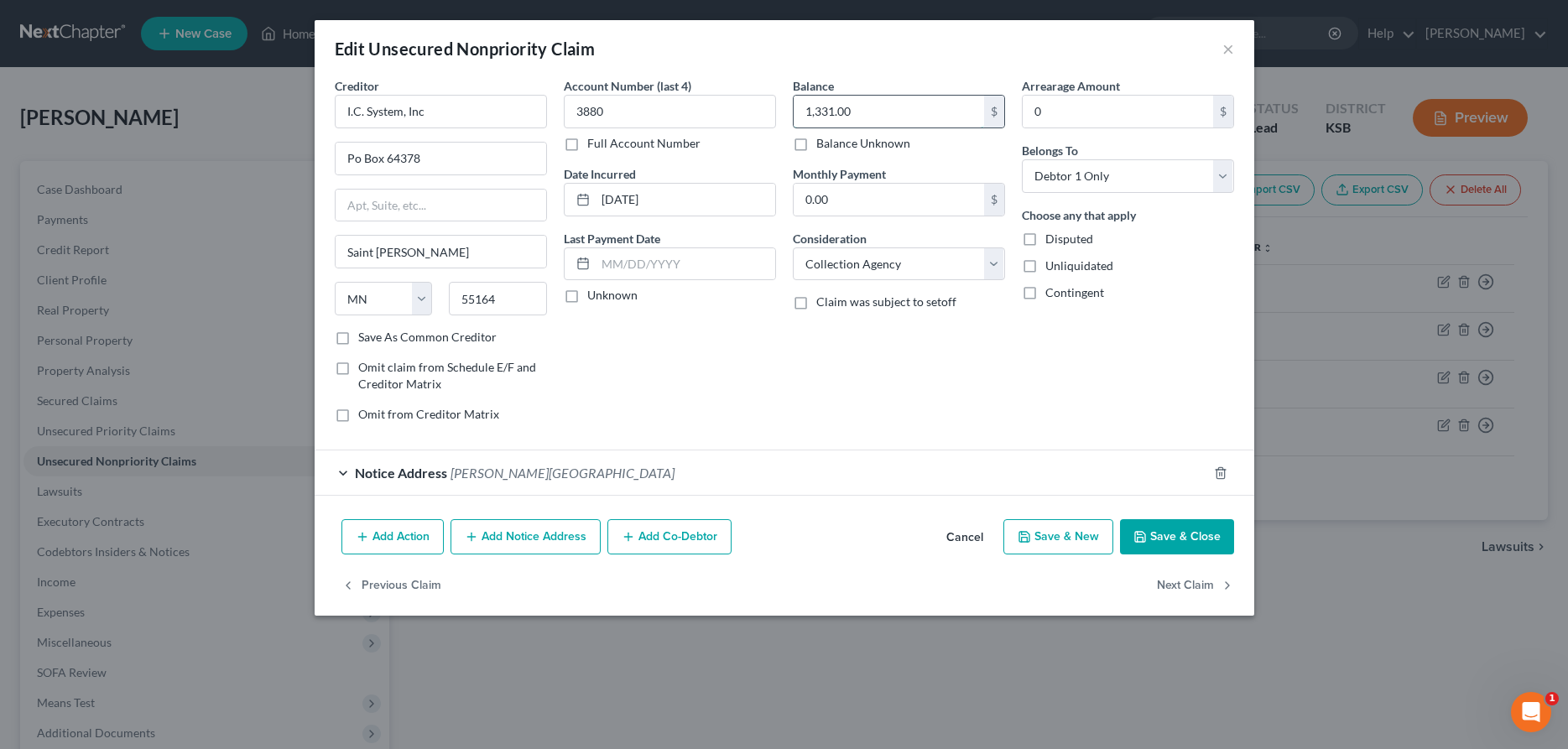
click at [900, 106] on input "1,331.00" at bounding box center [889, 111] width 190 height 32
type input "5,545.06"
click at [522, 540] on button "Add Notice Address" at bounding box center [526, 537] width 150 height 36
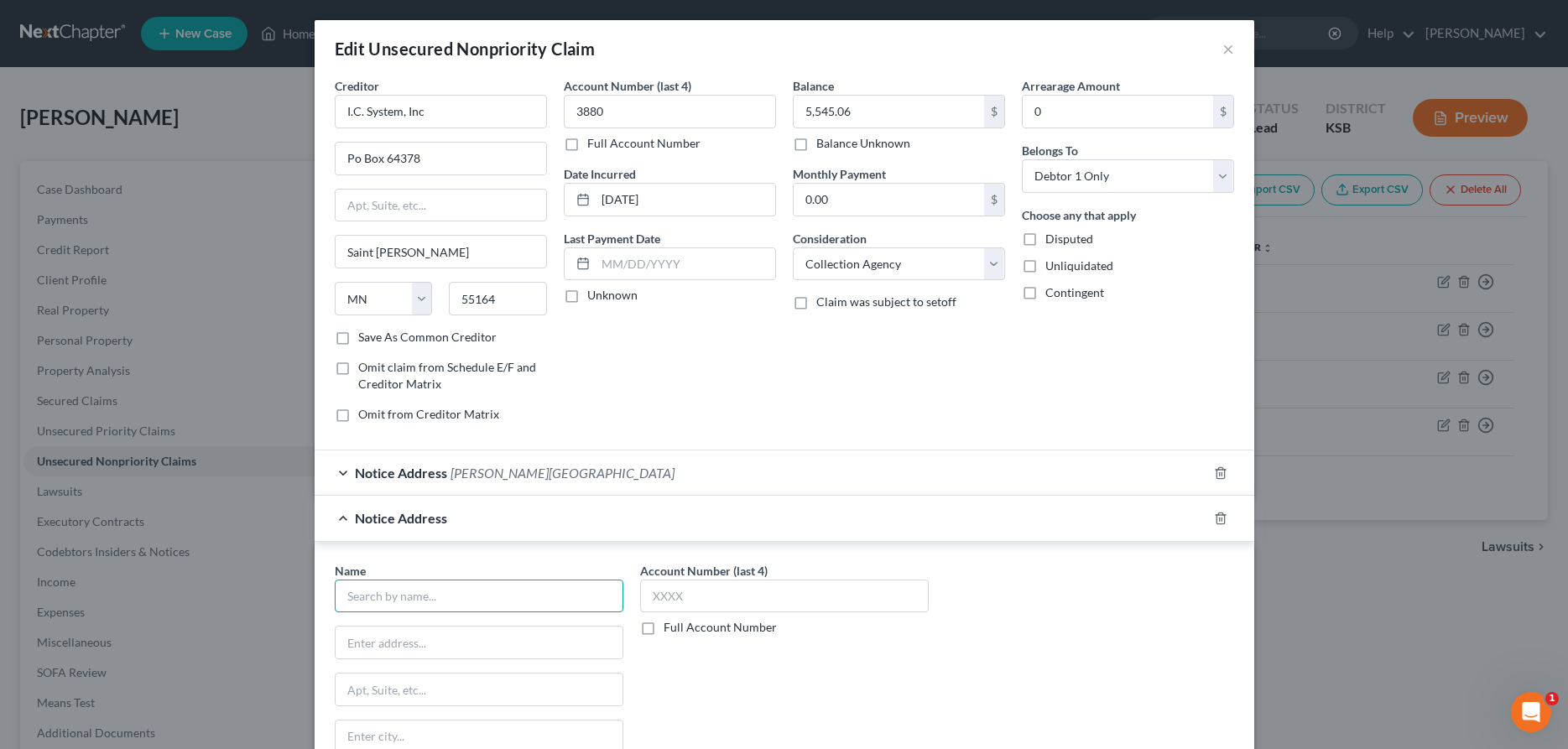
click at [539, 595] on input "text" at bounding box center [479, 596] width 288 height 34
type input "C"
type input "[PERSON_NAME]"
type input "[STREET_ADDRESS]"
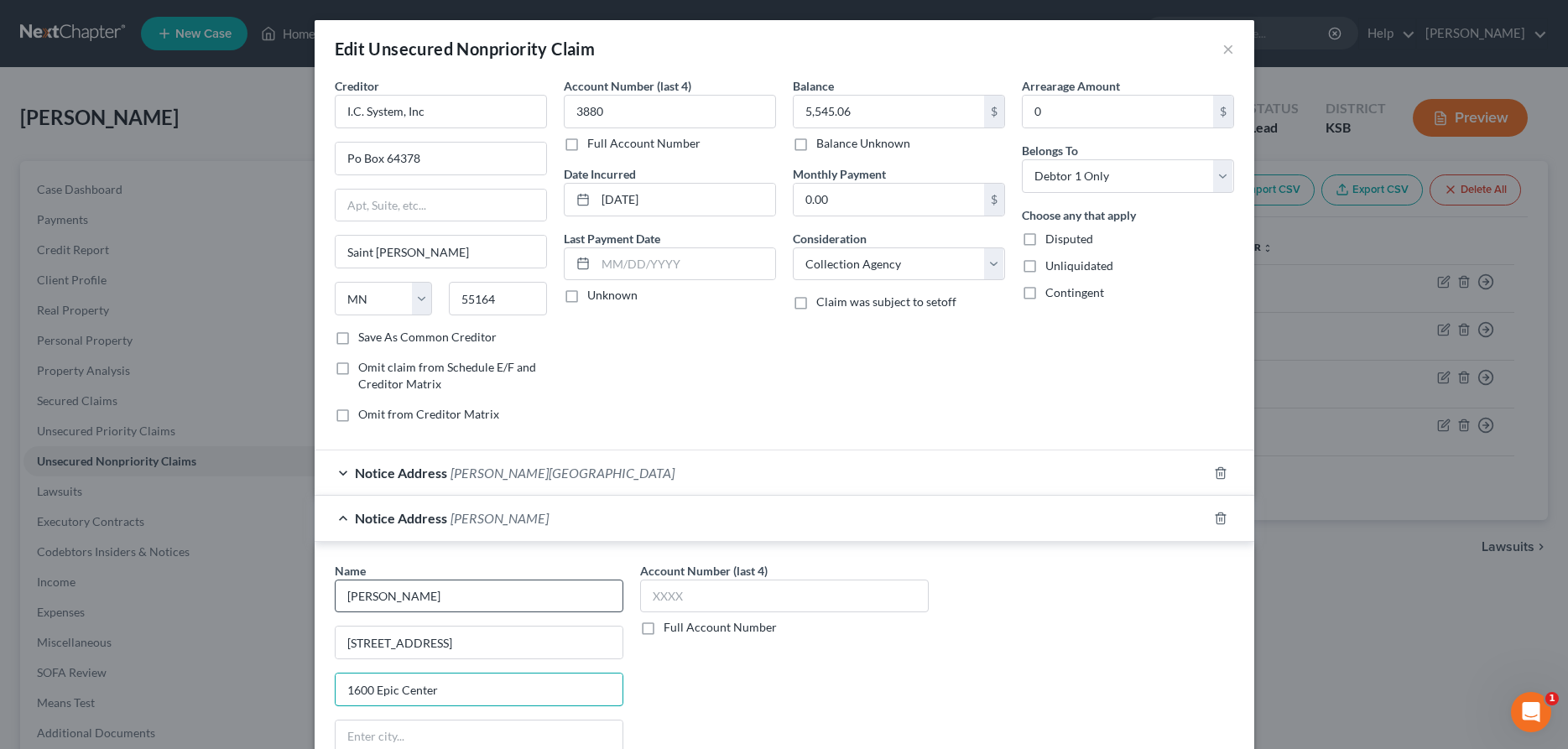
type input "1600 Epic Center"
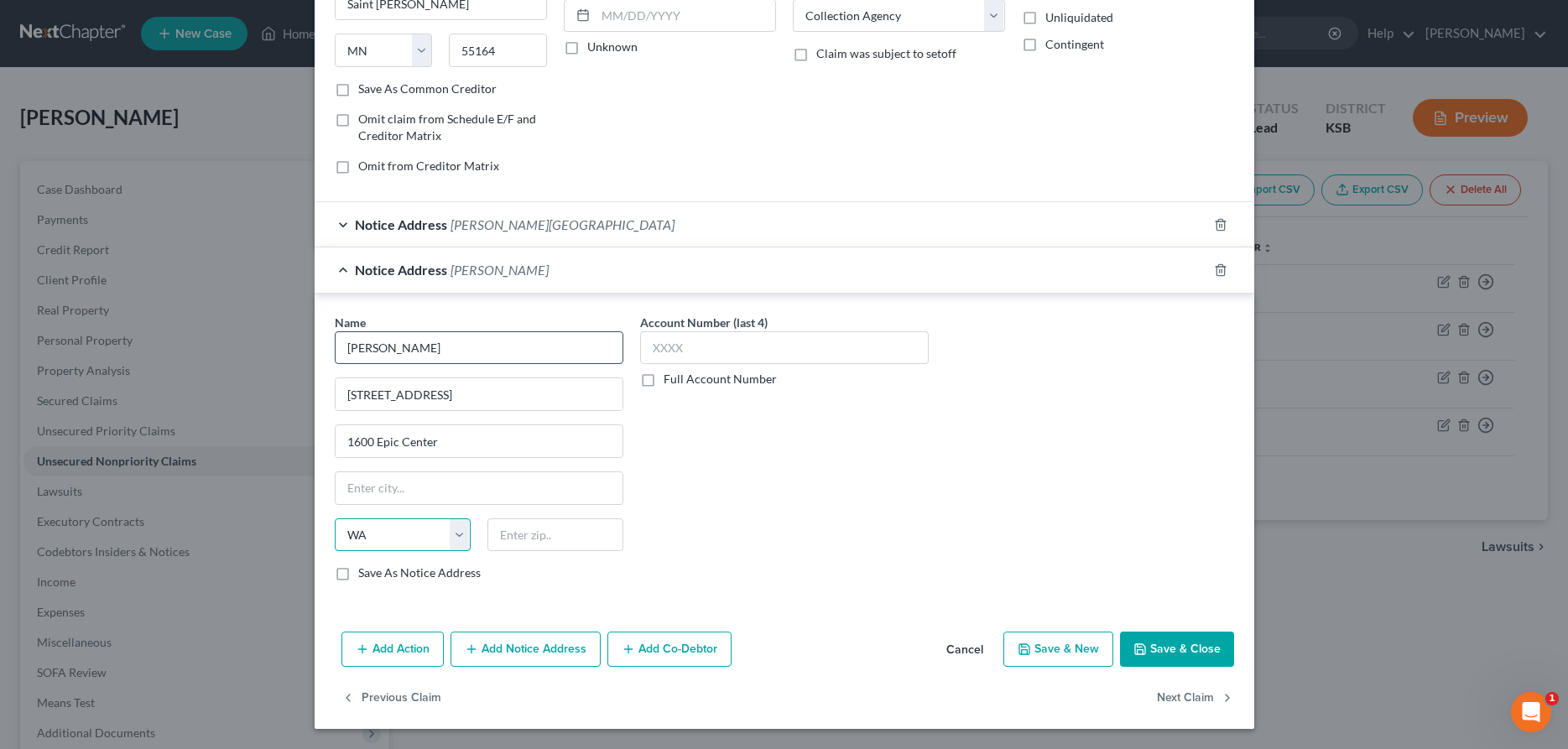
select select "52"
type input "Wichita"
select select "17"
type input "67202"
click at [400, 651] on button "Add Action" at bounding box center [393, 649] width 103 height 36
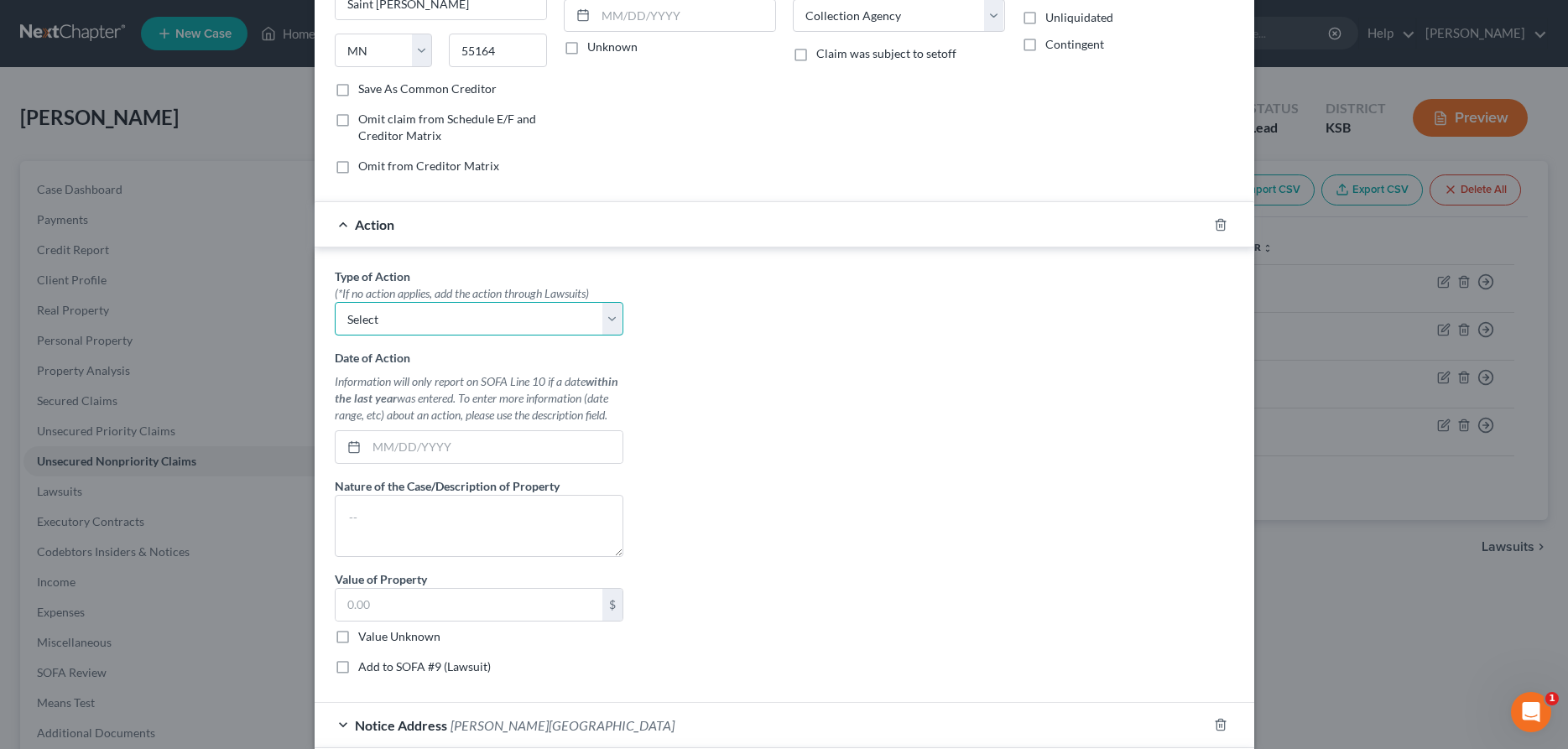
click at [334, 302] on select "Select Repossession Garnishment Foreclosure Personal Injury Attached, Seized, O…" at bounding box center [479, 319] width 288 height 34
select select "1"
click option "Garnishment" at bounding box center [0, 0] width 0 height 0
type input "[DATE]"
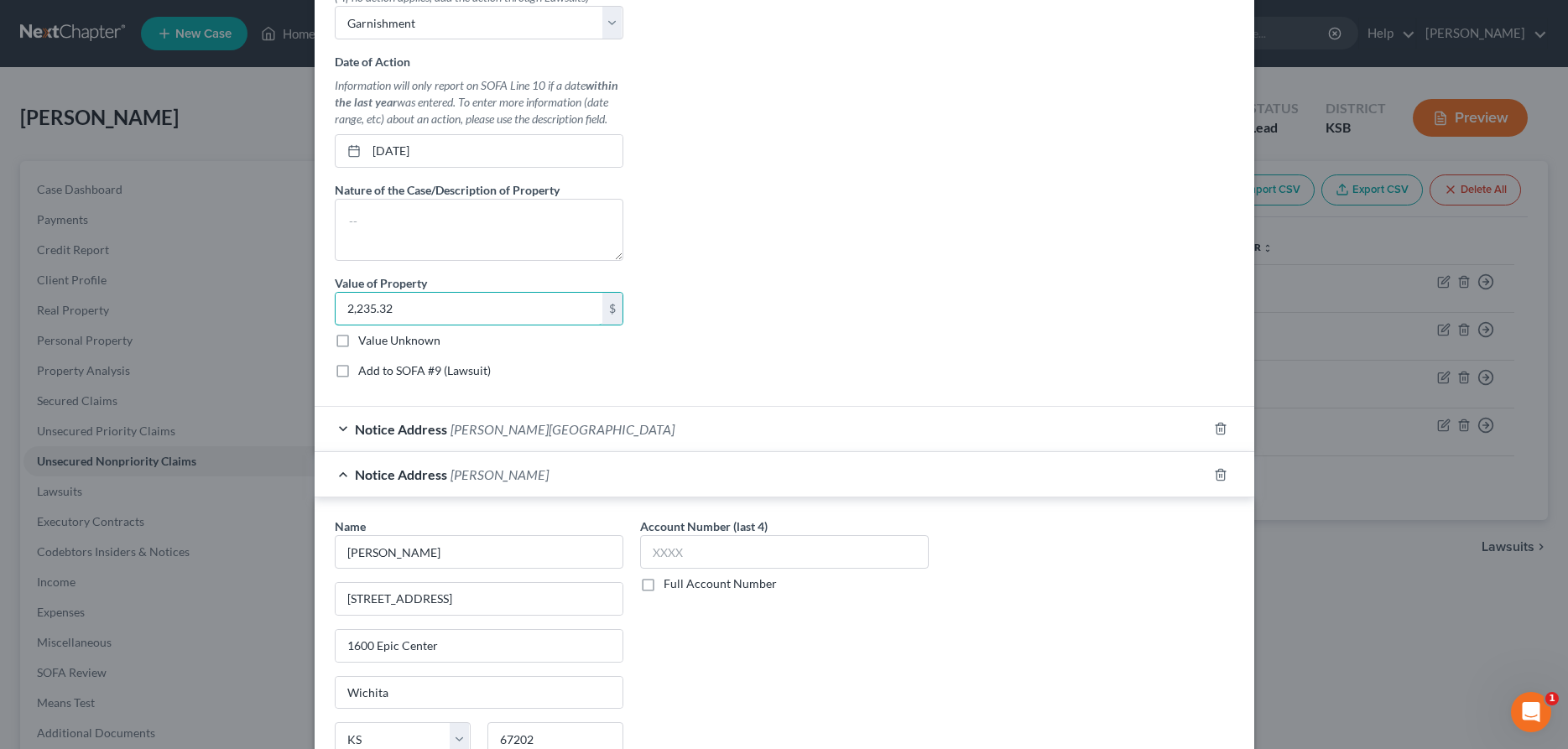
scroll to position [749, 0]
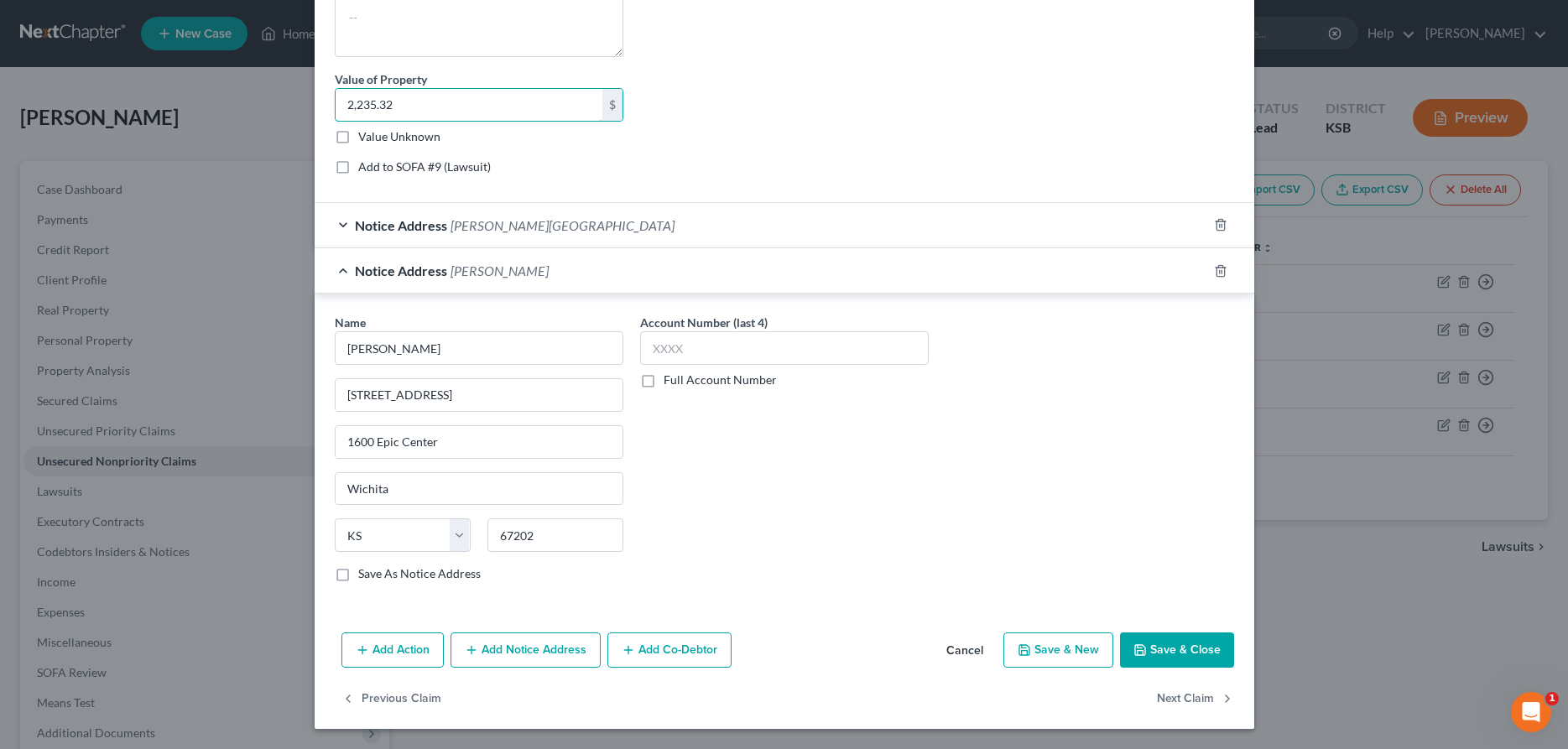
type input "2,235.32"
click at [1141, 651] on polyline "button" at bounding box center [1140, 653] width 6 height 4
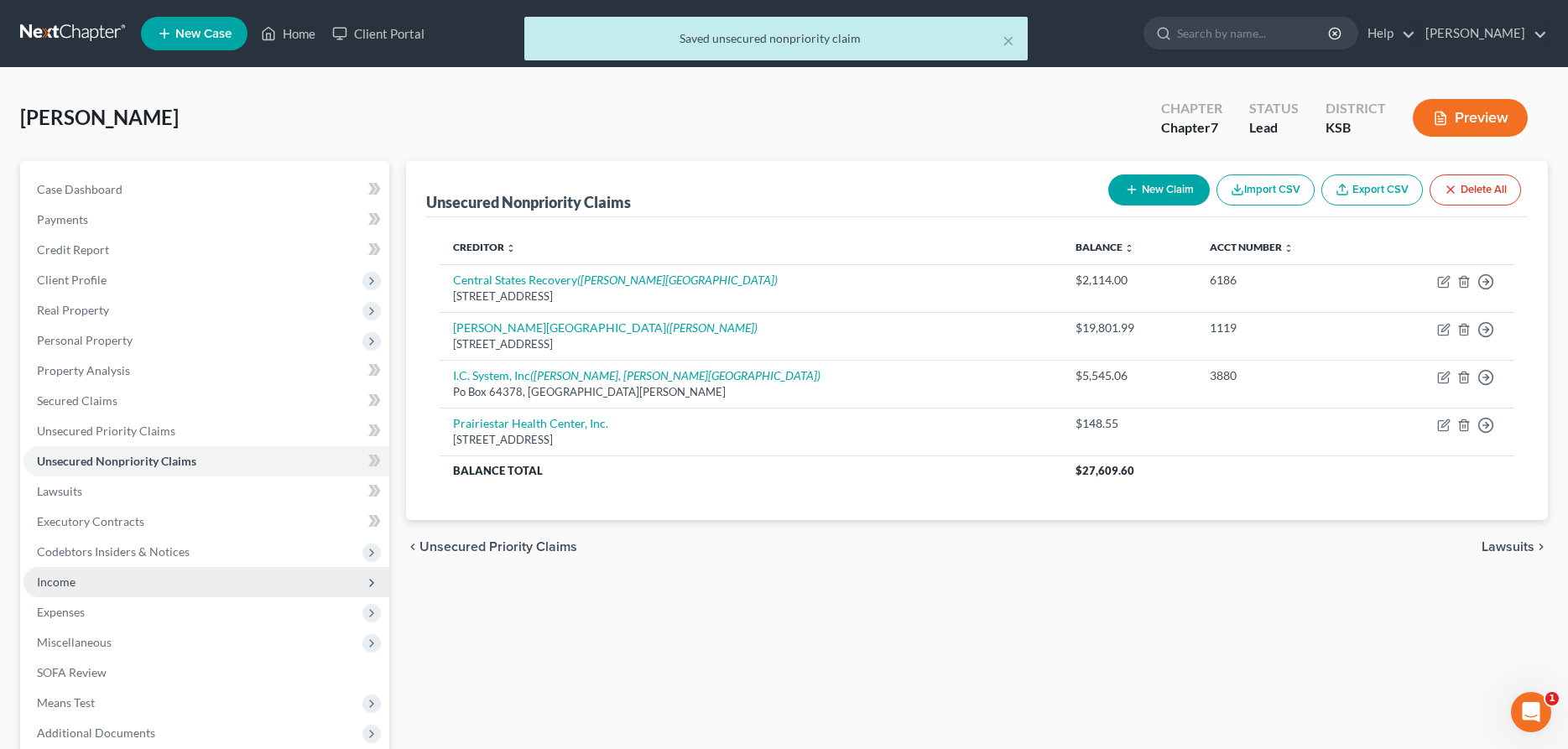
click at [121, 581] on span "Income" at bounding box center [206, 582] width 366 height 30
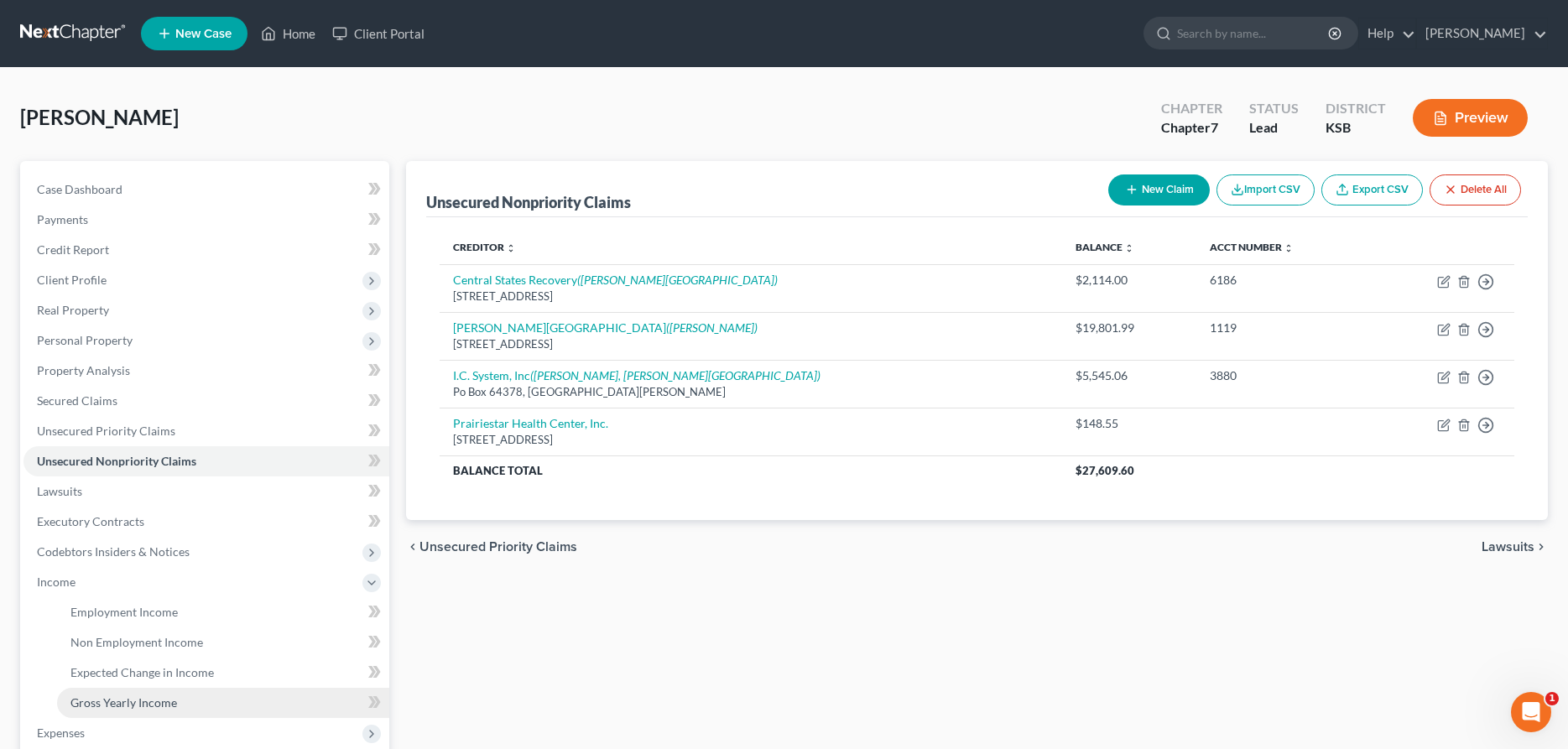
click at [111, 698] on span "Gross Yearly Income" at bounding box center [123, 703] width 107 height 14
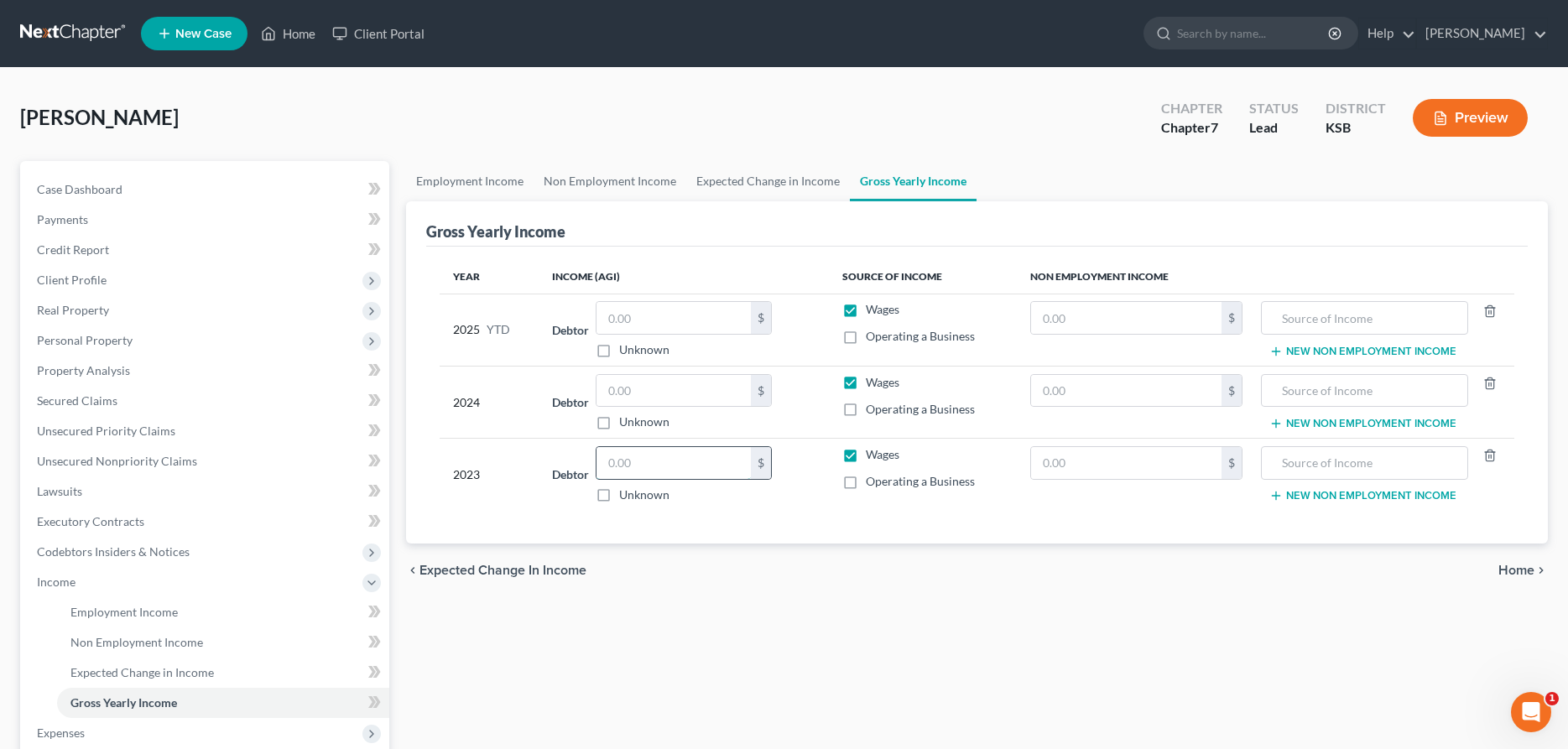
click at [630, 451] on input "text" at bounding box center [674, 463] width 155 height 32
type input "20,718.85"
click at [628, 387] on input "text" at bounding box center [674, 391] width 155 height 32
type input "46,968.81"
click at [64, 461] on span "Unsecured Nonpriority Claims" at bounding box center [116, 461] width 160 height 14
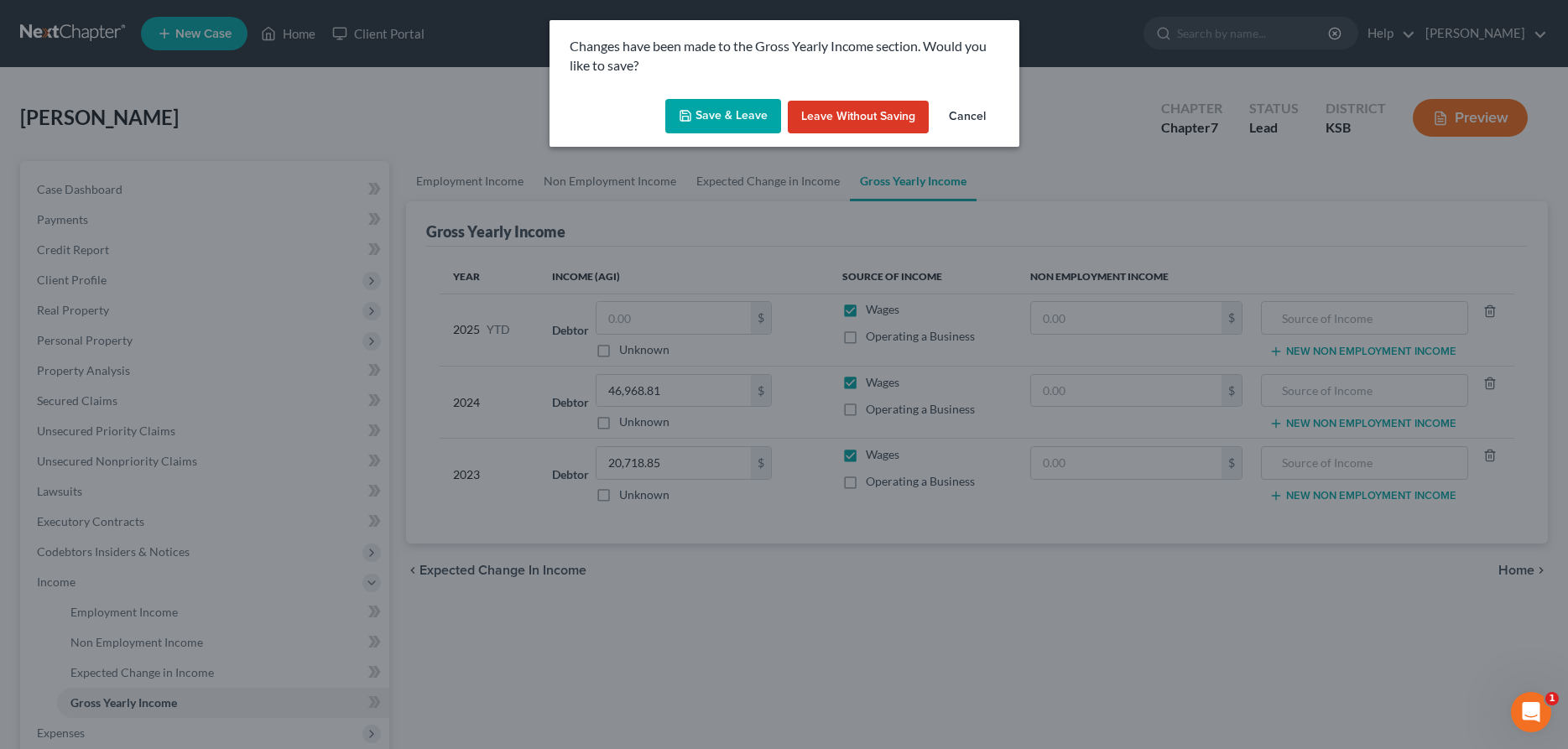
click at [689, 119] on icon "button" at bounding box center [685, 116] width 13 height 13
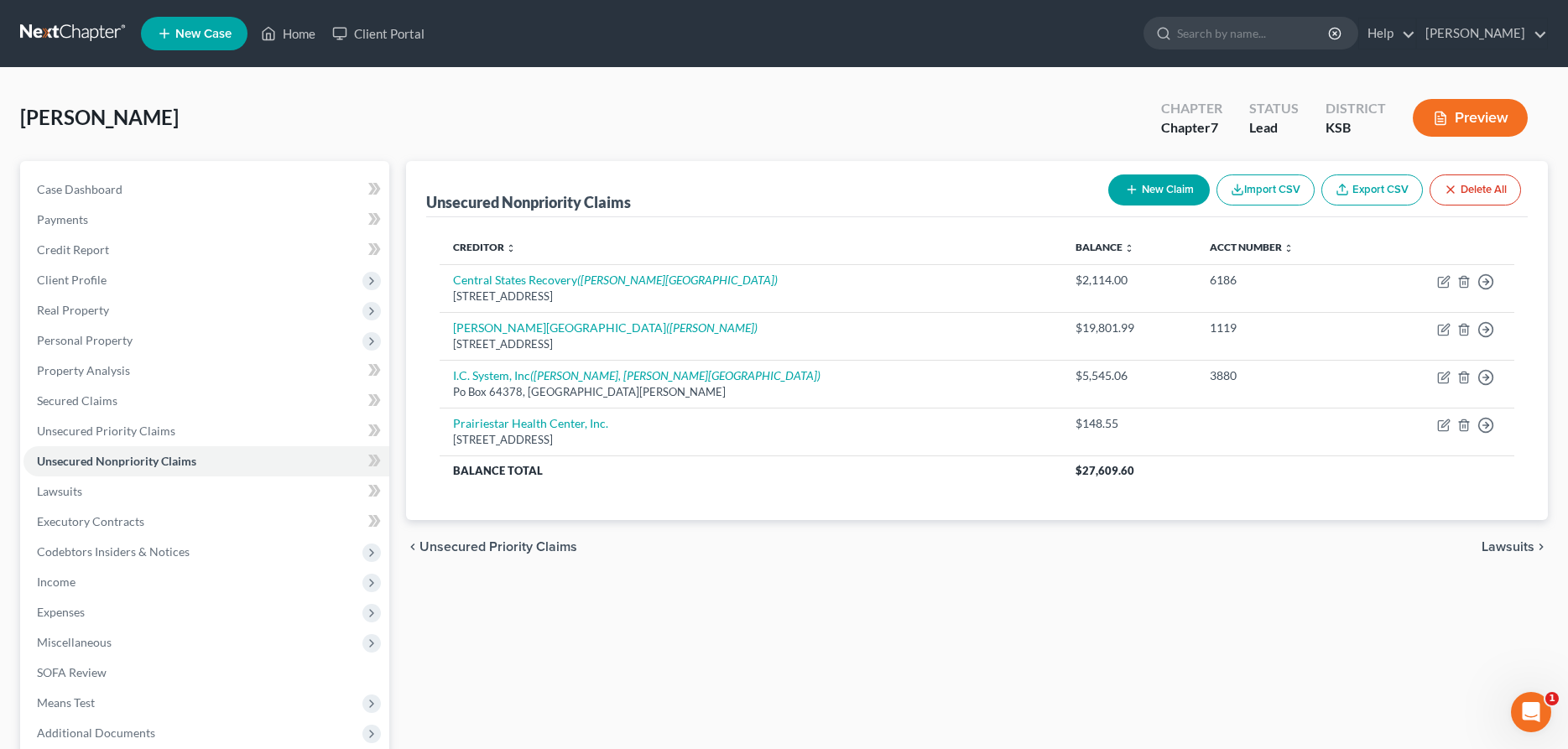
click at [1162, 187] on button "New Claim" at bounding box center [1159, 190] width 102 height 31
select select "0"
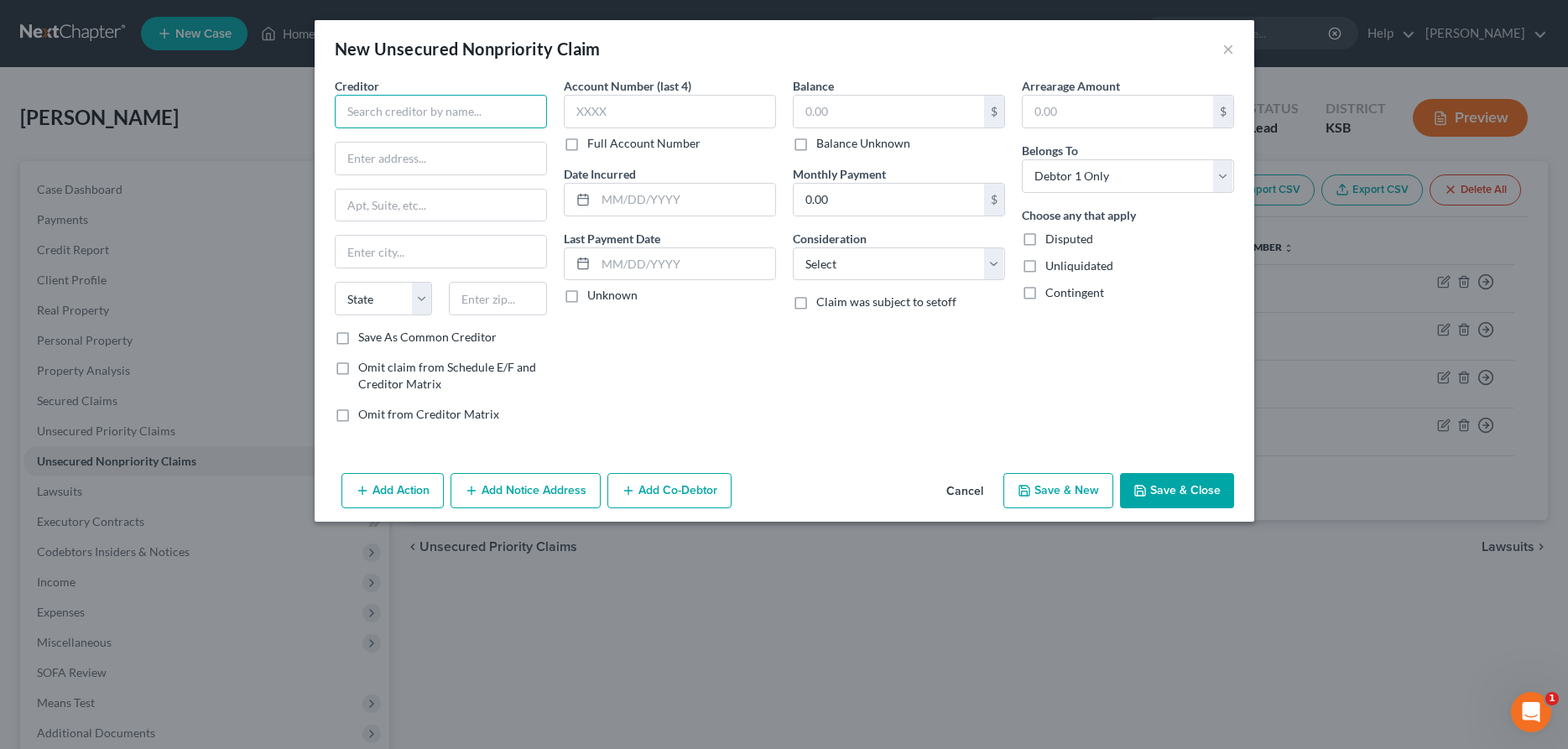
click at [448, 99] on input "text" at bounding box center [440, 111] width 212 height 34
click at [454, 115] on input "text" at bounding box center [440, 111] width 212 height 34
type input "[PERSON_NAME] Regional Physician Network"
type input "Po Box 1506"
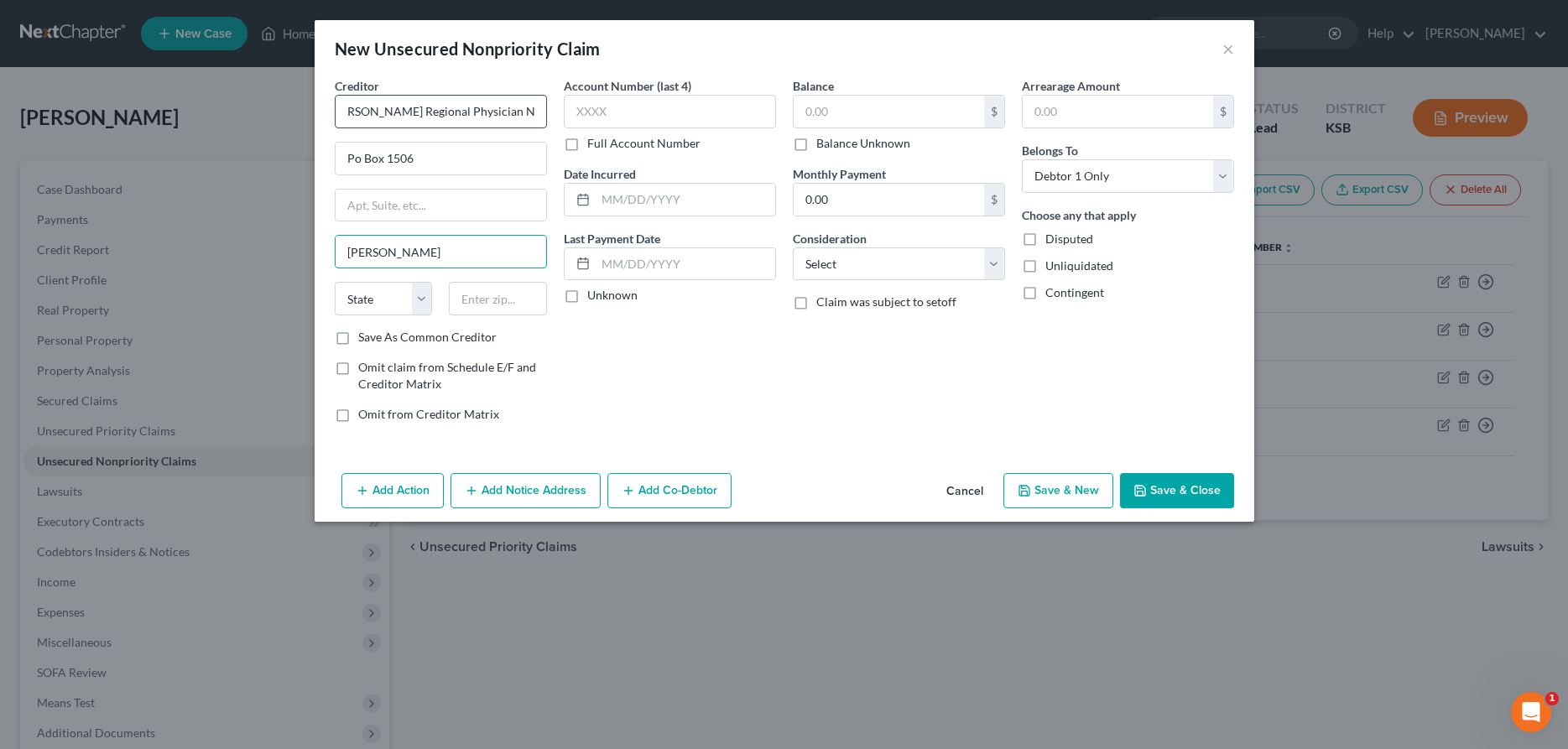
type input "[PERSON_NAME]"
select select "17"
type input "67502"
click at [856, 104] on input "text" at bounding box center [889, 111] width 190 height 32
type input "1,000.00"
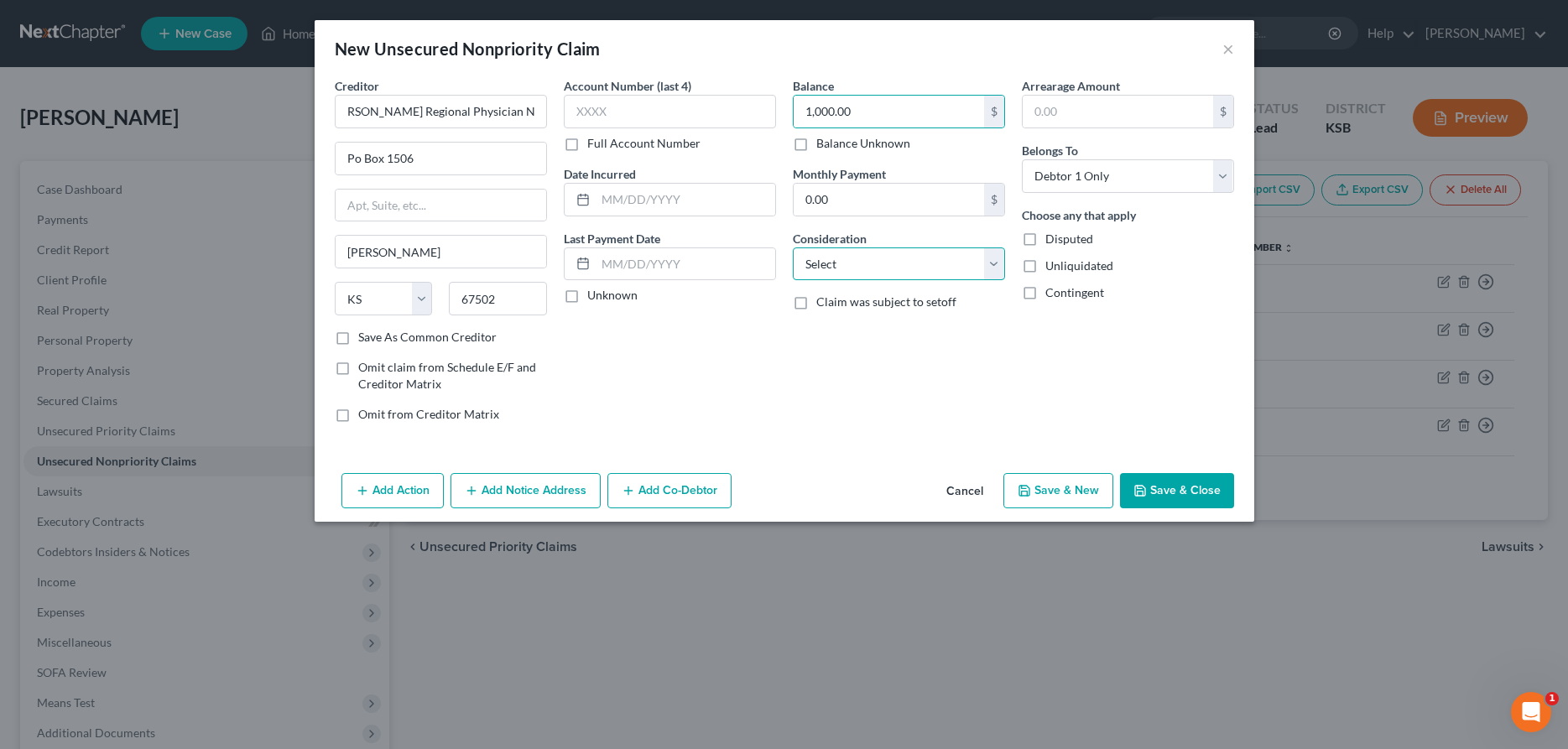
click at [793, 248] on select "Select Cable / Satellite Services Collection Agency Credit Card Debt Debt Couns…" at bounding box center [899, 264] width 212 height 34
select select "9"
click at [1196, 484] on button "Save & Close" at bounding box center [1176, 491] width 114 height 36
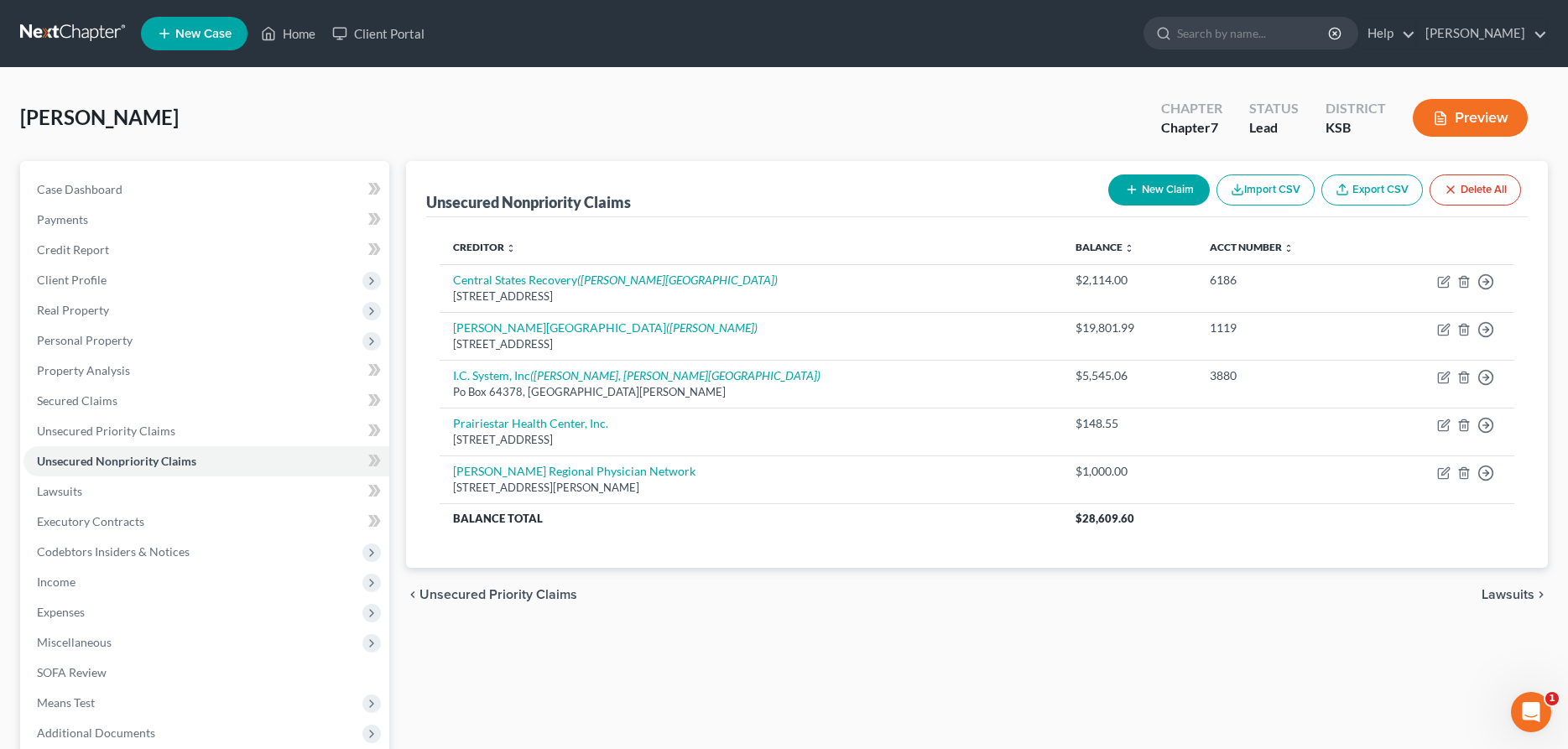
click at [1131, 183] on icon "button" at bounding box center [1131, 189] width 13 height 13
select select "0"
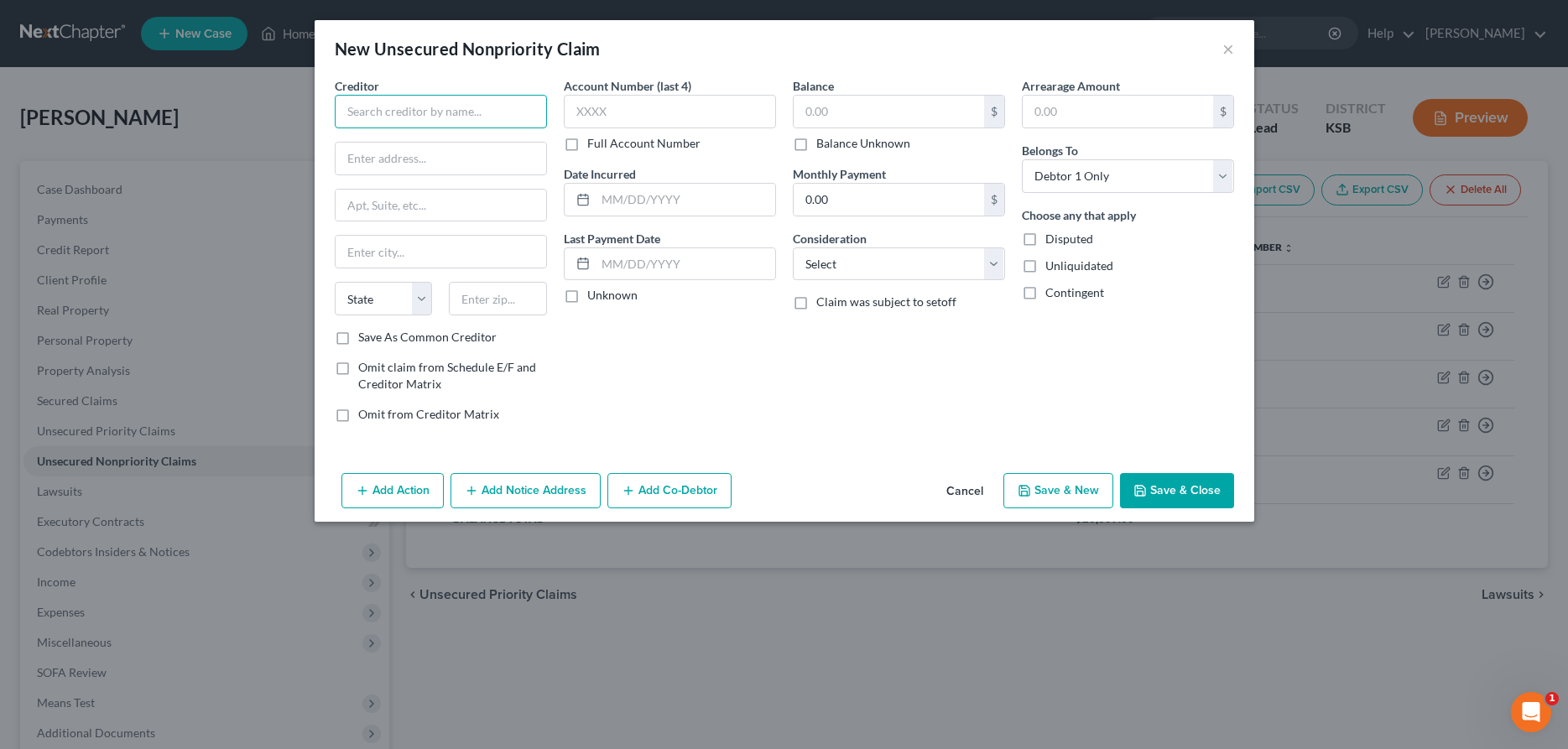
click at [376, 117] on input "text" at bounding box center [440, 111] width 212 height 34
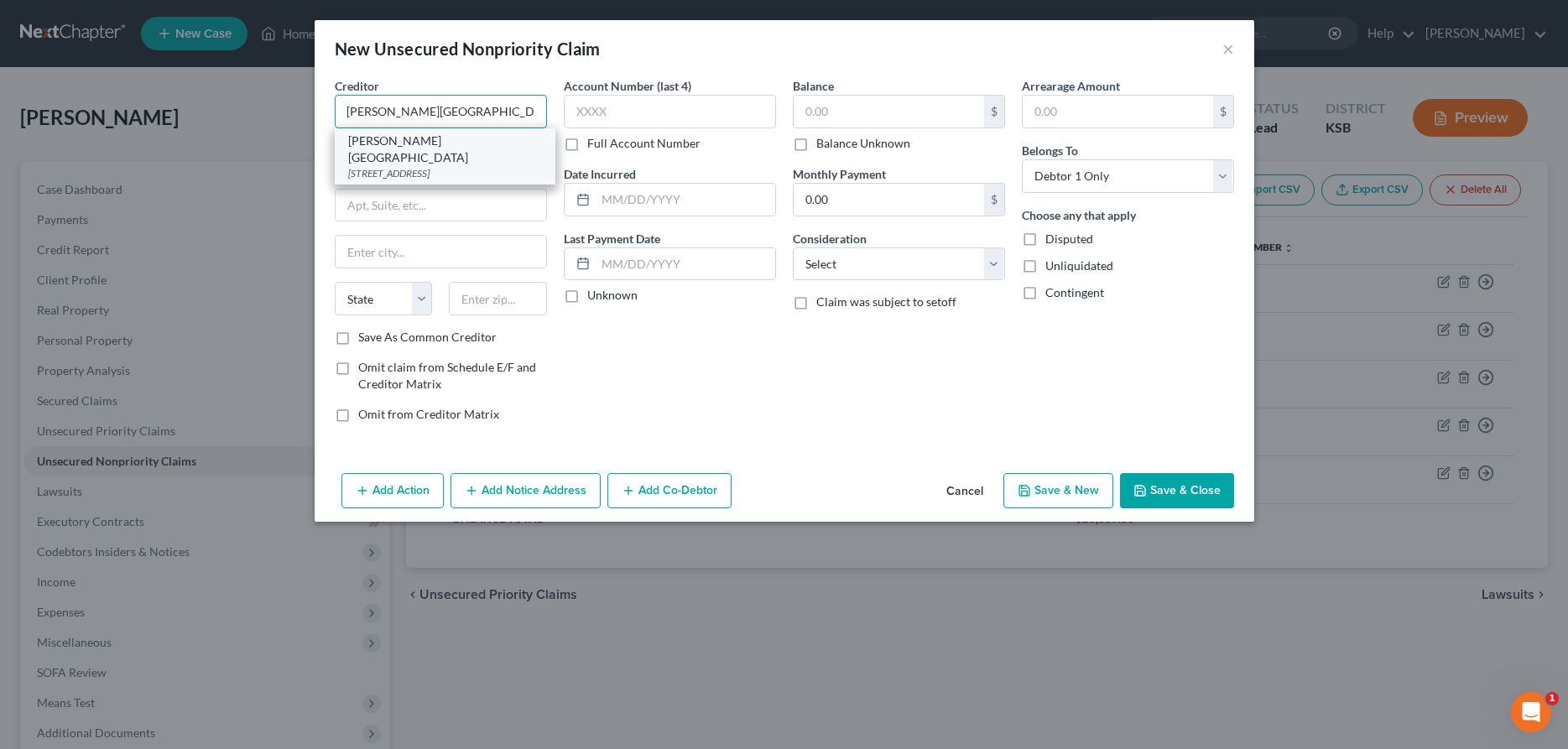
type input "[PERSON_NAME][GEOGRAPHIC_DATA]"
click at [384, 145] on div "[PERSON_NAME][GEOGRAPHIC_DATA]" at bounding box center [445, 149] width 194 height 34
type input "1701 East 23rd"
type input "[PERSON_NAME]"
select select "17"
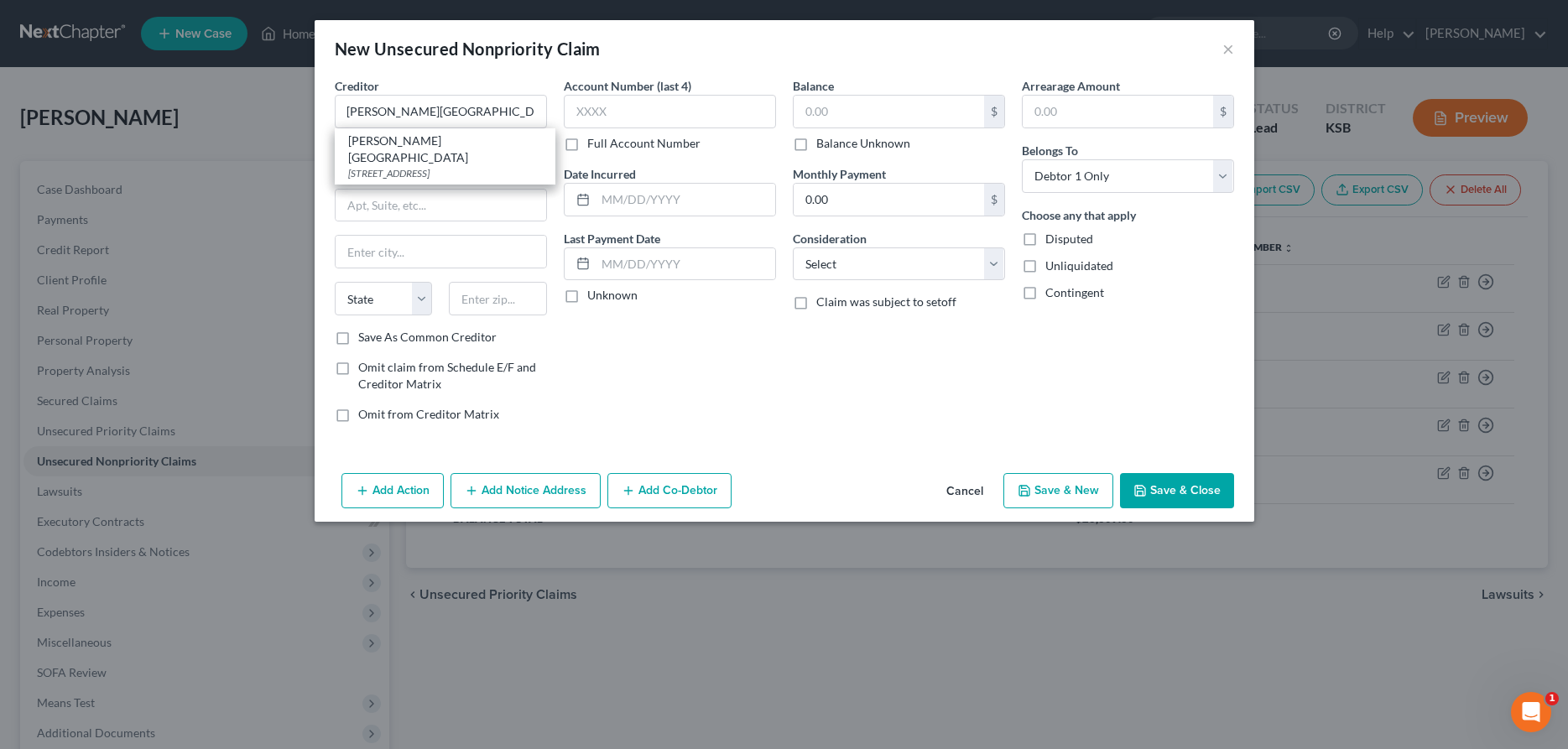
type input "67502"
click at [882, 120] on input "text" at bounding box center [889, 111] width 190 height 32
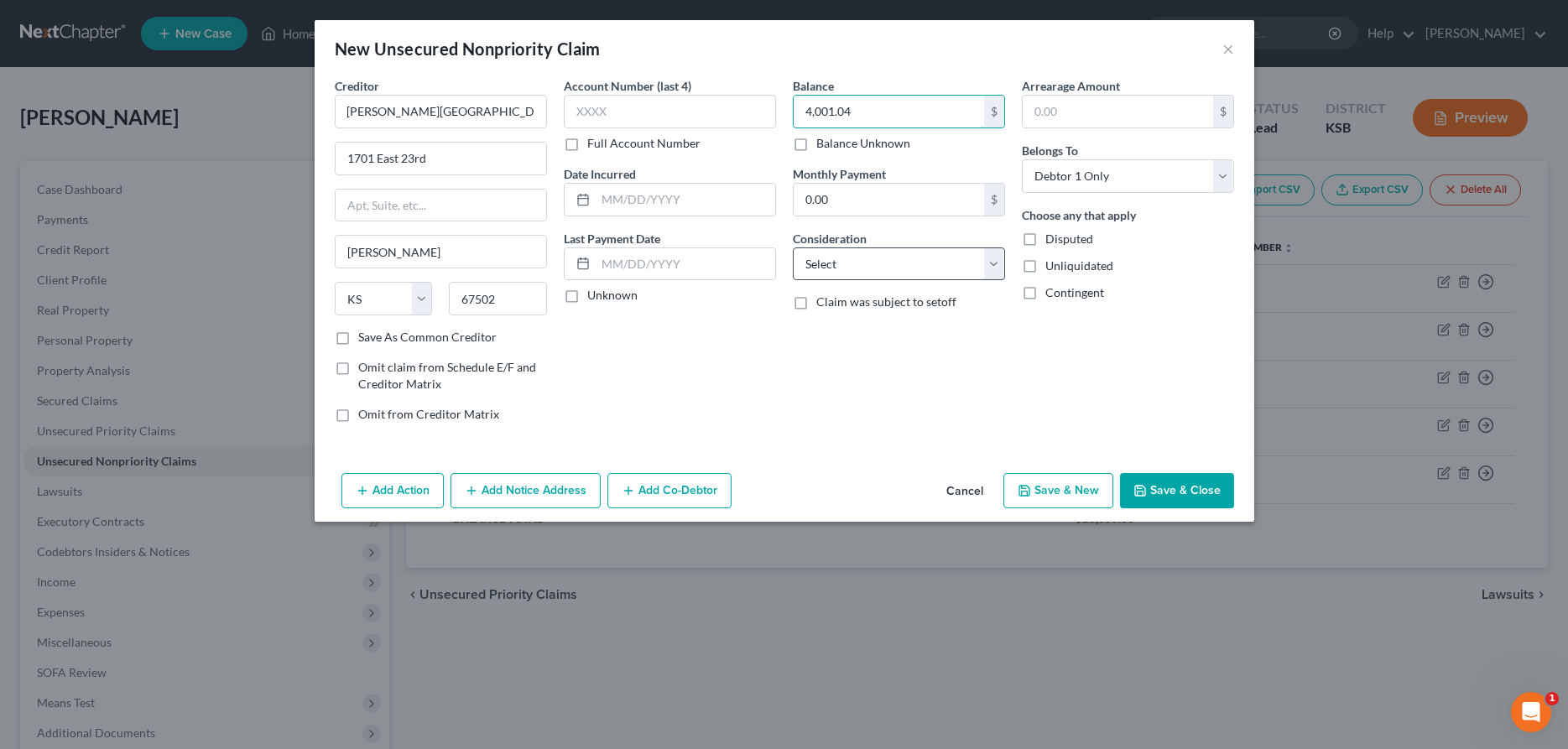
type input "4,001.04"
click at [793, 248] on select "Select Cable / Satellite Services Collection Agency Credit Card Debt Debt Couns…" at bounding box center [899, 264] width 212 height 34
select select "9"
click at [1052, 494] on button "Save & New" at bounding box center [1058, 491] width 110 height 36
select select "0"
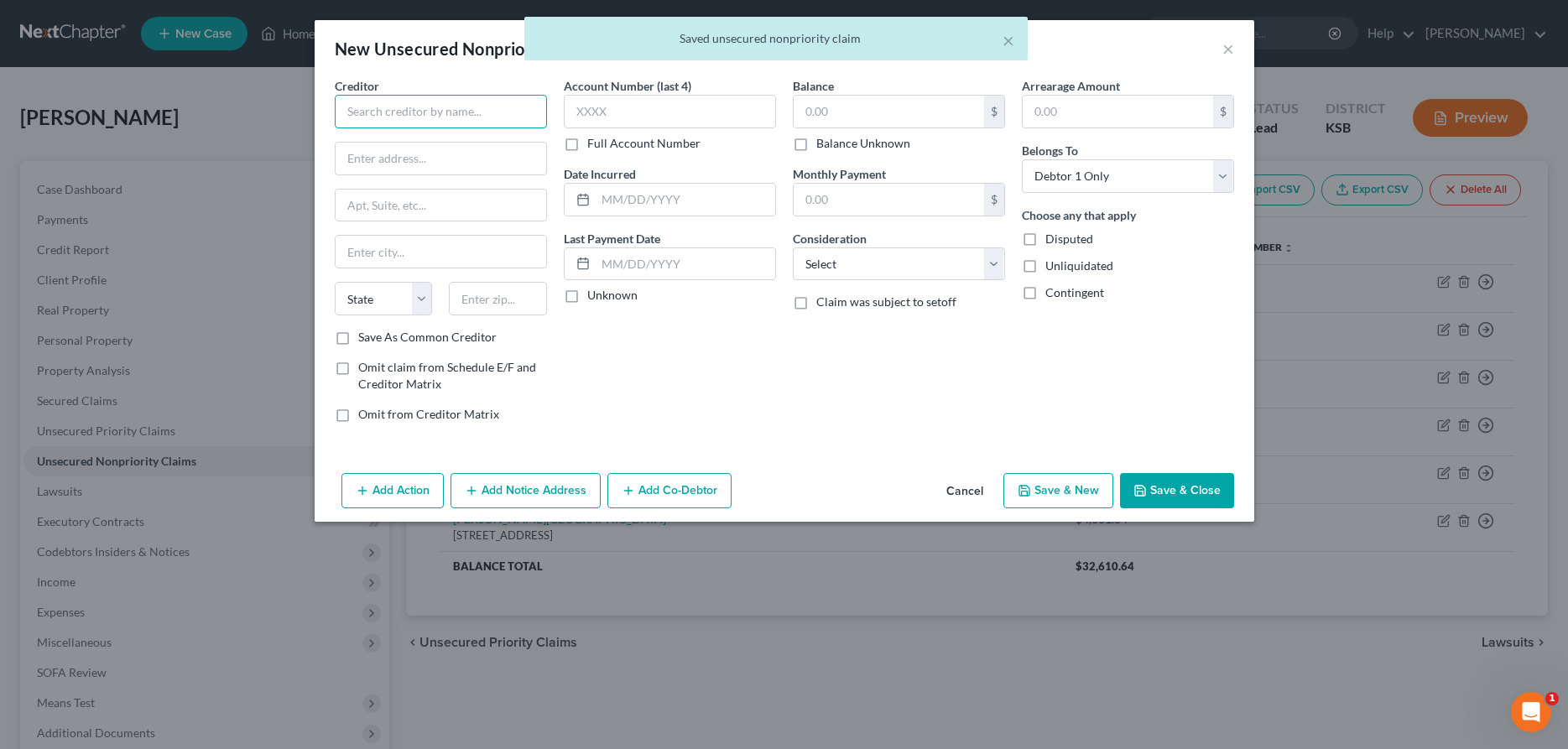
click at [426, 110] on input "text" at bounding box center [440, 111] width 212 height 34
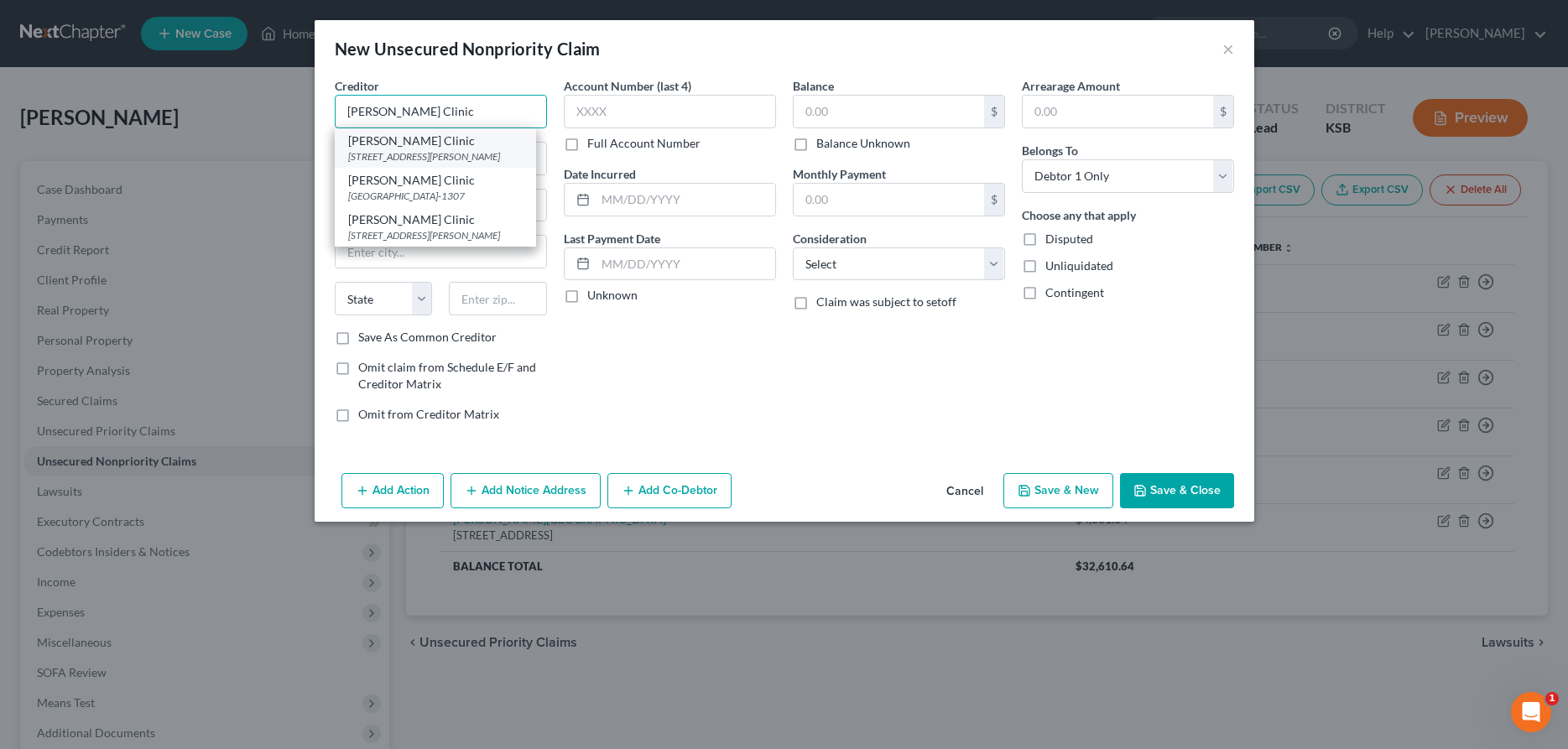
type input "[PERSON_NAME] Clinic"
click at [437, 143] on div "[PERSON_NAME] Clinic" at bounding box center [435, 141] width 175 height 17
type input "[STREET_ADDRESS][PERSON_NAME]"
type input "[PERSON_NAME]"
select select "17"
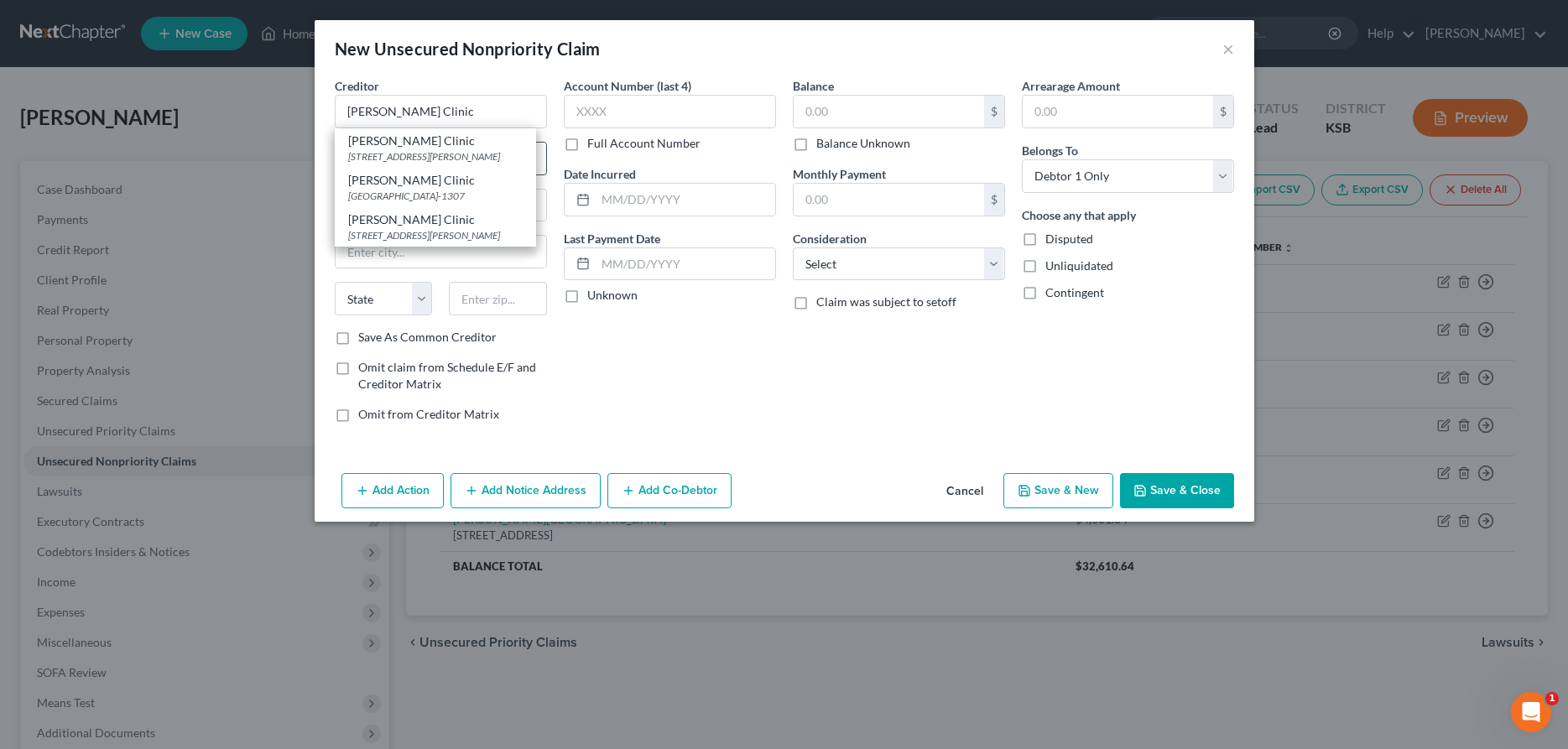
type input "67501"
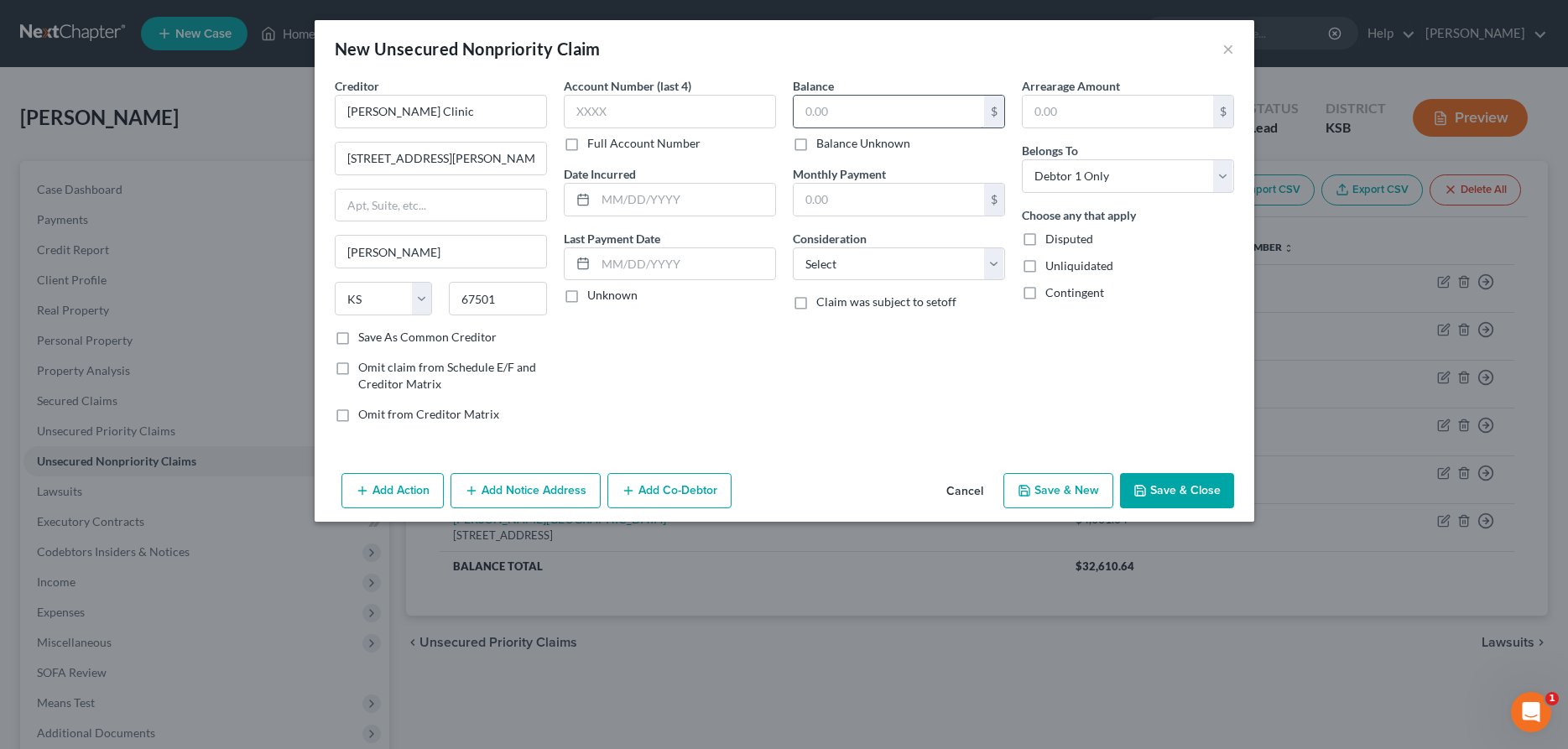
click at [799, 109] on input "text" at bounding box center [889, 111] width 190 height 32
type input "1,500.00"
click at [793, 248] on select "Select Cable / Satellite Services Collection Agency Credit Card Debt Debt Couns…" at bounding box center [899, 264] width 212 height 34
select select "9"
click at [1174, 483] on button "Save & Close" at bounding box center [1176, 491] width 114 height 36
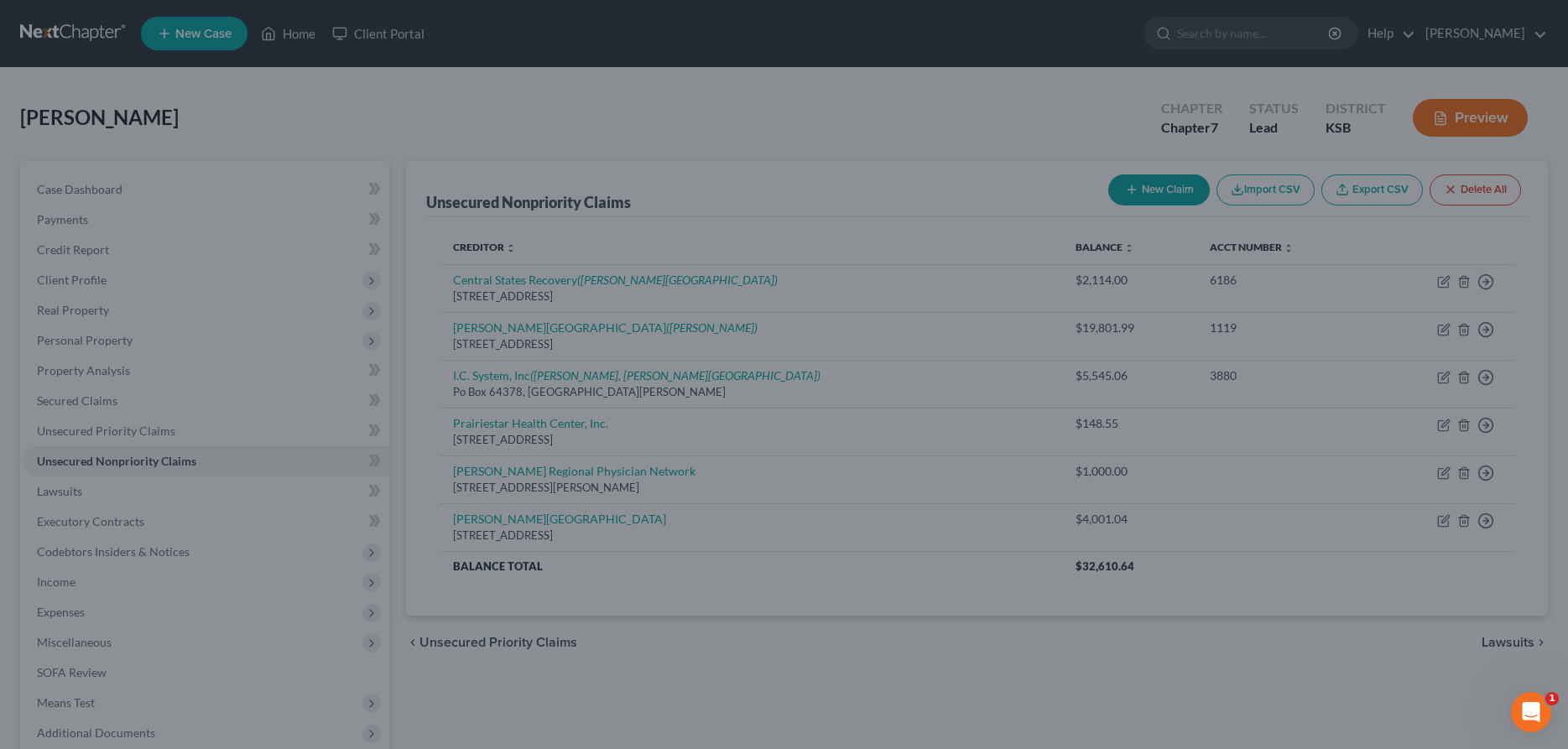
type input "0.00"
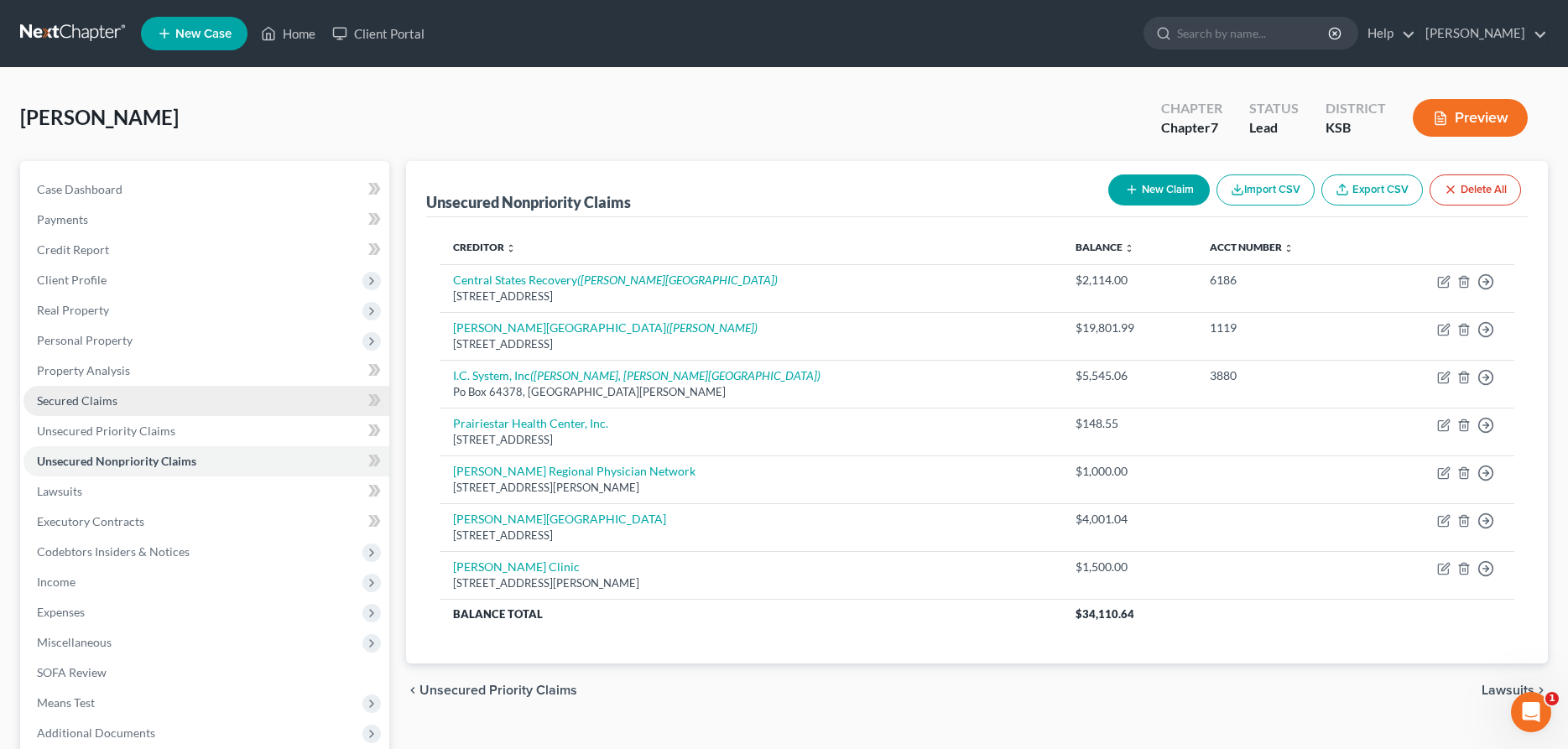
click at [90, 404] on span "Secured Claims" at bounding box center [76, 401] width 81 height 14
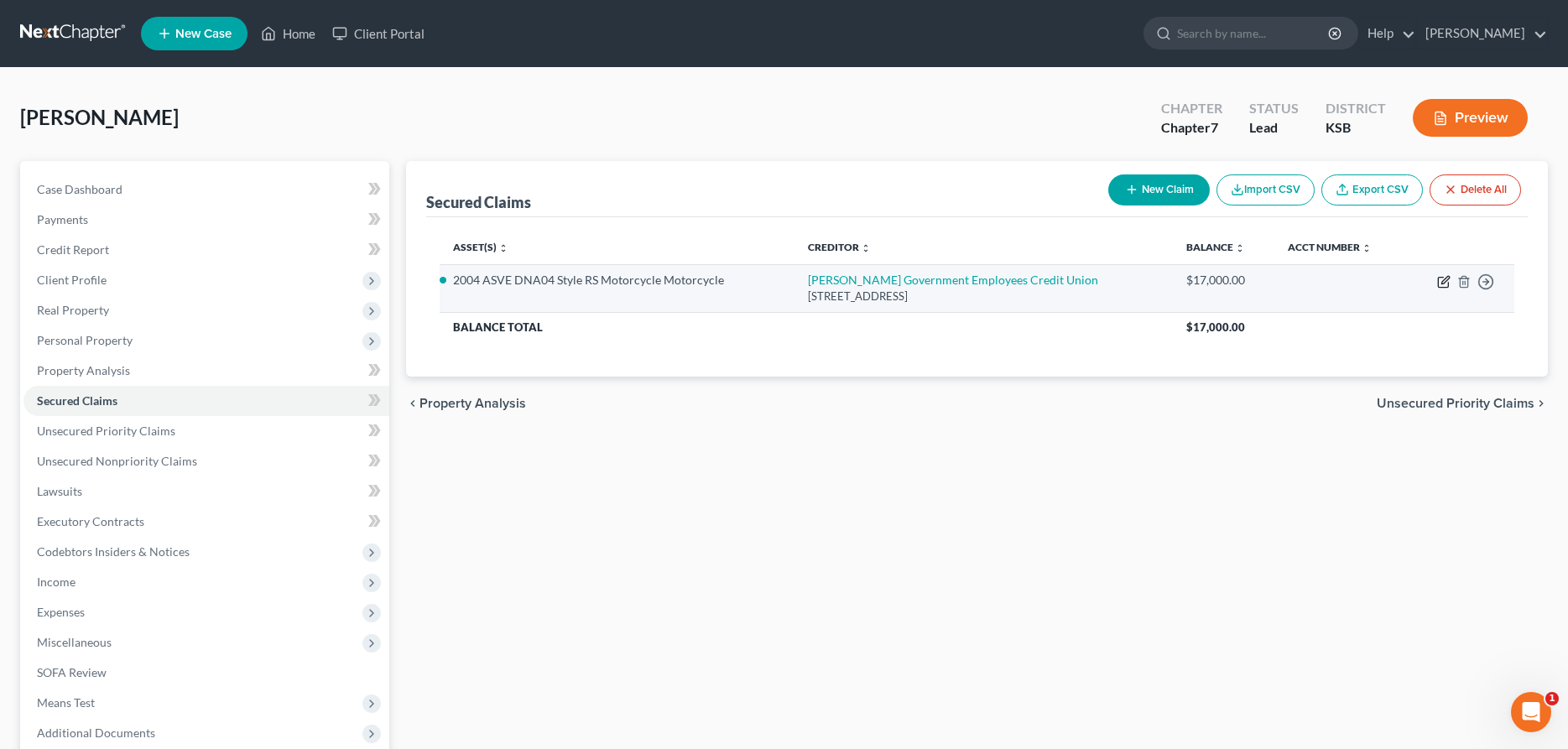
click at [1445, 282] on icon "button" at bounding box center [1443, 282] width 13 height 13
select select "17"
select select "7"
select select "2"
select select "0"
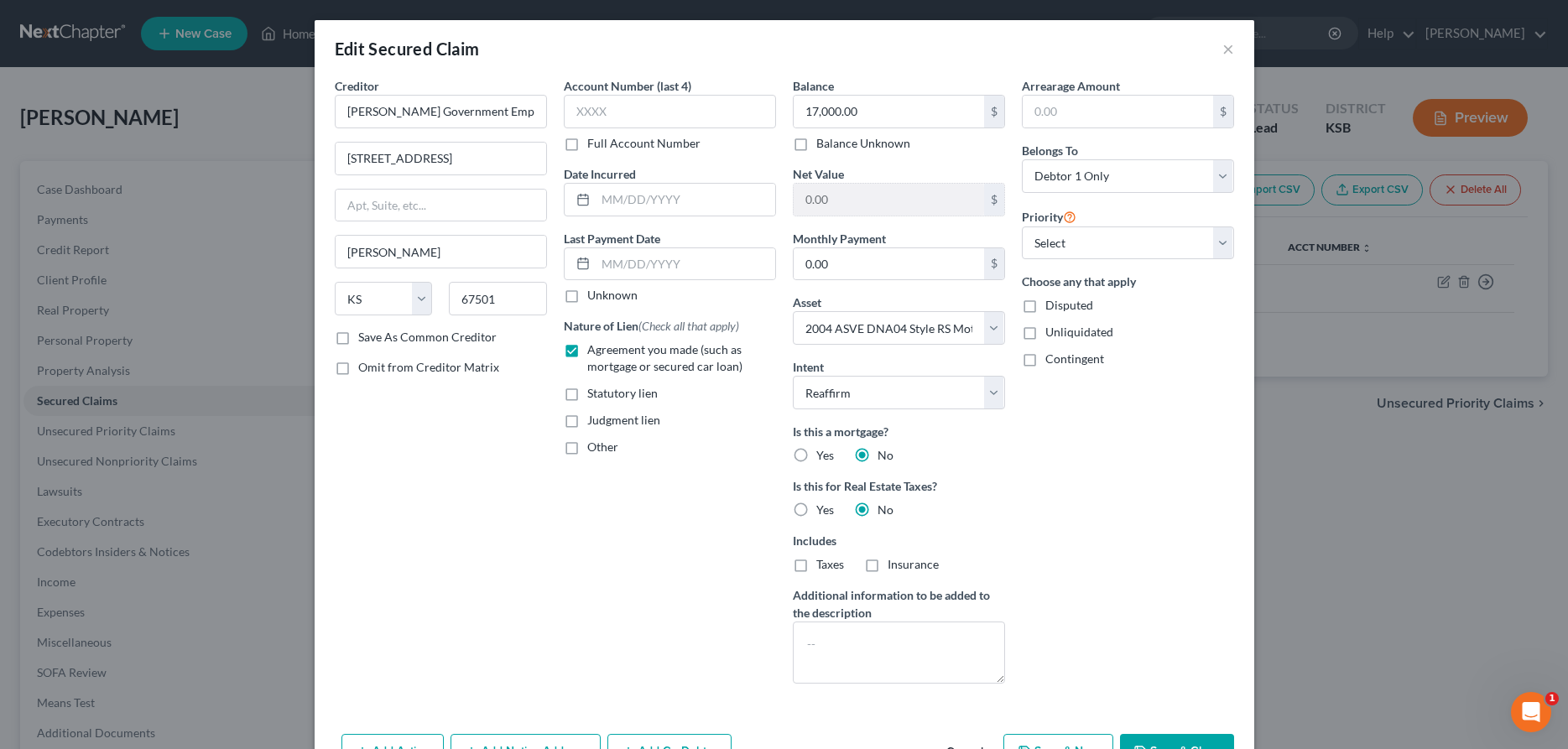
click at [1192, 738] on button "Save & Close" at bounding box center [1176, 752] width 114 height 36
select select
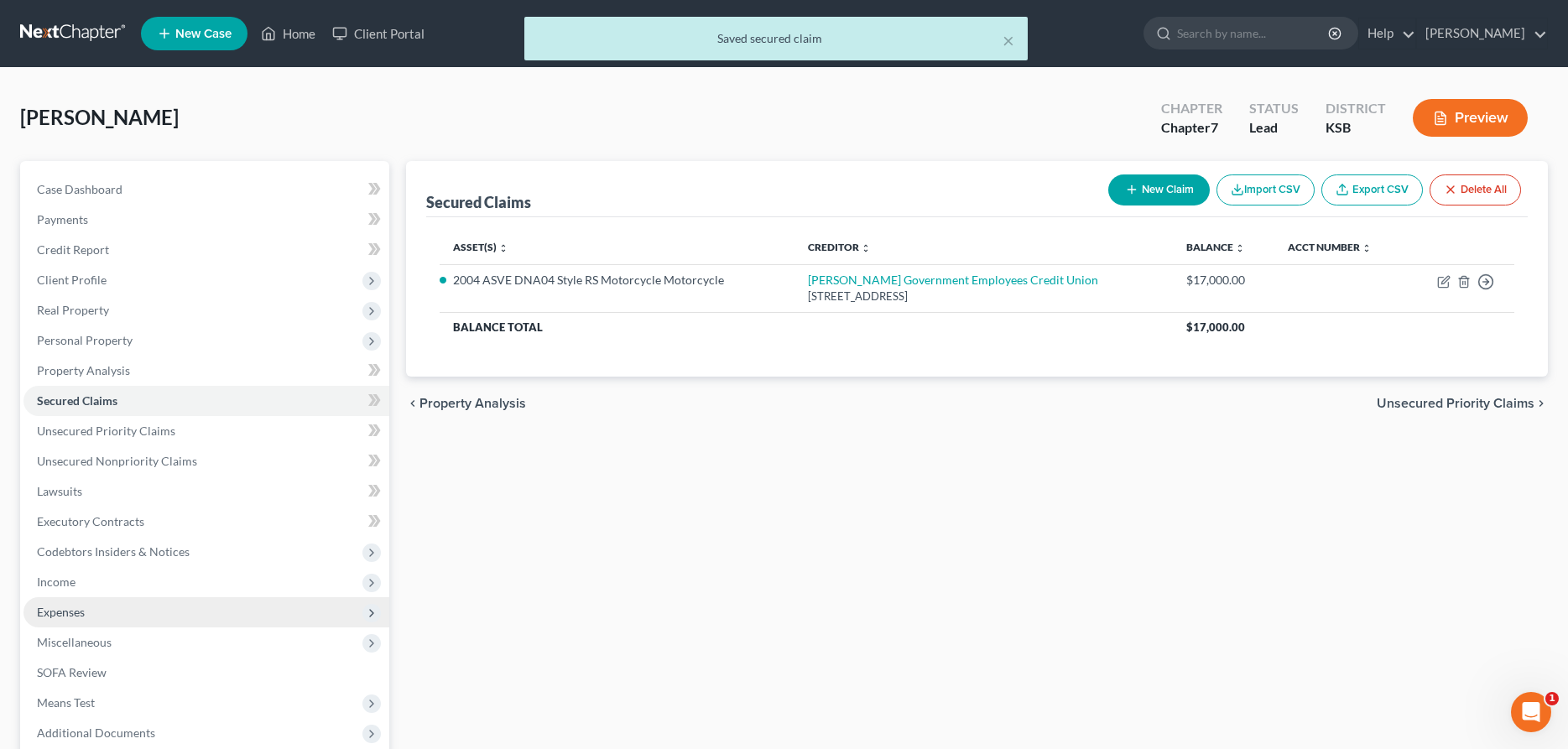
click at [56, 608] on span "Expenses" at bounding box center [60, 612] width 48 height 14
click at [87, 636] on span "Home" at bounding box center [86, 642] width 32 height 14
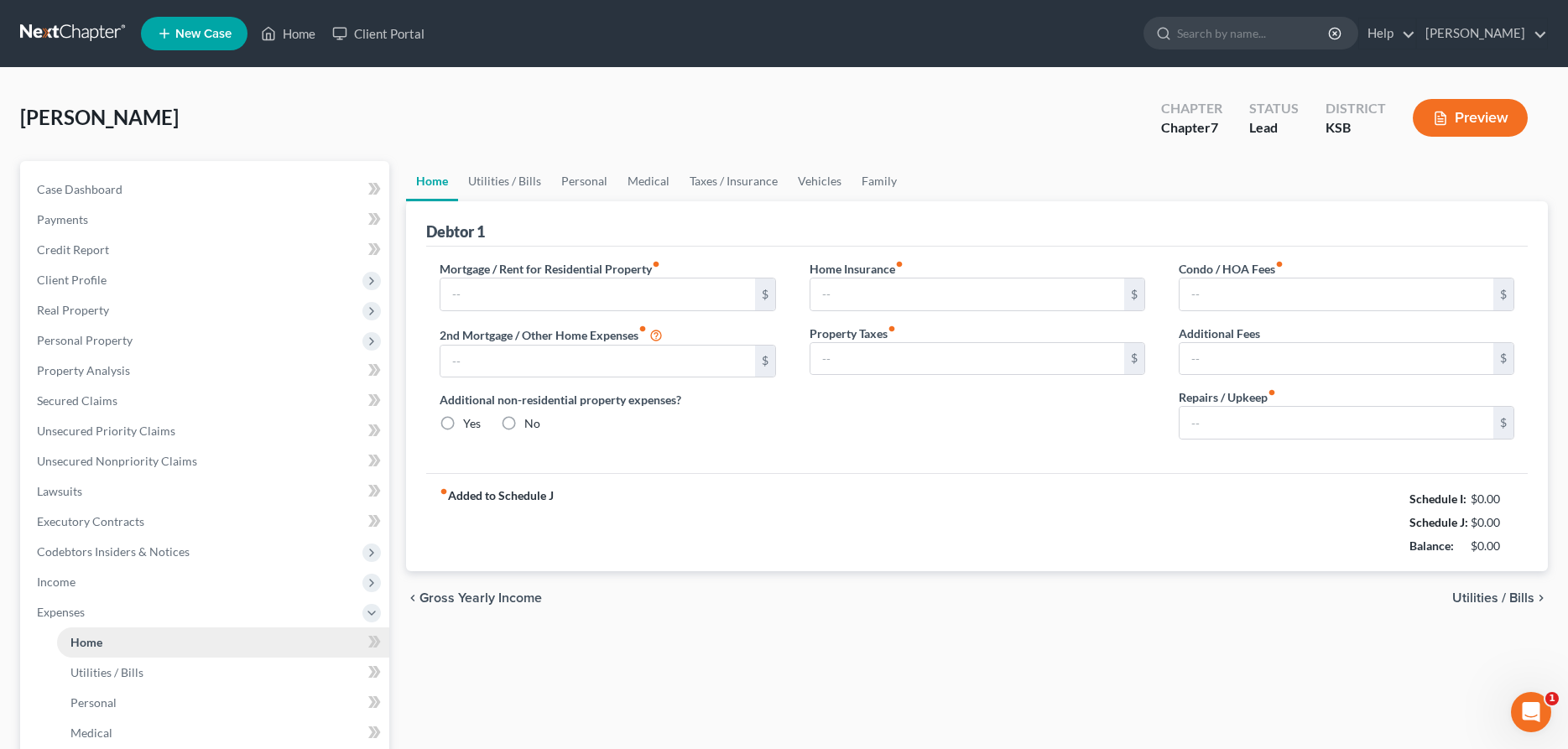
type input "0.00"
radio input "true"
type input "0.00"
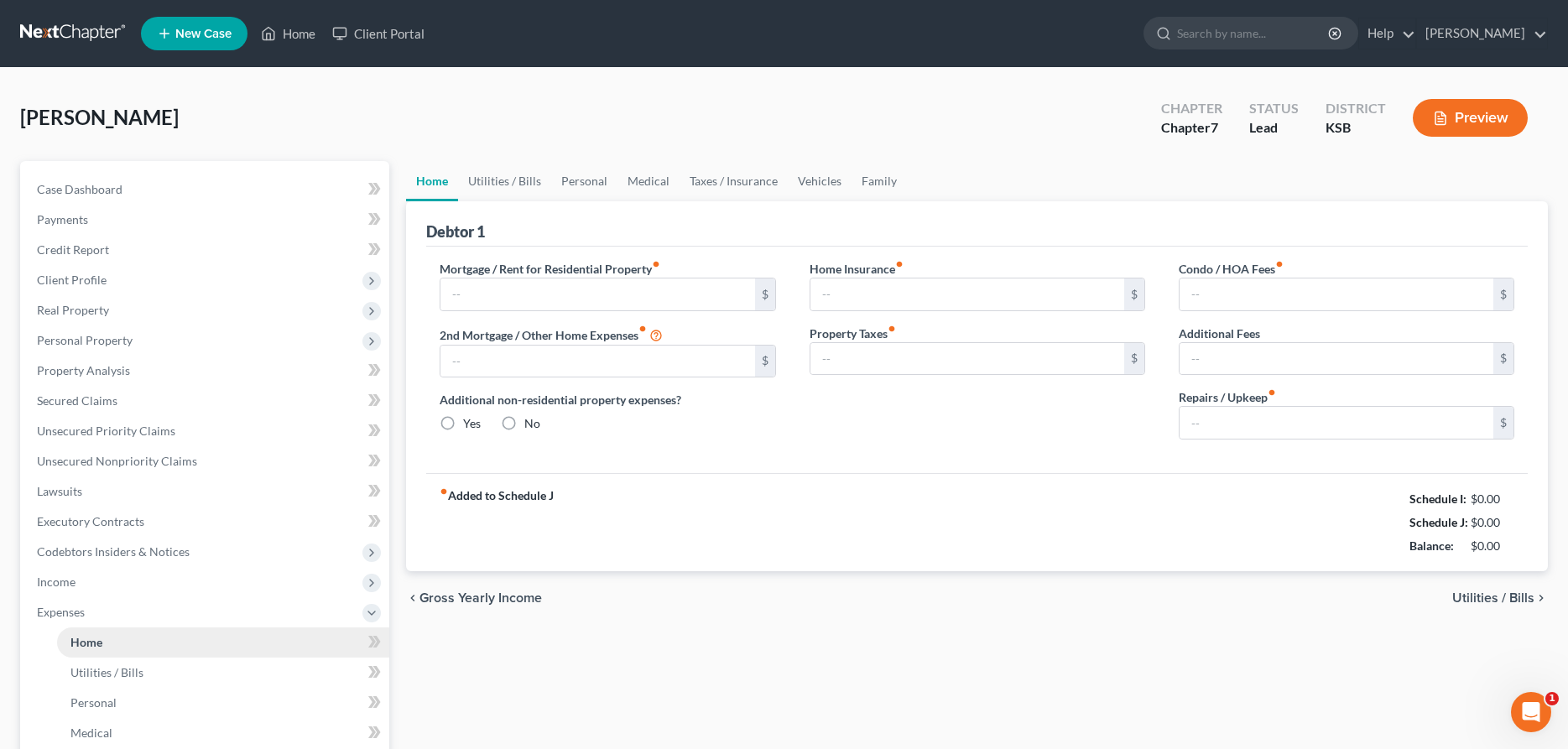
type input "0.00"
click at [474, 307] on input "text" at bounding box center [597, 295] width 314 height 32
type input "865.00"
click at [853, 295] on input "0.00" at bounding box center [967, 295] width 314 height 32
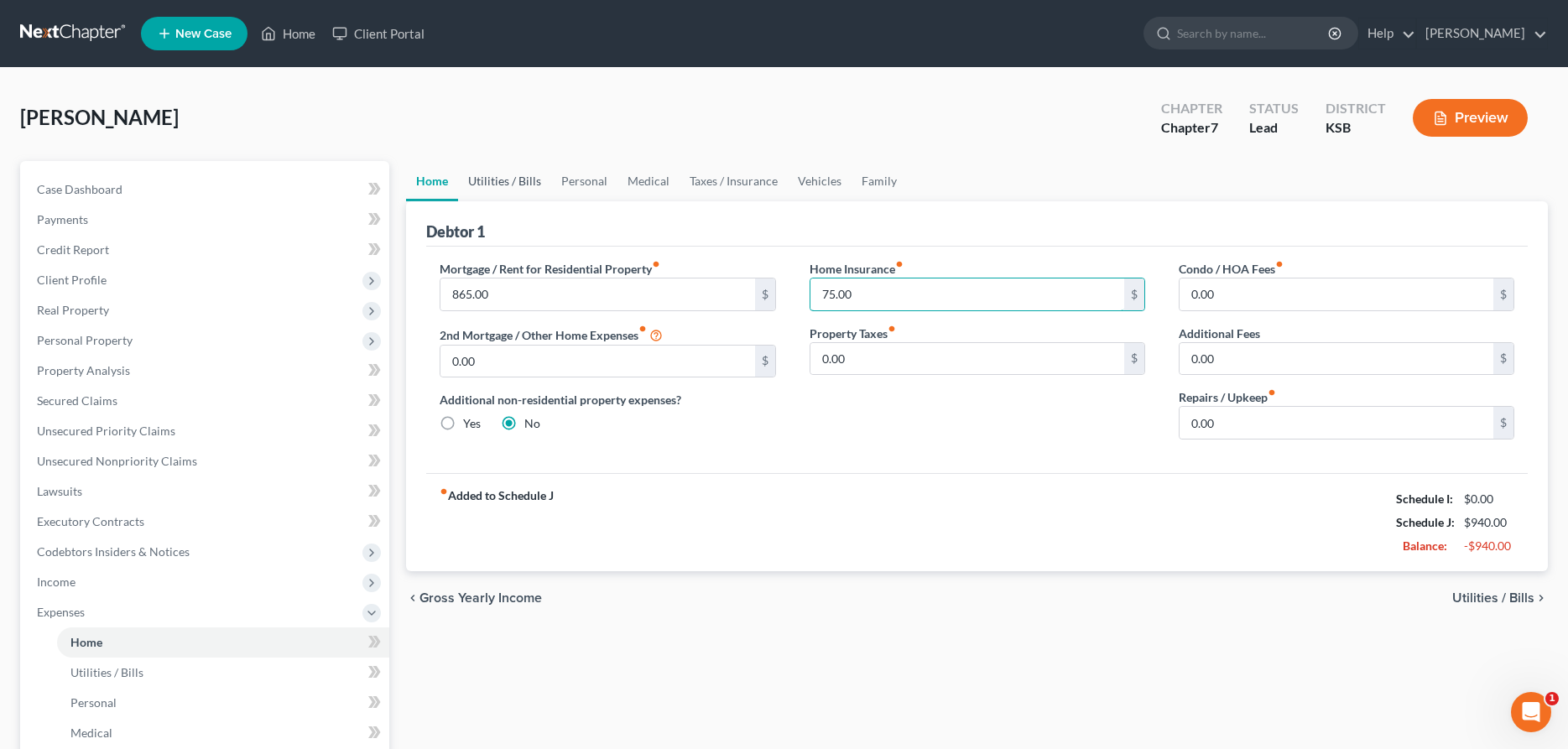
type input "75.00"
click at [492, 178] on link "Utilities / Bills" at bounding box center [504, 181] width 93 height 40
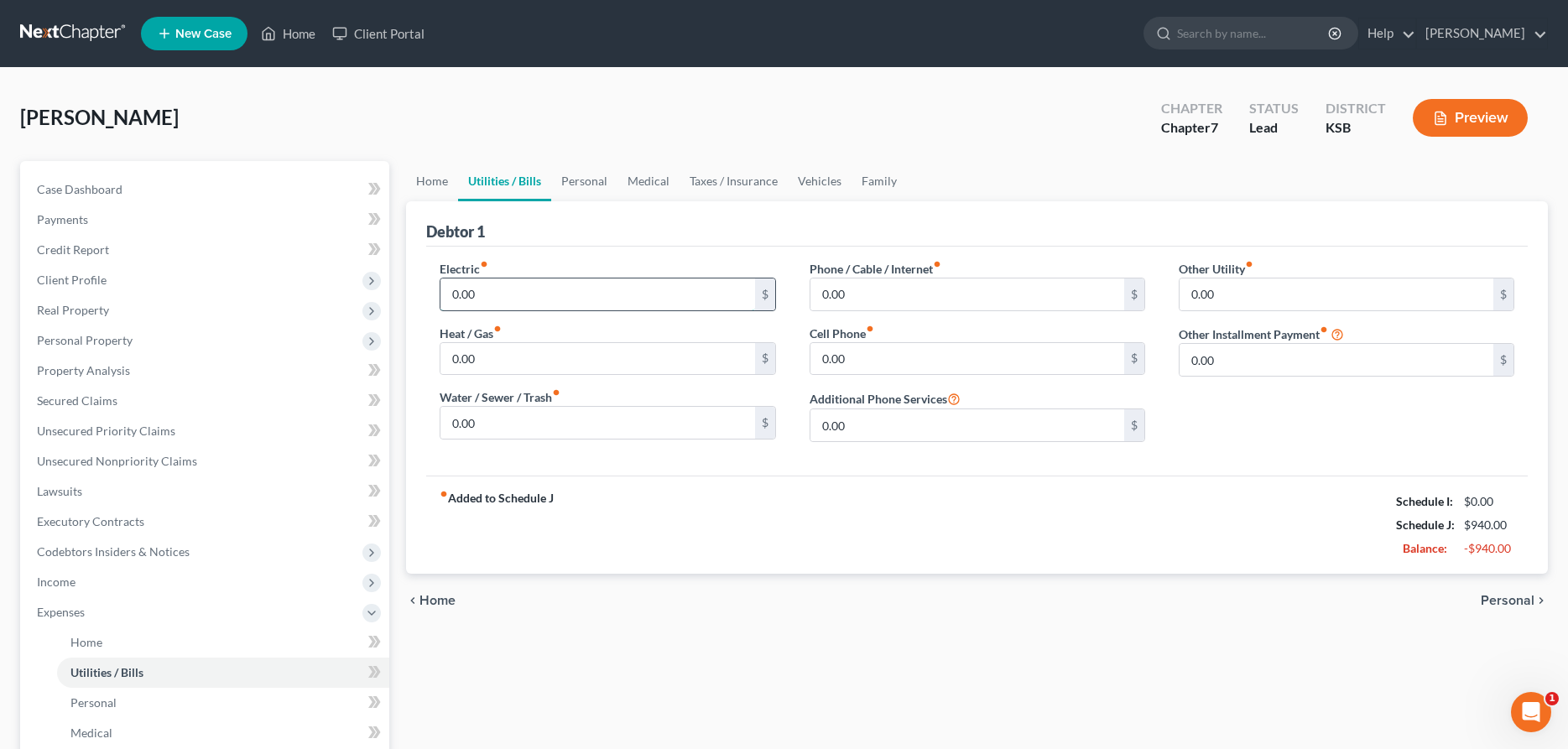
click at [498, 303] on input "0.00" at bounding box center [597, 295] width 314 height 32
type input "250.00"
type input "200.00"
type input "8"
